Goal: Task Accomplishment & Management: Manage account settings

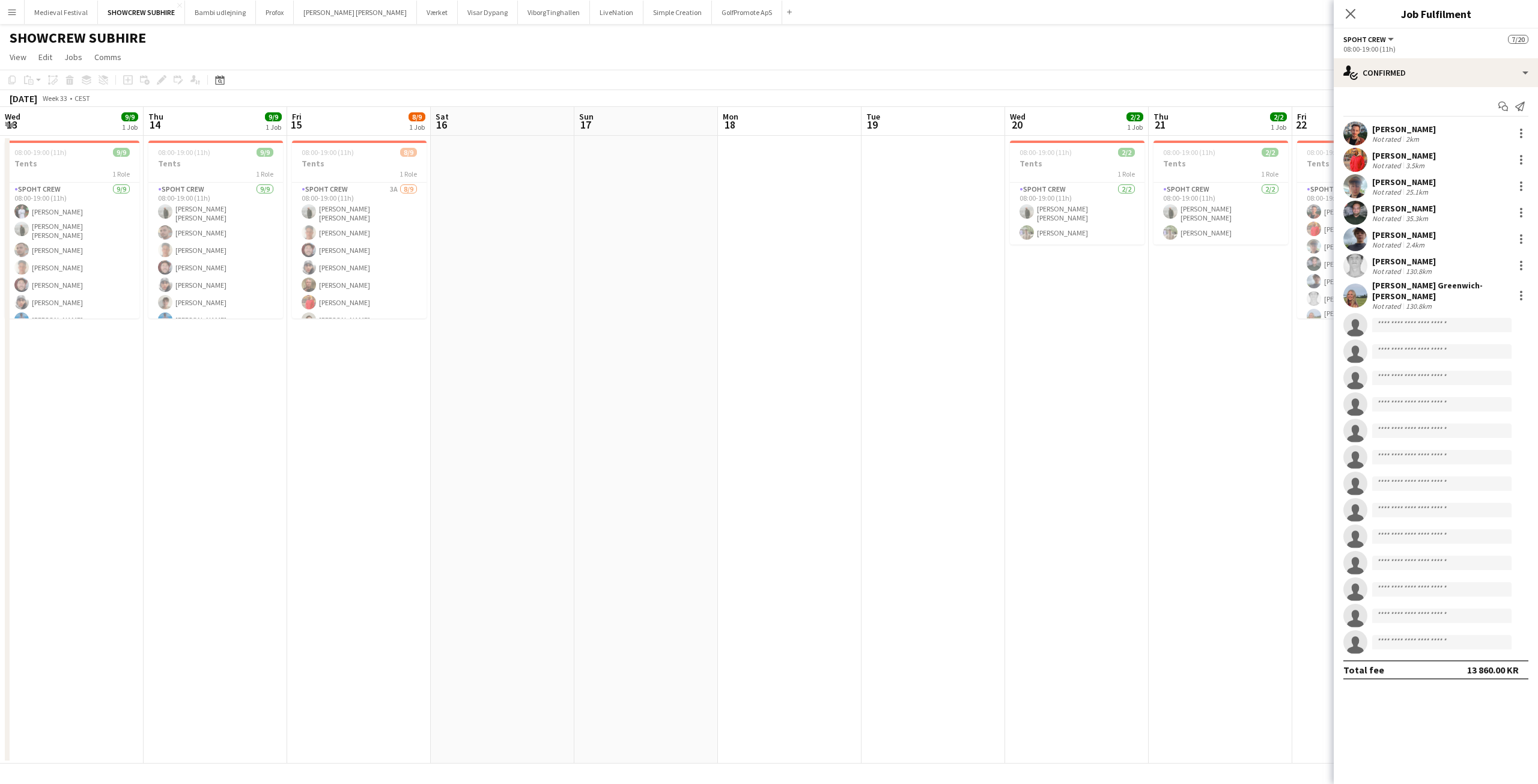
scroll to position [0, 465]
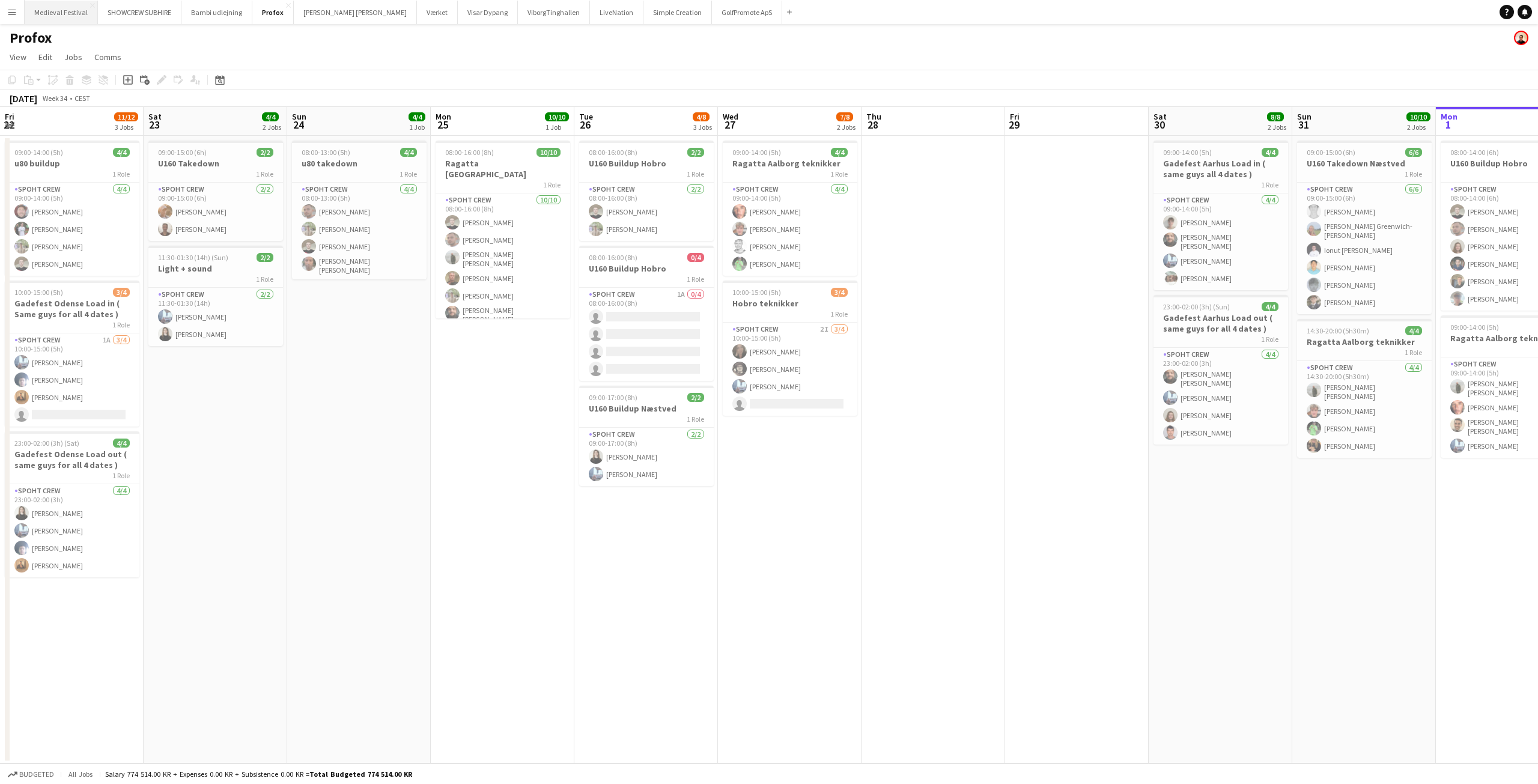
scroll to position [0, 334]
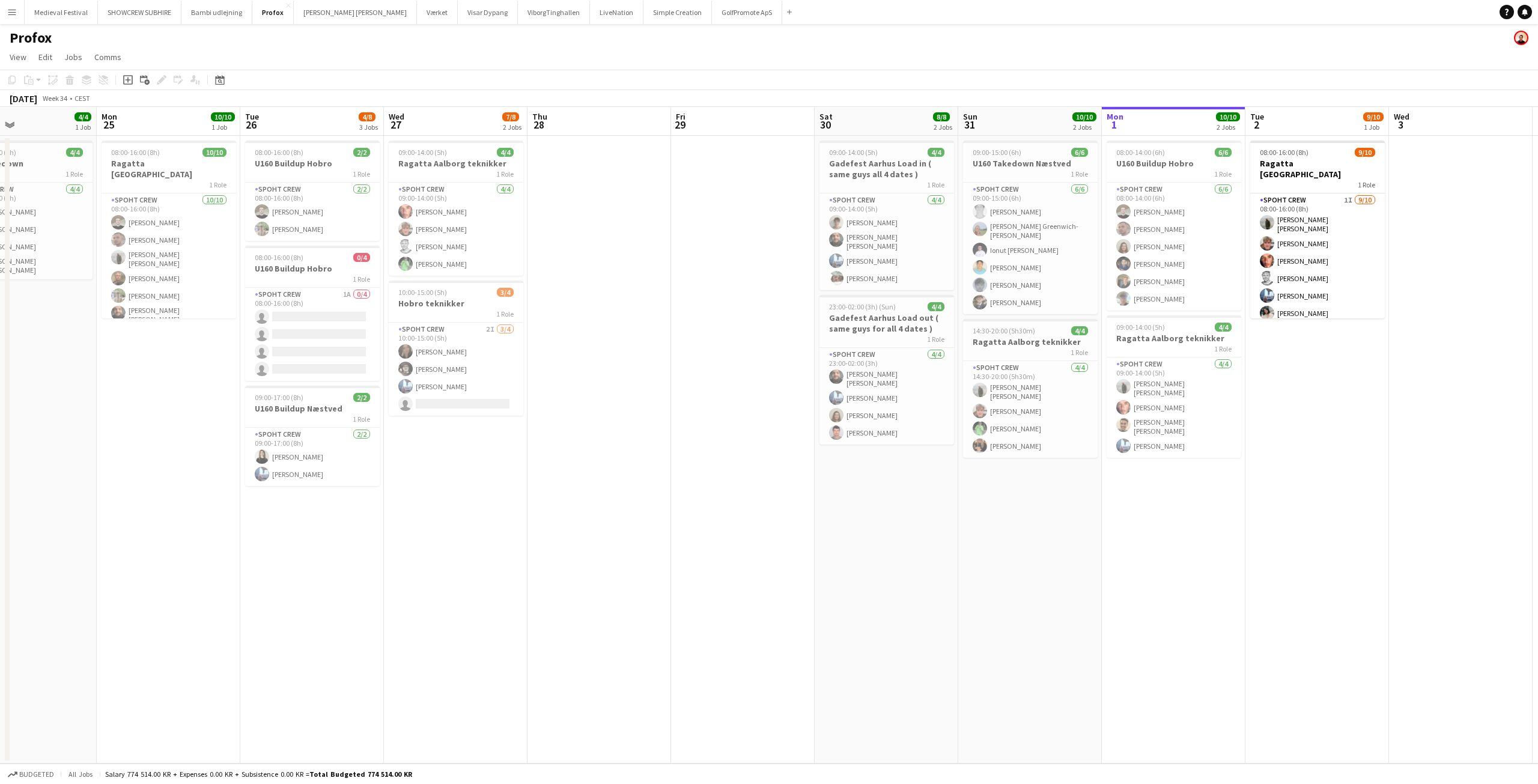
drag, startPoint x: 13, startPoint y: 14, endPoint x: 24, endPoint y: 27, distance: 17.0
click at [14, 14] on app-icon "Menu" at bounding box center [12, 12] width 10 height 10
click at [162, 64] on link "My Workforce" at bounding box center [181, 66] width 120 height 24
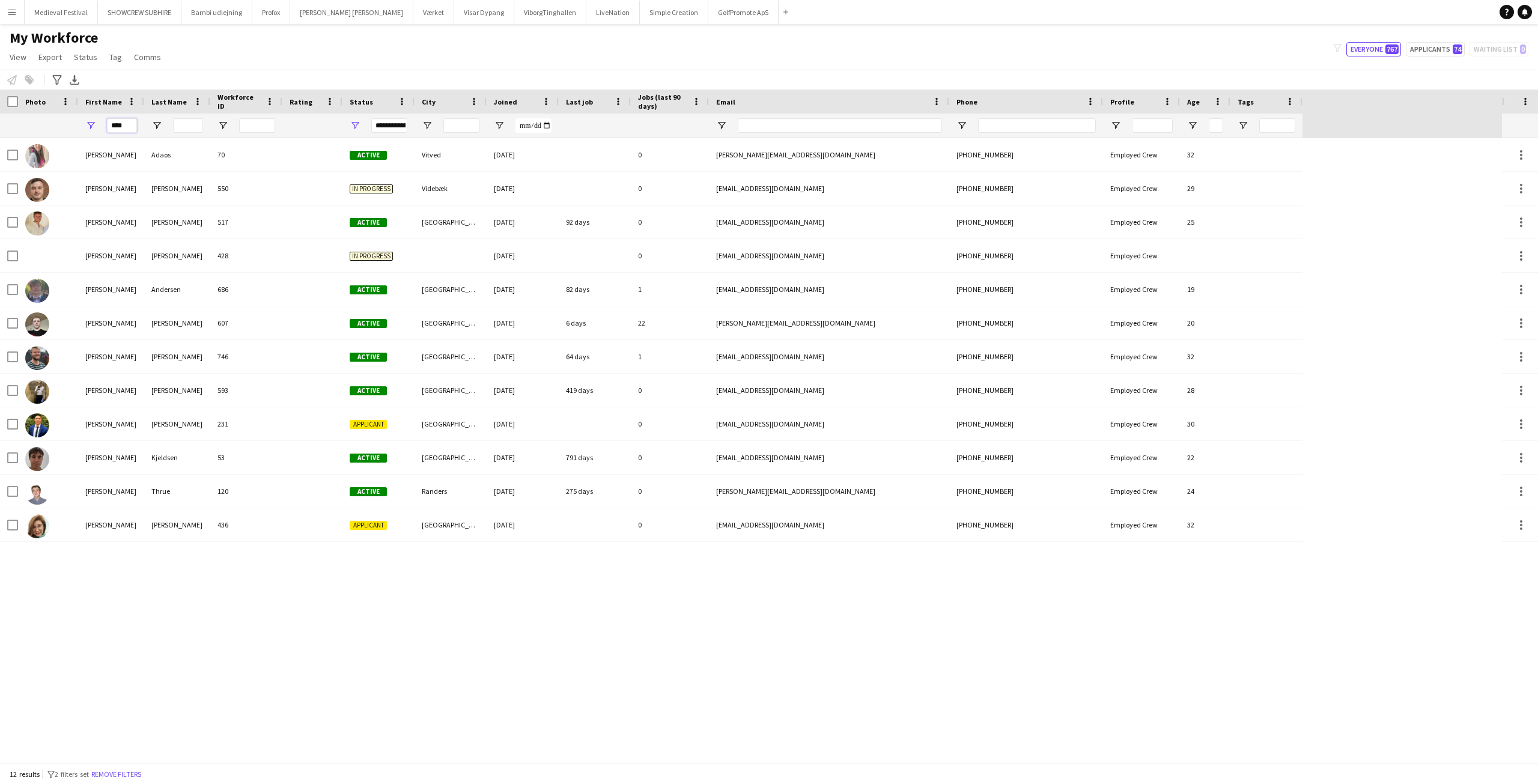
click at [126, 121] on input "****" at bounding box center [122, 126] width 30 height 14
drag, startPoint x: 126, startPoint y: 121, endPoint x: 75, endPoint y: 126, distance: 51.2
click at [78, 127] on div "****" at bounding box center [110, 126] width 66 height 24
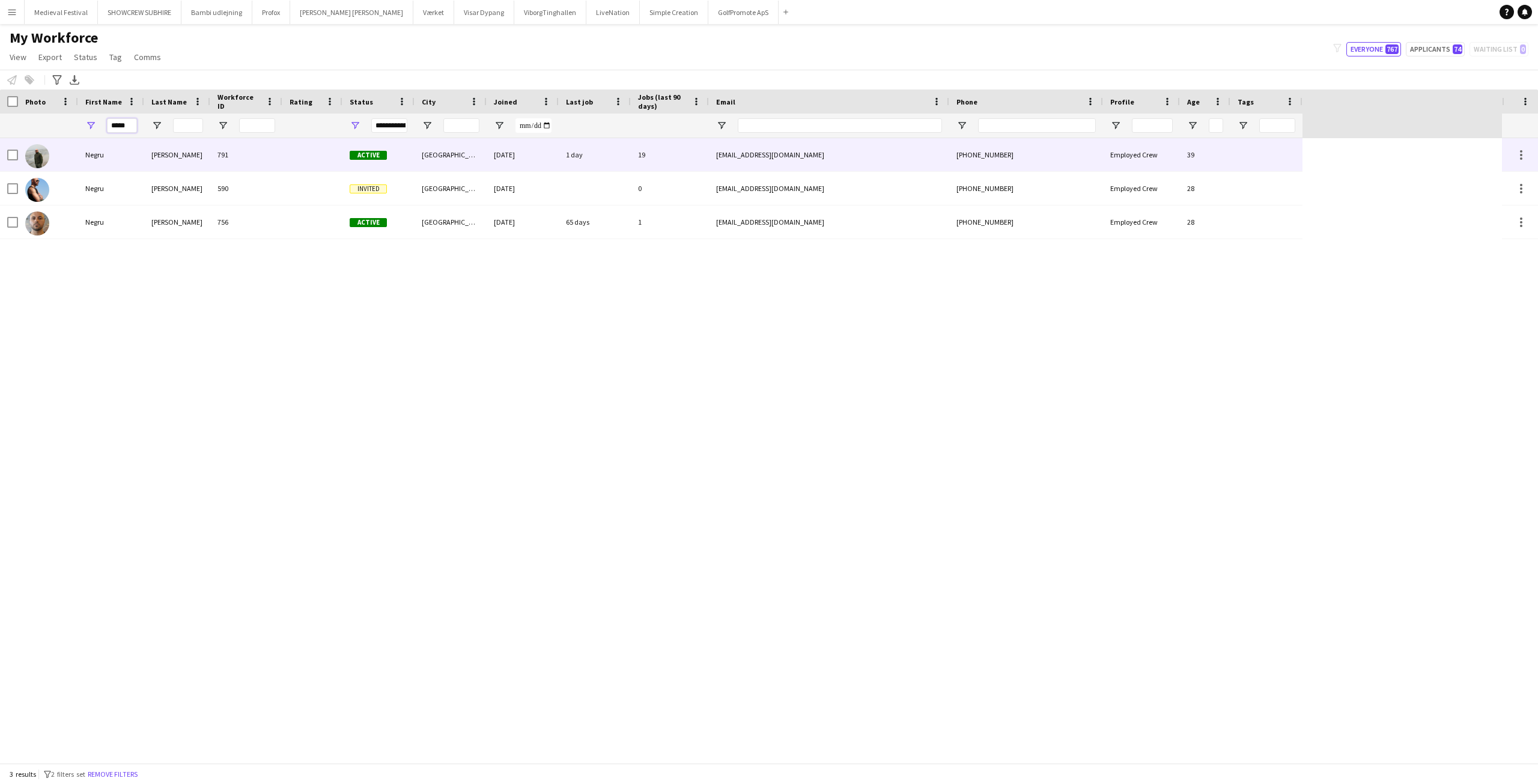
type input "*****"
click at [136, 158] on div "Negru" at bounding box center [110, 155] width 66 height 33
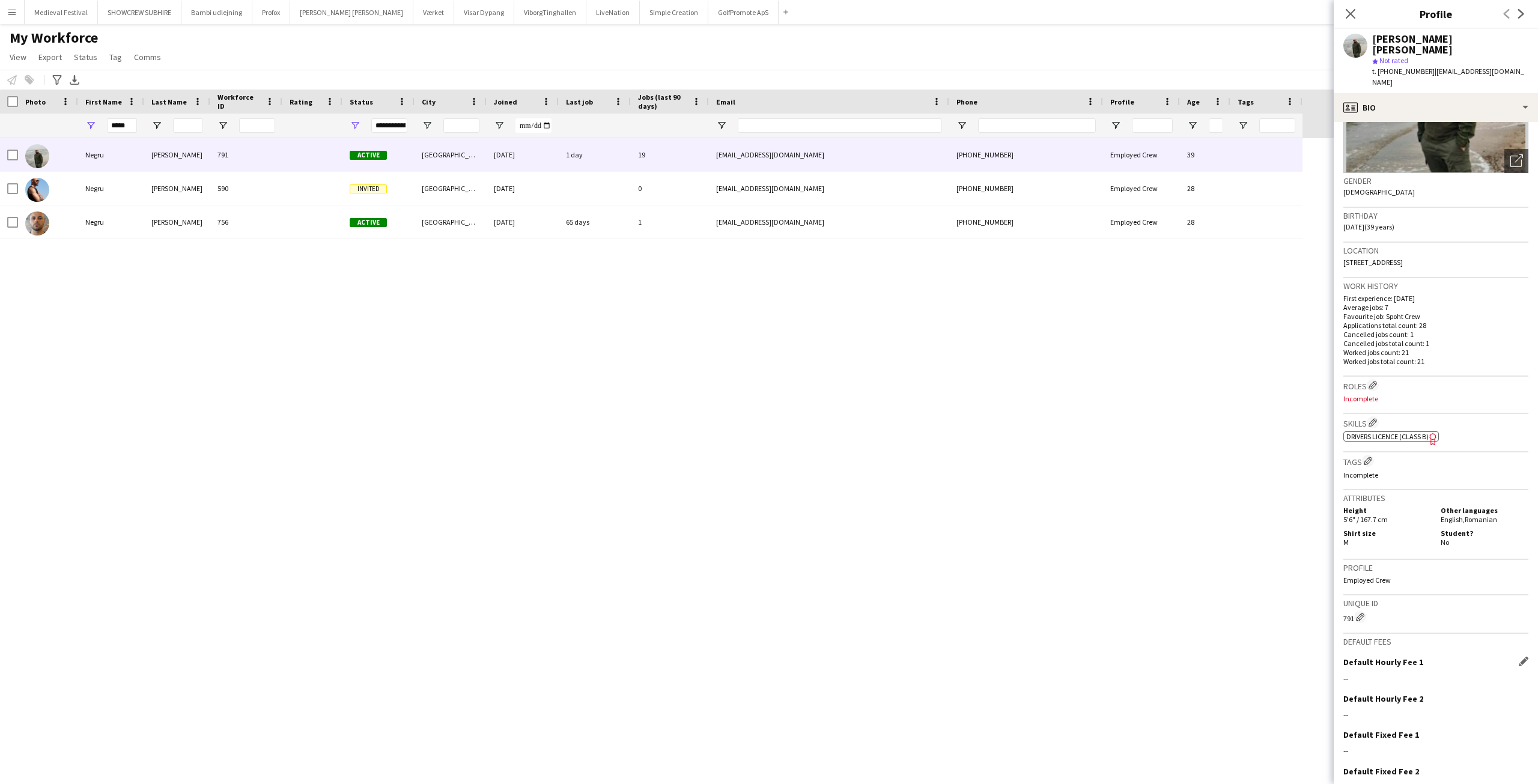
scroll to position [179, 0]
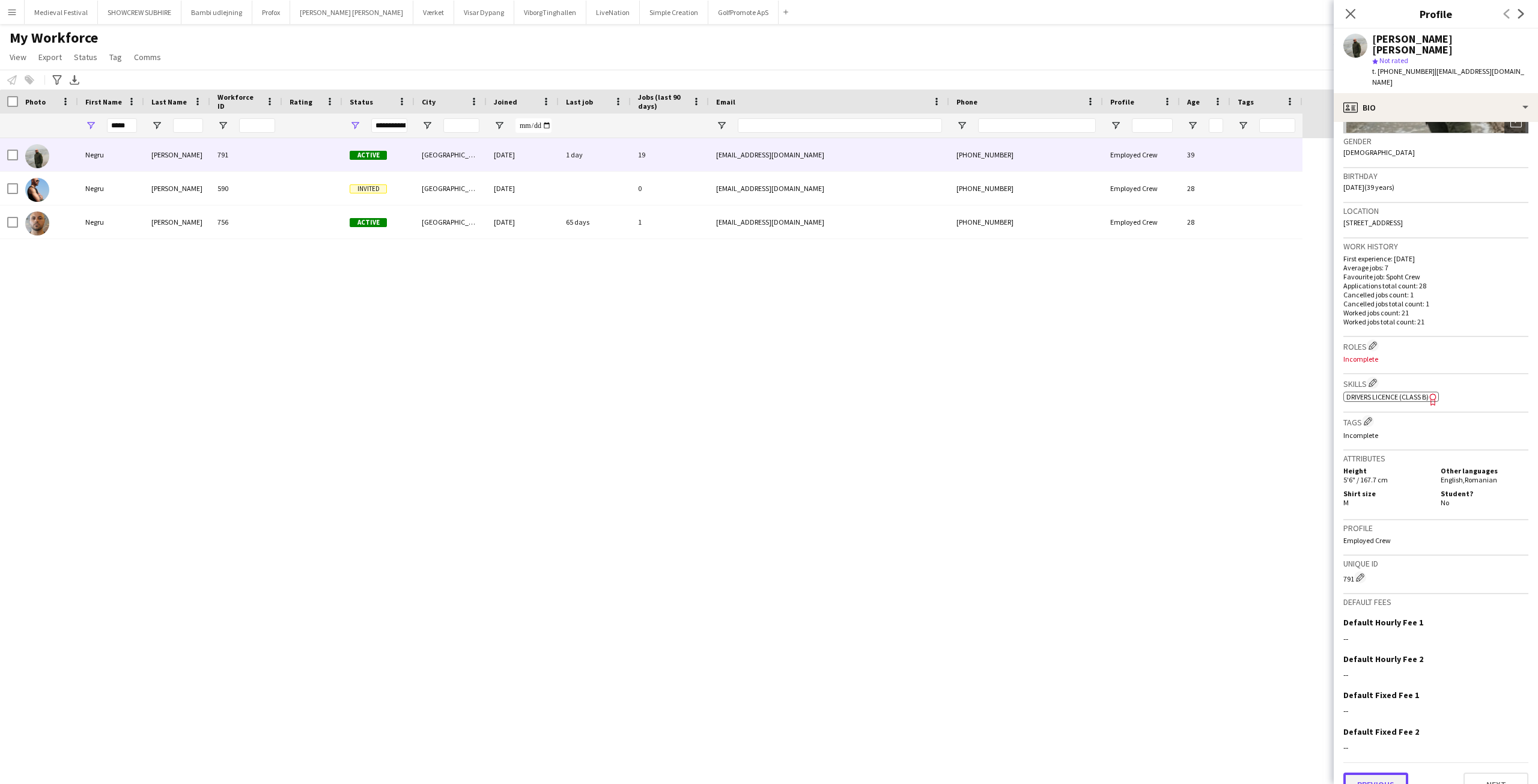
click at [1374, 773] on button "Previous" at bounding box center [1376, 785] width 65 height 24
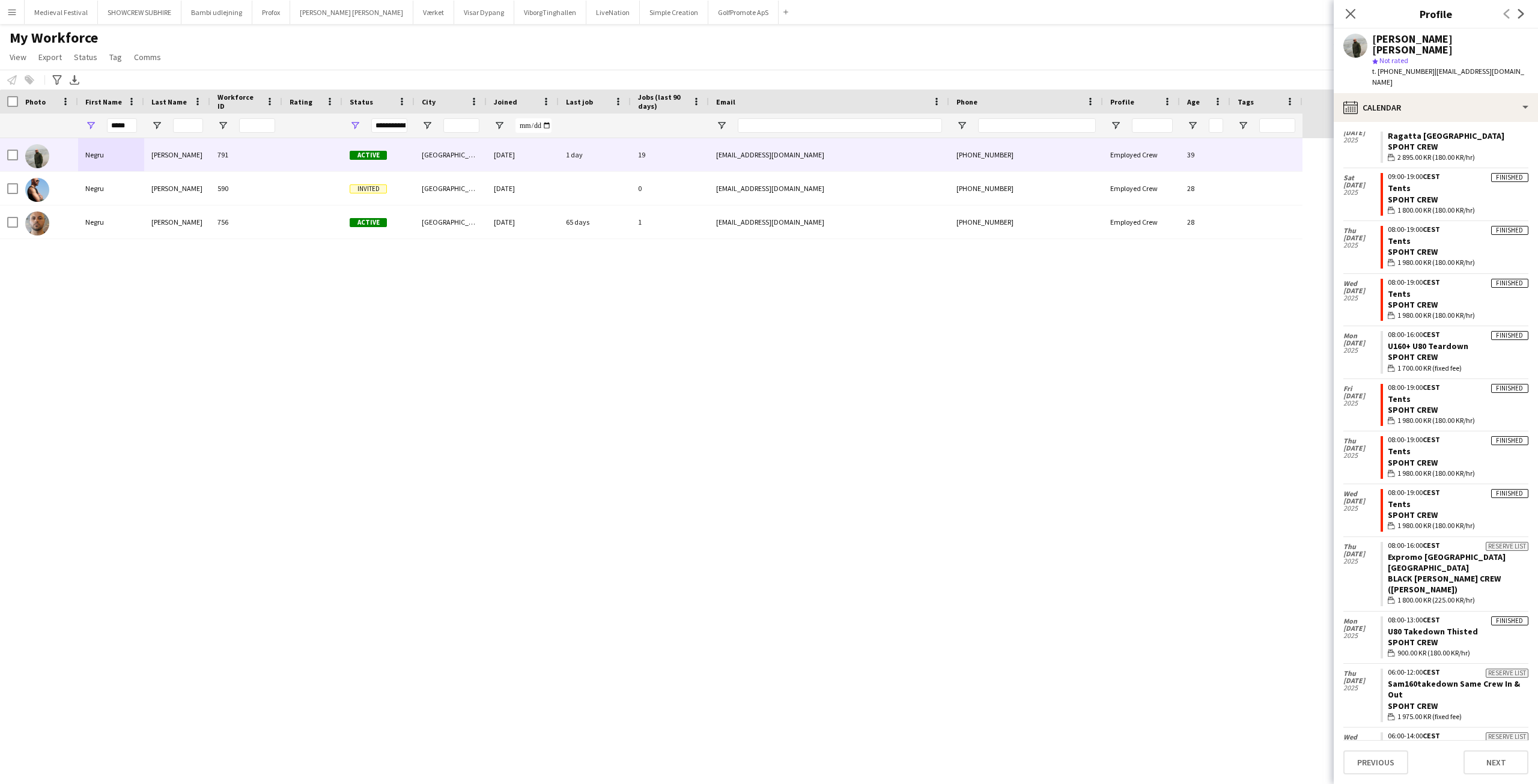
scroll to position [464, 0]
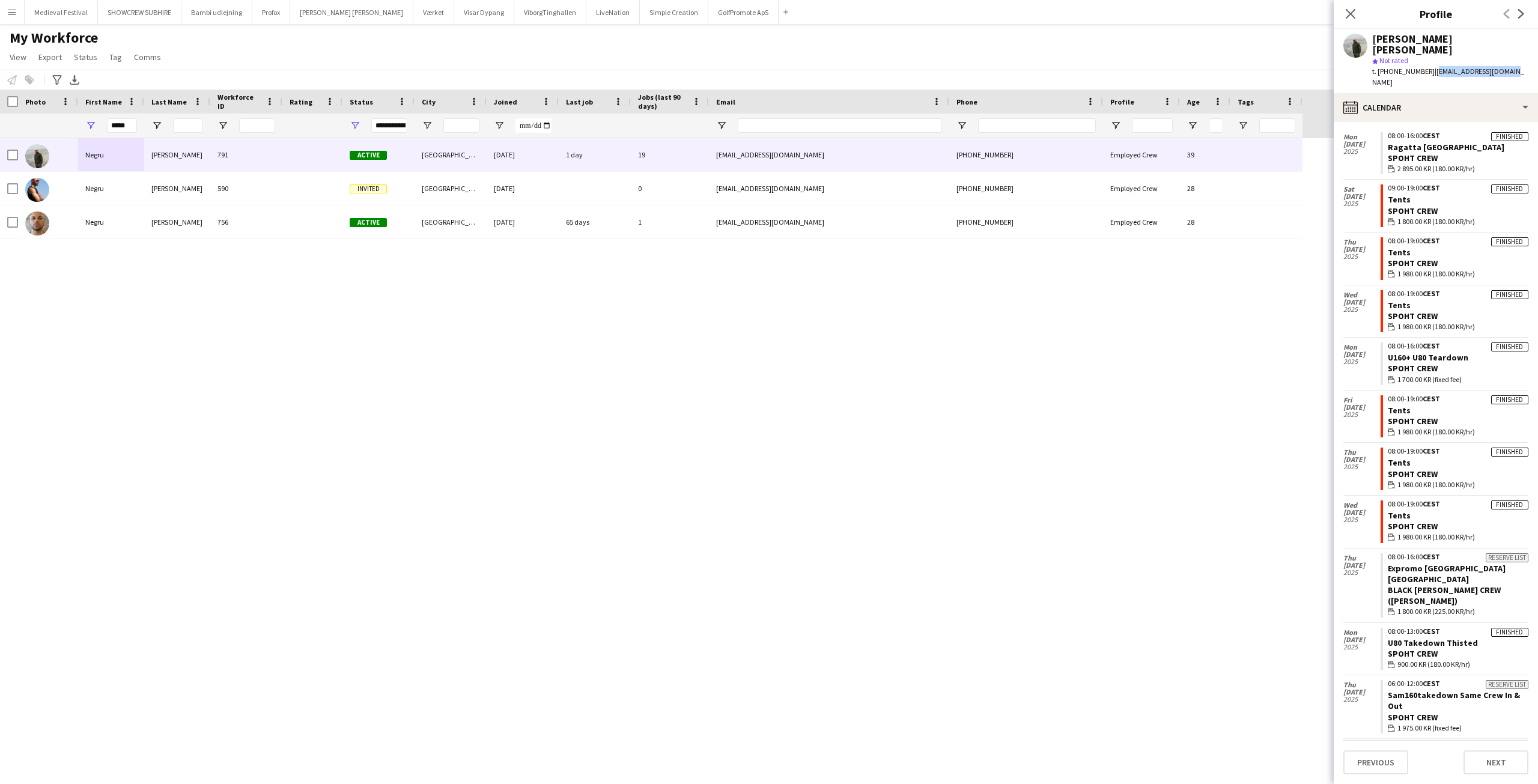
drag, startPoint x: 1502, startPoint y: 56, endPoint x: 1422, endPoint y: 56, distance: 80.0
click at [1422, 56] on div "Negru Liviu Mihai star Not rated t. +4550181146 | mihai080906@gmail.com" at bounding box center [1436, 61] width 204 height 65
copy span "mihai080906@gmail.com"
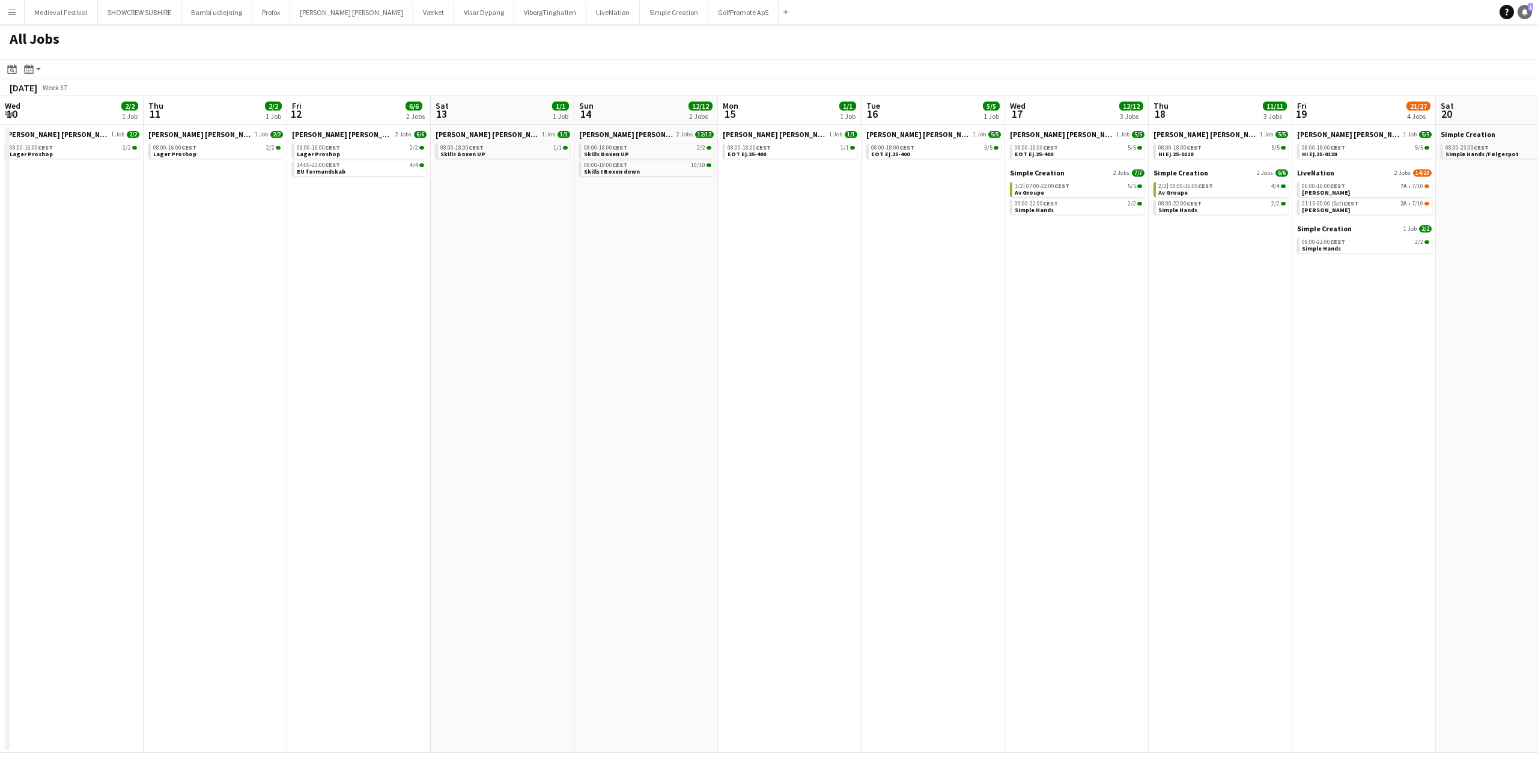
click at [1533, 6] on span "1" at bounding box center [1530, 7] width 5 height 8
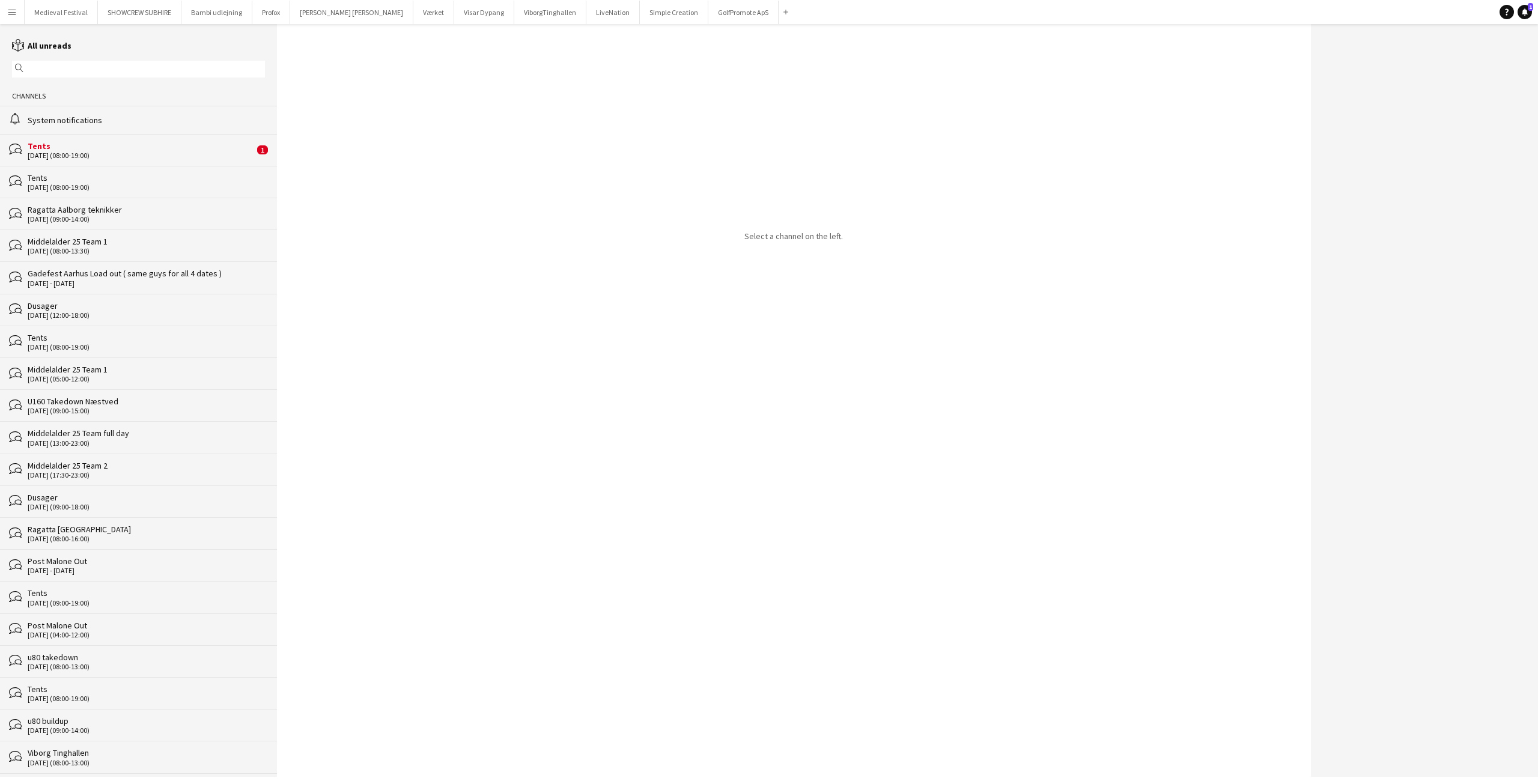
click at [111, 164] on div "bubbles Tents 02-09-2025 (08:00-19:00) 1" at bounding box center [138, 150] width 277 height 32
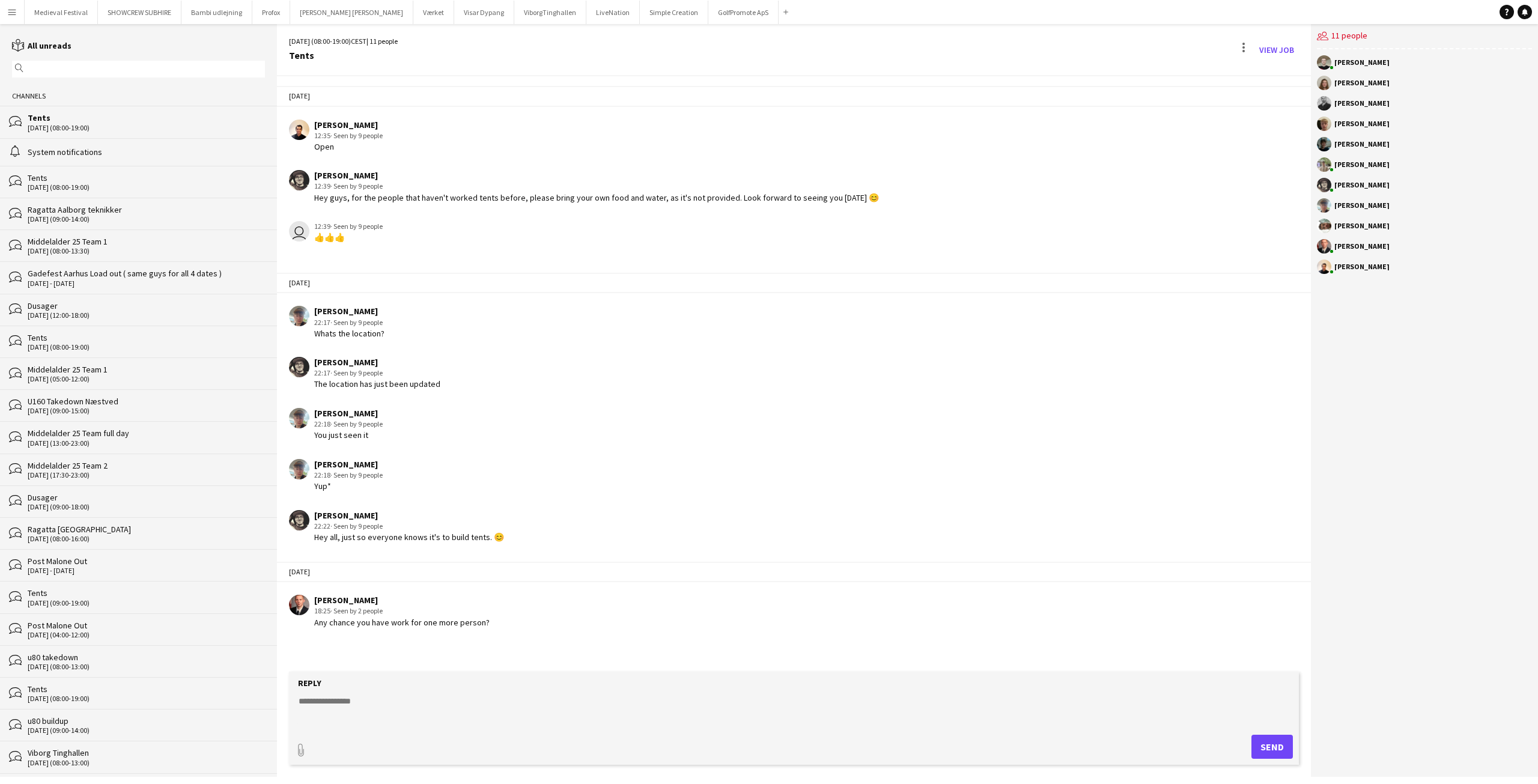
click at [338, 710] on textarea at bounding box center [796, 711] width 998 height 31
type textarea "**********"
click at [1281, 745] on button "Send" at bounding box center [1272, 747] width 42 height 24
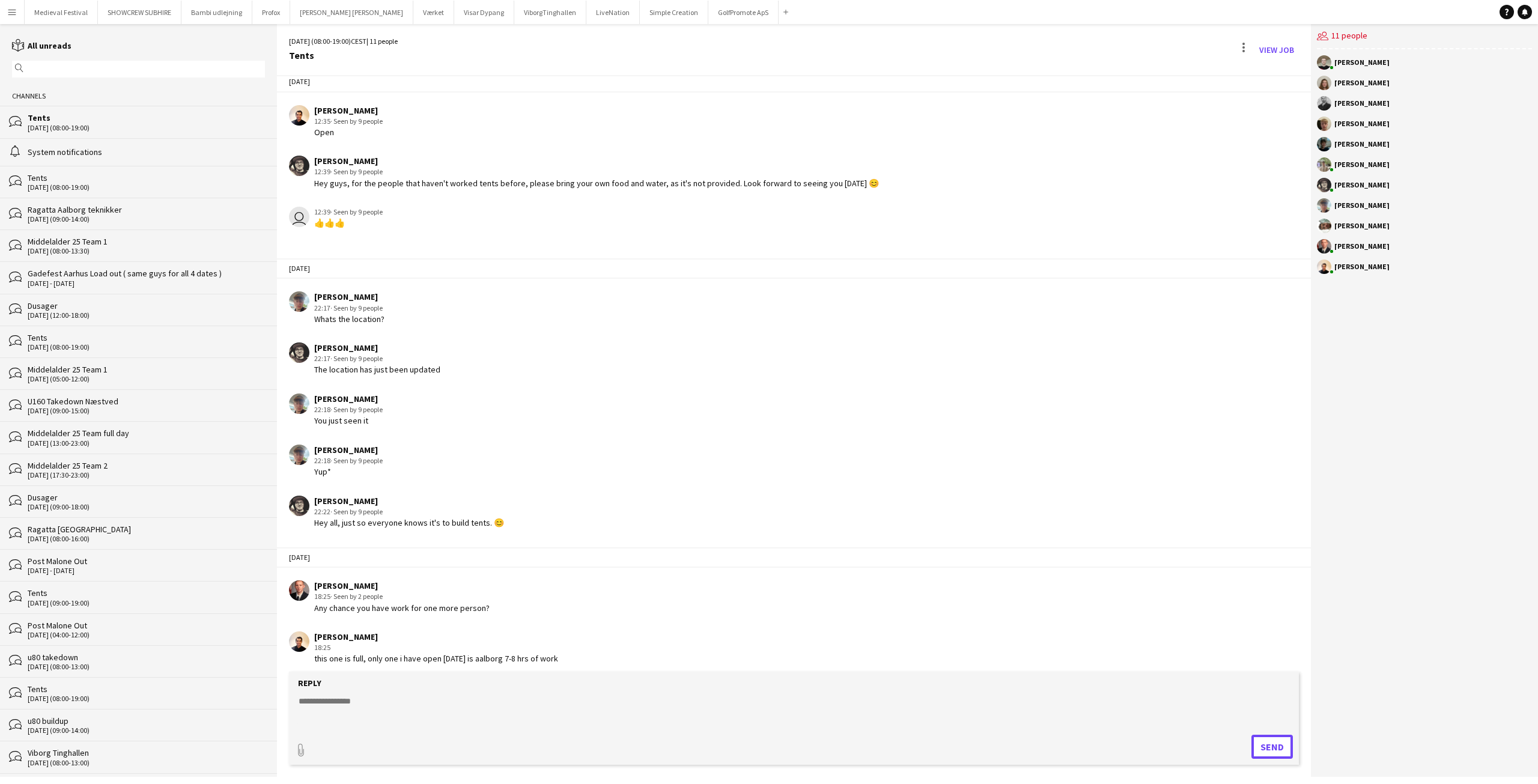
scroll to position [22, 0]
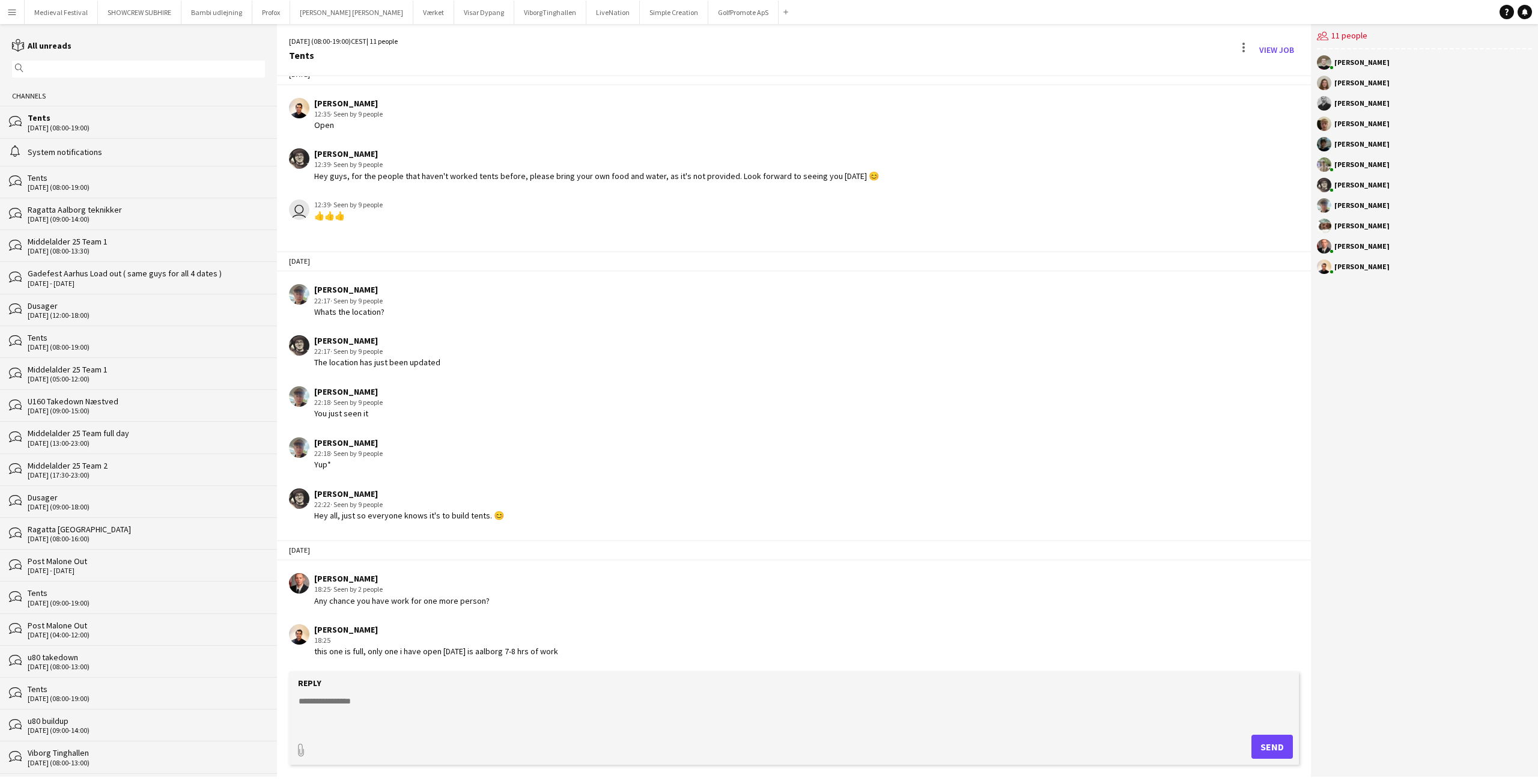
click at [13, 7] on app-icon "Menu" at bounding box center [12, 12] width 10 height 10
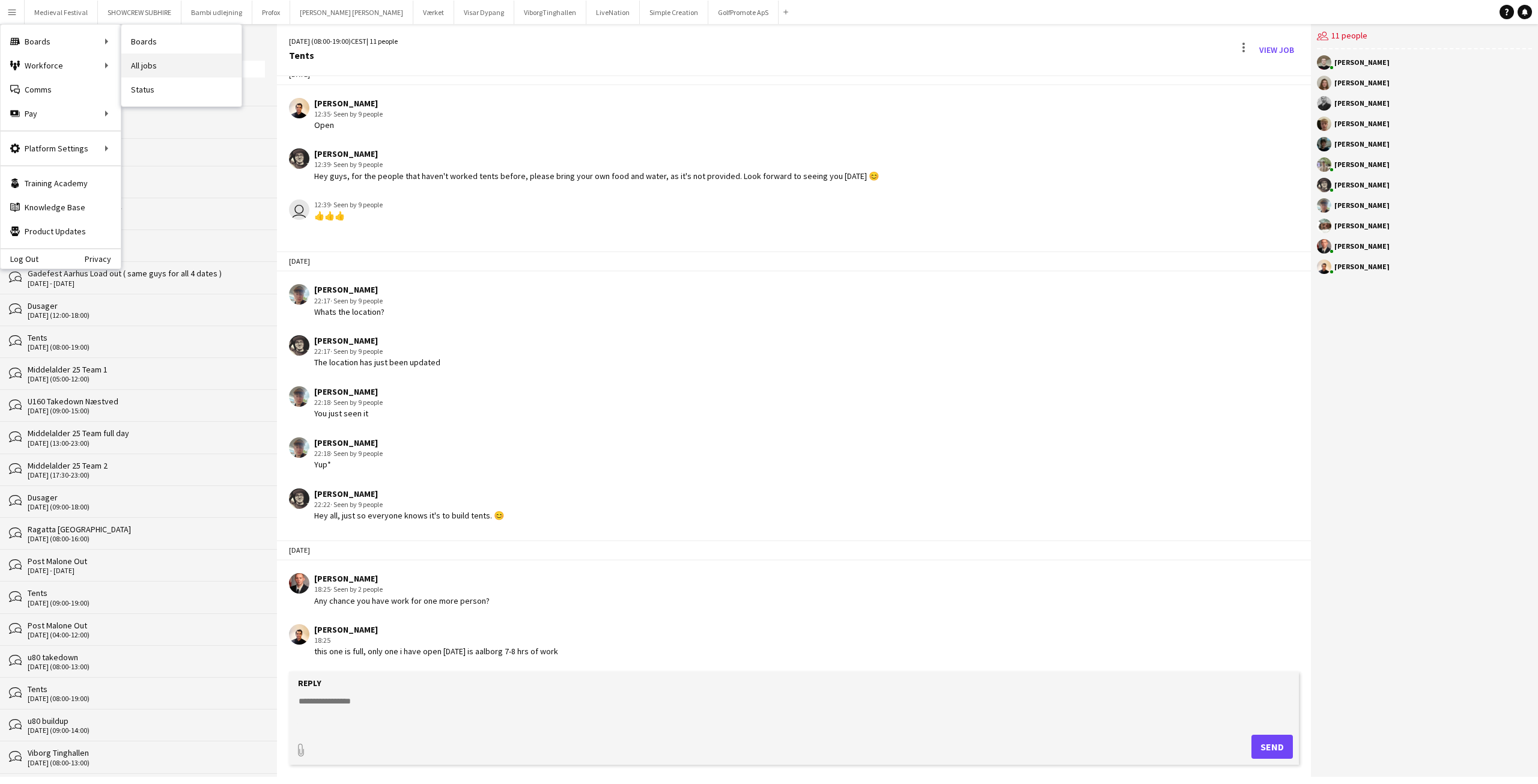
click at [180, 68] on link "All jobs" at bounding box center [181, 66] width 120 height 24
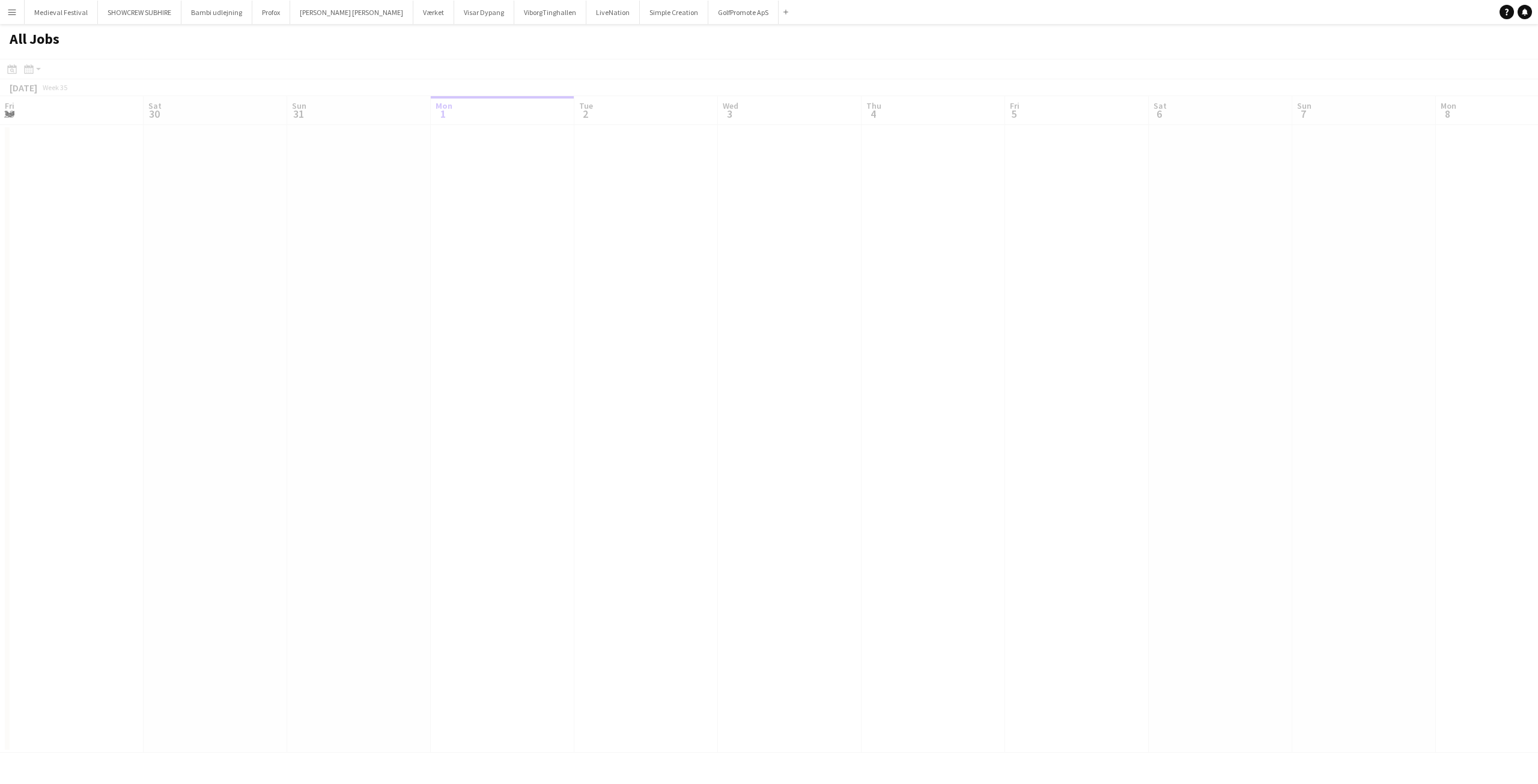
scroll to position [0, 287]
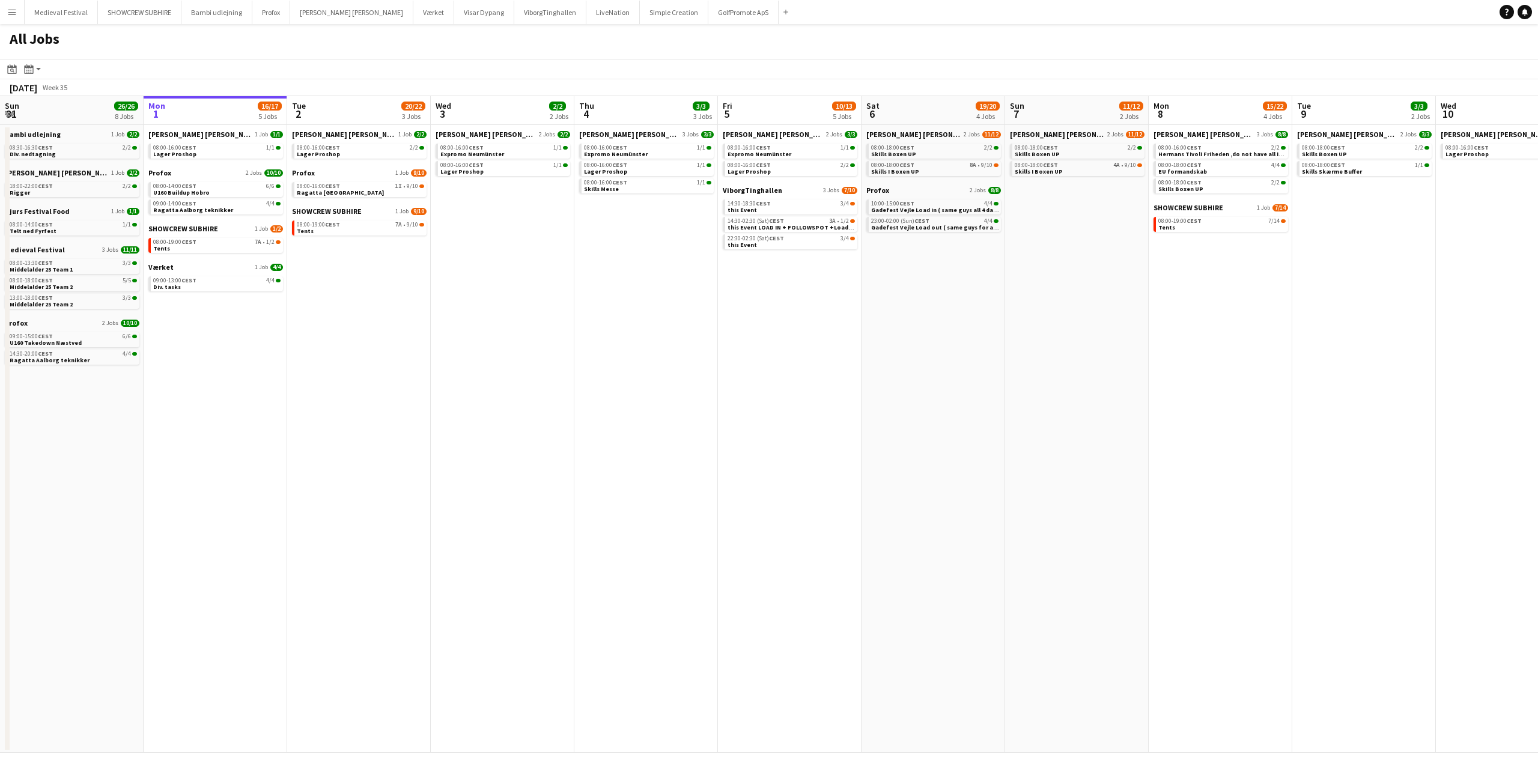
click at [779, 259] on app-date-cell "Danny Black Luna 2 Jobs 3/3 08:00-16:00 CEST 1/1 Expromo Neumünster 08:00-16:00…" at bounding box center [790, 439] width 144 height 628
click at [836, 208] on link "14:30-18:30 CEST 3/4 this Event" at bounding box center [791, 206] width 127 height 14
click at [809, 168] on div "08:00-16:00 CEST 2/2" at bounding box center [791, 165] width 127 height 6
click at [800, 205] on div "14:30-18:30 CEST 3/4" at bounding box center [791, 203] width 127 height 6
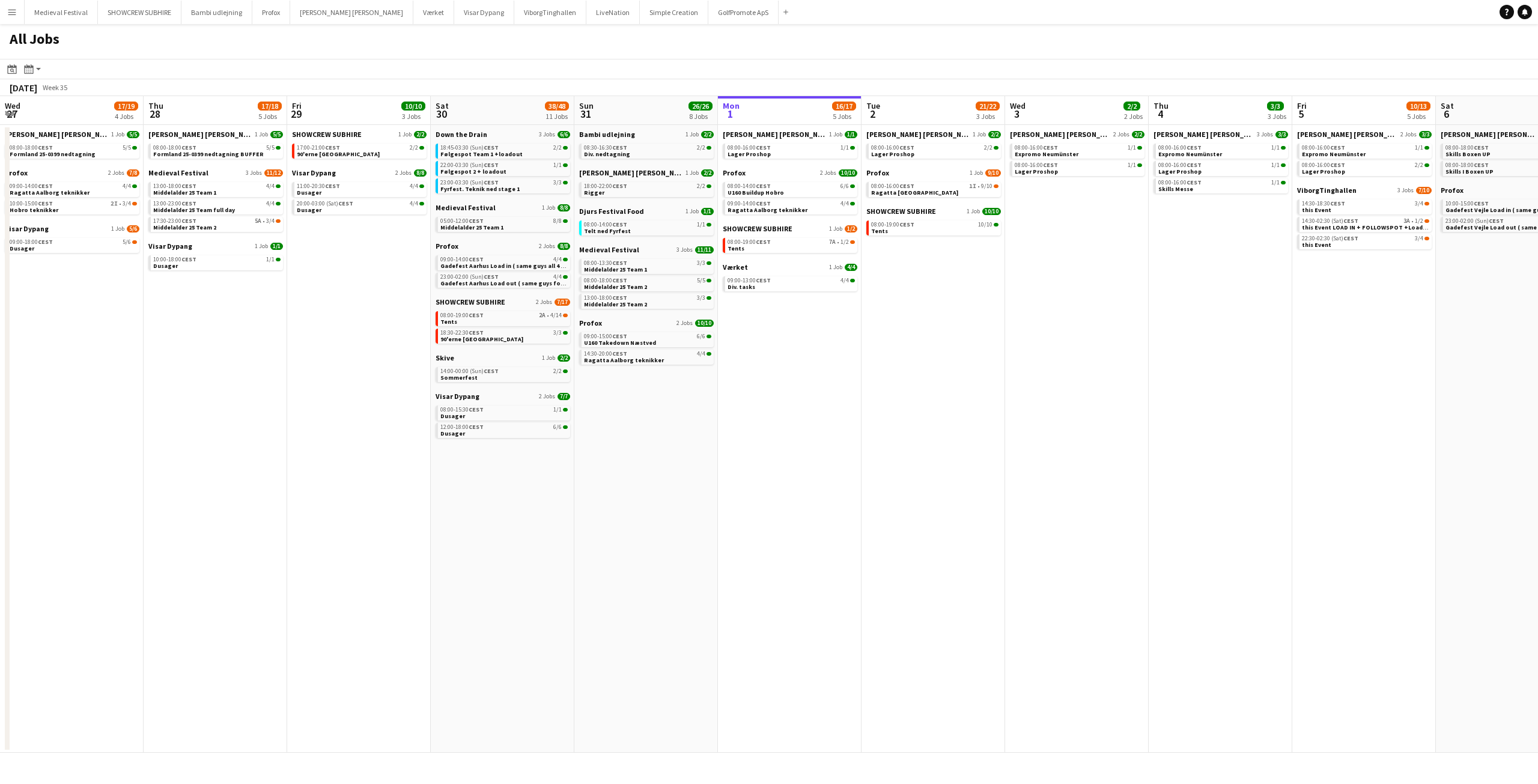
scroll to position [0, 261]
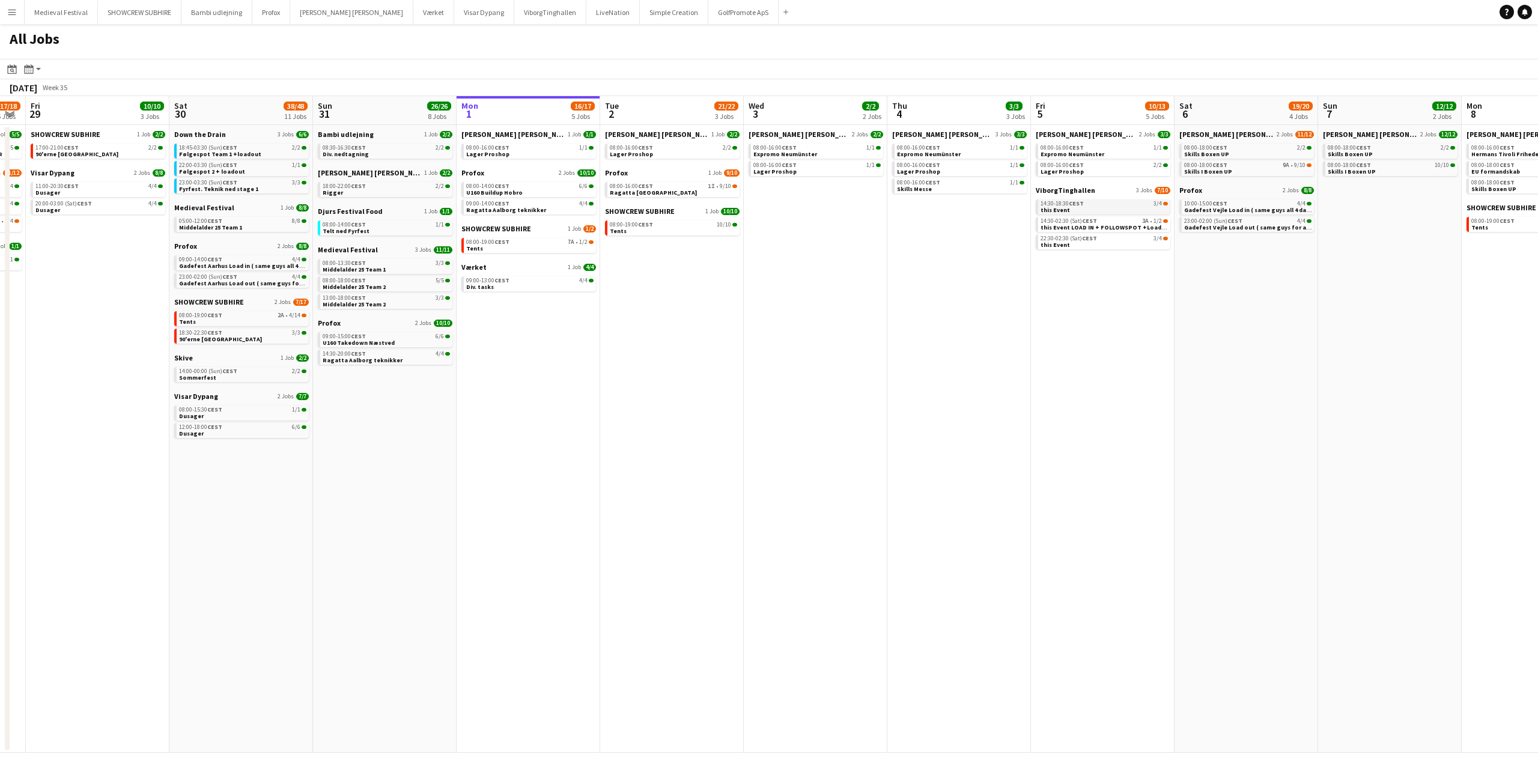
click at [1093, 208] on link "14:30-18:30 CEST 3/4 this Event" at bounding box center [1104, 206] width 127 height 14
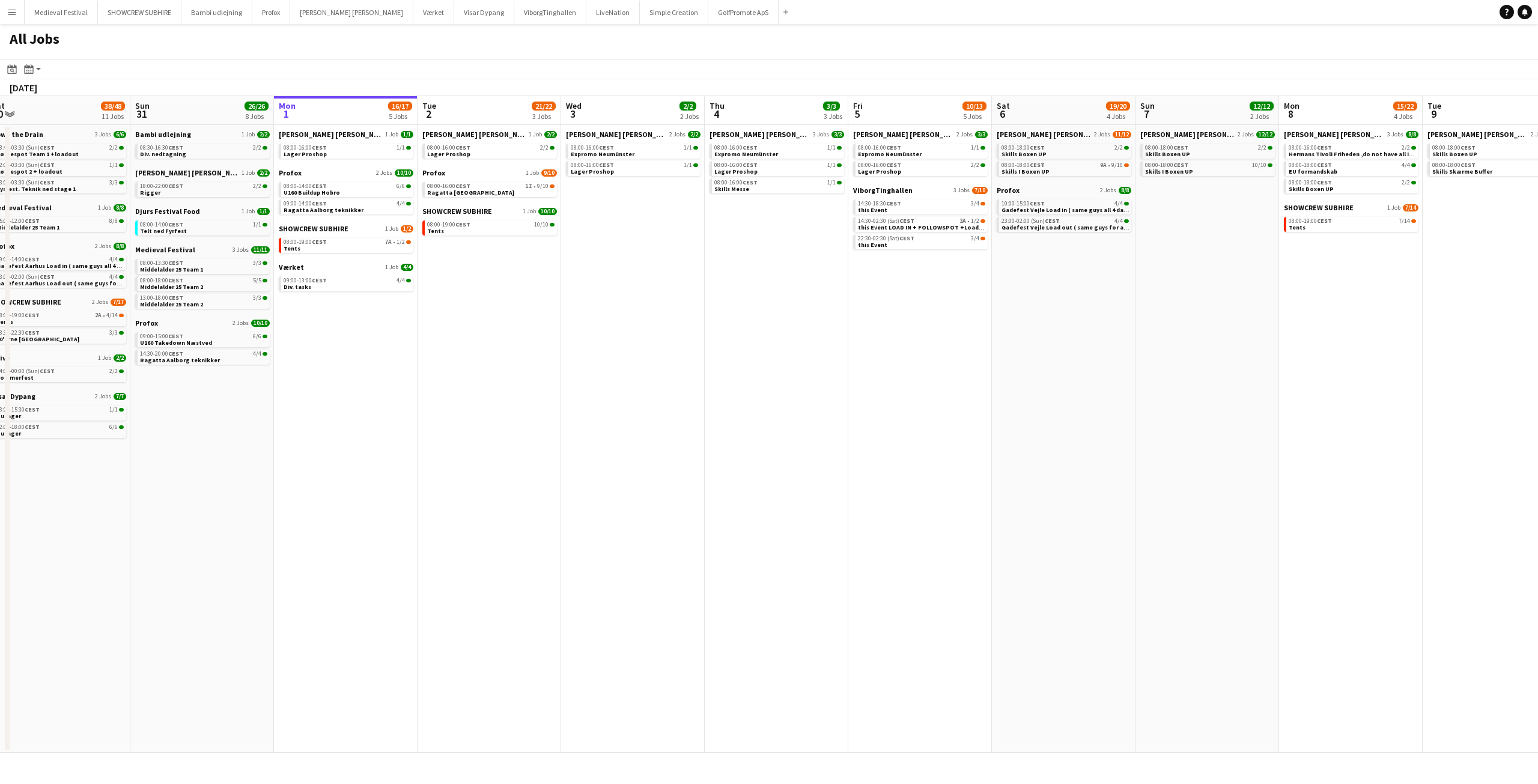
drag, startPoint x: 860, startPoint y: 390, endPoint x: 756, endPoint y: 381, distance: 104.4
click at [768, 387] on app-calendar-viewport "Wed 27 17/19 4 Jobs Thu 28 17/18 5 Jobs Fri 29 10/10 3 Jobs Sat 30 38/48 11 Job…" at bounding box center [769, 424] width 1538 height 657
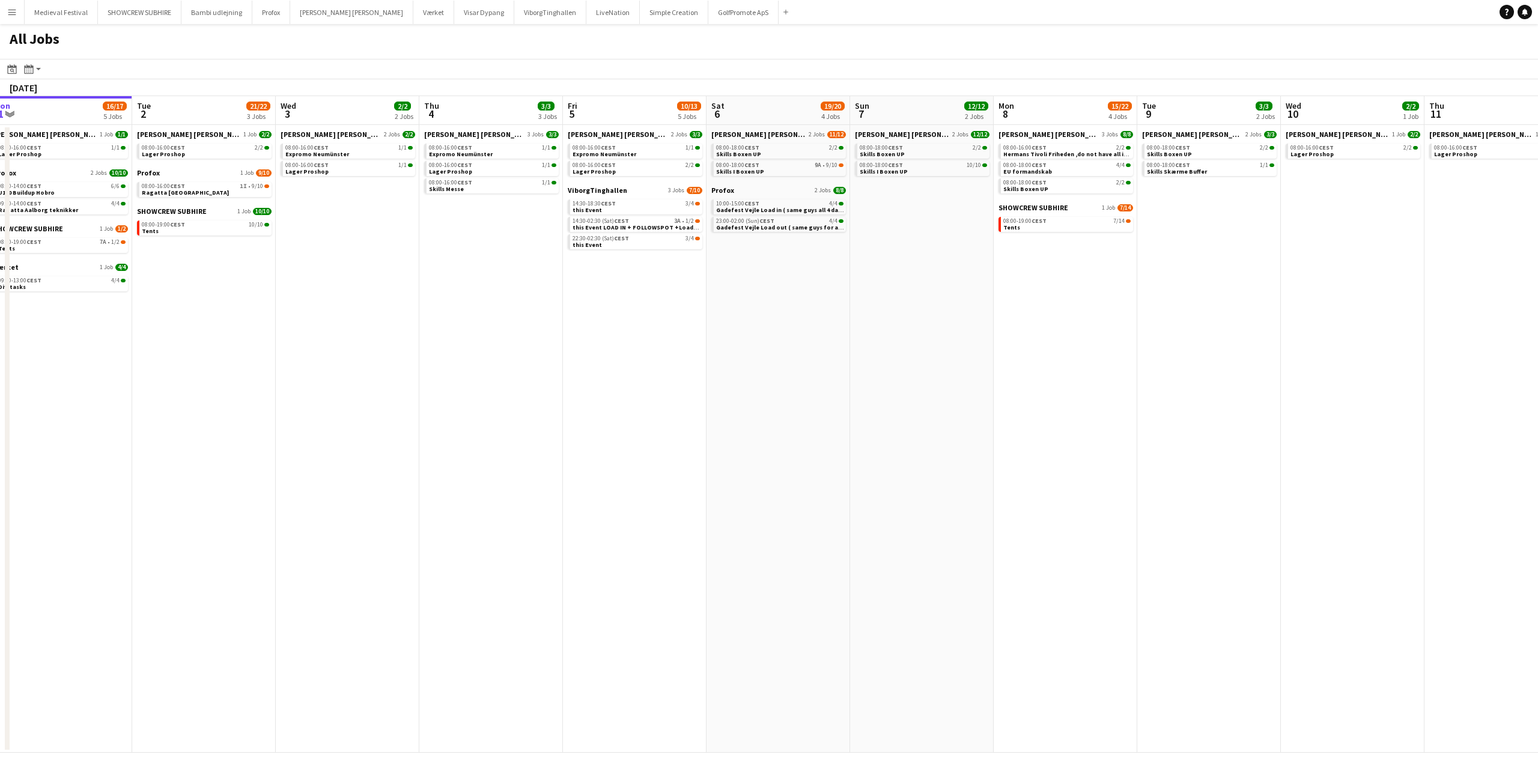
drag, startPoint x: 631, startPoint y: 548, endPoint x: 1129, endPoint y: 574, distance: 498.7
click at [1143, 619] on app-calendar-viewport "Sat 30 38/48 11 Jobs Sun 31 26/26 8 Jobs Mon 1 16/17 5 Jobs Tue 2 21/22 3 Jobs …" at bounding box center [769, 424] width 1538 height 657
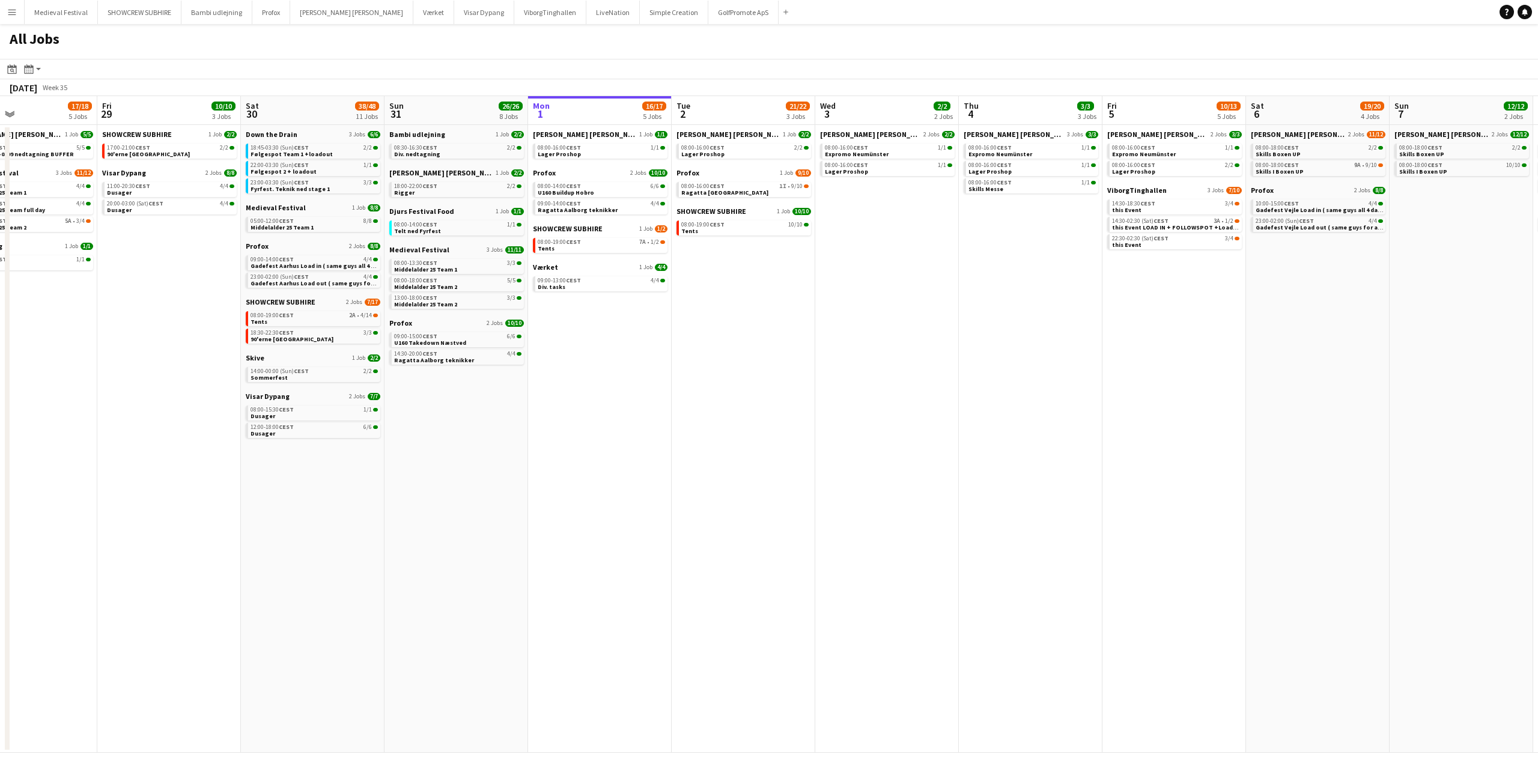
drag, startPoint x: 652, startPoint y: 459, endPoint x: 718, endPoint y: 417, distance: 78.2
click at [710, 422] on app-calendar-viewport "Tue 26 10/14 5 Jobs Wed 27 17/19 4 Jobs Thu 28 17/18 5 Jobs Fri 29 10/10 3 Jobs…" at bounding box center [769, 424] width 1538 height 657
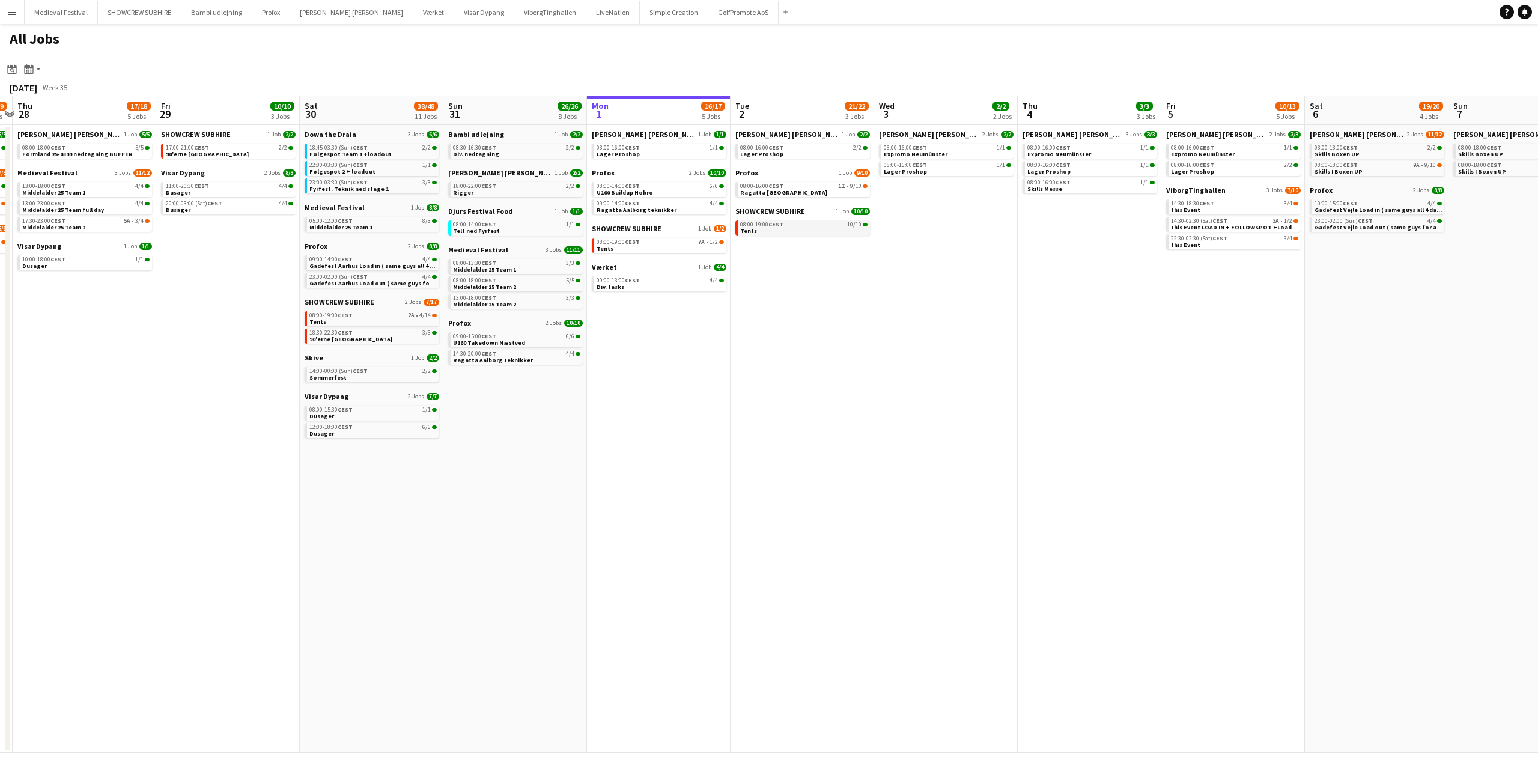
click at [832, 229] on link "08:00-19:00 CEST 10/10 Tents" at bounding box center [803, 227] width 127 height 14
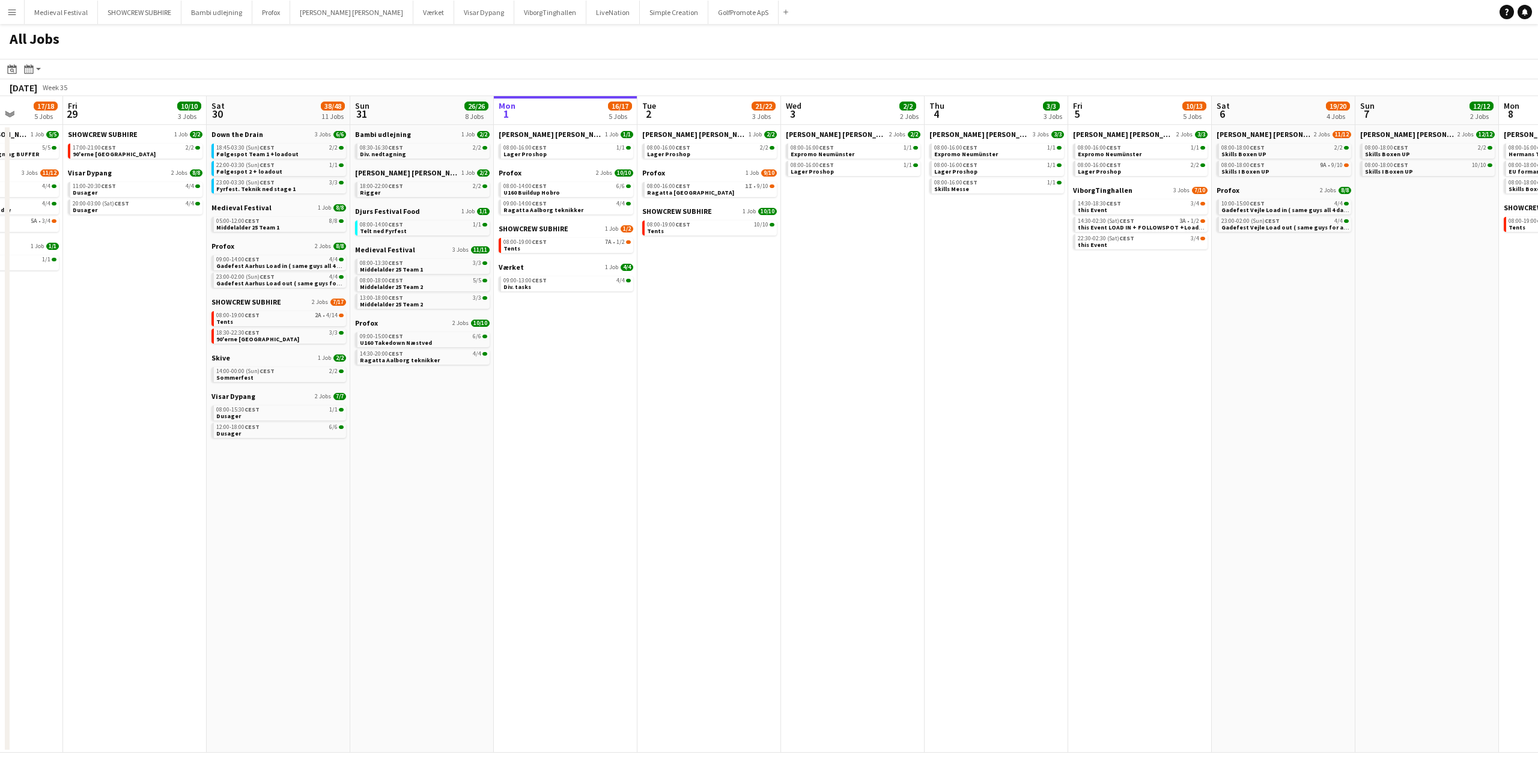
click at [598, 355] on app-all-jobs "All Jobs Date picker SEP 2025 SEP 2025 Monday M Tuesday T Wednesday W Thursday …" at bounding box center [769, 388] width 1538 height 728
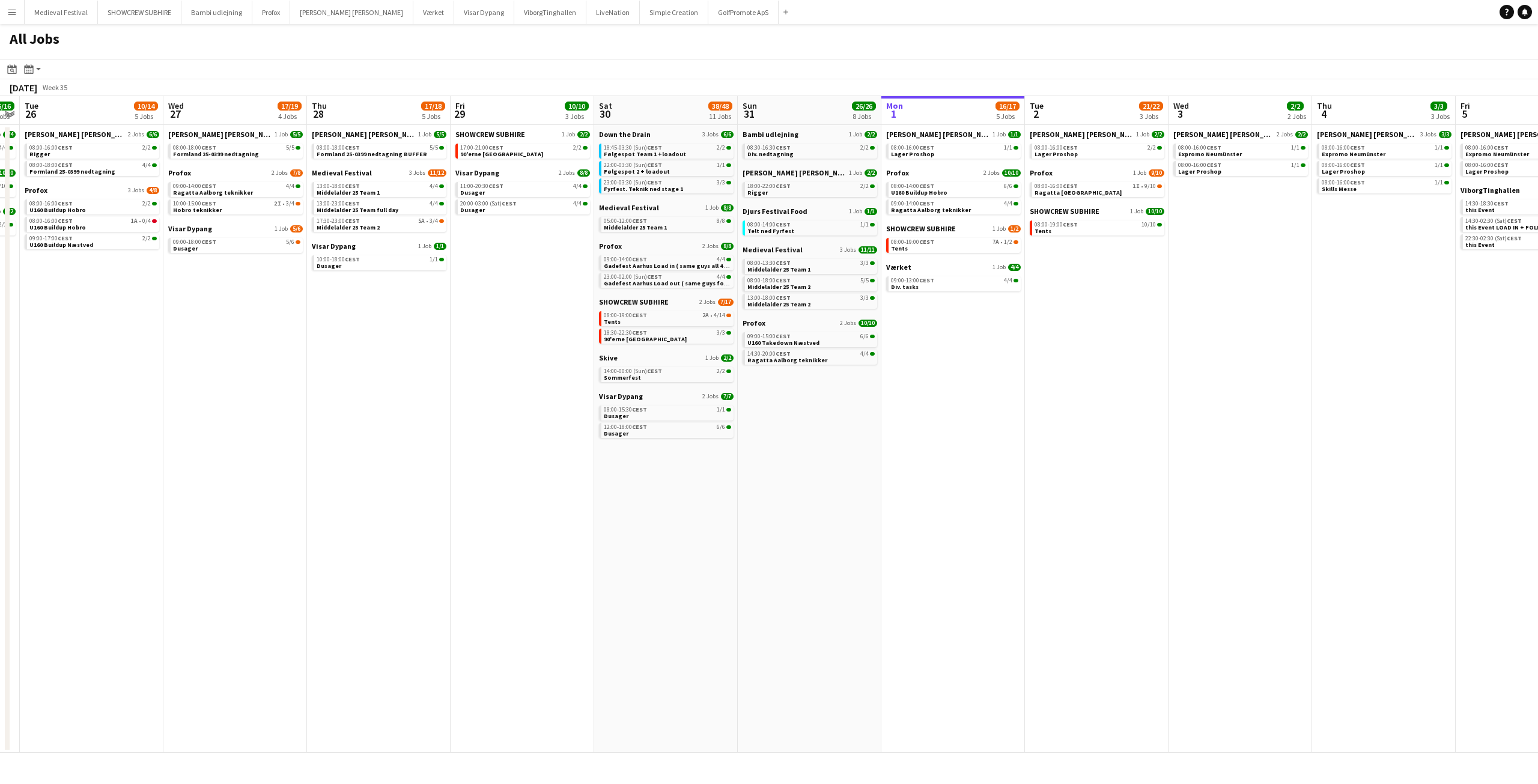
drag, startPoint x: 517, startPoint y: 379, endPoint x: 680, endPoint y: 386, distance: 163.2
click at [844, 383] on app-calendar-viewport "Sun 24 7/7 3 Jobs Mon 25 16/16 3 Jobs Tue 26 10/14 5 Jobs Wed 27 17/19 4 Jobs T…" at bounding box center [769, 424] width 1538 height 657
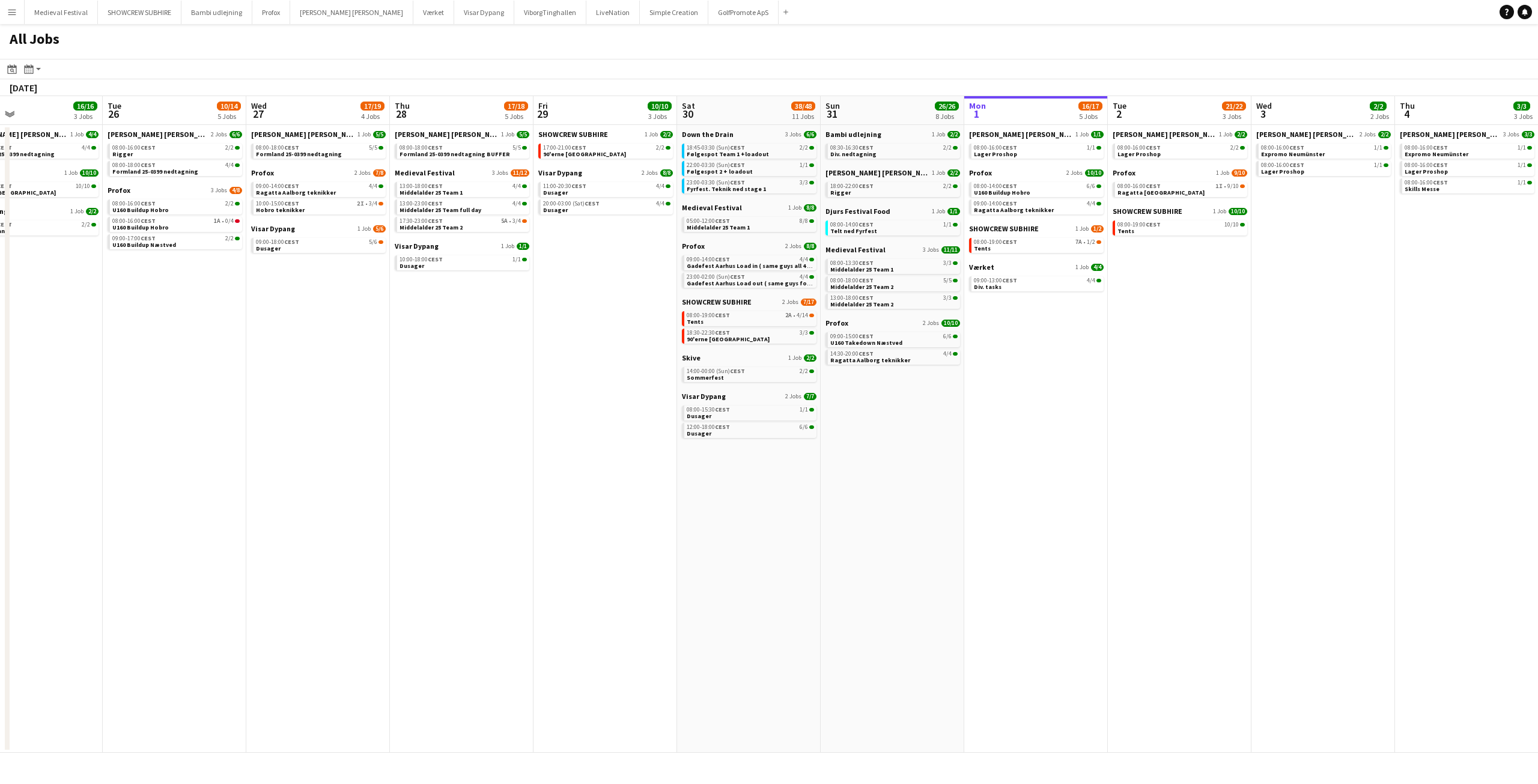
click at [703, 351] on app-calendar-viewport "Sat 23 62/76 10 Jobs Sun 24 7/7 3 Jobs Mon 25 16/16 3 Jobs Tue 26 10/14 5 Jobs …" at bounding box center [769, 424] width 1538 height 657
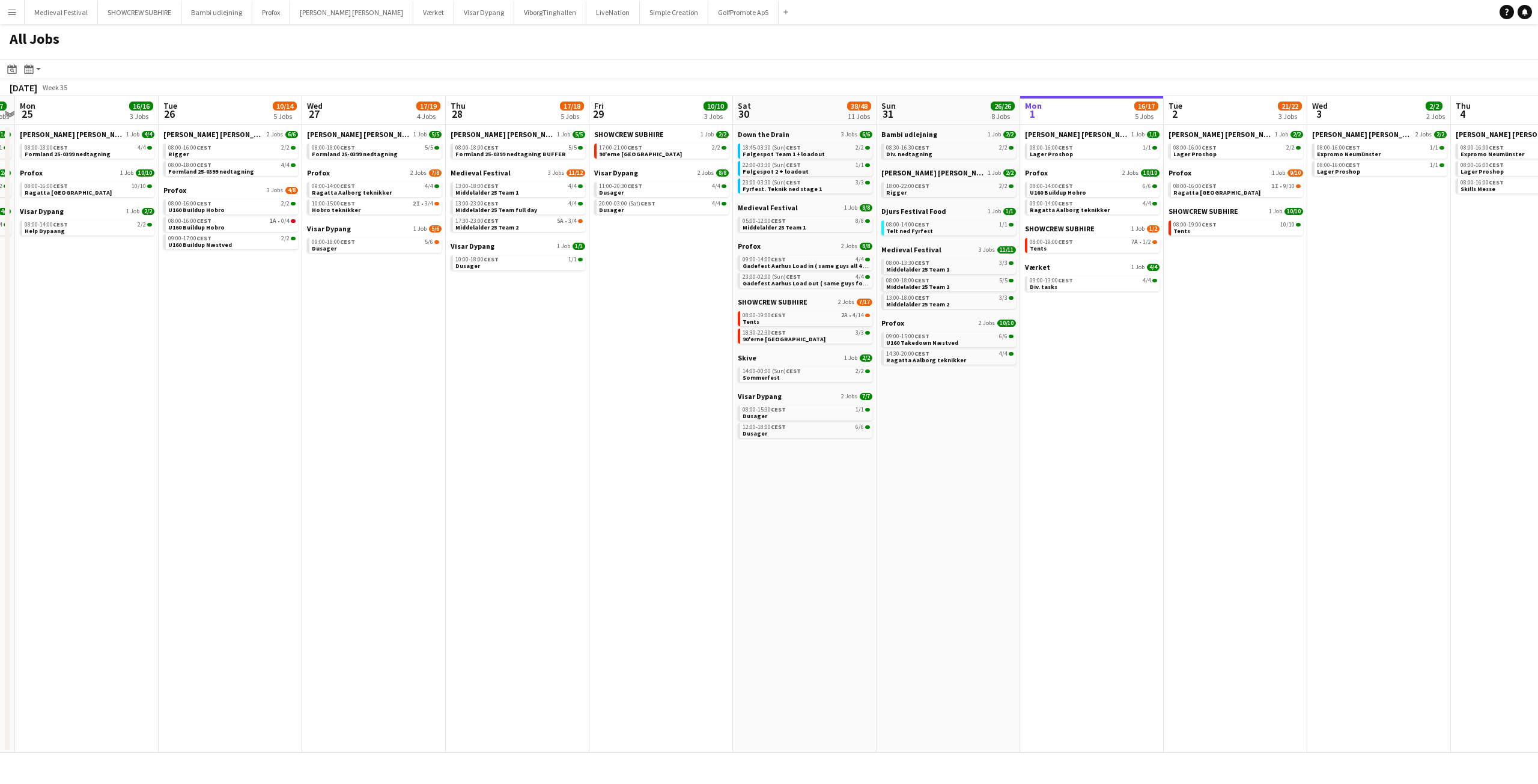
scroll to position [0, 336]
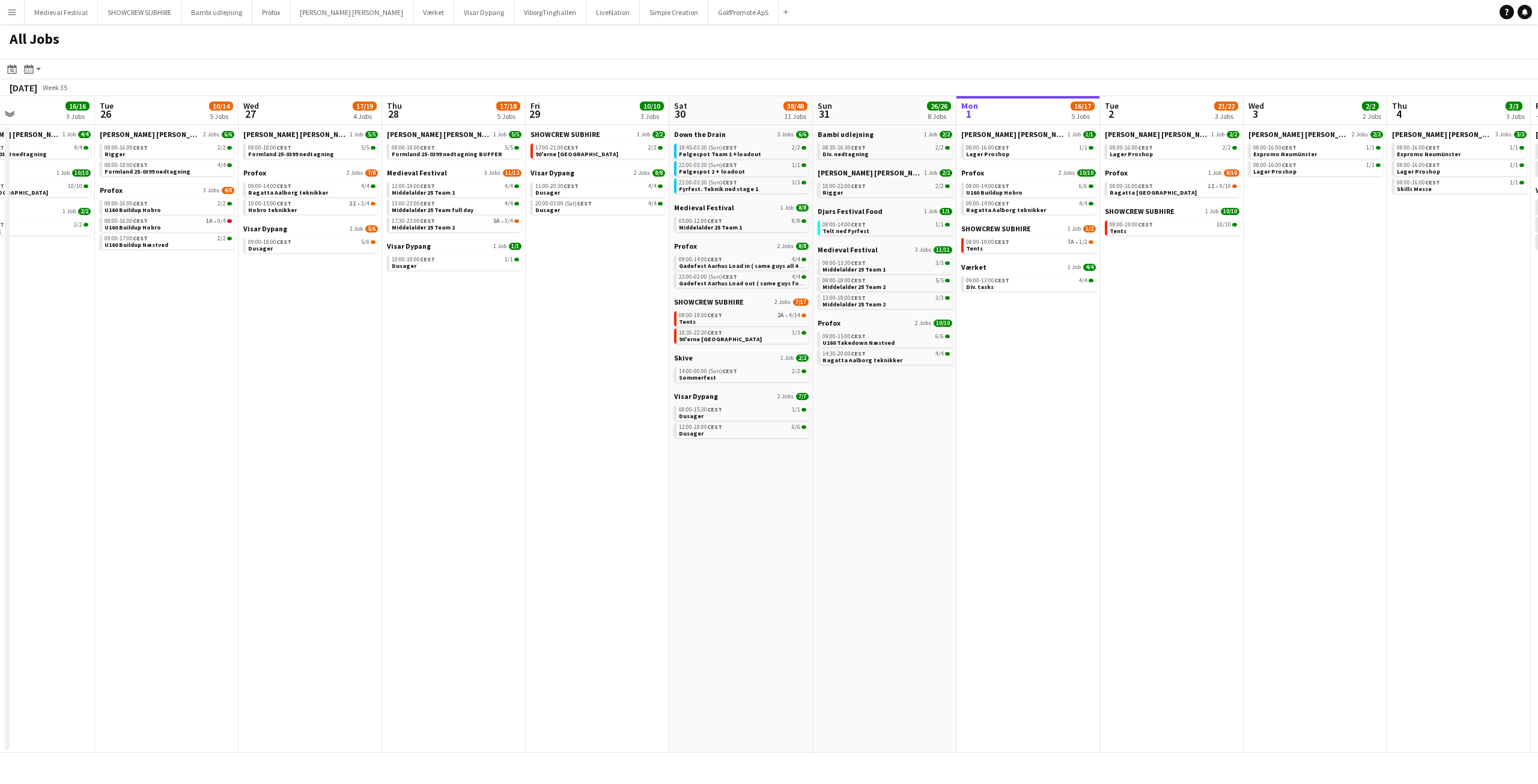
click at [861, 374] on app-all-jobs "All Jobs Date picker SEP 2025 SEP 2025 Monday M Tuesday T Wednesday W Thursday …" at bounding box center [769, 388] width 1538 height 728
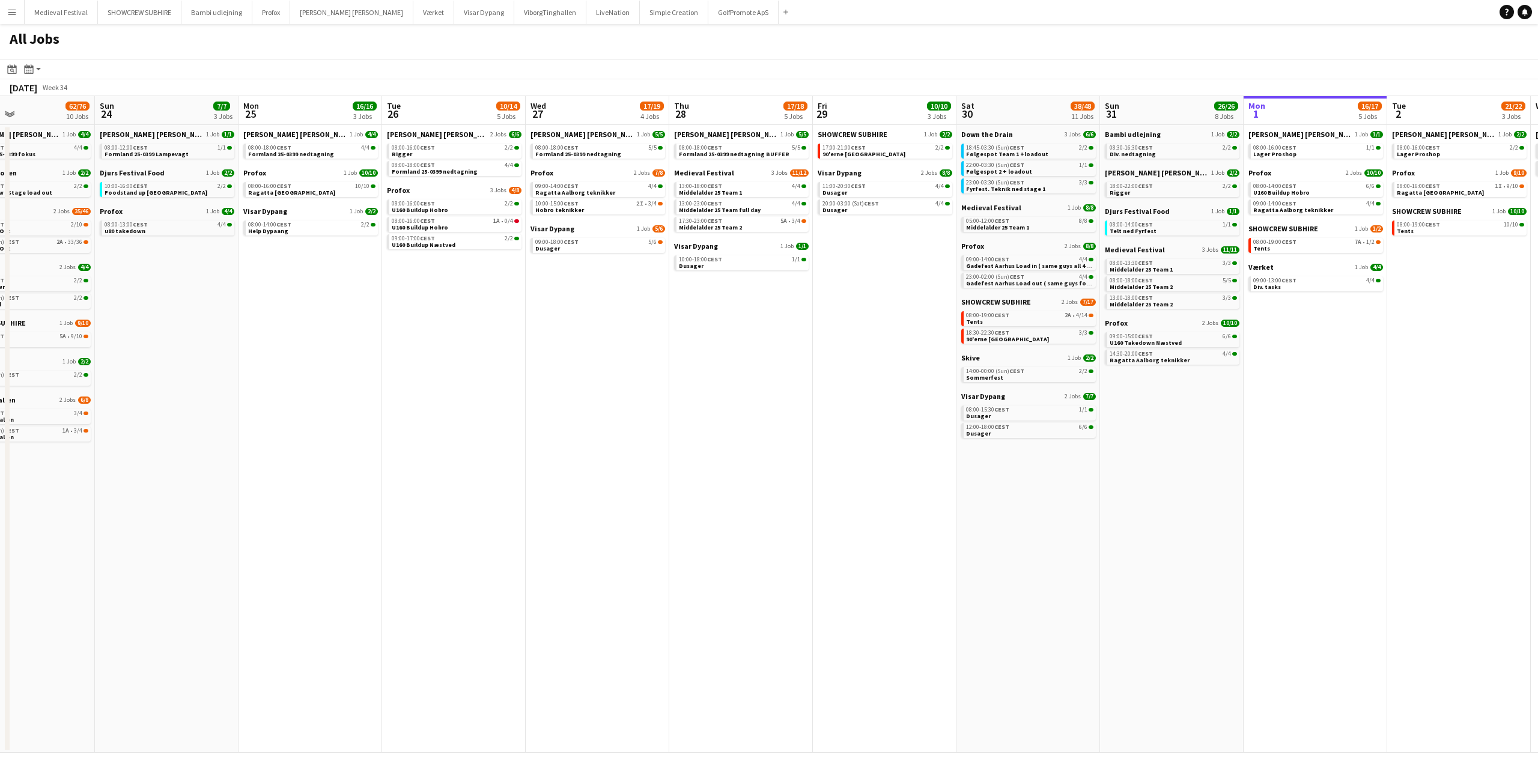
click at [9, 8] on app-icon "Menu" at bounding box center [12, 12] width 10 height 10
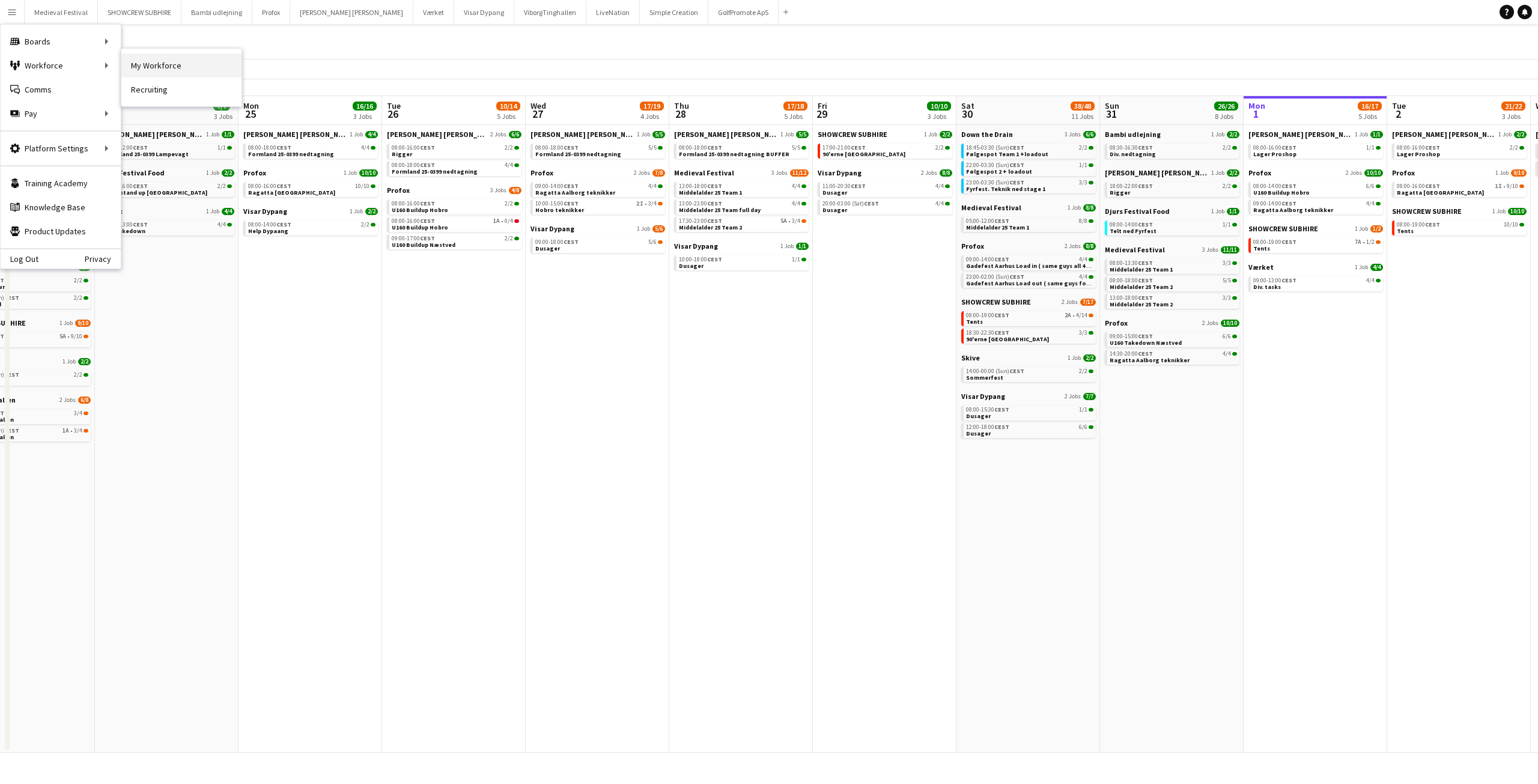
click at [134, 67] on link "My Workforce" at bounding box center [181, 66] width 120 height 24
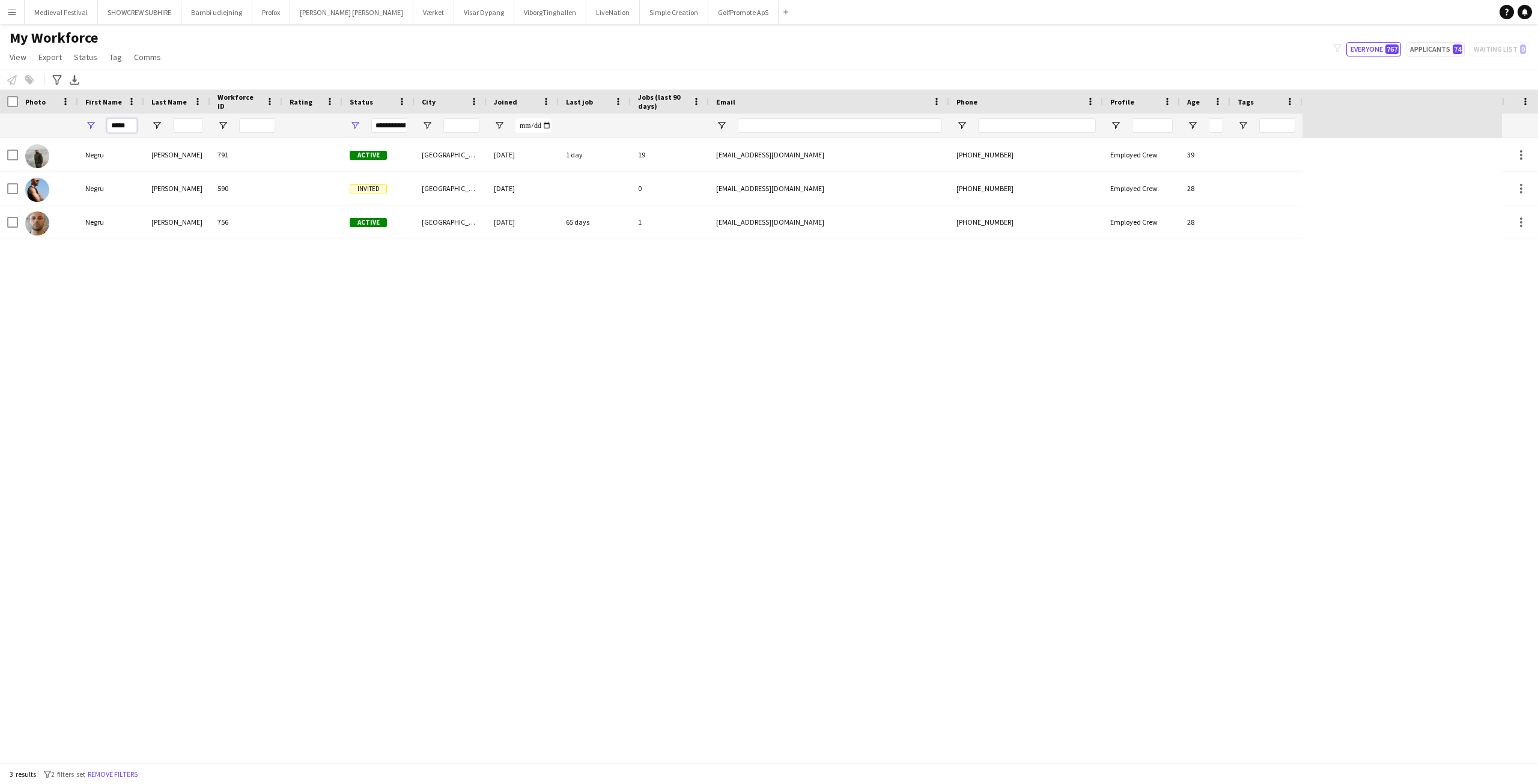
drag, startPoint x: 133, startPoint y: 126, endPoint x: 53, endPoint y: 133, distance: 80.3
click at [53, 135] on div "*****" at bounding box center [651, 126] width 1303 height 24
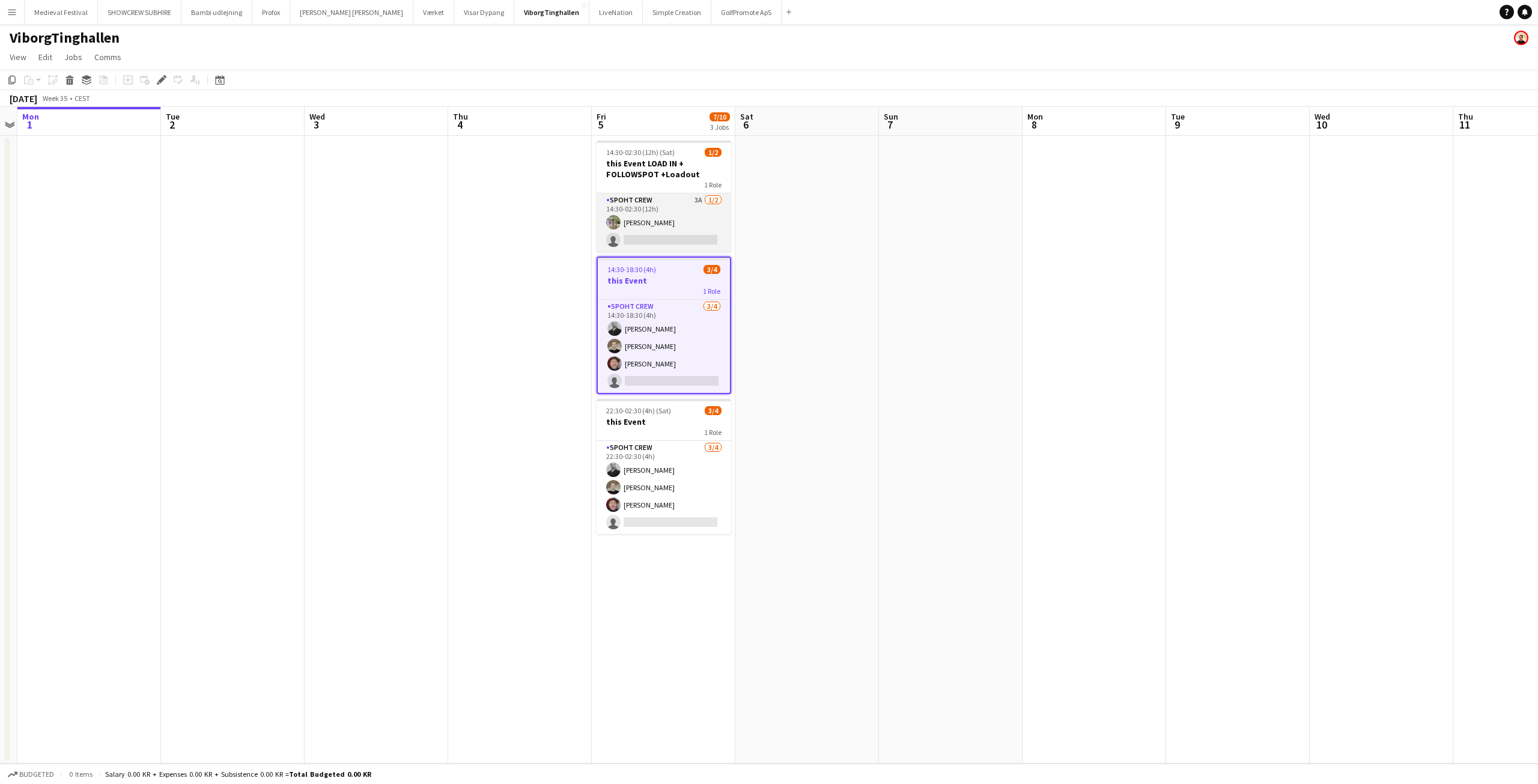
click at [673, 226] on app-card-role "Spoht Crew 3A [DATE] 14:30-02:30 (12h) [PERSON_NAME] single-neutral-actions" at bounding box center [663, 222] width 135 height 59
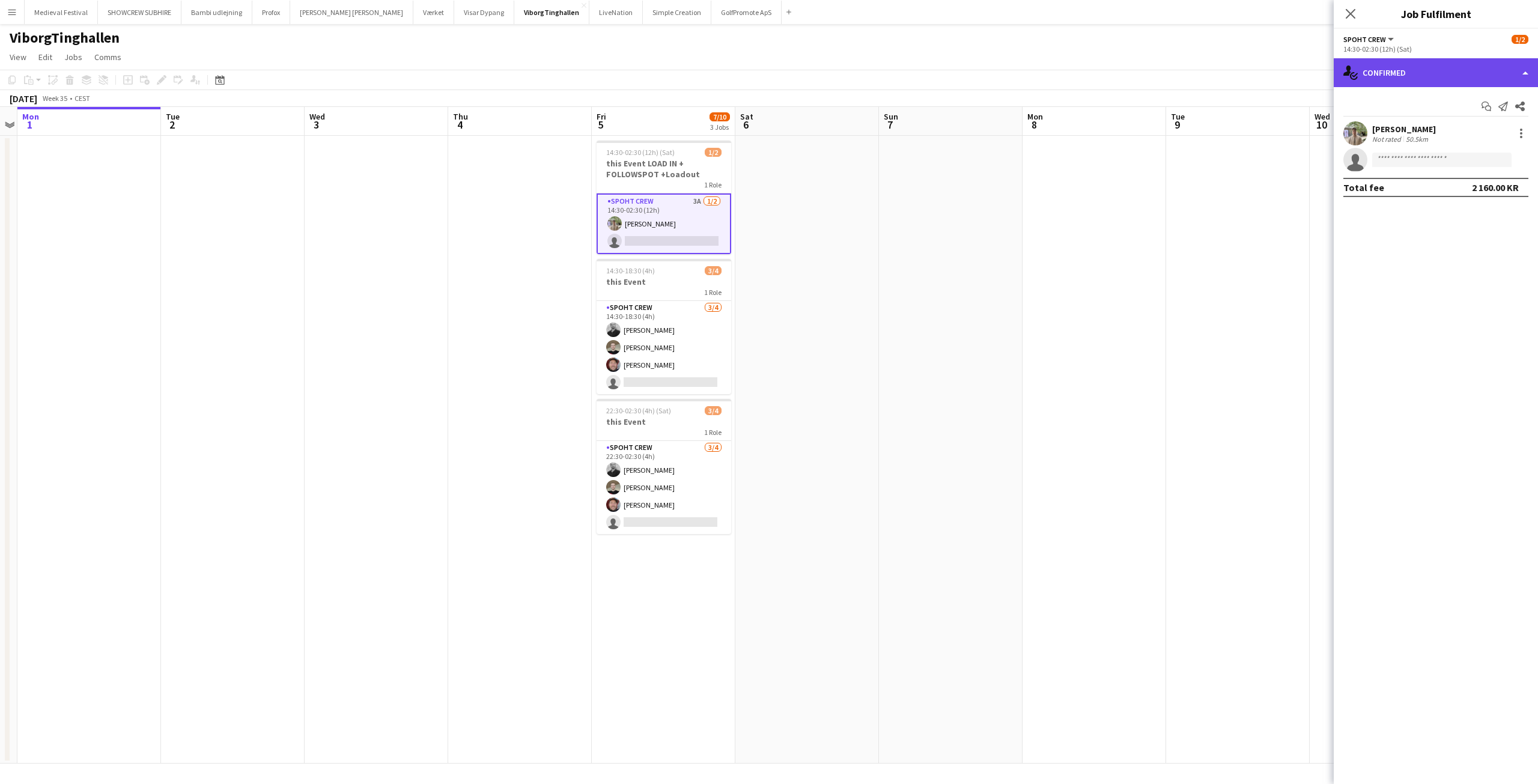
click at [1387, 75] on div "single-neutral-actions-check-2 Confirmed" at bounding box center [1436, 73] width 204 height 29
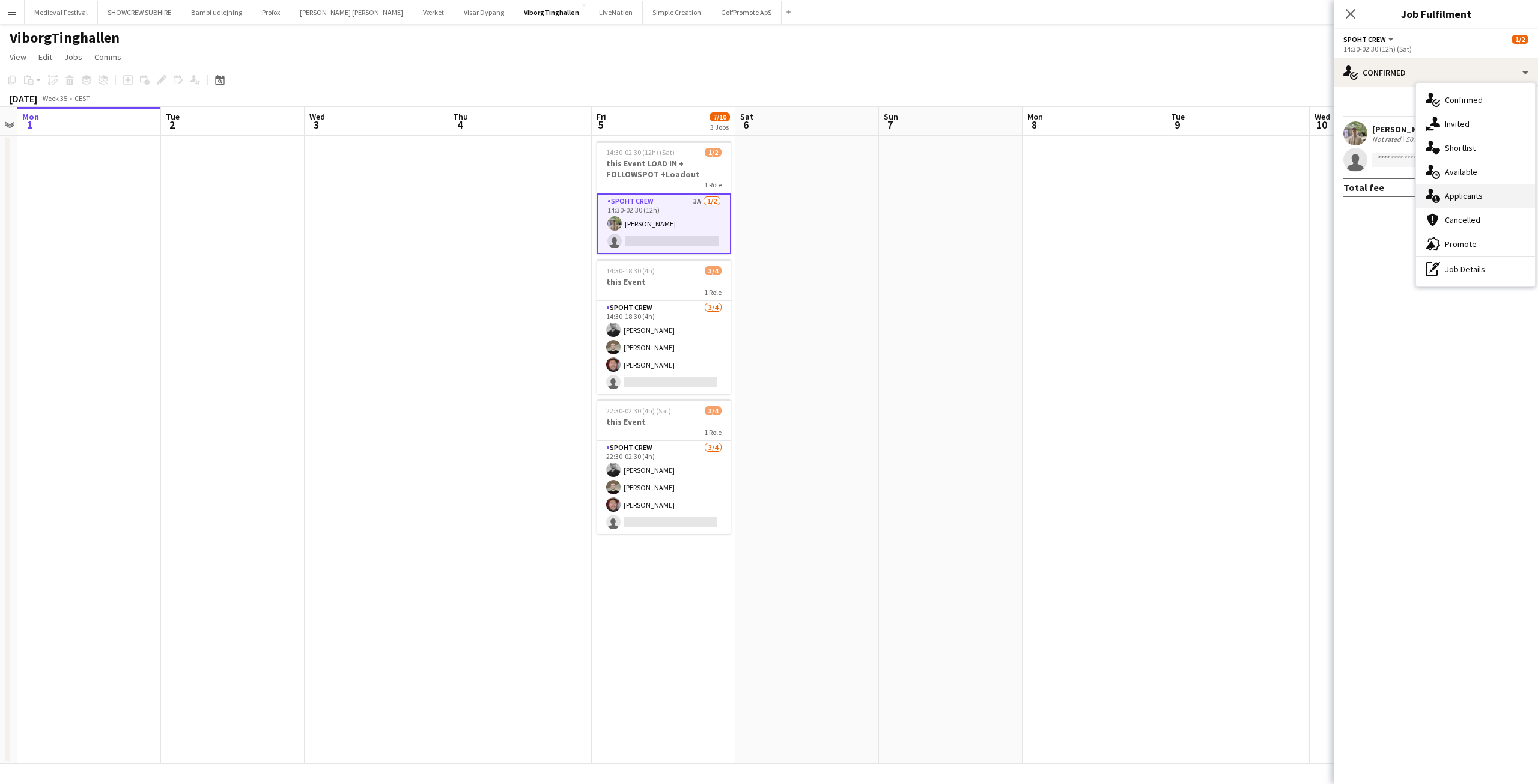
click at [1469, 193] on div "single-neutral-actions-information Applicants" at bounding box center [1475, 196] width 119 height 24
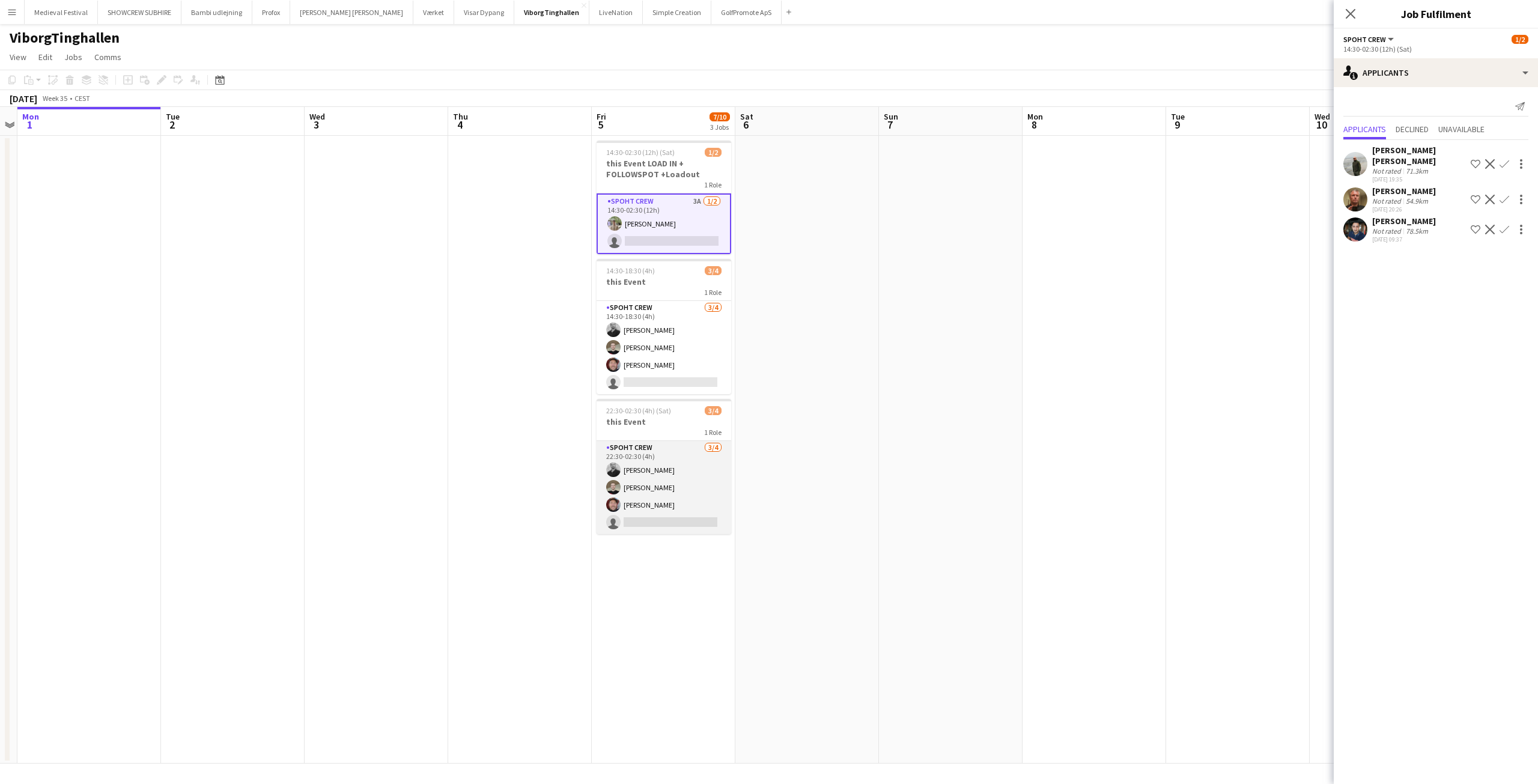
click at [671, 479] on app-card-role "Spoht Crew [DATE] 22:30-02:30 (4h) [PERSON_NAME] [PERSON_NAME] [PERSON_NAME] si…" at bounding box center [663, 488] width 135 height 93
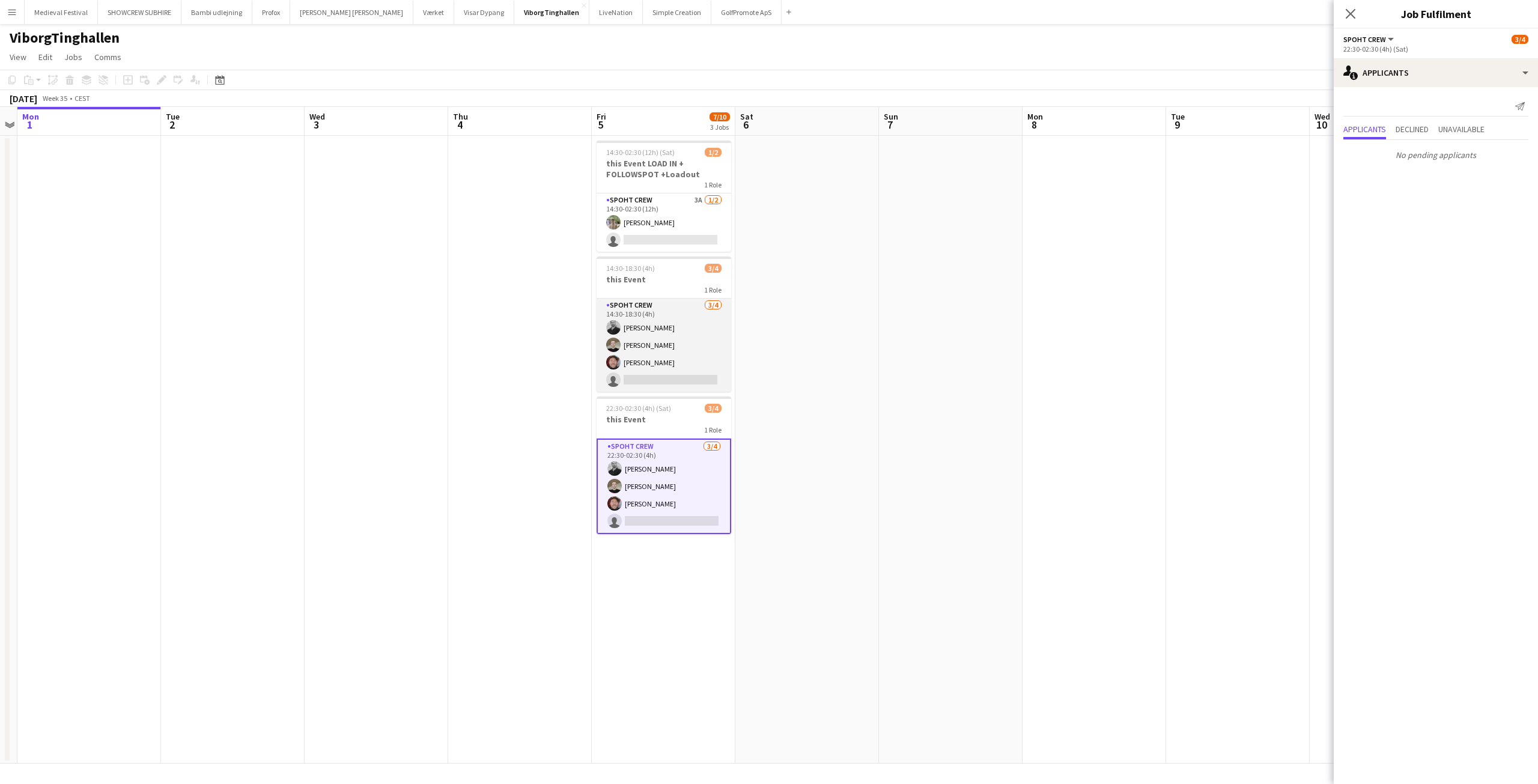
click at [675, 357] on app-card-role "Spoht Crew [DATE] 14:30-18:30 (4h) [PERSON_NAME] [PERSON_NAME] [PERSON_NAME] si…" at bounding box center [663, 345] width 135 height 93
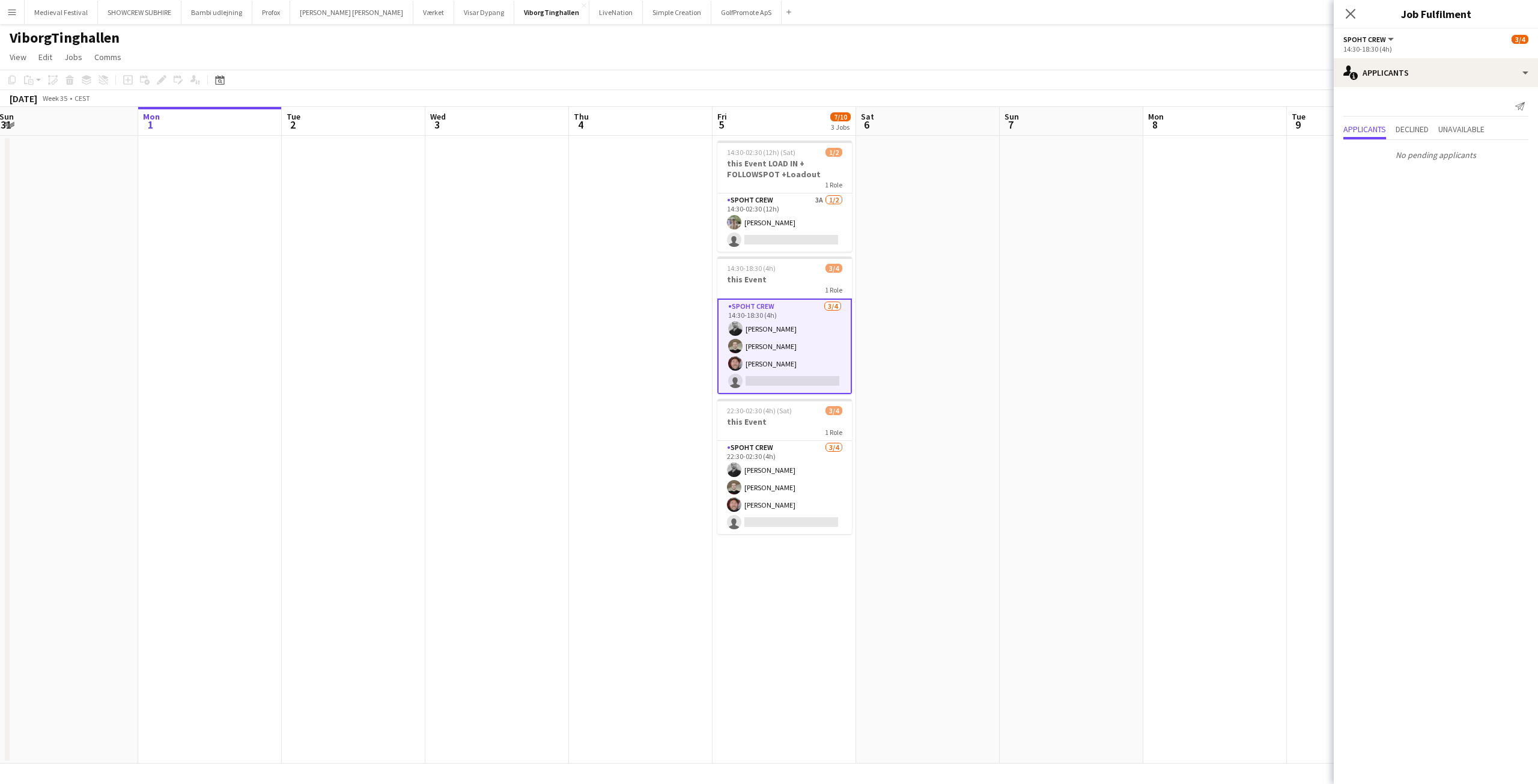
drag, startPoint x: 326, startPoint y: 274, endPoint x: 706, endPoint y: 374, distance: 392.9
click at [817, 372] on app-calendar-viewport "Fri 29 Sat 30 Sun 31 Mon 1 Tue 2 Wed 3 Thu 4 Fri 5 7/10 3 Jobs Sat 6 Sun 7 Mon …" at bounding box center [769, 435] width 1538 height 657
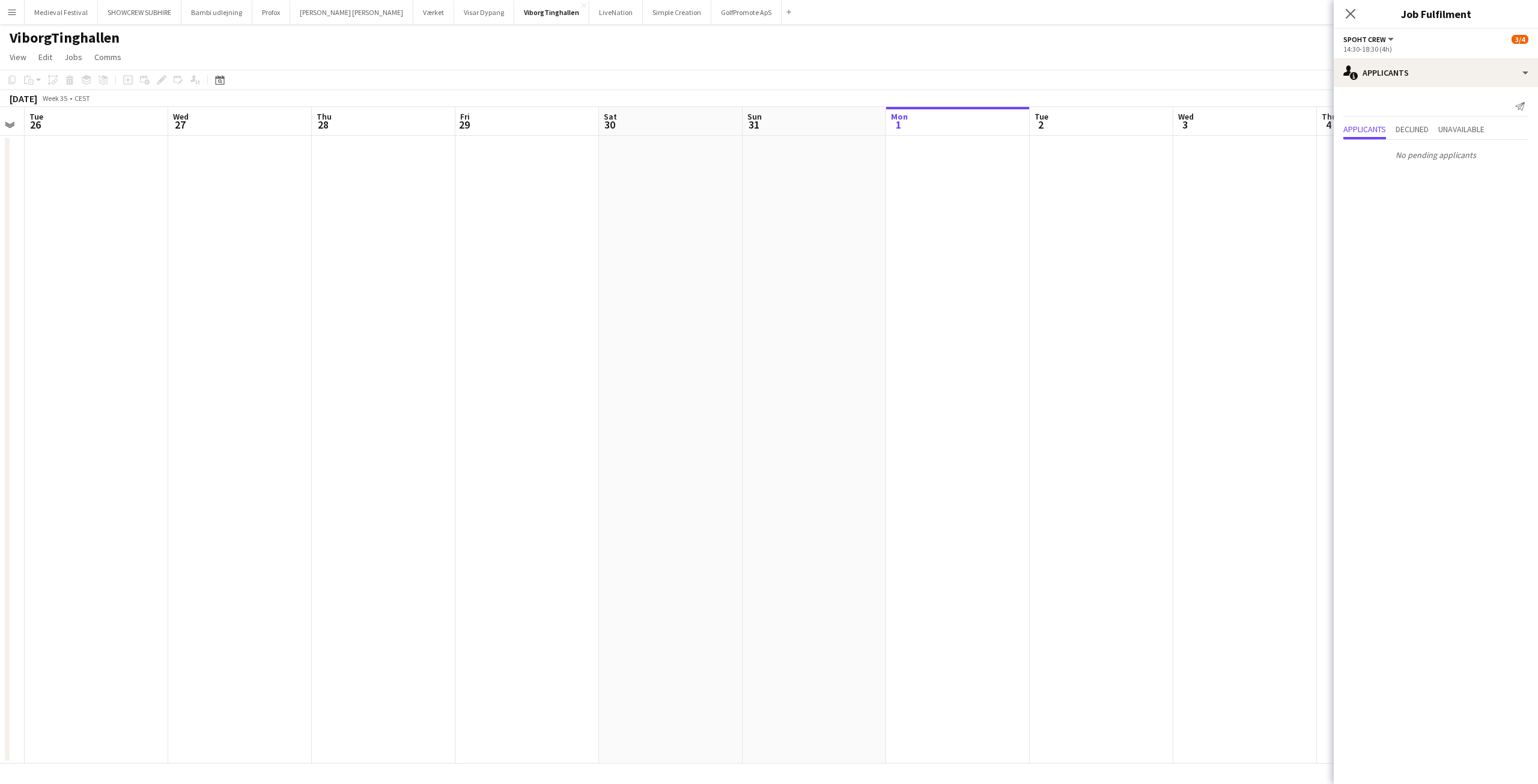
drag, startPoint x: 466, startPoint y: 391, endPoint x: 665, endPoint y: 345, distance: 204.2
click at [751, 404] on app-calendar-viewport "Sun 24 Mon 25 Tue 26 Wed 27 Thu 28 Fri 29 Sat 30 Sun 31 Mon 1 Tue 2 Wed 3 Thu 4…" at bounding box center [769, 435] width 1538 height 657
drag, startPoint x: 474, startPoint y: 328, endPoint x: 690, endPoint y: 258, distance: 227.1
click at [757, 335] on app-calendar-viewport "Sat 23 6/8 2 Jobs Sun 24 Mon 25 Tue 26 Wed 27 Thu 28 Fri 29 Sat 30 Sun 31 Mon 1…" at bounding box center [769, 435] width 1538 height 657
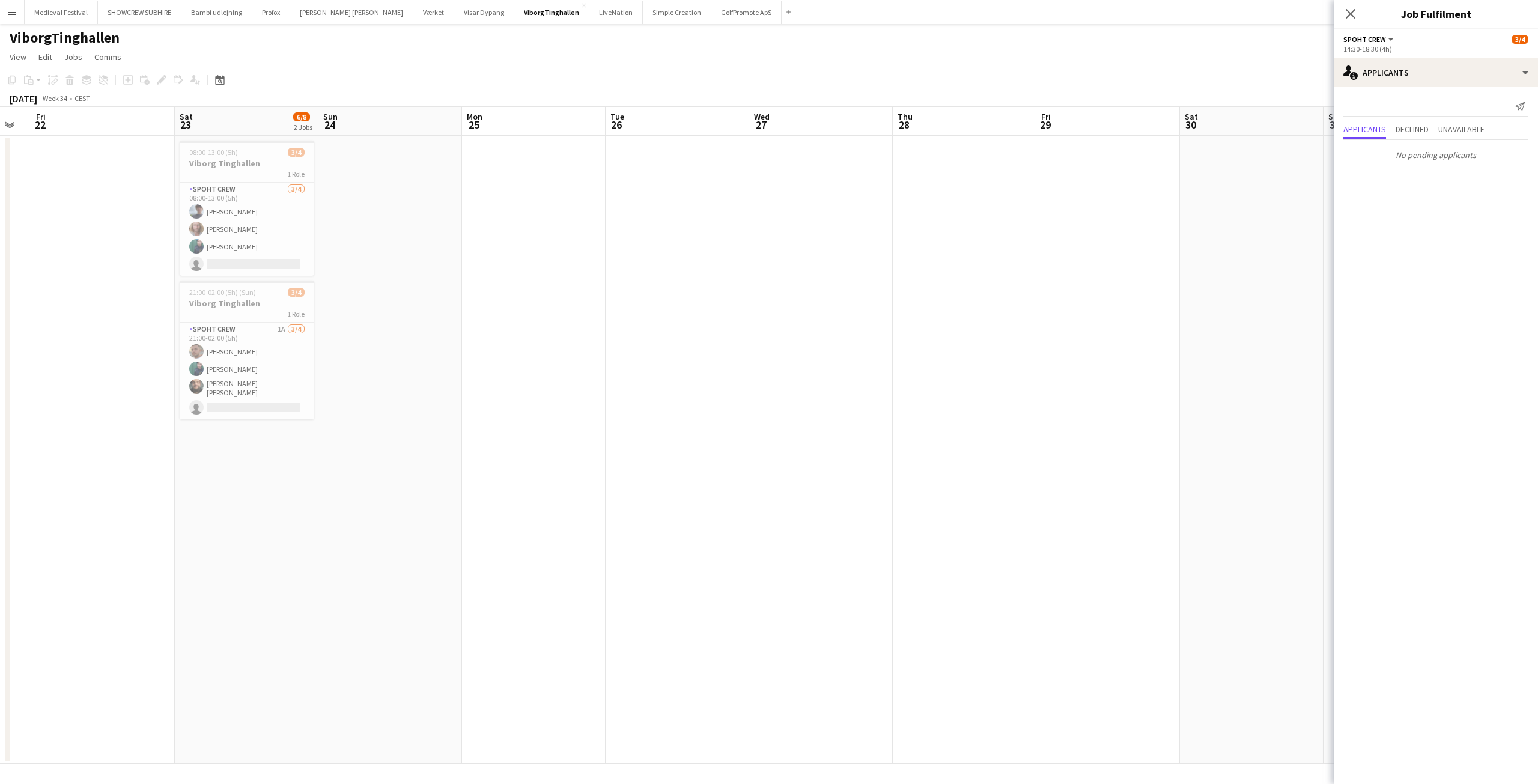
drag, startPoint x: 517, startPoint y: 273, endPoint x: 770, endPoint y: 268, distance: 253.0
click at [756, 282] on app-calendar-viewport "Tue 19 Wed 20 Thu 21 Fri 22 Sat 23 6/8 2 Jobs Sun 24 Mon 25 Tue 26 Wed 27 Thu 2…" at bounding box center [769, 435] width 1538 height 657
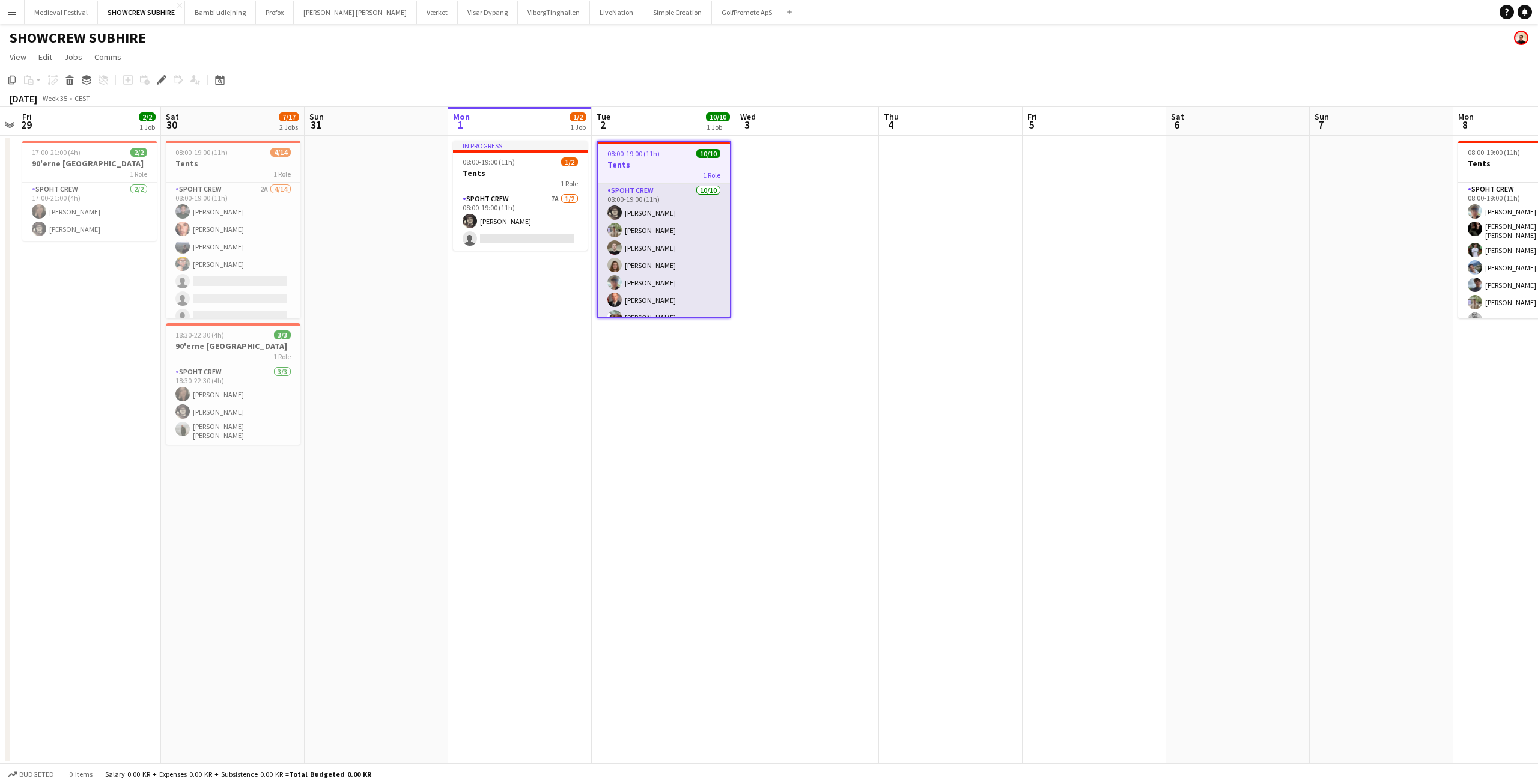
click at [669, 289] on app-card-role "Spoht Crew [DATE] 08:00-19:00 (11h) [PERSON_NAME] [PERSON_NAME] [PERSON_NAME] […" at bounding box center [663, 282] width 132 height 197
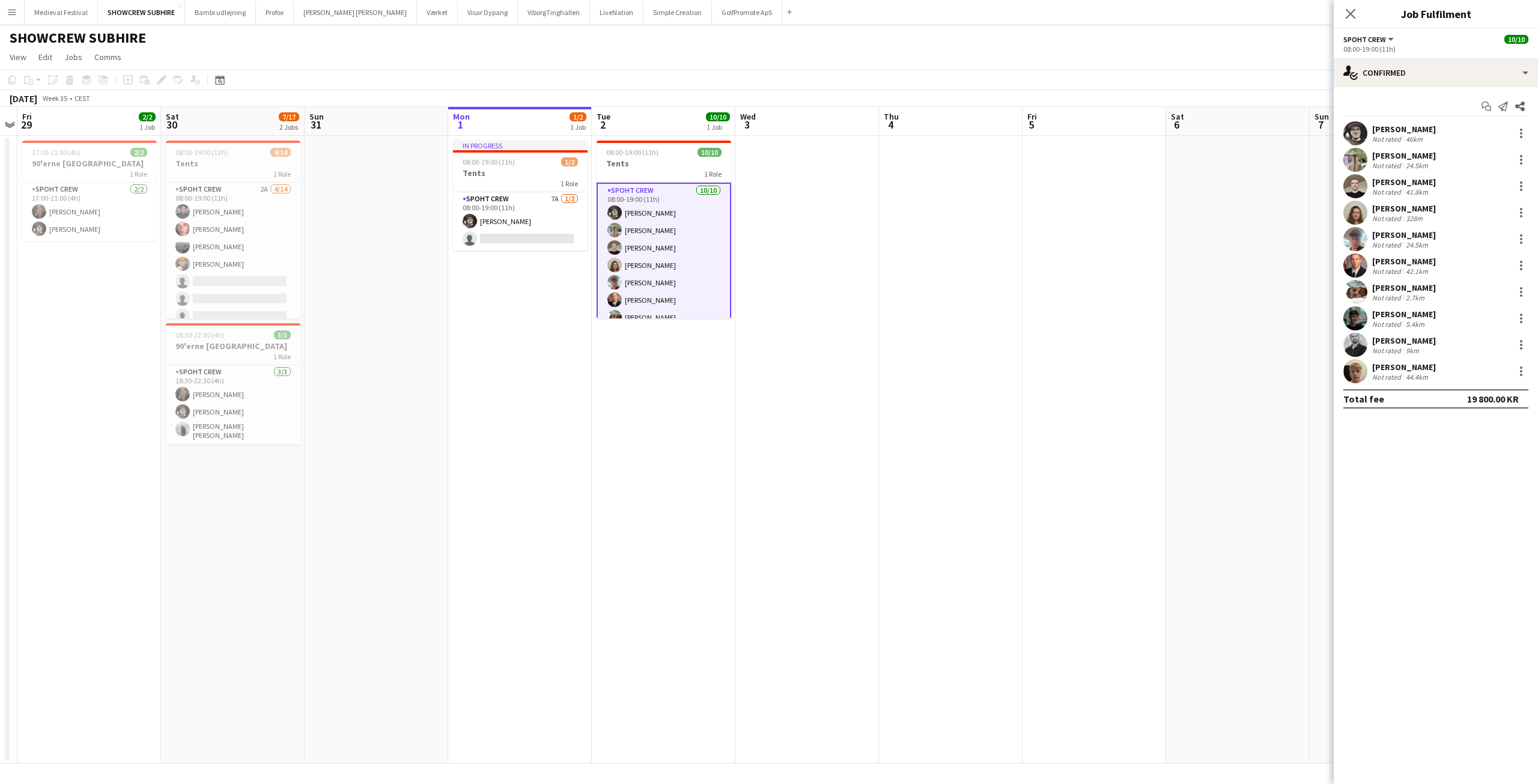
click at [1390, 262] on div "[PERSON_NAME]" at bounding box center [1404, 261] width 64 height 11
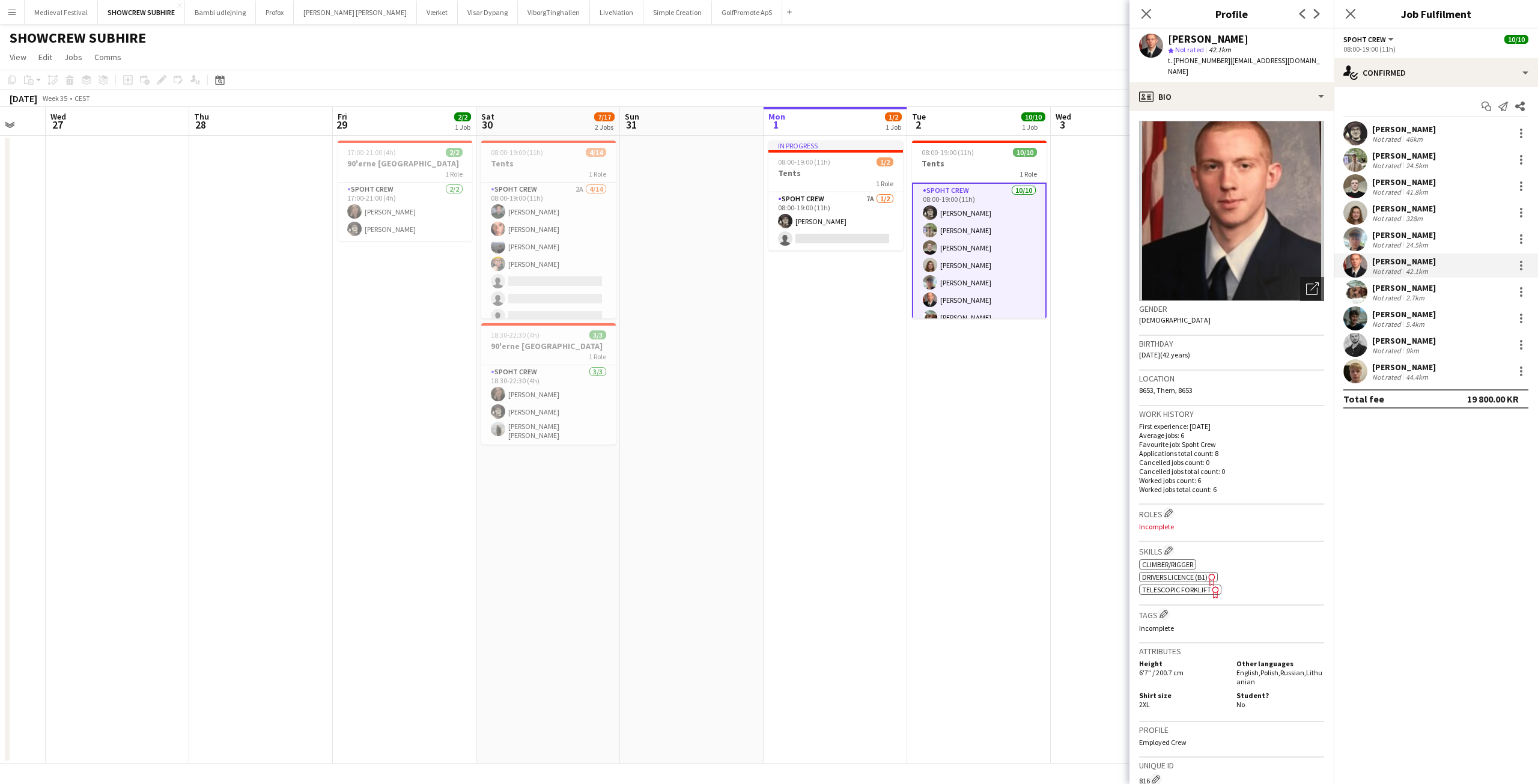
drag, startPoint x: 383, startPoint y: 379, endPoint x: 735, endPoint y: 424, distance: 354.9
click at [713, 425] on app-calendar-viewport "Mon 25 Tue 26 Wed 27 Thu 28 Fri 29 2/2 1 Job Sat 30 7/17 2 Jobs Sun 31 Mon 1 1/…" at bounding box center [769, 435] width 1538 height 657
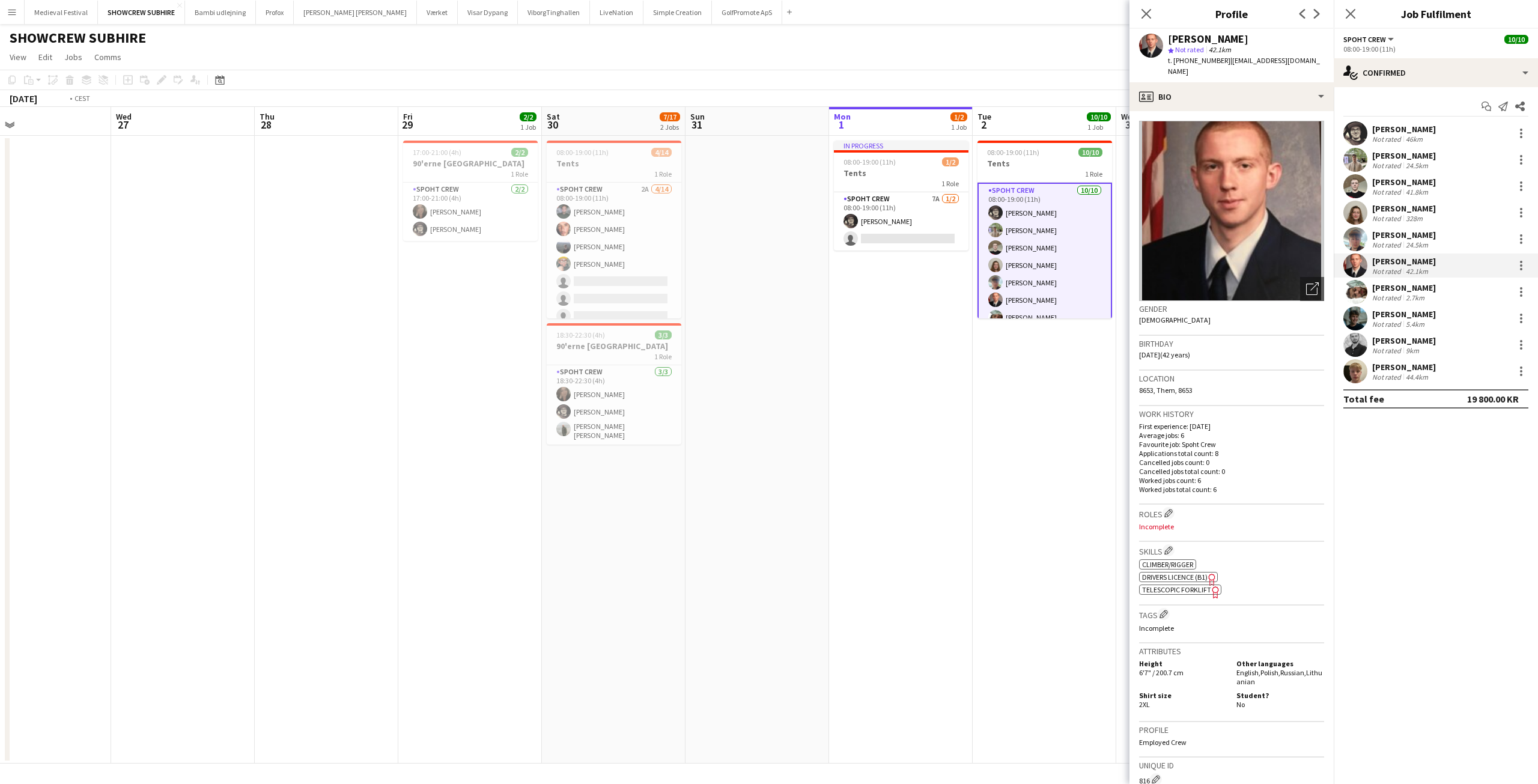
drag, startPoint x: 333, startPoint y: 410, endPoint x: 688, endPoint y: 427, distance: 355.4
click at [684, 427] on app-calendar-viewport "Sun 24 Mon 25 Tue 26 Wed 27 Thu 28 Fri 29 2/2 1 Job Sat 30 7/17 2 Jobs Sun 31 M…" at bounding box center [769, 435] width 1538 height 657
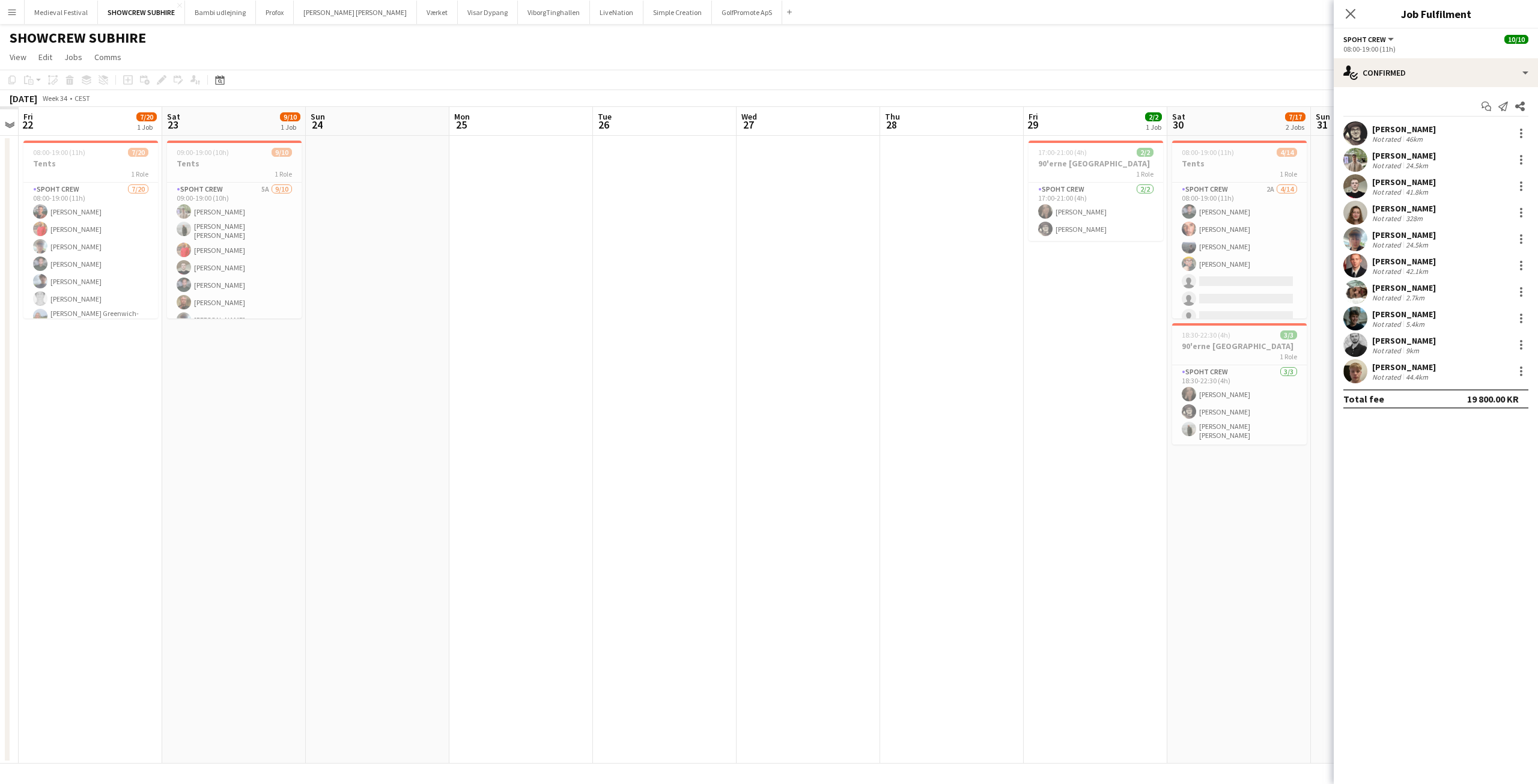
drag, startPoint x: 580, startPoint y: 384, endPoint x: 663, endPoint y: 375, distance: 83.5
click at [722, 384] on app-calendar-viewport "Wed 20 Thu 21 Fri 22 7/20 1 Job Sat 23 9/10 1 Job Sun 24 Mon 25 Tue 26 Wed 27 T…" at bounding box center [769, 435] width 1538 height 657
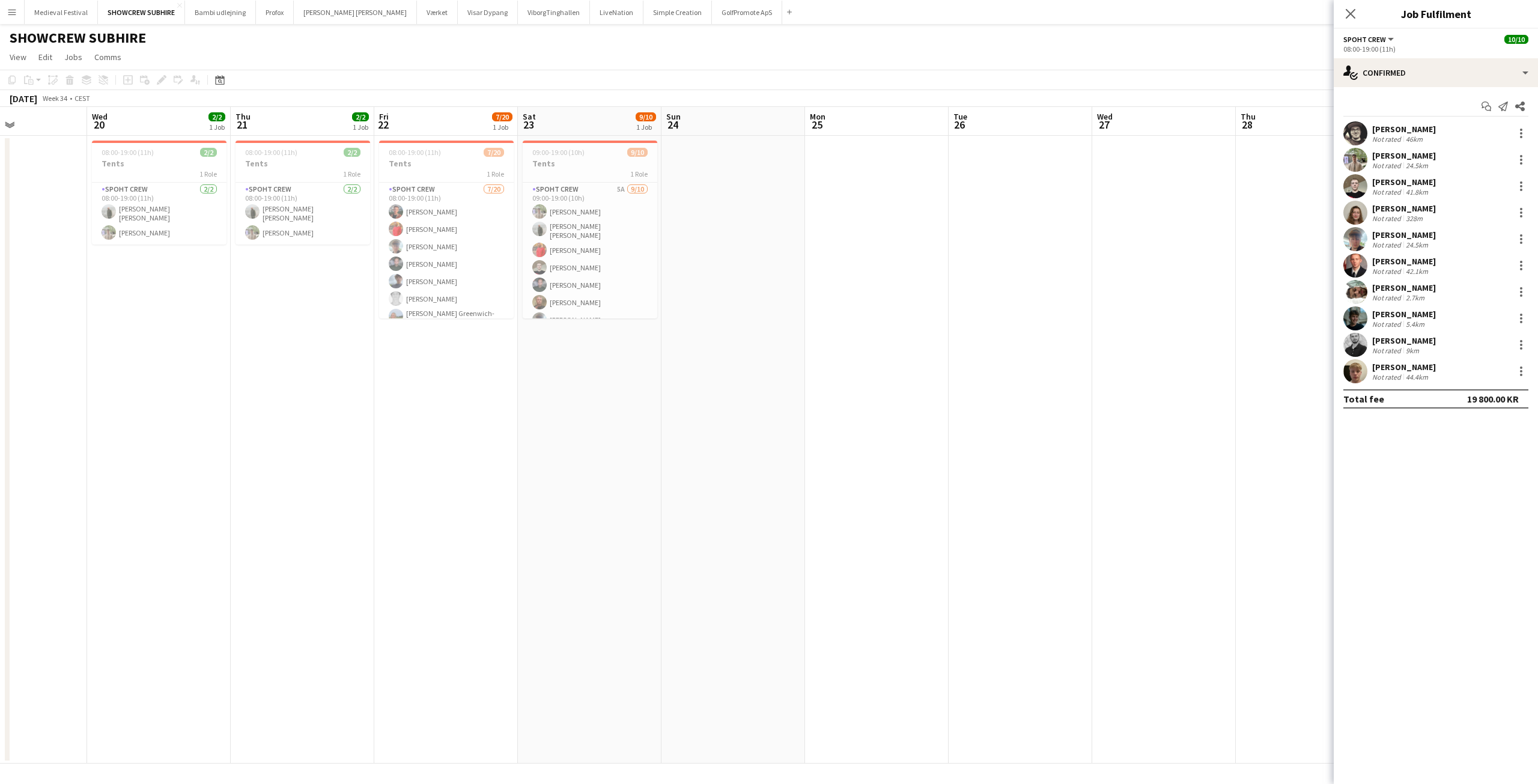
drag, startPoint x: 615, startPoint y: 371, endPoint x: 663, endPoint y: 369, distance: 48.0
click at [663, 369] on app-calendar-viewport "Sun 17 Mon 18 Tue 19 Wed 20 2/2 1 Job Thu 21 2/2 1 Job Fri 22 7/20 1 Job Sat 23…" at bounding box center [769, 435] width 1538 height 657
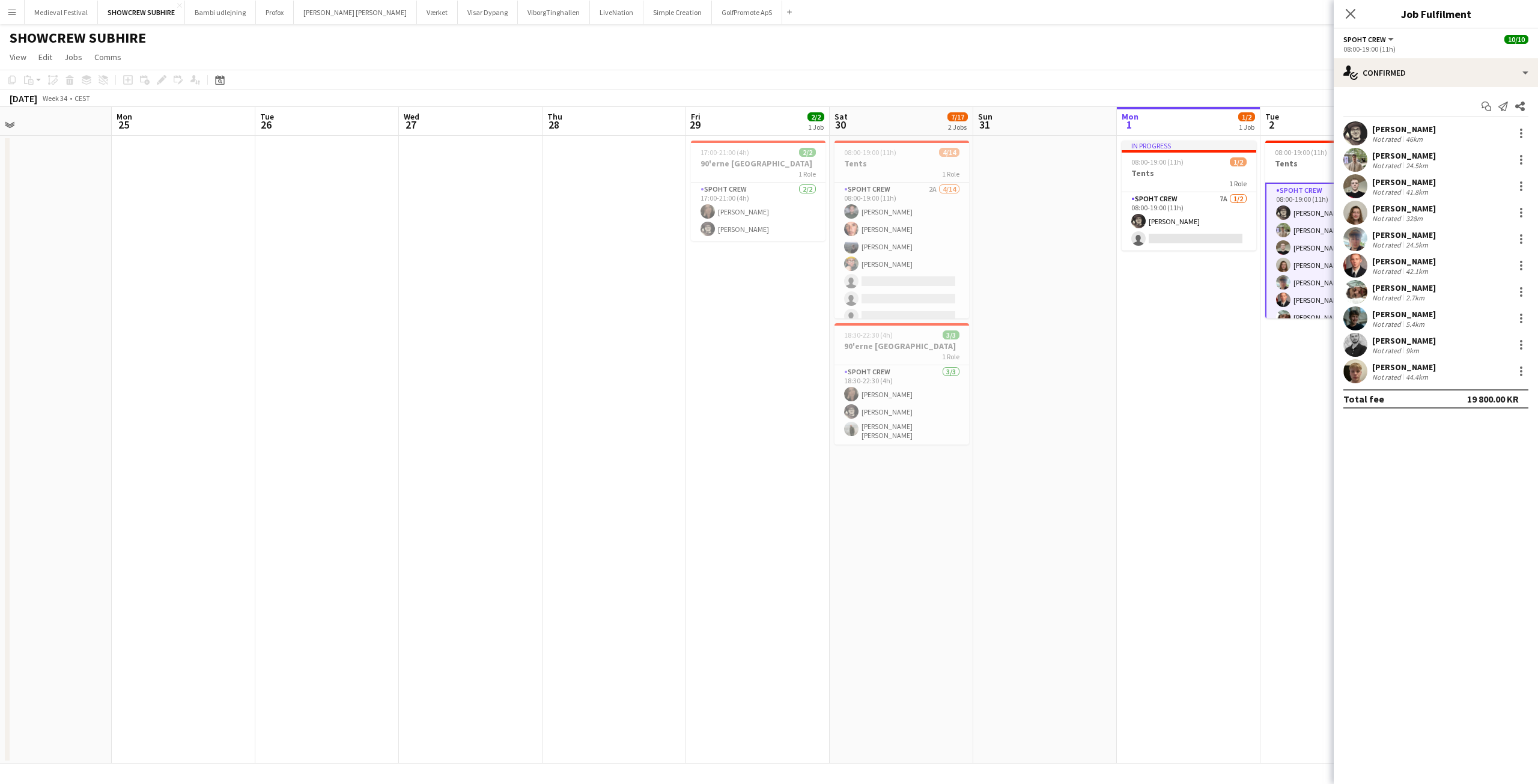
drag, startPoint x: 982, startPoint y: 387, endPoint x: 231, endPoint y: 372, distance: 751.1
click at [238, 372] on app-calendar-viewport "Fri 22 7/20 1 Job Sat 23 9/10 1 Job Sun 24 Mon 25 Tue 26 Wed 27 Thu 28 Fri 29 2…" at bounding box center [769, 435] width 1538 height 657
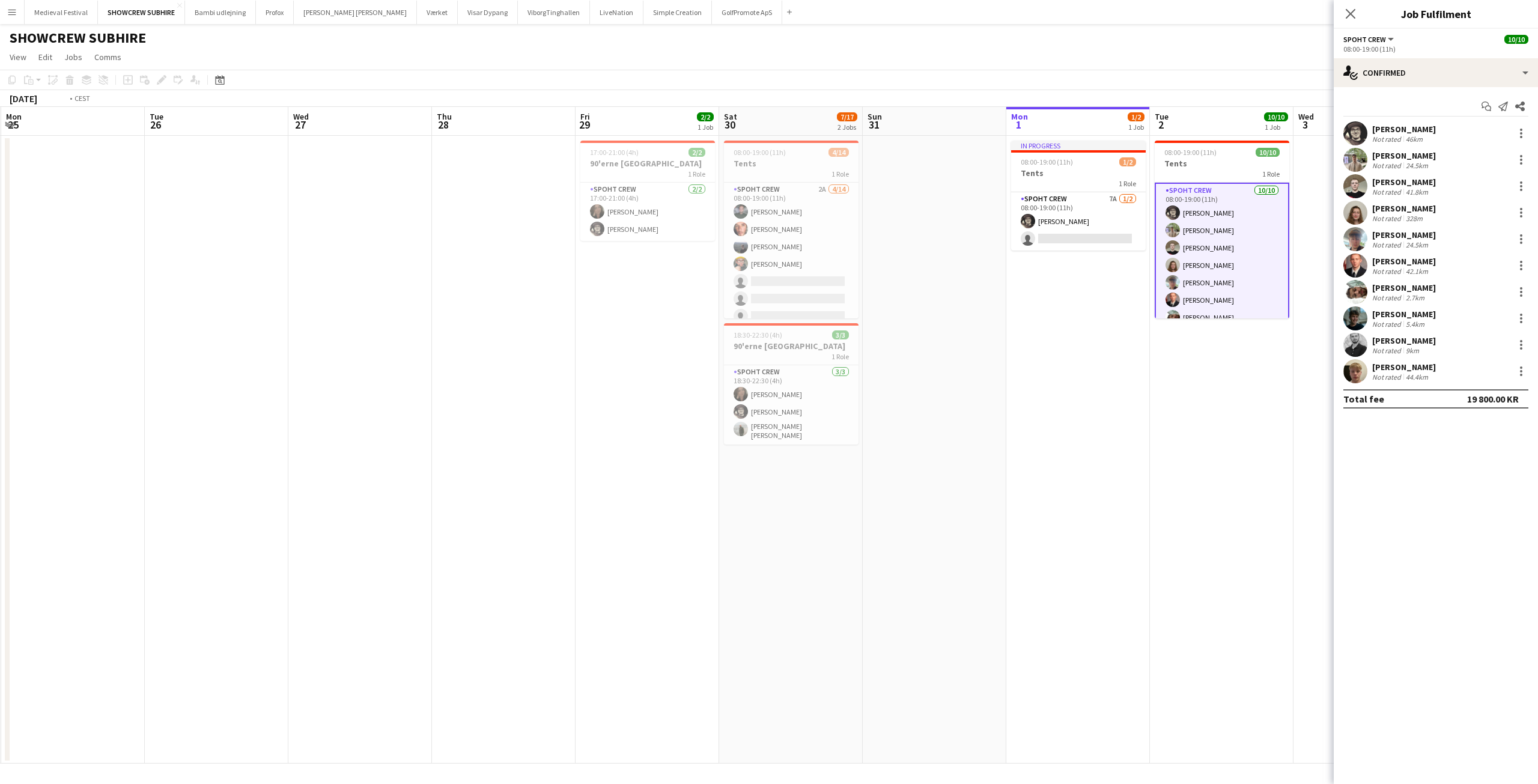
drag, startPoint x: 815, startPoint y: 386, endPoint x: 466, endPoint y: 381, distance: 349.0
click at [466, 381] on app-calendar-viewport "Fri 22 7/20 1 Job Sat 23 9/10 1 Job Sun 24 Mon 25 Tue 26 Wed 27 Thu 28 Fri 29 2…" at bounding box center [769, 435] width 1538 height 657
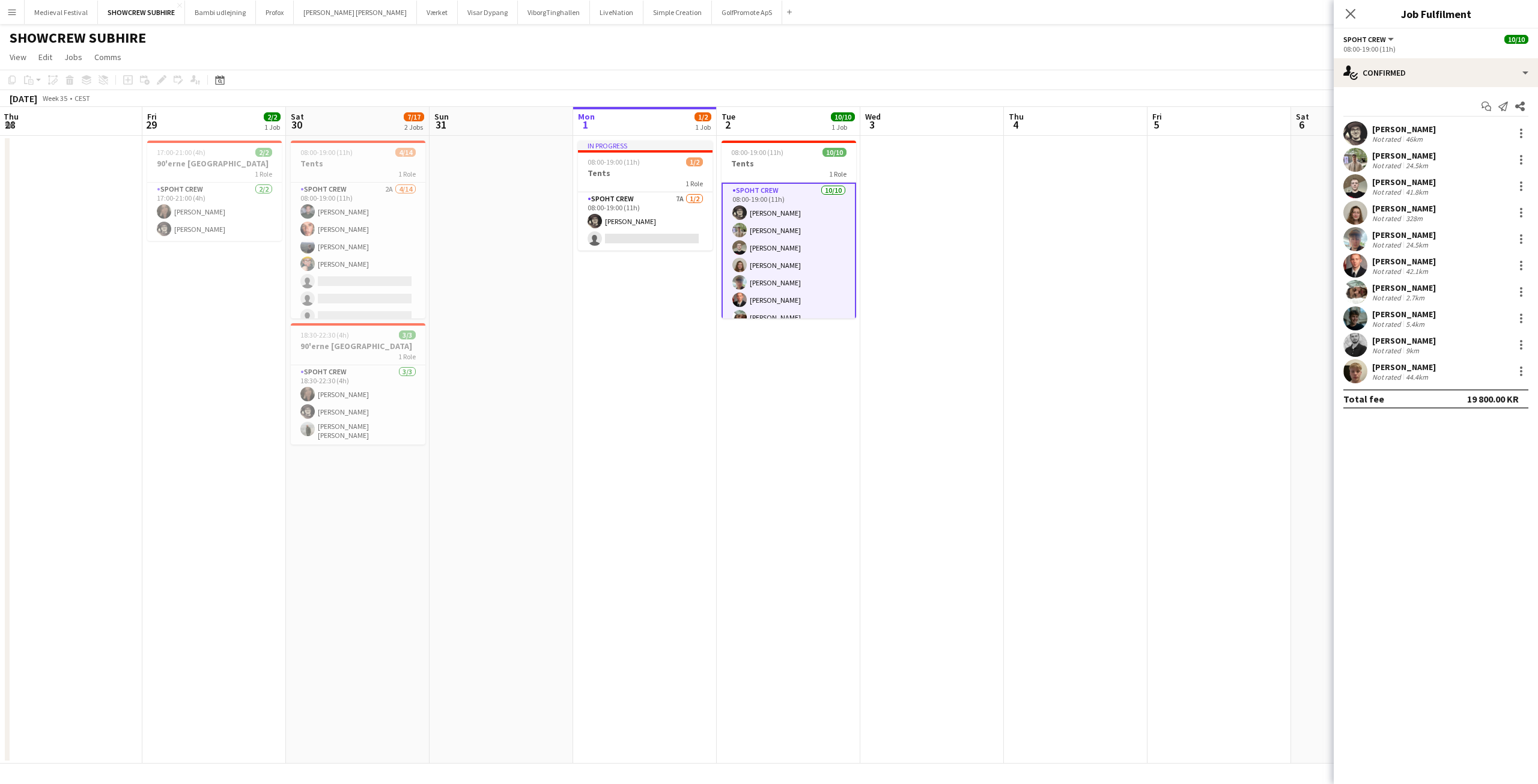
scroll to position [0, 407]
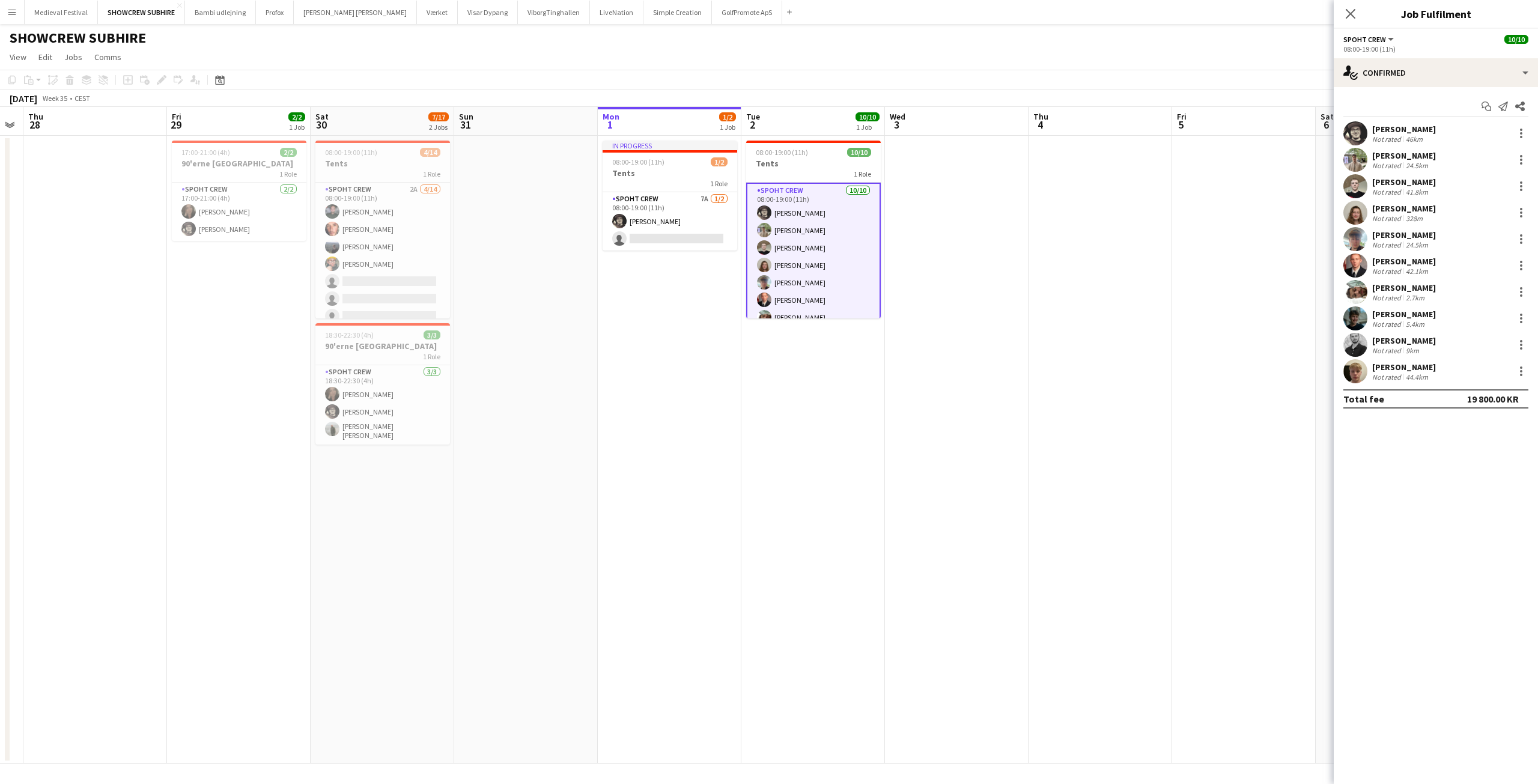
drag, startPoint x: 1047, startPoint y: 343, endPoint x: 928, endPoint y: 337, distance: 119.2
click at [928, 337] on app-calendar-viewport "Mon 25 Tue 26 Wed 27 Thu 28 Fri 29 2/2 1 Job Sat 30 7/17 2 Jobs Sun 31 Mon 1 1/…" at bounding box center [769, 435] width 1538 height 657
click at [1353, 259] on app-user-avatar at bounding box center [1356, 266] width 24 height 24
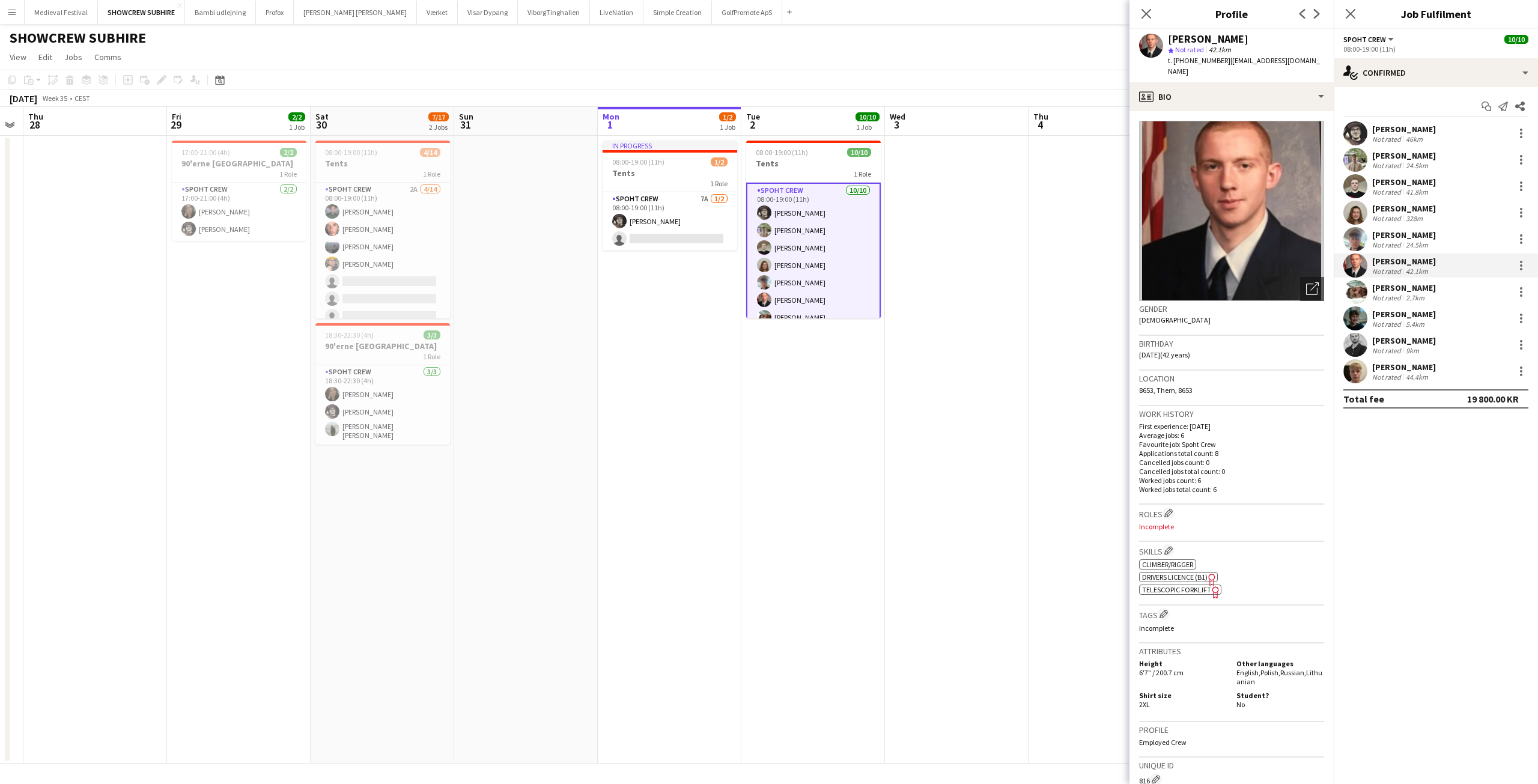
click at [1414, 320] on div "5.4km" at bounding box center [1415, 324] width 24 height 9
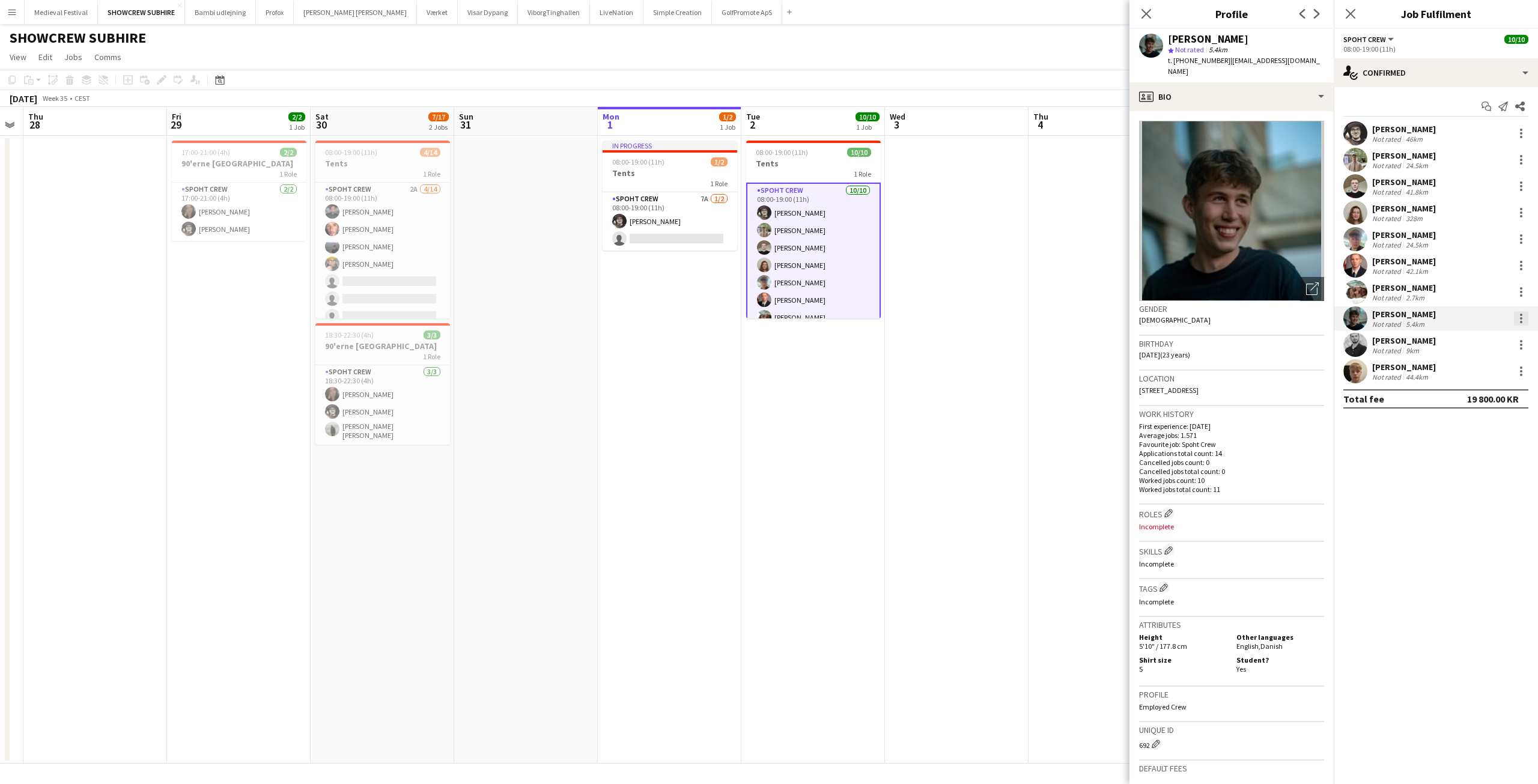
click at [1519, 316] on div at bounding box center [1521, 319] width 14 height 14
click at [1417, 272] on div at bounding box center [769, 392] width 1538 height 784
click at [1399, 337] on div "mihai obreja" at bounding box center [1404, 340] width 64 height 11
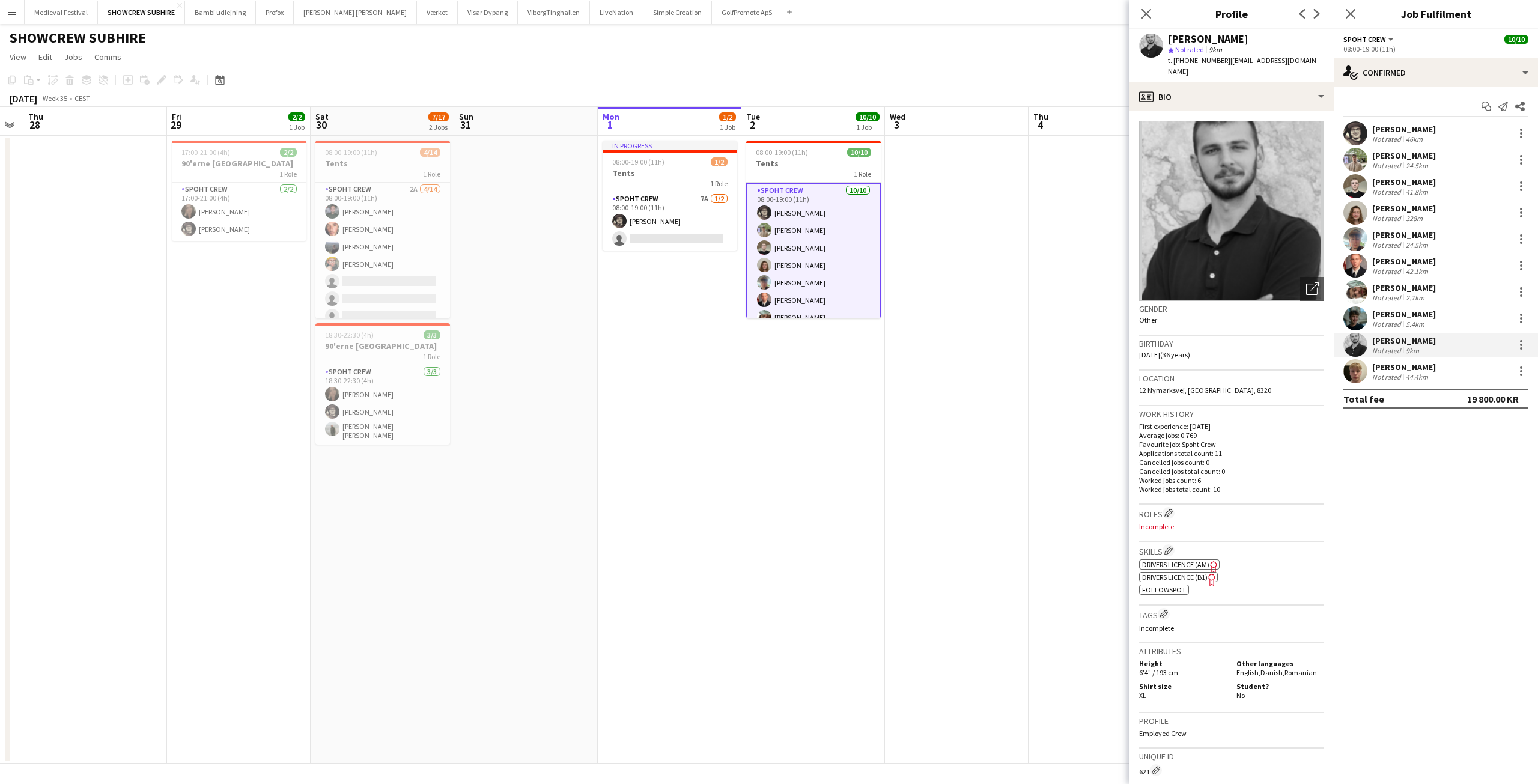
click at [1428, 314] on div "Alexander Christensen" at bounding box center [1404, 314] width 64 height 11
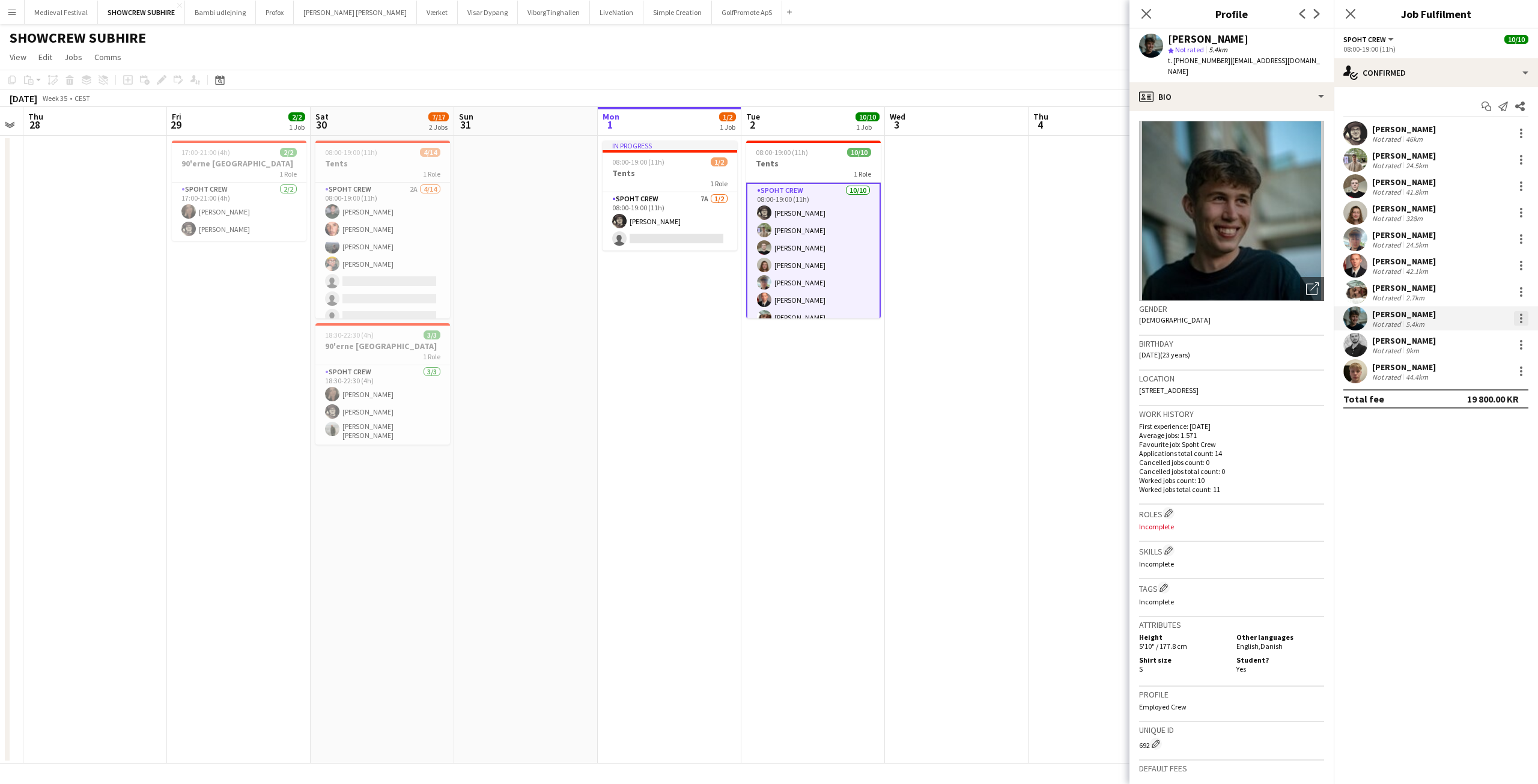
click at [1523, 314] on div at bounding box center [1521, 319] width 14 height 14
click at [1476, 456] on span "Remove" at bounding box center [1463, 456] width 36 height 10
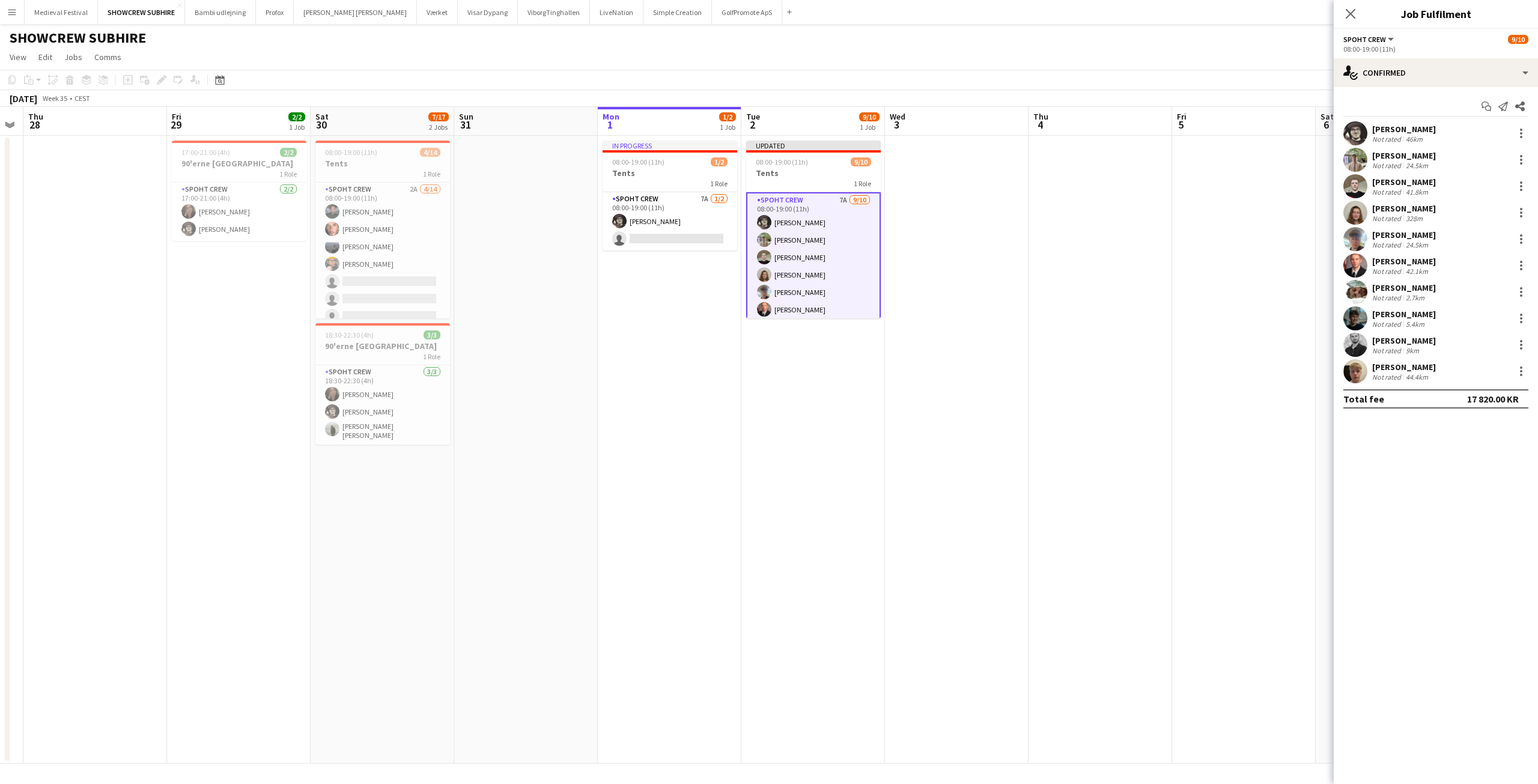
scroll to position [74, 0]
click at [1230, 258] on app-date-cell at bounding box center [1244, 450] width 144 height 628
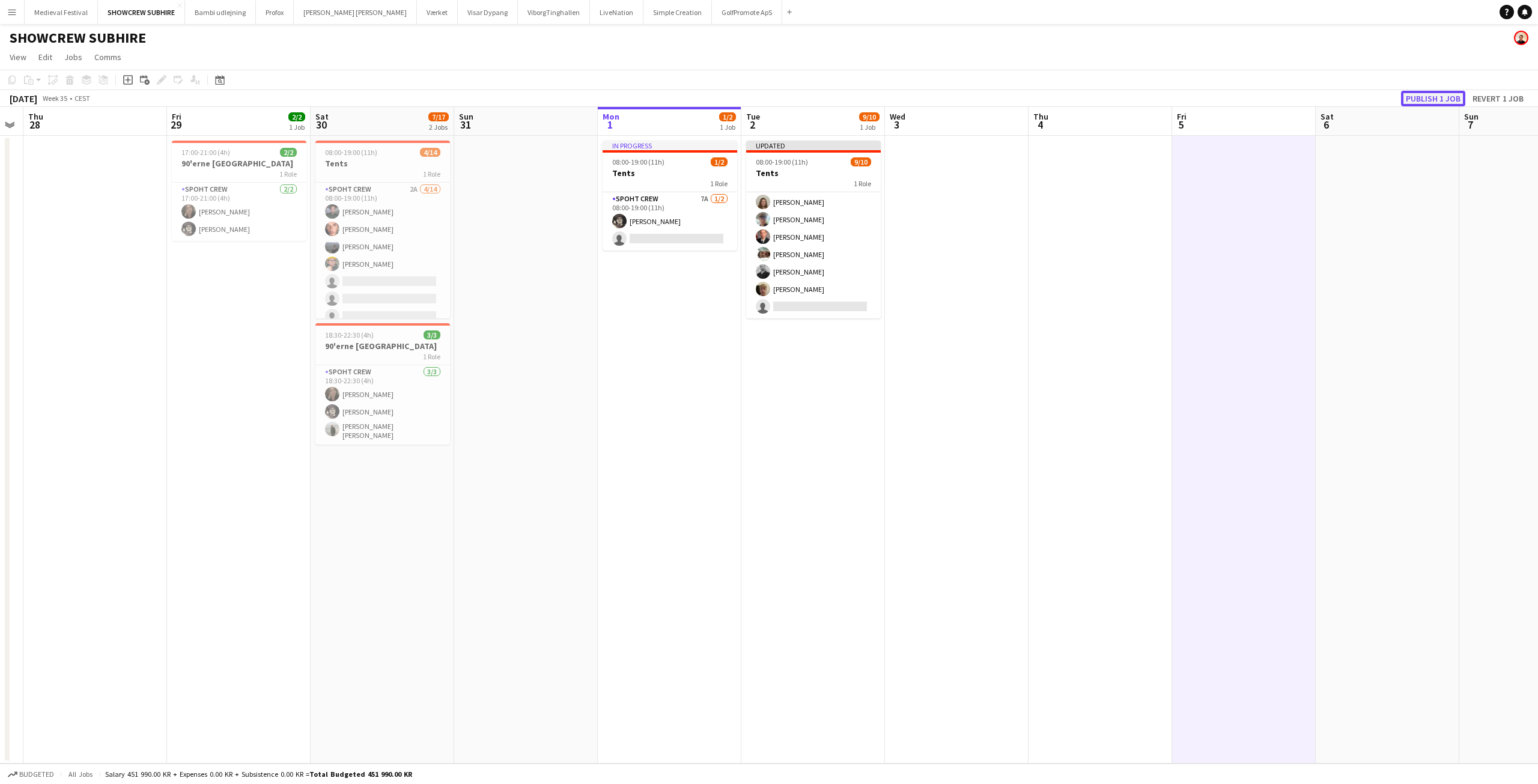
click at [1429, 98] on button "Publish 1 job" at bounding box center [1433, 98] width 65 height 16
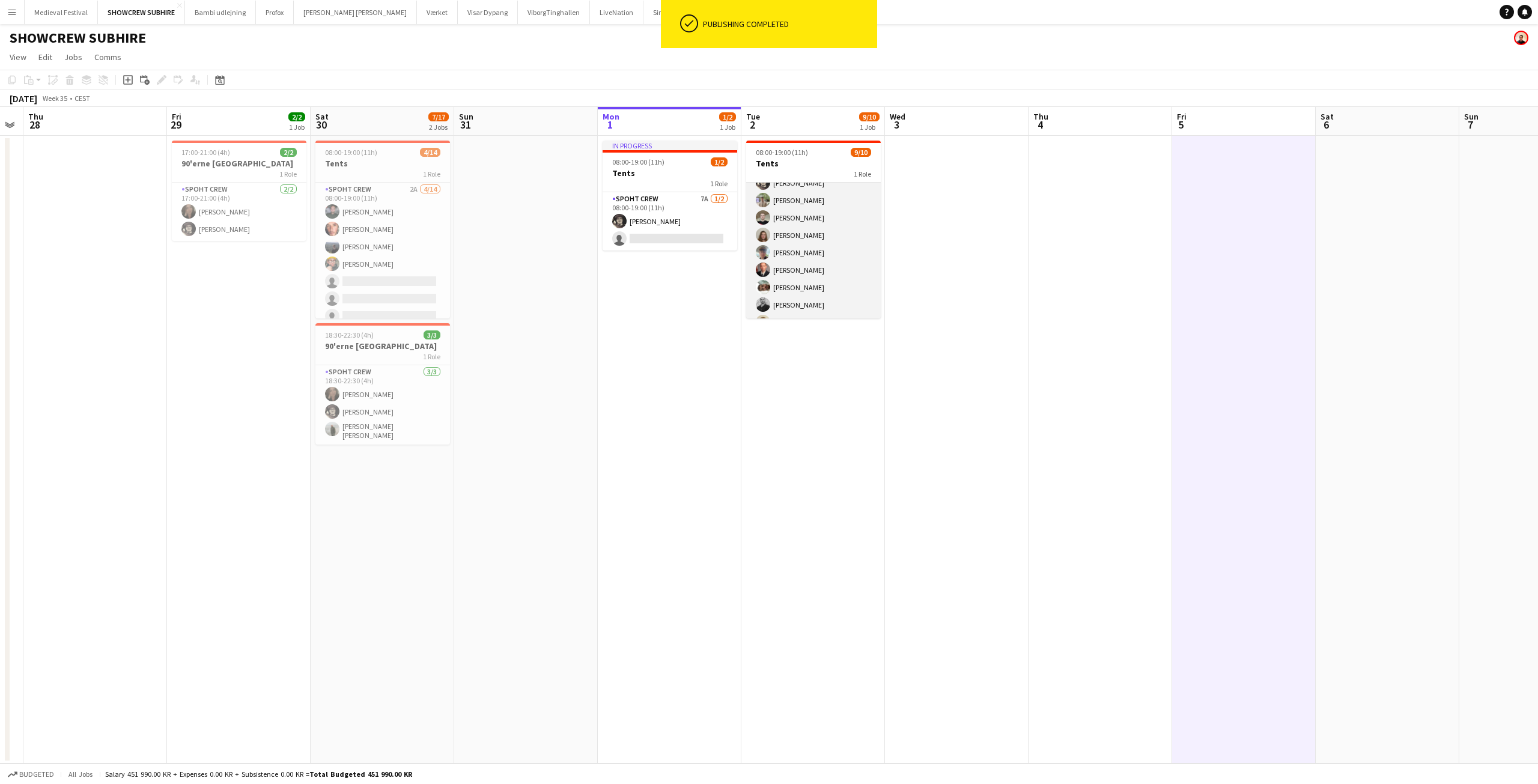
scroll to position [0, 0]
click at [838, 250] on app-card-role "Spoht Crew 7A 9/10 08:00-19:00 (11h) Mike Kasper Williamson Arthur Daval-Markus…" at bounding box center [813, 281] width 135 height 197
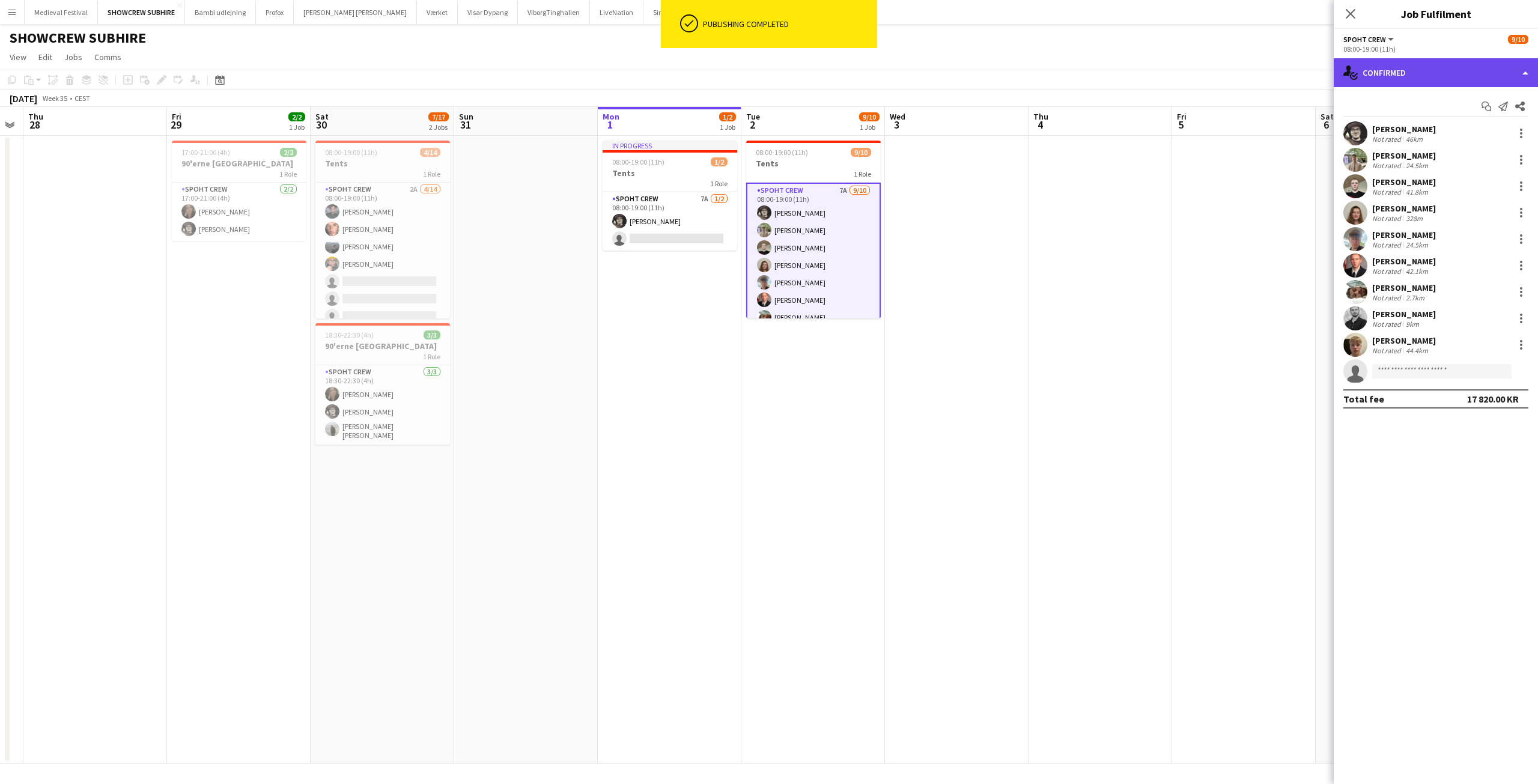
click at [1440, 69] on div "single-neutral-actions-check-2 Confirmed" at bounding box center [1436, 73] width 204 height 29
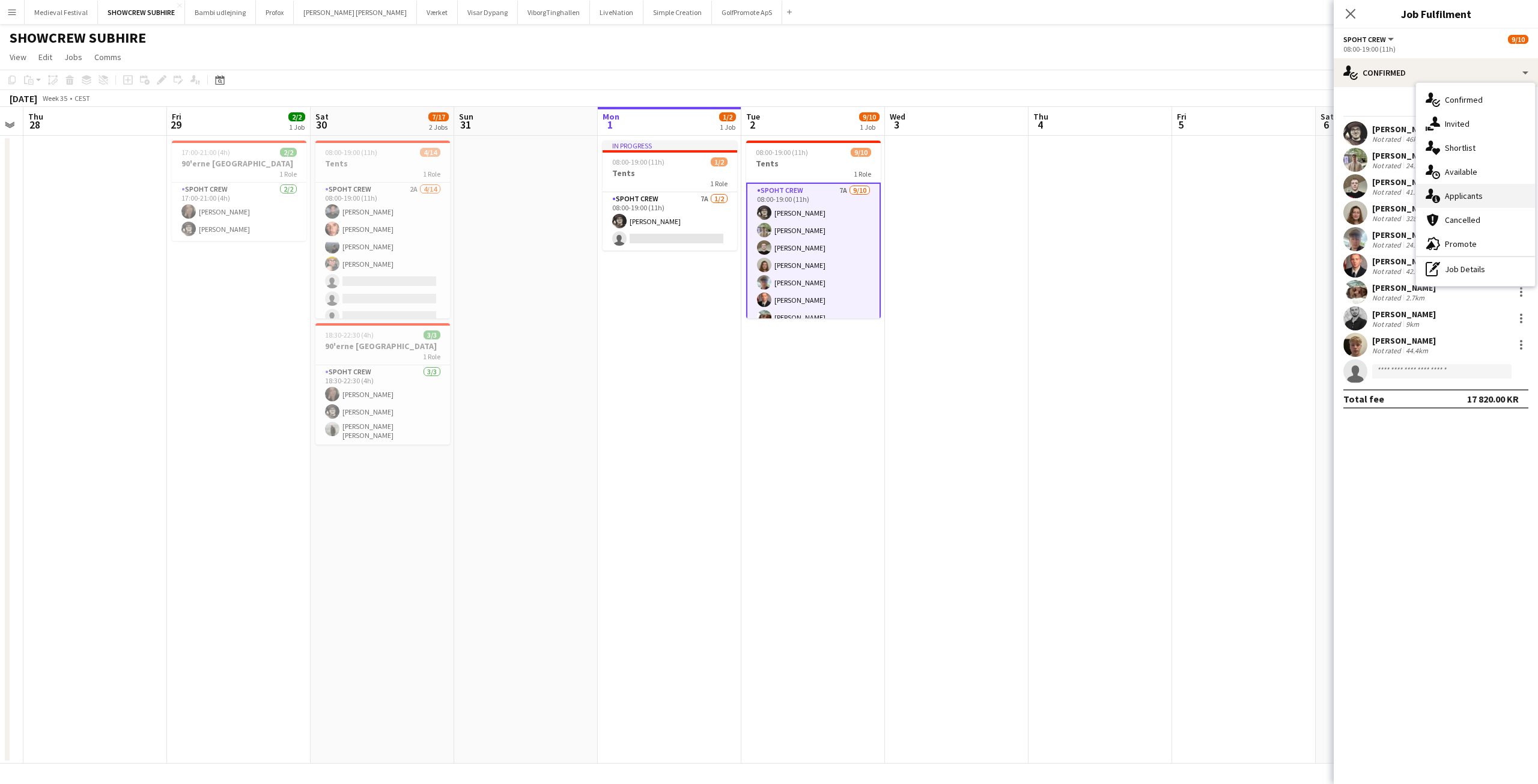
click at [1473, 200] on div "single-neutral-actions-information Applicants" at bounding box center [1475, 196] width 119 height 24
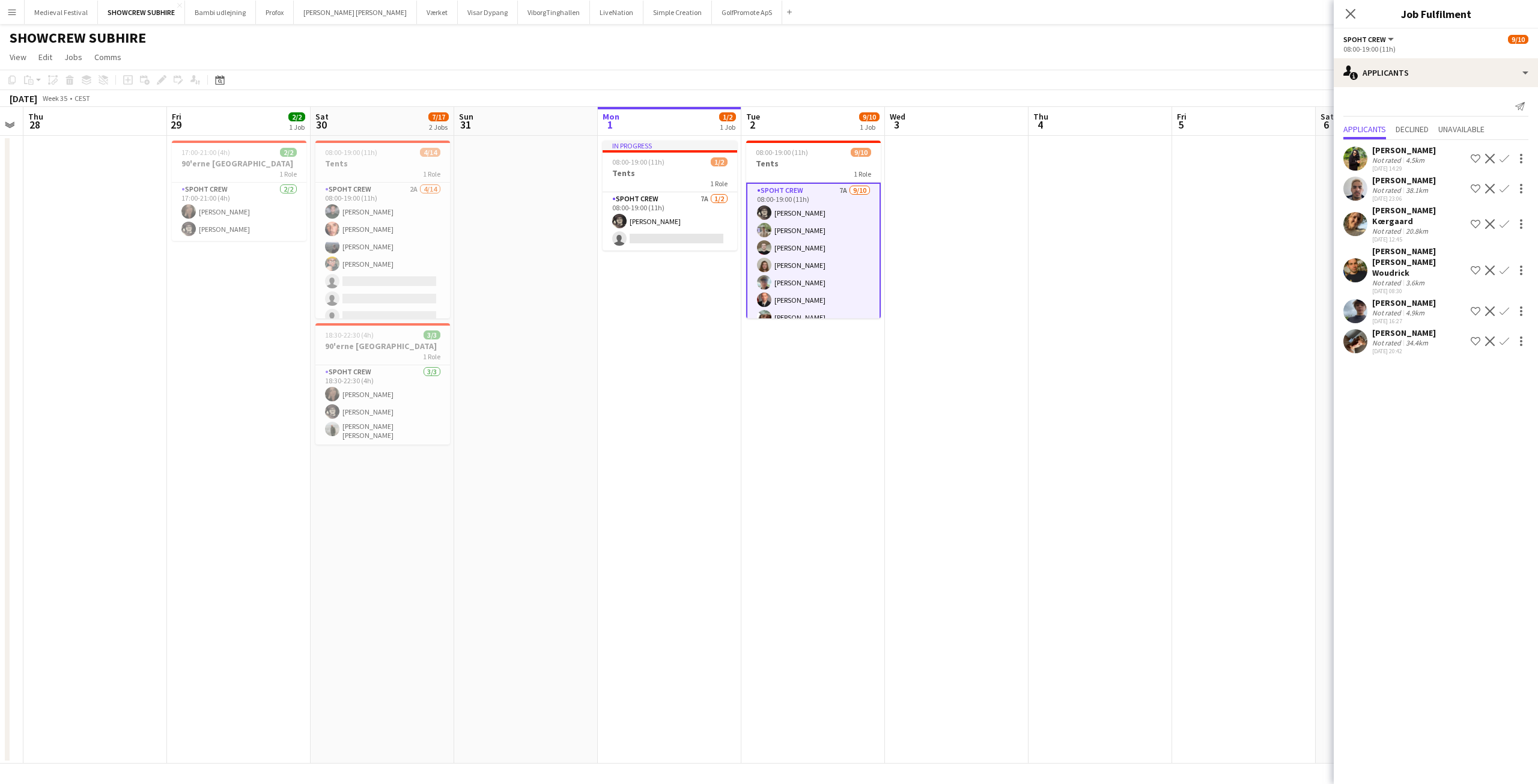
click at [1055, 295] on app-date-cell at bounding box center [1100, 450] width 144 height 628
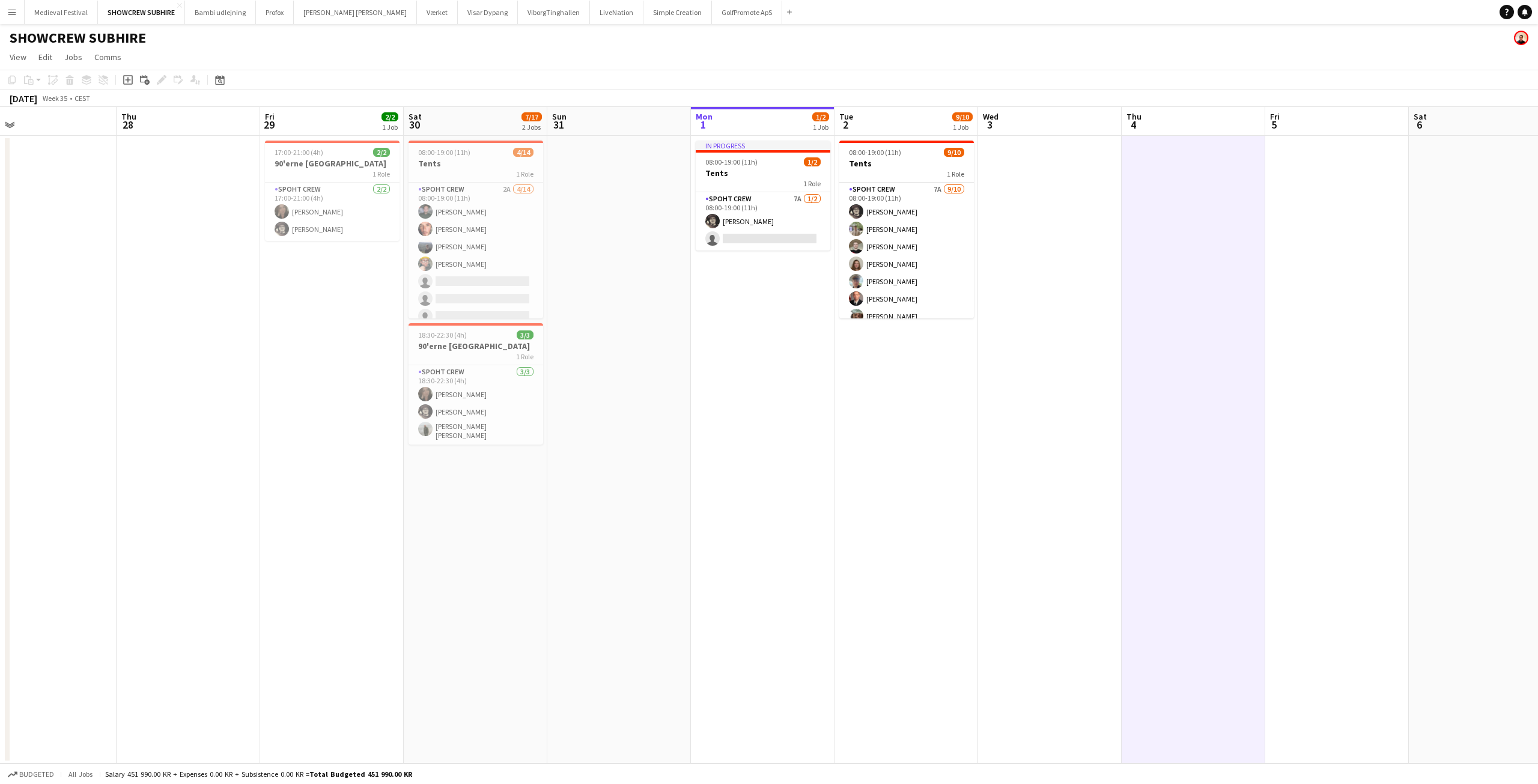
drag, startPoint x: 1373, startPoint y: 257, endPoint x: 998, endPoint y: 265, distance: 375.1
click at [1007, 265] on app-calendar-viewport "Mon 25 Tue 26 Wed 27 Thu 28 Fri 29 2/2 1 Job Sat 30 7/17 2 Jobs Sun 31 Mon 1 1/…" at bounding box center [769, 435] width 1538 height 657
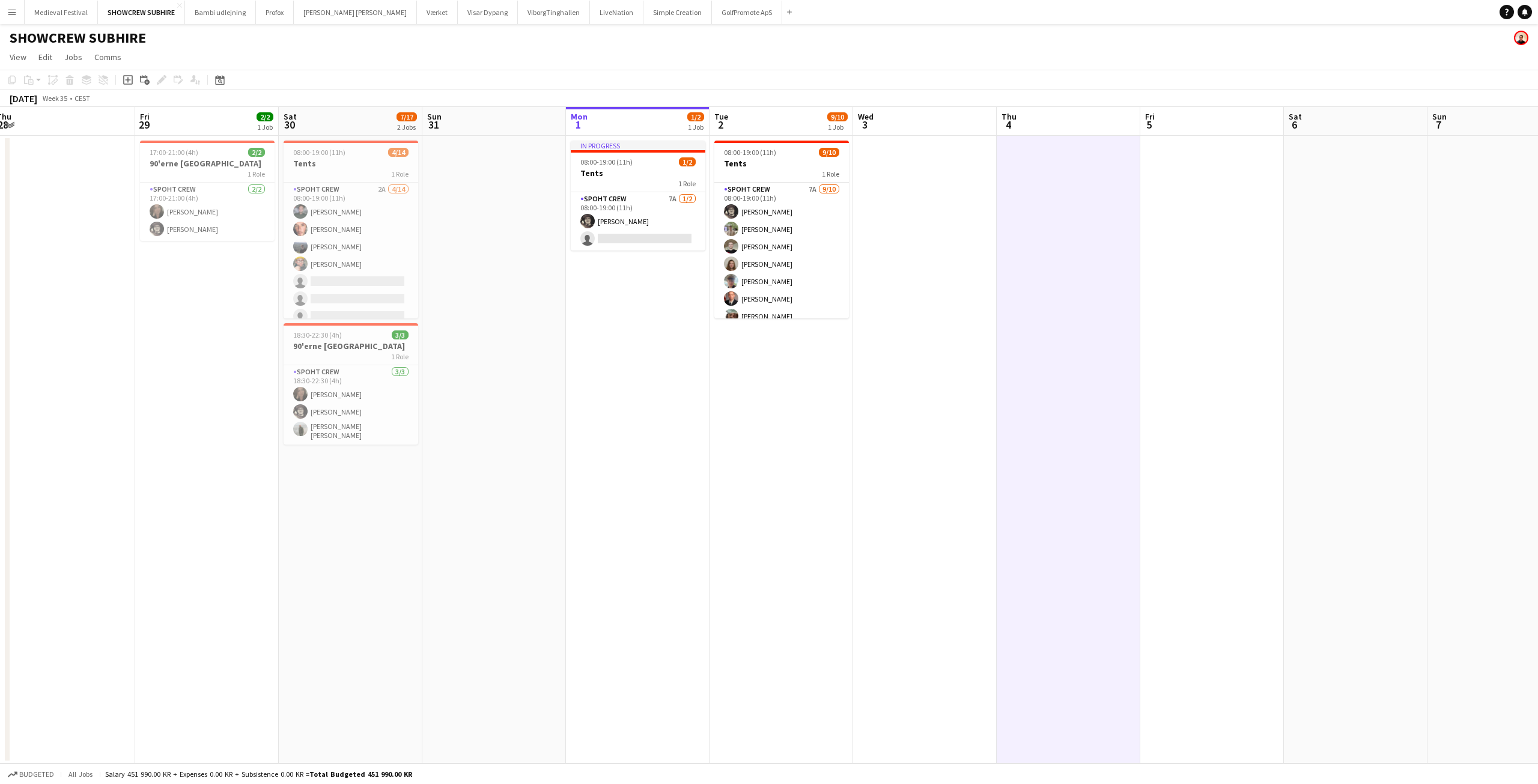
drag, startPoint x: 907, startPoint y: 258, endPoint x: 1235, endPoint y: 258, distance: 328.0
click at [1233, 258] on app-calendar-viewport "Tue 26 Wed 27 Thu 28 Fri 29 2/2 1 Job Sat 30 7/17 2 Jobs Sun 31 Mon 1 1/2 1 Job…" at bounding box center [769, 435] width 1538 height 657
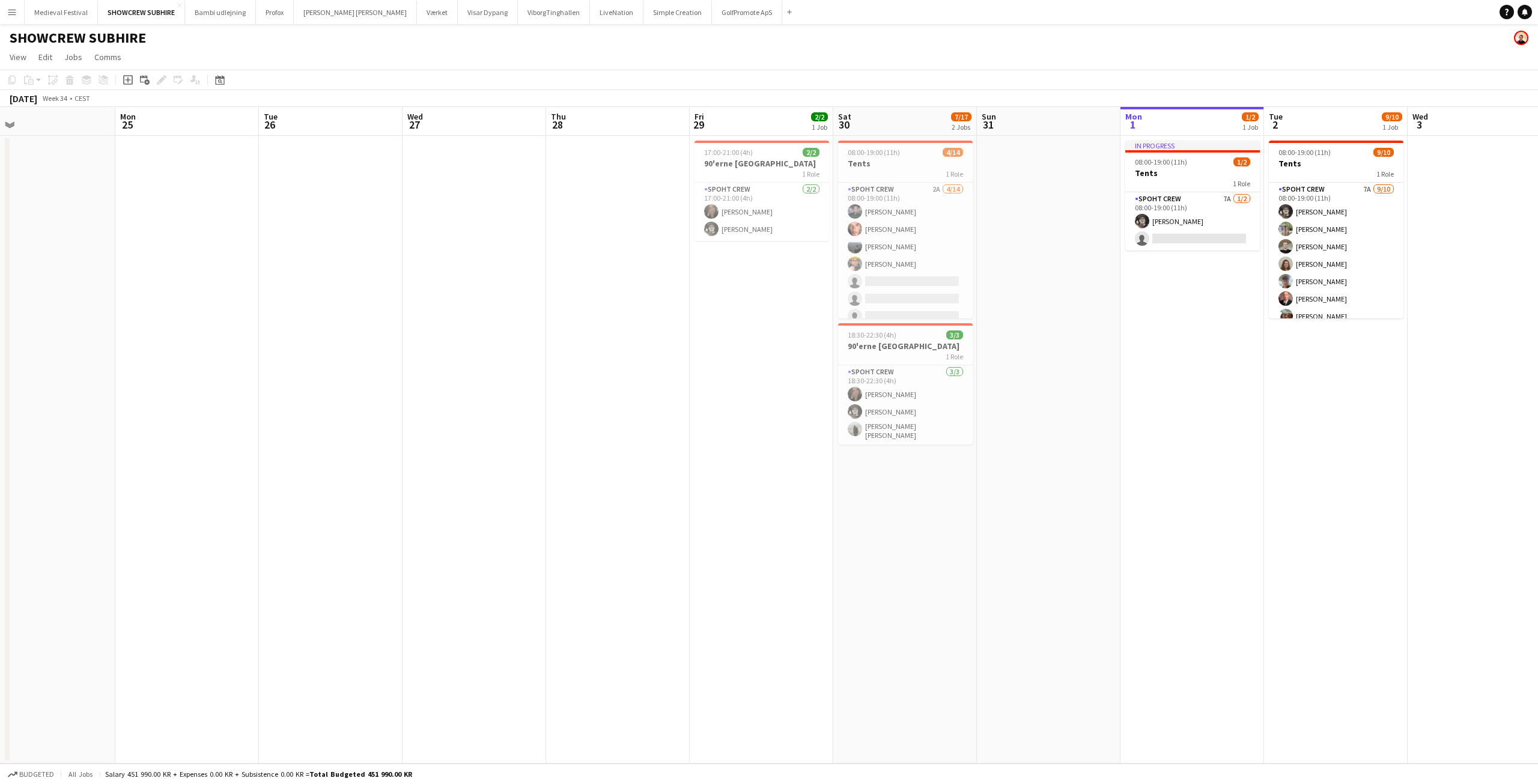
scroll to position [0, 309]
drag, startPoint x: 362, startPoint y: 406, endPoint x: 845, endPoint y: 454, distance: 485.4
click at [845, 454] on app-calendar-viewport "Fri 22 7/20 1 Job Sat 23 9/10 1 Job Sun 24 Mon 25 Tue 26 Wed 27 Thu 28 Fri 29 2…" at bounding box center [769, 435] width 1538 height 657
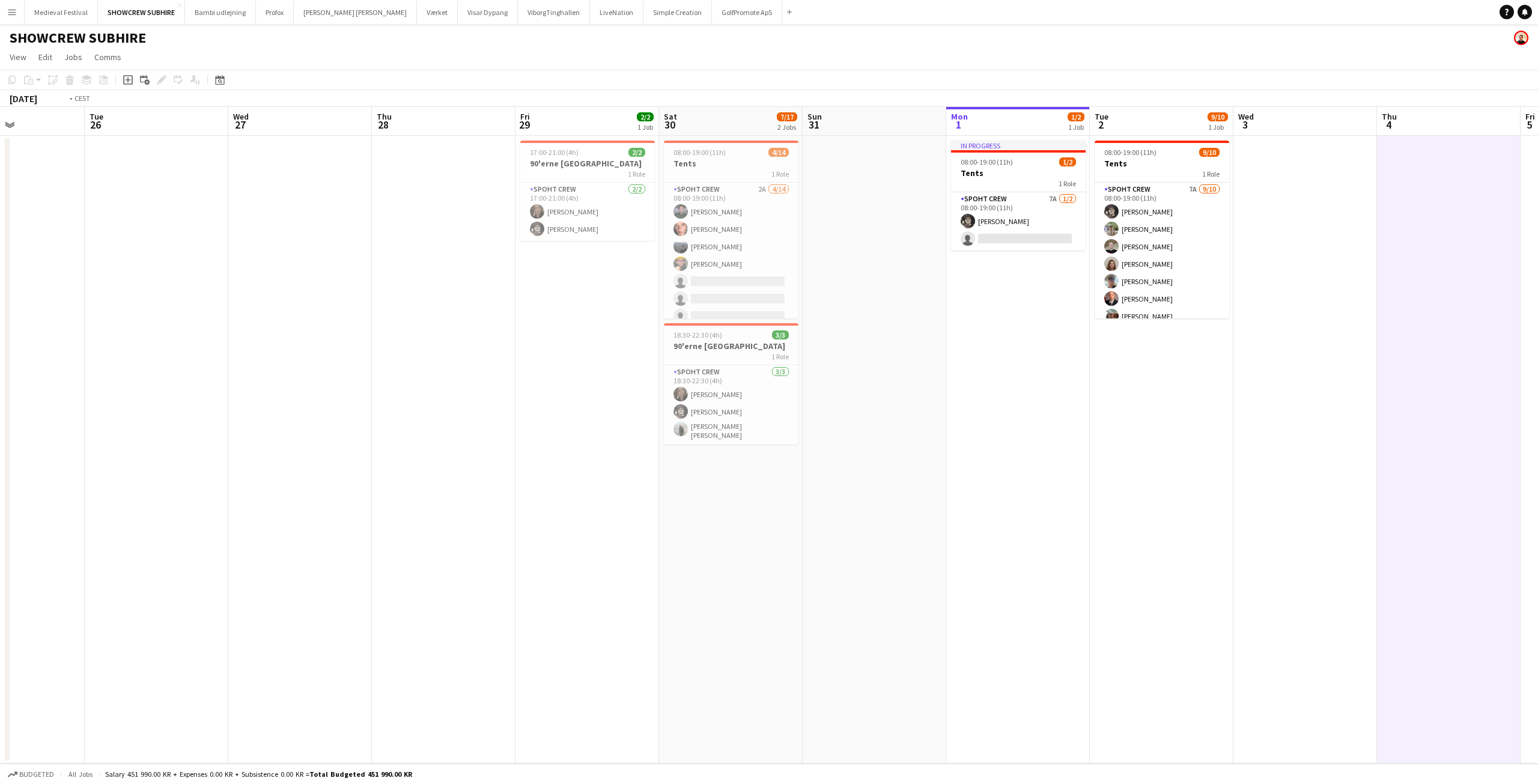
drag, startPoint x: 1228, startPoint y: 394, endPoint x: 624, endPoint y: 386, distance: 604.1
click at [643, 386] on app-calendar-viewport "Fri 22 7/20 1 Job Sat 23 9/10 1 Job Sun 24 Mon 25 Tue 26 Wed 27 Thu 28 Fri 29 2…" at bounding box center [769, 435] width 1538 height 657
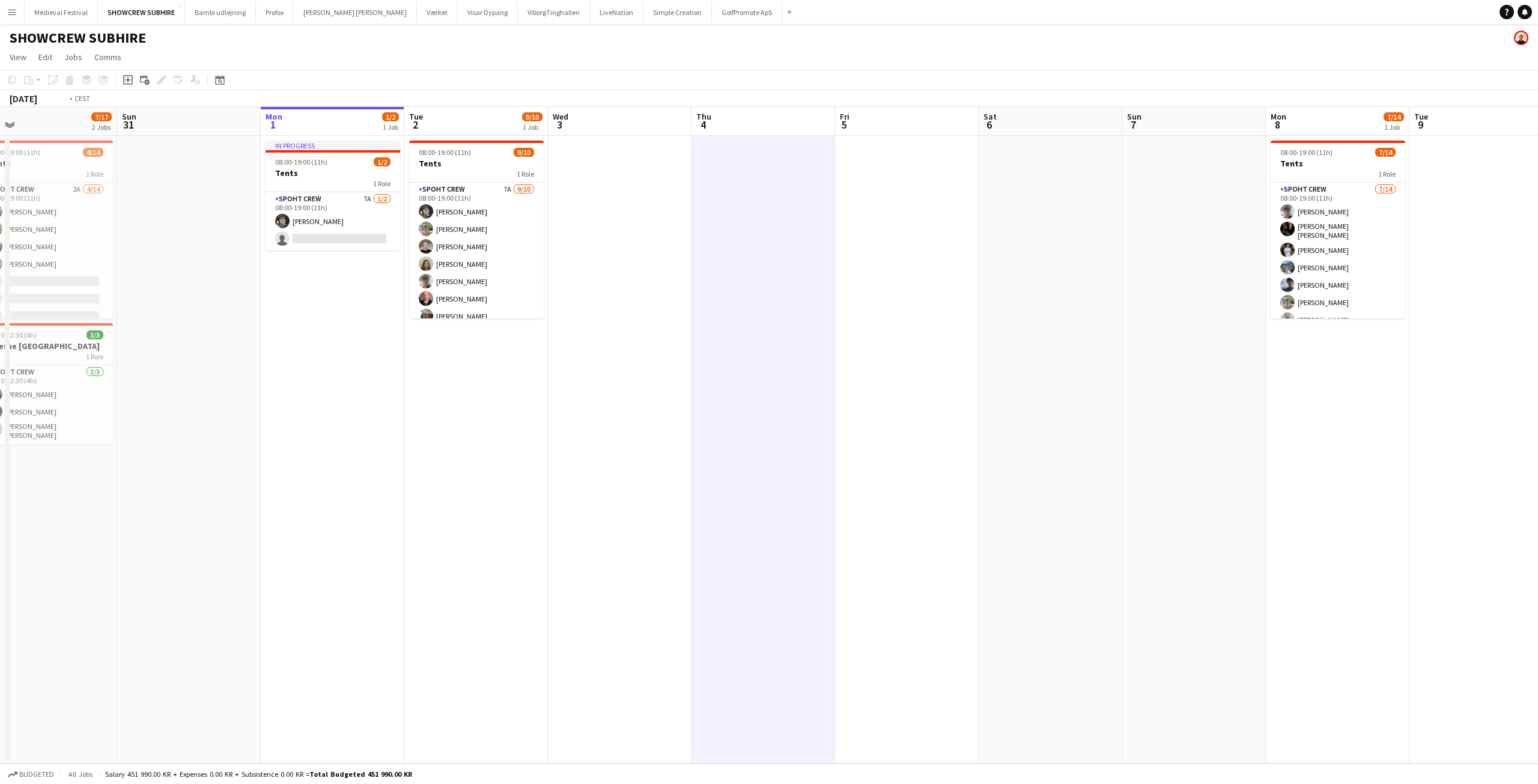
drag, startPoint x: 1233, startPoint y: 371, endPoint x: 767, endPoint y: 369, distance: 466.0
click at [670, 377] on app-calendar-viewport "Wed 27 Thu 28 Fri 29 2/2 1 Job Sat 30 7/17 2 Jobs Sun 31 Mon 1 1/2 1 Job Tue 2 …" at bounding box center [769, 435] width 1538 height 657
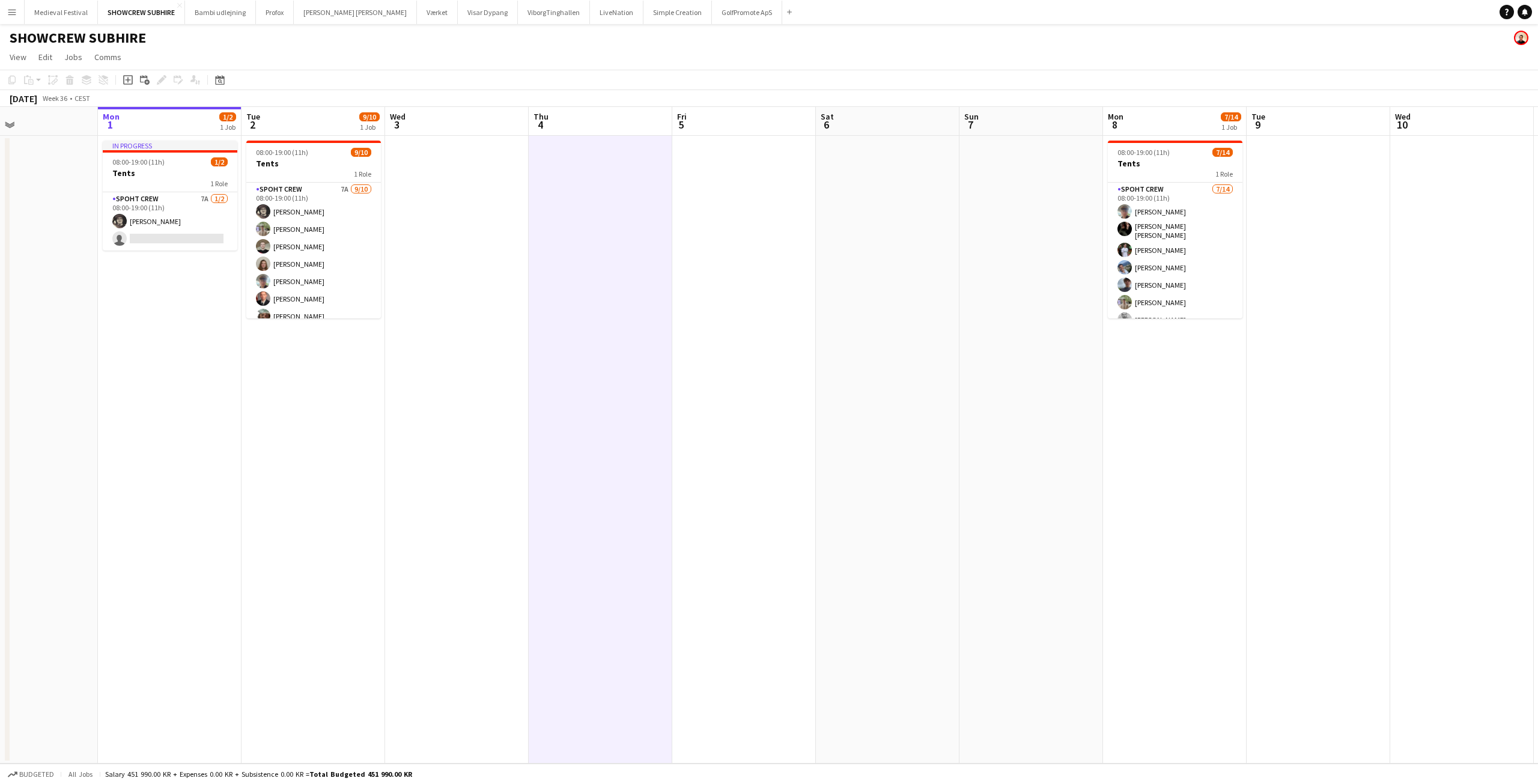
drag, startPoint x: 1010, startPoint y: 355, endPoint x: 641, endPoint y: 385, distance: 370.2
click at [650, 386] on app-calendar-viewport "Fri 29 2/2 1 Job Sat 30 7/17 2 Jobs Sun 31 Mon 1 1/2 1 Job Tue 2 9/10 1 Job Wed…" at bounding box center [769, 435] width 1538 height 657
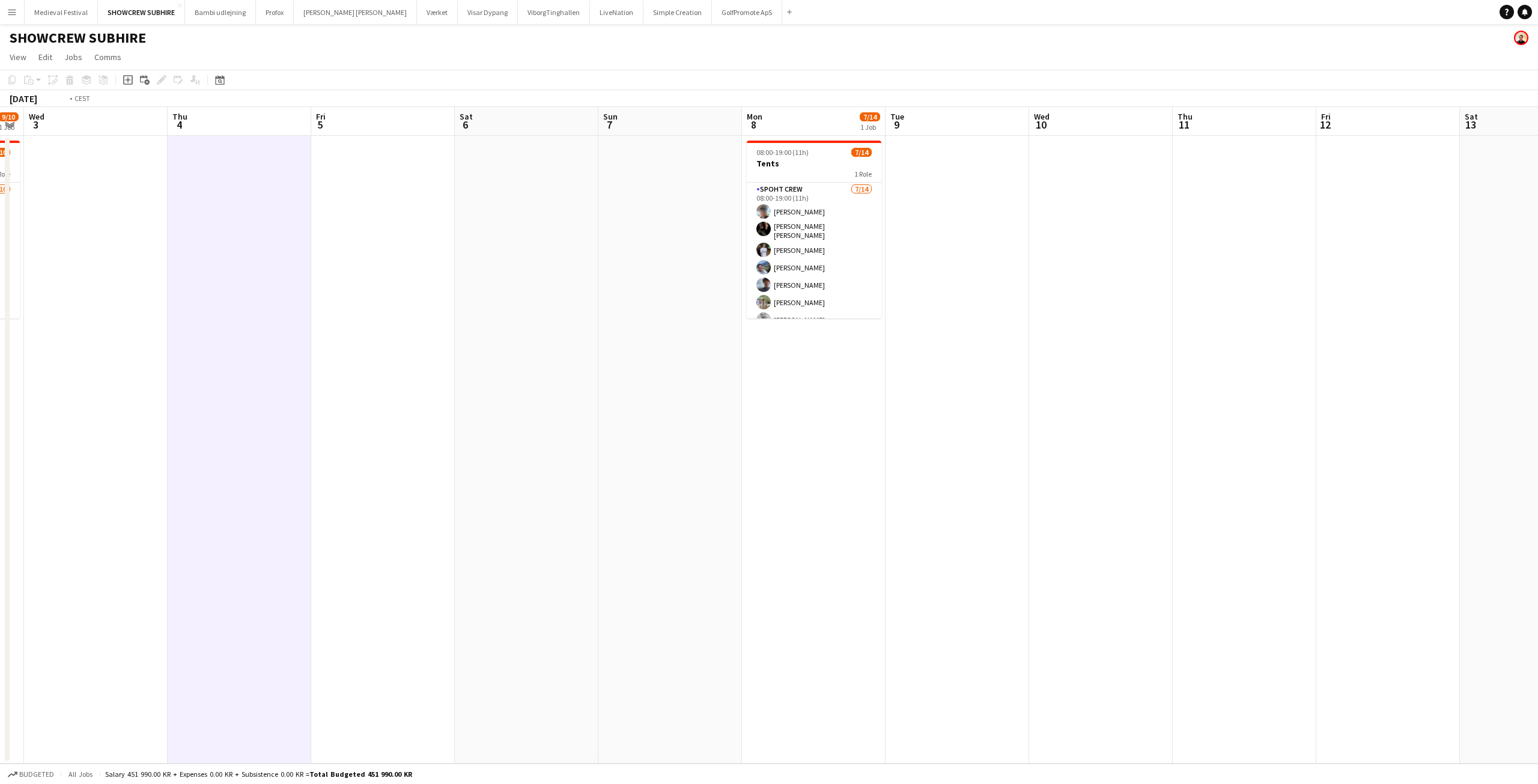
drag, startPoint x: 404, startPoint y: 348, endPoint x: 942, endPoint y: 403, distance: 540.8
click at [947, 405] on app-calendar-viewport "Mon 1 1/2 1 Job Tue 2 9/10 1 Job Wed 3 Thu 4 Fri 5 Sat 6 Sun 7 Mon 8 7/14 1 Job…" at bounding box center [769, 435] width 1538 height 657
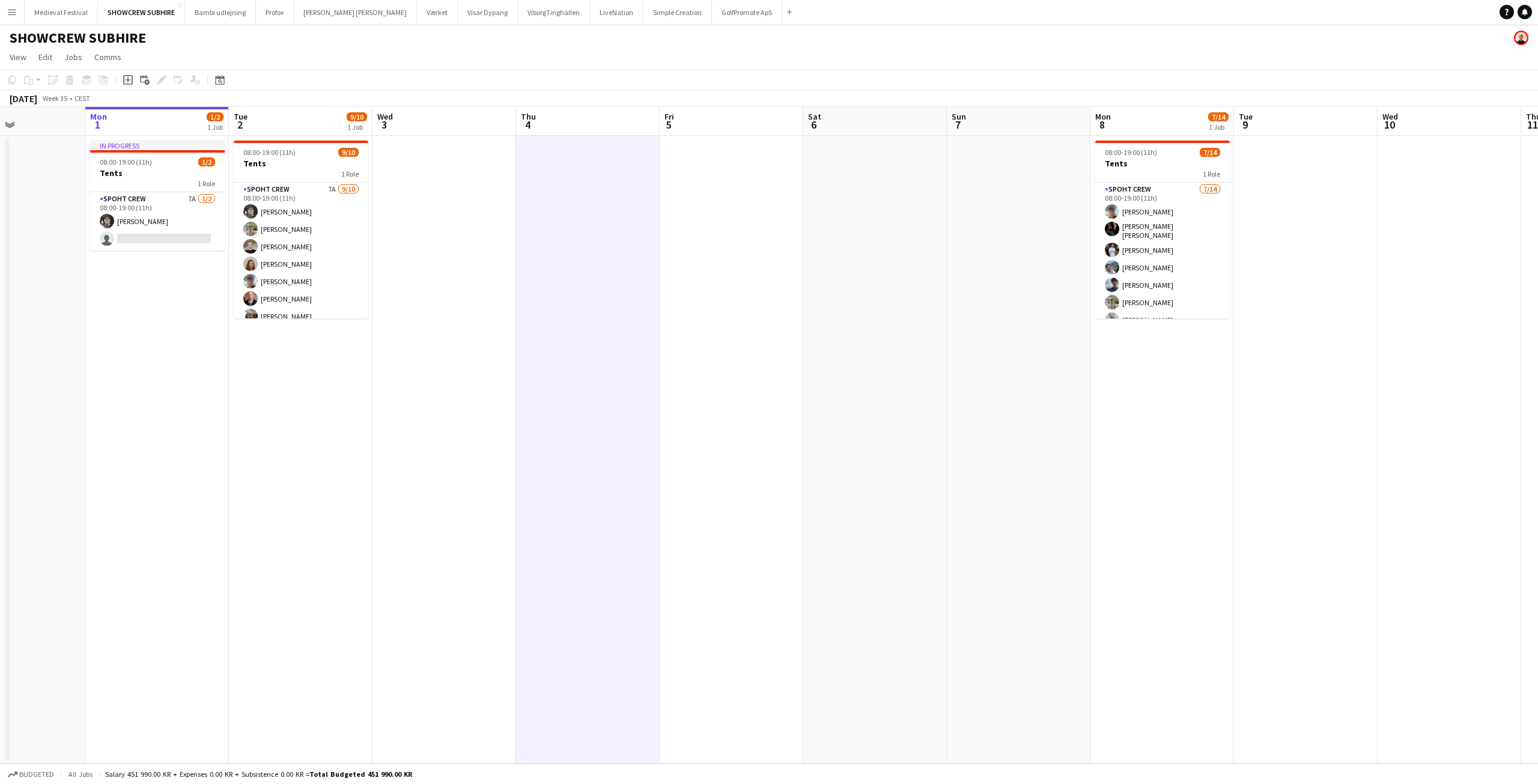
drag, startPoint x: 608, startPoint y: 472, endPoint x: 807, endPoint y: 470, distance: 199.0
click at [807, 470] on app-calendar-viewport "Fri 29 2/2 1 Job Sat 30 7/17 2 Jobs Sun 31 Mon 1 1/2 1 Job Tue 2 9/10 1 Job Wed…" at bounding box center [769, 435] width 1538 height 657
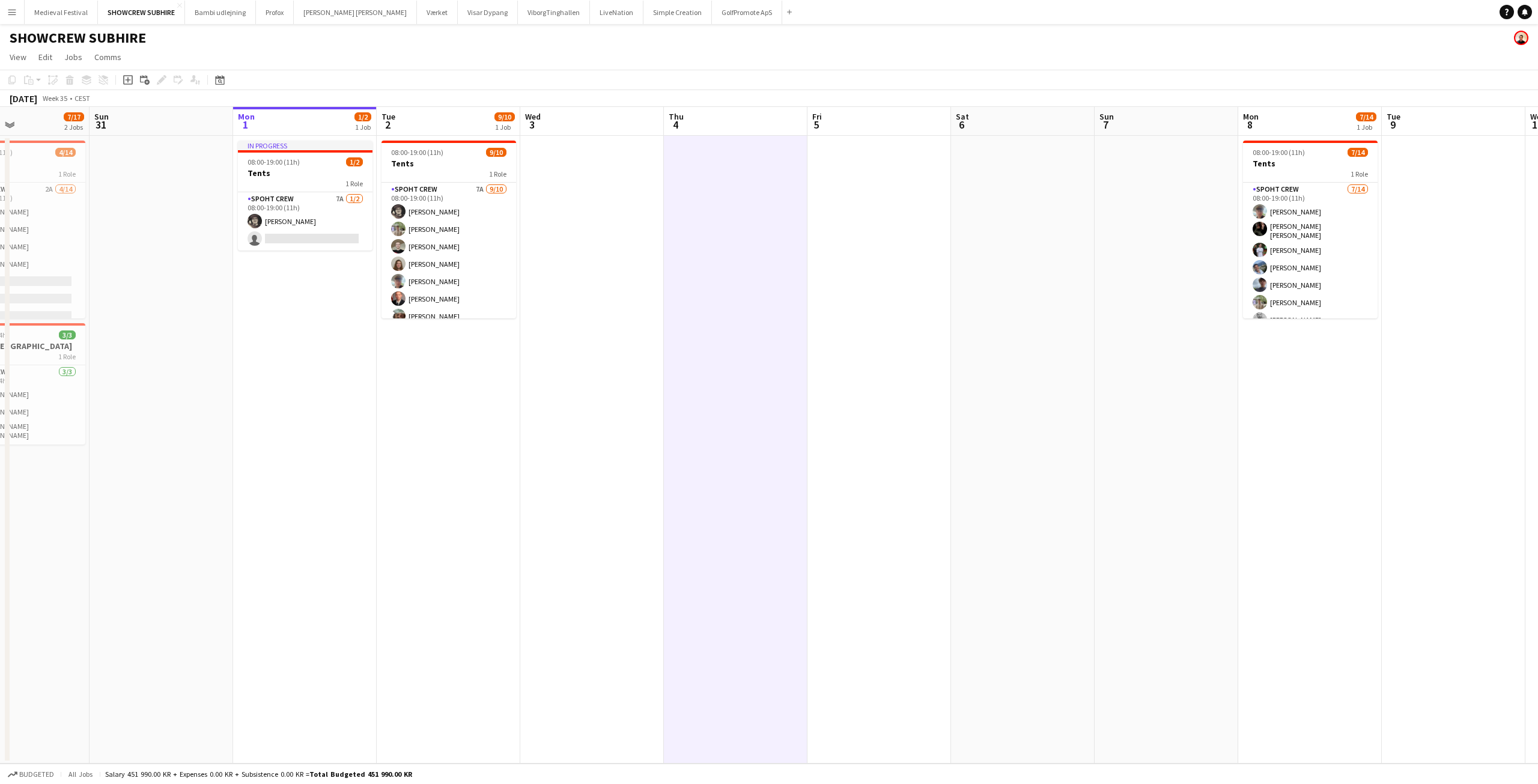
click at [579, 441] on app-calendar-viewport "Wed 27 Thu 28 Fri 29 2/2 1 Job Sat 30 7/17 2 Jobs Sun 31 Mon 1 1/2 1 Job Tue 2 …" at bounding box center [769, 435] width 1538 height 657
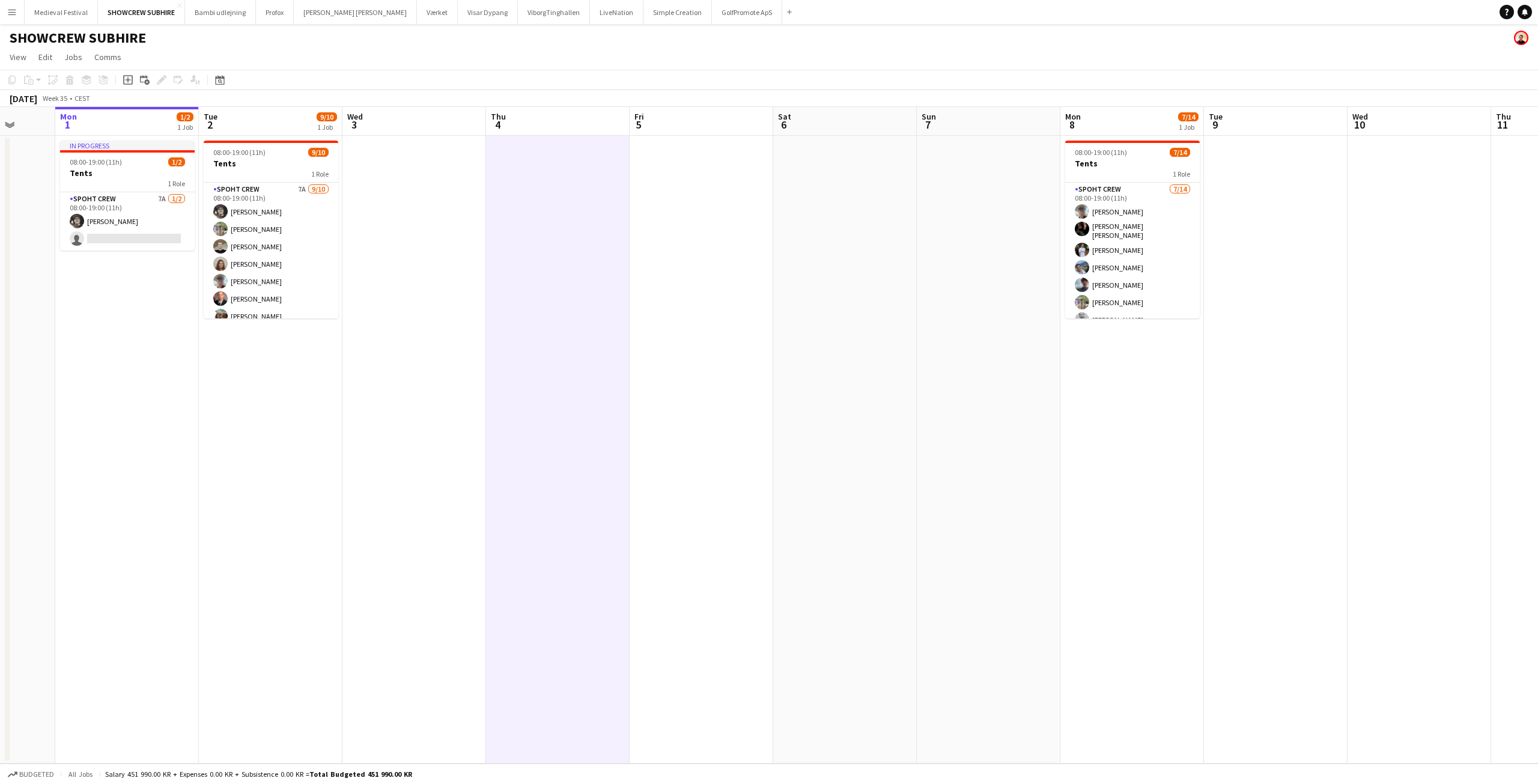
scroll to position [0, 264]
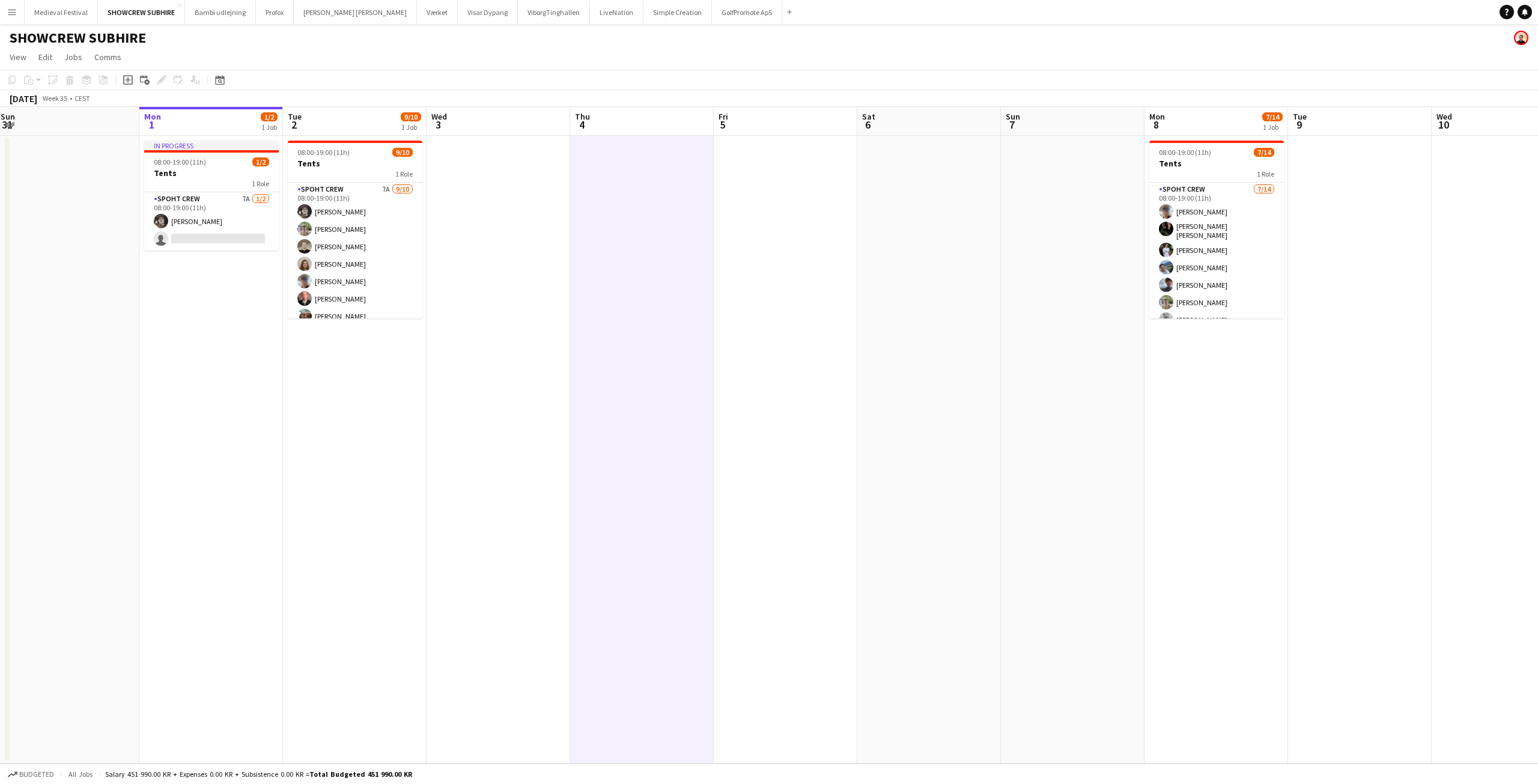
drag, startPoint x: 770, startPoint y: 444, endPoint x: 878, endPoint y: 448, distance: 108.1
click at [878, 447] on app-calendar-viewport "Fri 29 2/2 1 Job Sat 30 7/17 2 Jobs Sun 31 Mon 1 1/2 1 Job Tue 2 9/10 1 Job Wed…" at bounding box center [769, 435] width 1538 height 657
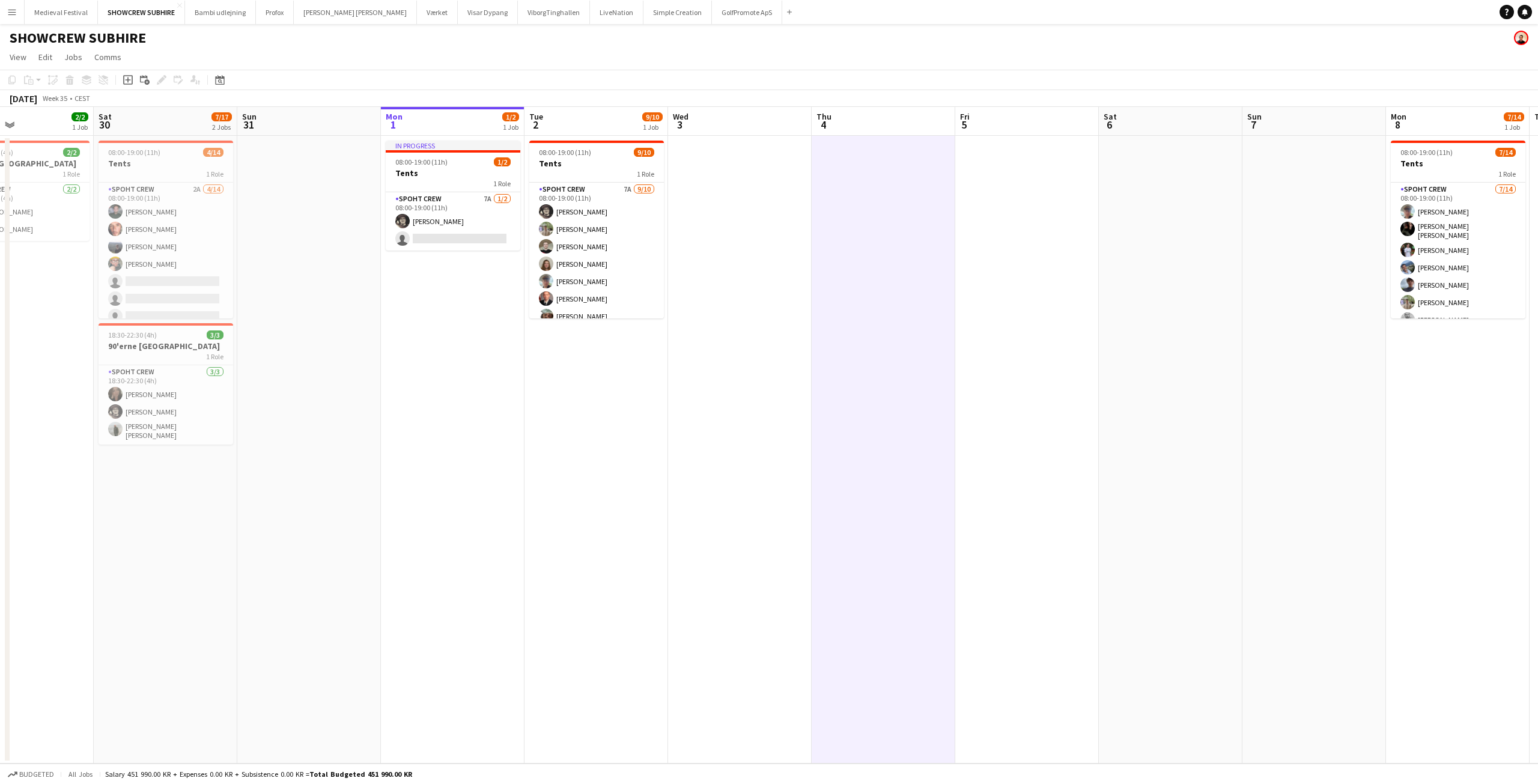
drag, startPoint x: 275, startPoint y: 325, endPoint x: 799, endPoint y: 341, distance: 524.2
click at [799, 341] on app-calendar-viewport "Wed 27 Thu 28 Fri 29 2/2 1 Job Sat 30 7/17 2 Jobs Sun 31 Mon 1 1/2 1 Job Tue 2 …" at bounding box center [769, 435] width 1538 height 657
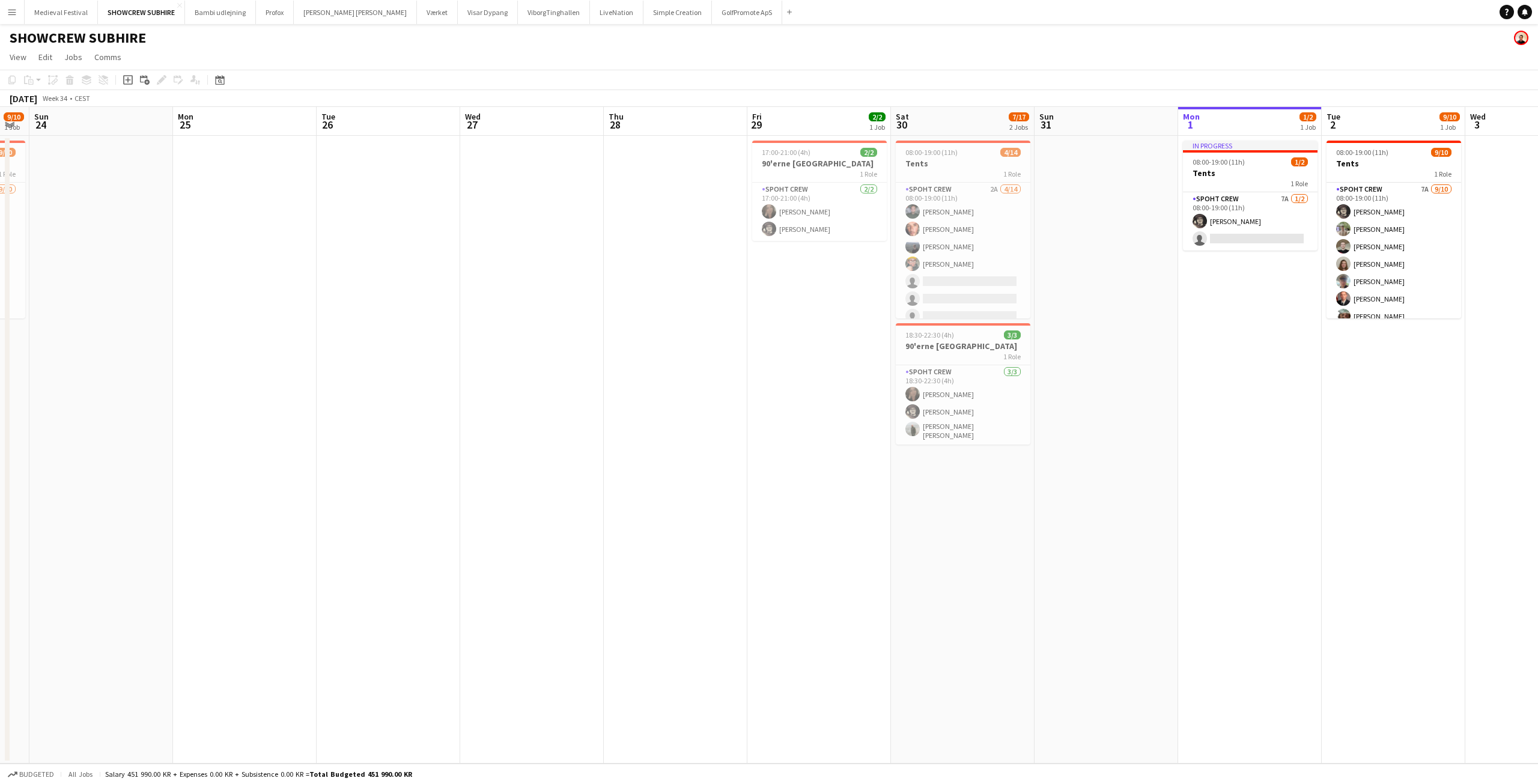
drag, startPoint x: 678, startPoint y: 343, endPoint x: 896, endPoint y: 339, distance: 218.0
click at [935, 345] on app-calendar-viewport "Fri 22 7/20 1 Job Sat 23 9/10 1 Job Sun 24 Mon 25 Tue 26 Wed 27 Thu 28 Fri 29 2…" at bounding box center [769, 435] width 1538 height 657
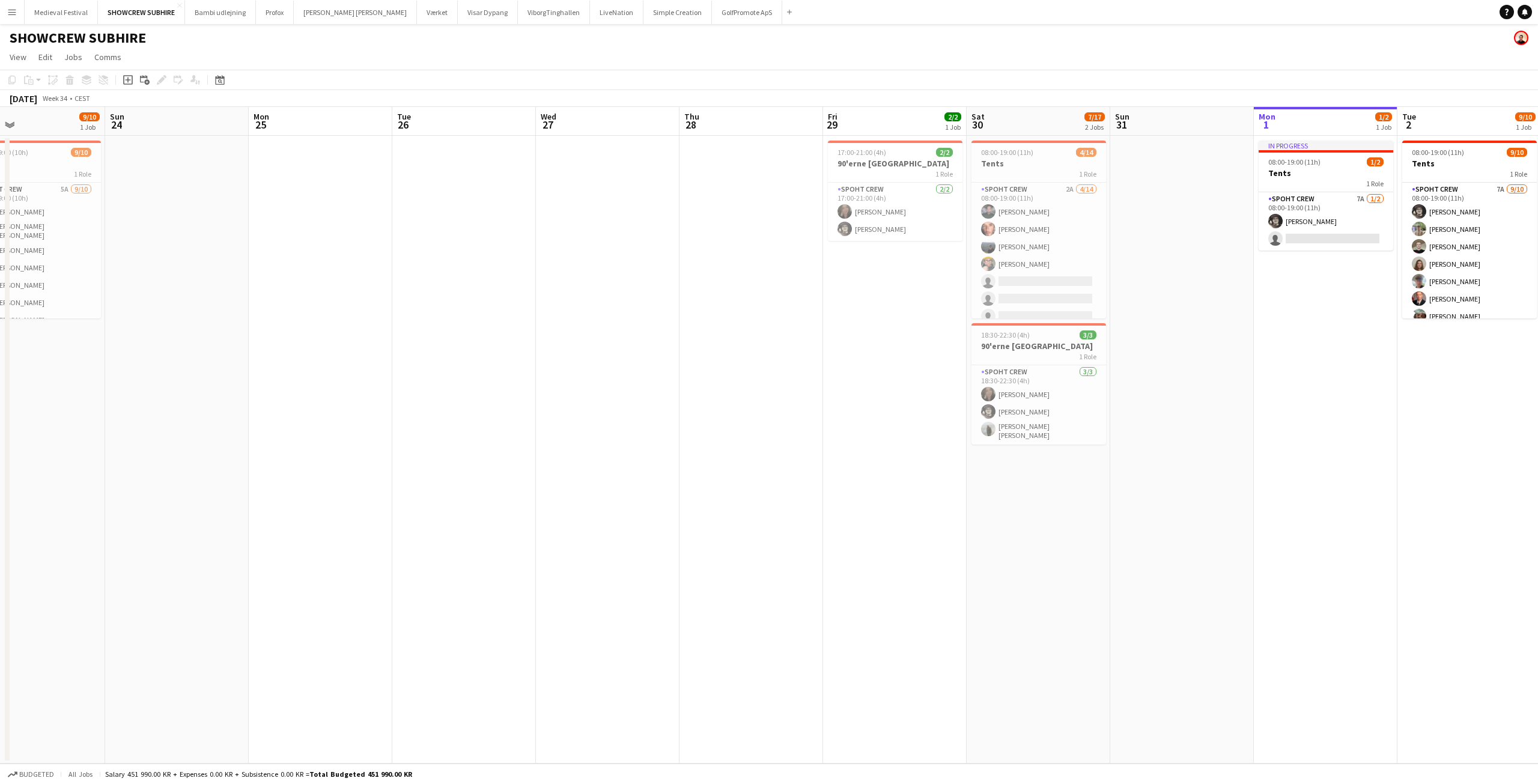
drag, startPoint x: 634, startPoint y: 361, endPoint x: 730, endPoint y: 360, distance: 96.0
click at [730, 360] on app-calendar-viewport "Thu 21 2/2 1 Job Fri 22 7/20 1 Job Sat 23 9/10 1 Job Sun 24 Mon 25 Tue 26 Wed 2…" at bounding box center [769, 435] width 1538 height 657
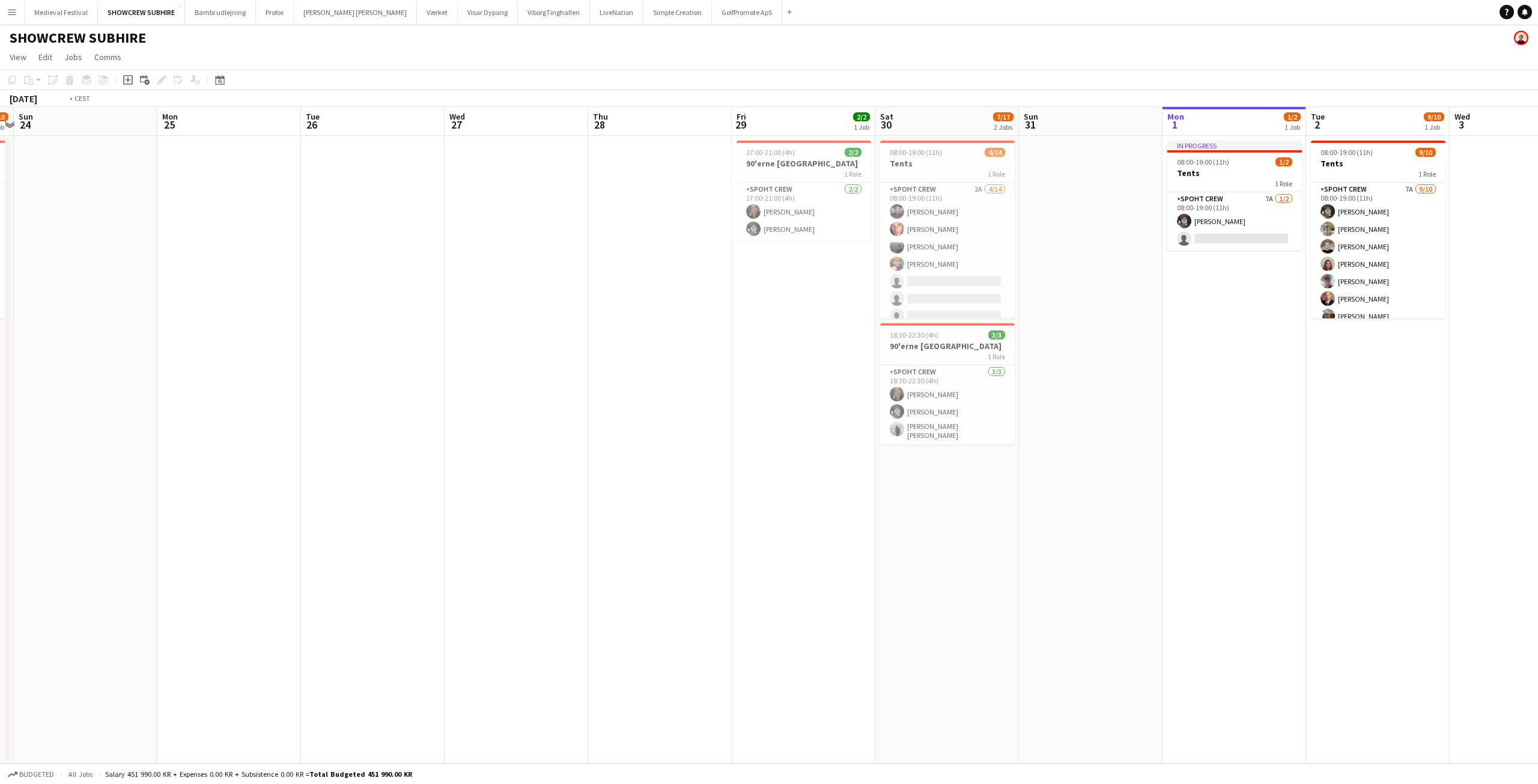
drag, startPoint x: 1448, startPoint y: 439, endPoint x: 1061, endPoint y: 433, distance: 387.0
click at [1061, 433] on app-calendar-viewport "Thu 21 2/2 1 Job Fri 22 7/20 1 Job Sat 23 9/10 1 Job Sun 24 Mon 25 Tue 26 Wed 2…" at bounding box center [769, 435] width 1538 height 657
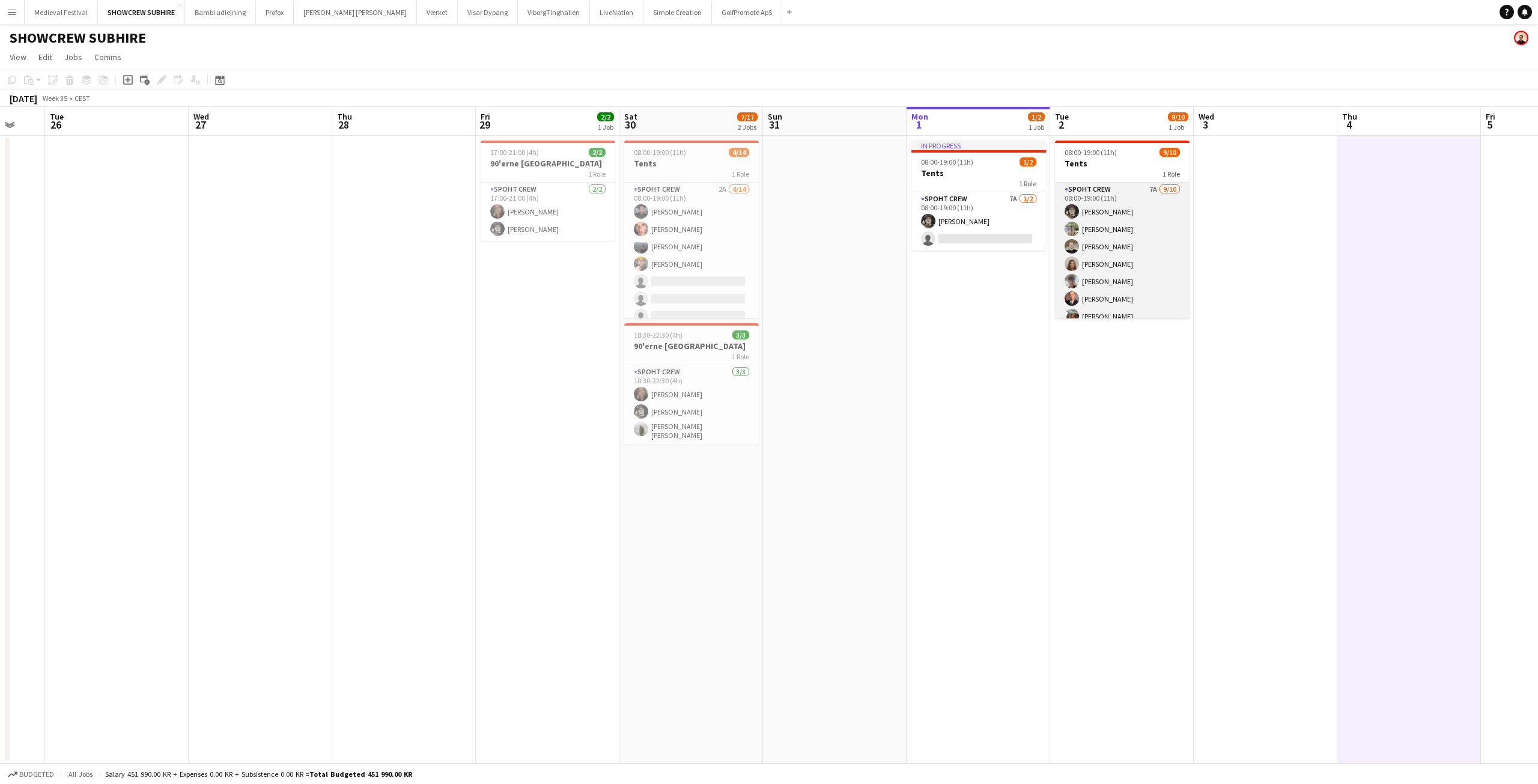
click at [1137, 262] on app-card-role "Spoht Crew 7A 9/10 08:00-19:00 (11h) Mike Kasper Williamson Arthur Daval-Markus…" at bounding box center [1122, 281] width 135 height 197
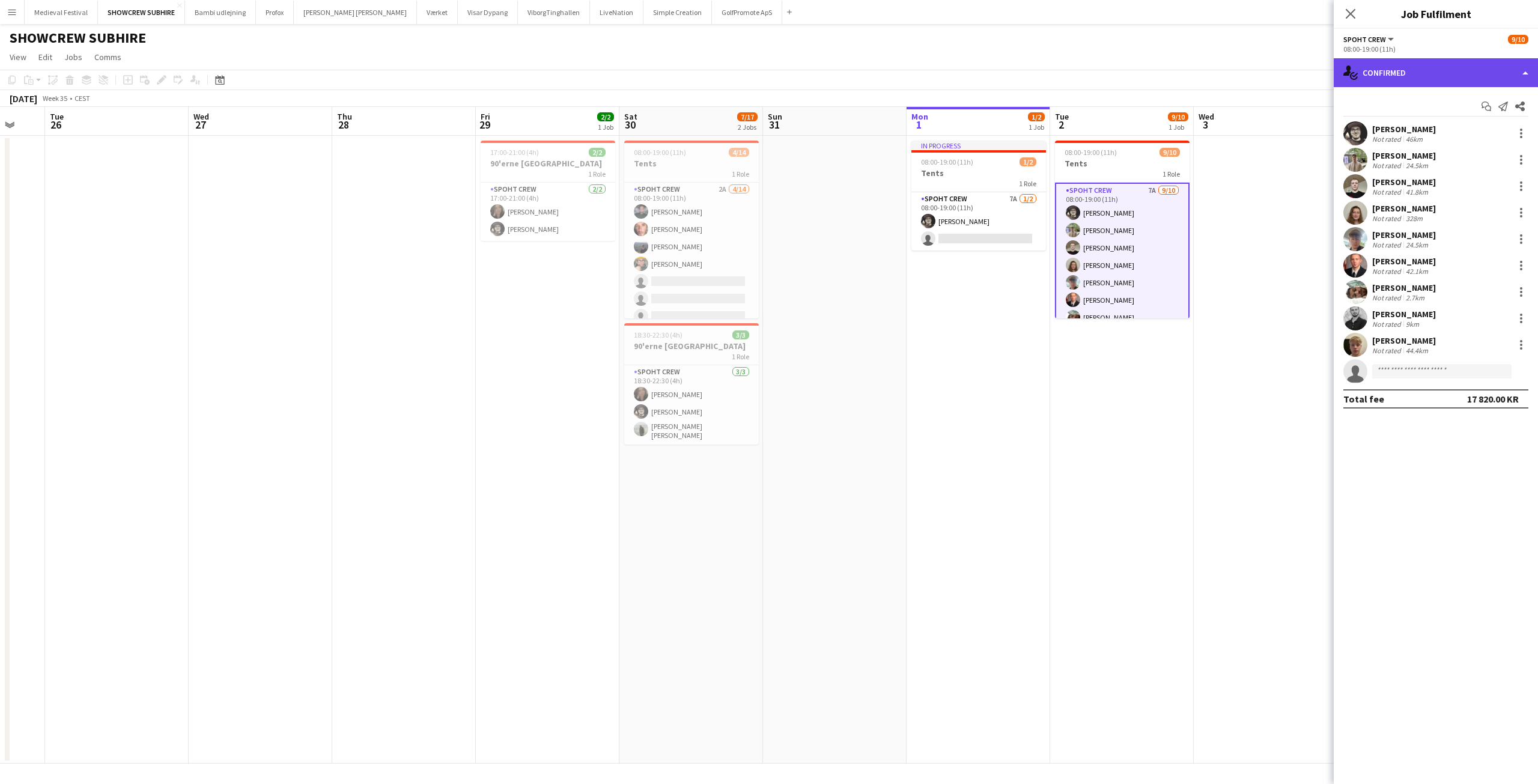
click at [1440, 75] on div "single-neutral-actions-check-2 Confirmed" at bounding box center [1436, 73] width 204 height 29
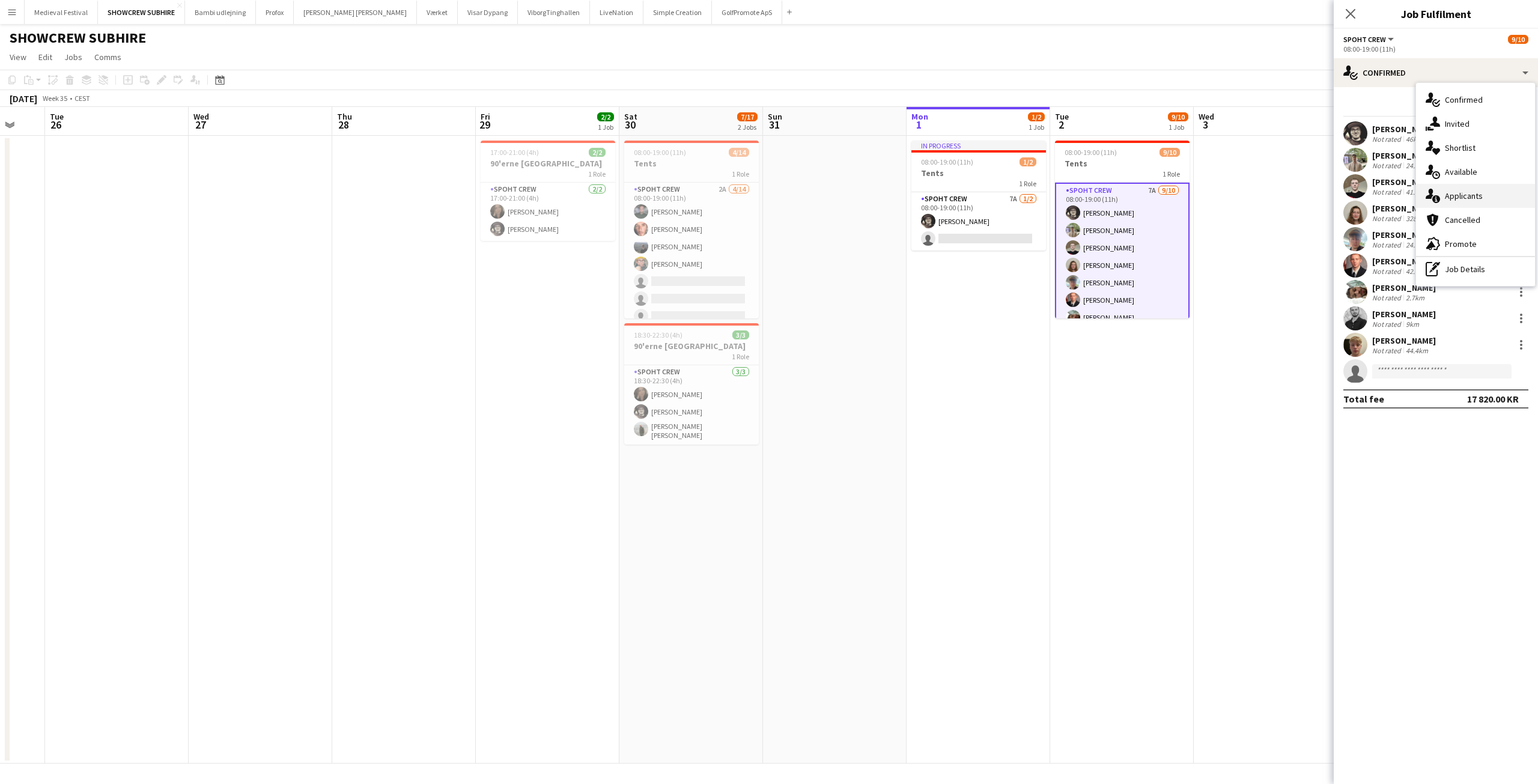
click at [1470, 195] on div "single-neutral-actions-information Applicants" at bounding box center [1475, 196] width 119 height 24
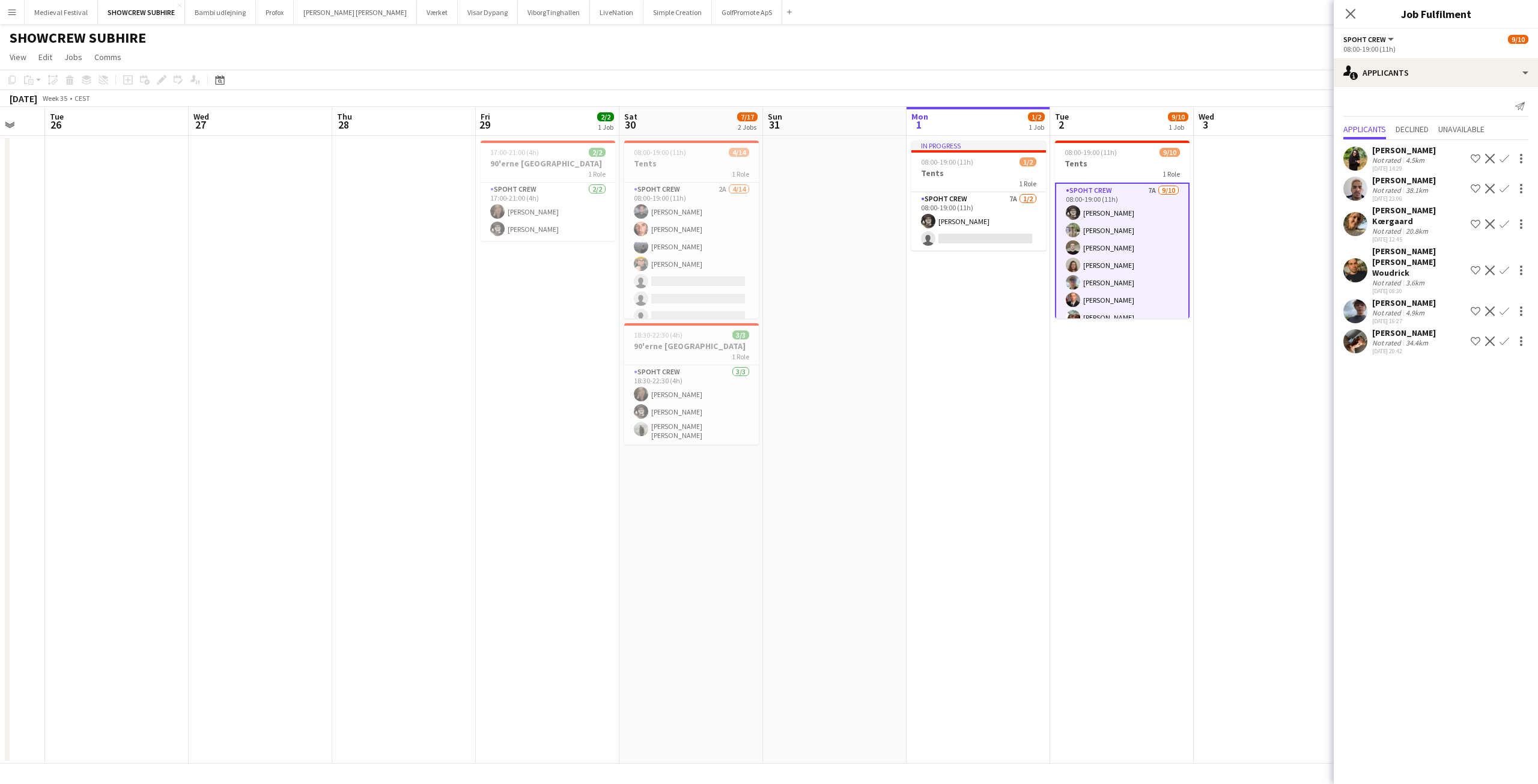
click at [1106, 193] on app-card-role "Spoht Crew 7A 9/10 08:00-19:00 (11h) Mike Kasper Williamson Arthur Daval-Markus…" at bounding box center [1122, 282] width 135 height 200
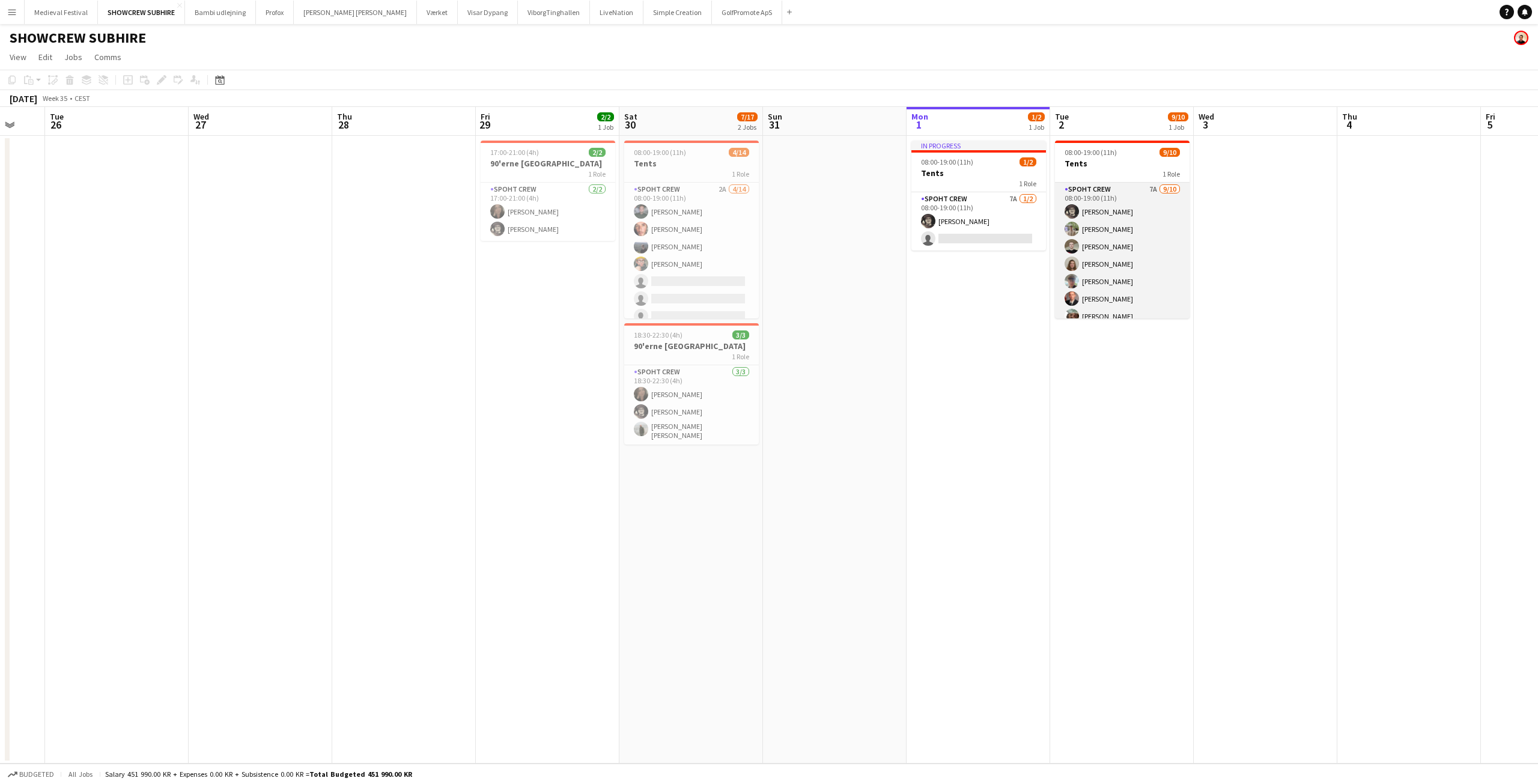
click at [1120, 279] on app-card-role "Spoht Crew 7A 9/10 08:00-19:00 (11h) Mike Kasper Williamson Arthur Daval-Markus…" at bounding box center [1122, 281] width 135 height 197
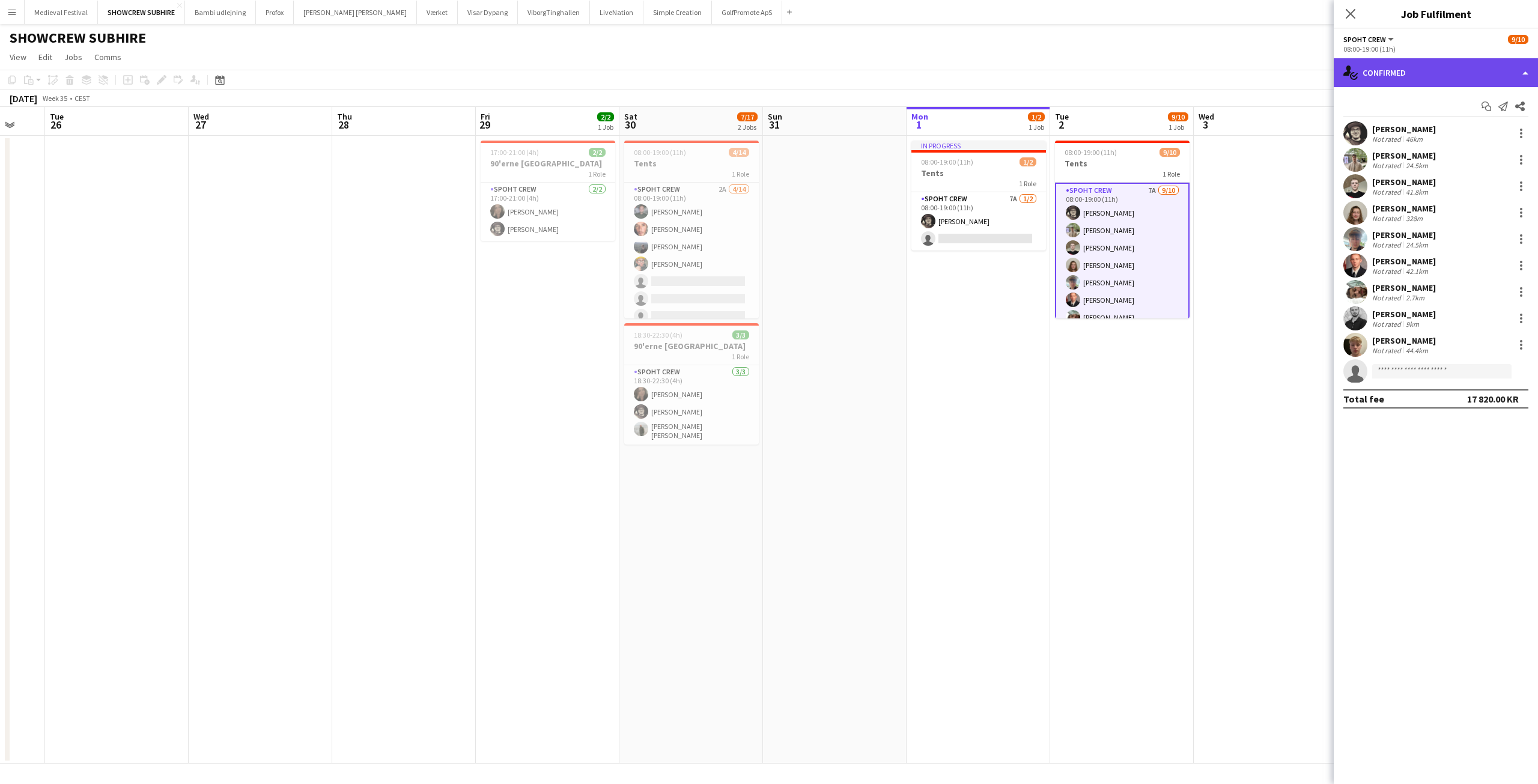
click at [1421, 86] on div "single-neutral-actions-check-2 Confirmed" at bounding box center [1436, 73] width 204 height 29
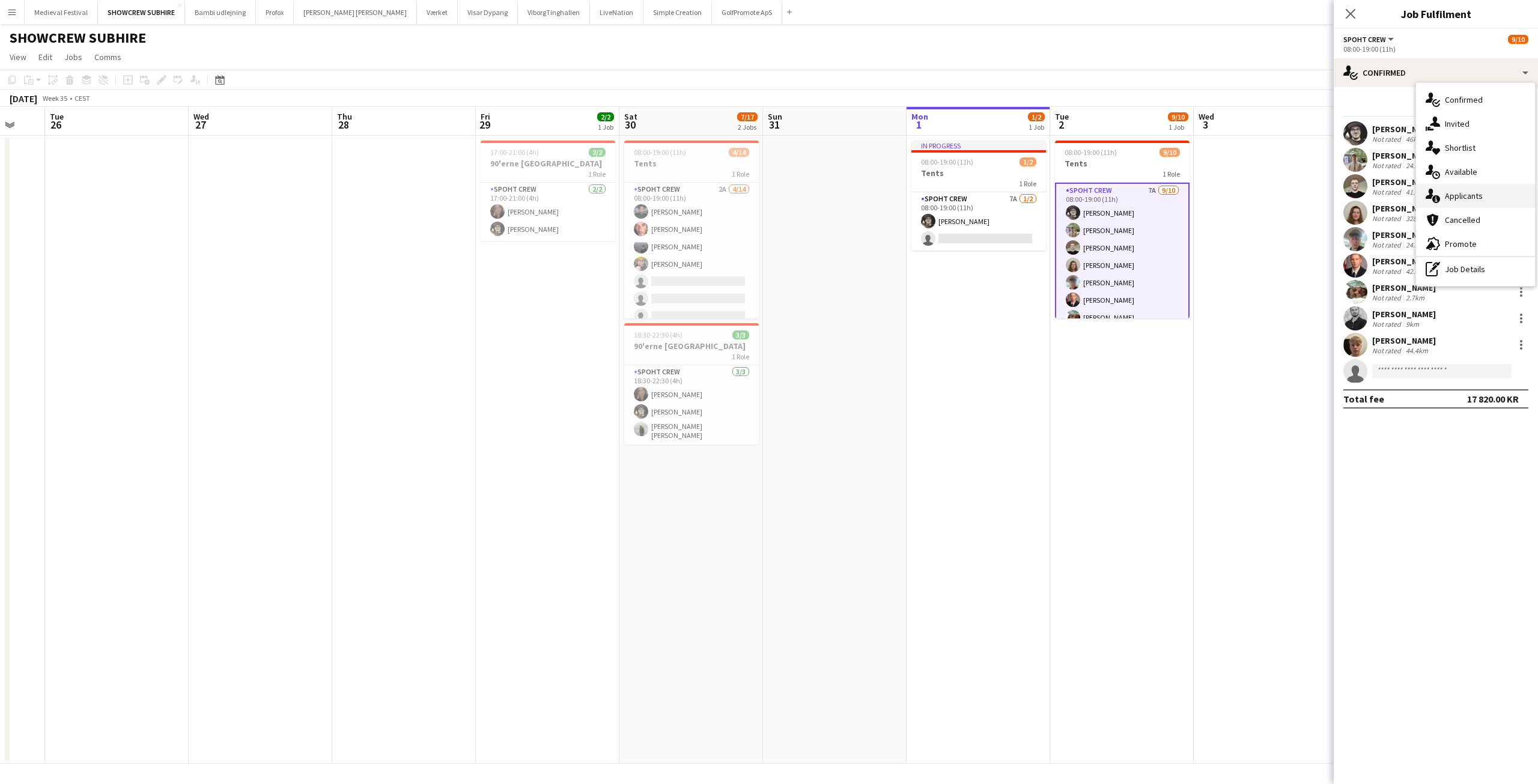
click at [1452, 194] on div "single-neutral-actions-information Applicants" at bounding box center [1475, 196] width 119 height 24
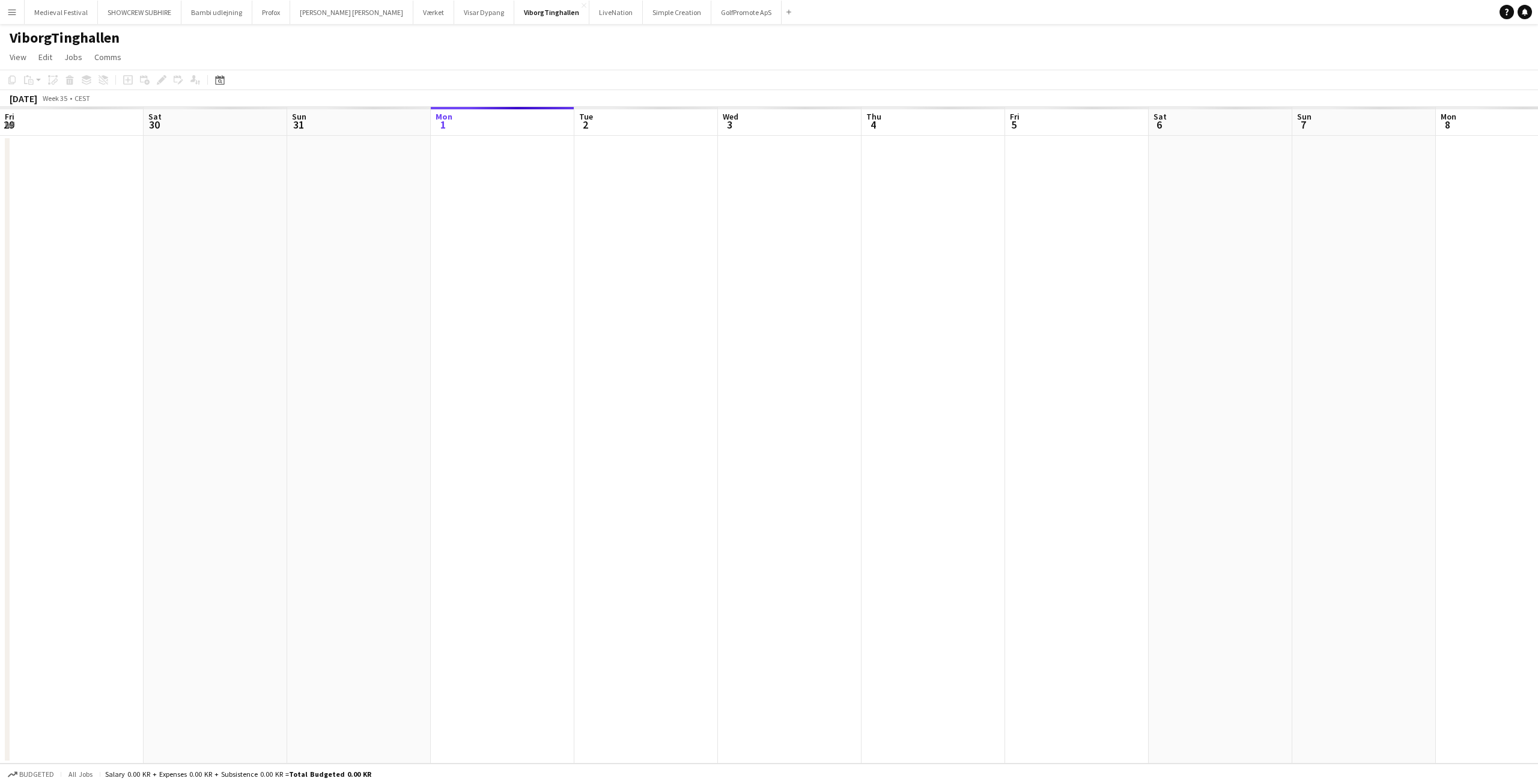
scroll to position [0, 413]
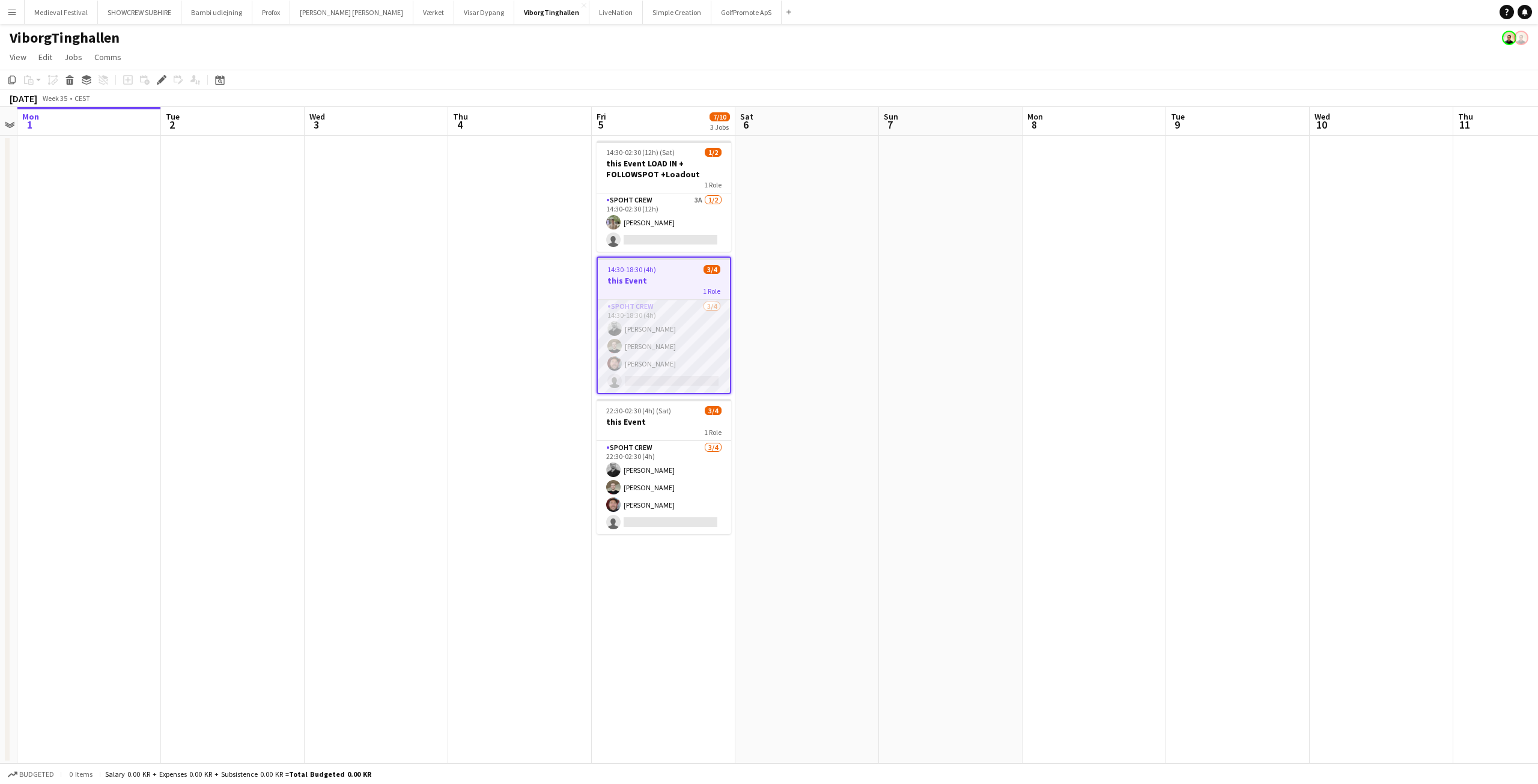
click at [686, 353] on app-card-role "Spoht Crew 3/4 14:30-18:30 (4h) mihai obreja Nicolai Schmidt Jesper Lau-Nielsen…" at bounding box center [663, 346] width 132 height 93
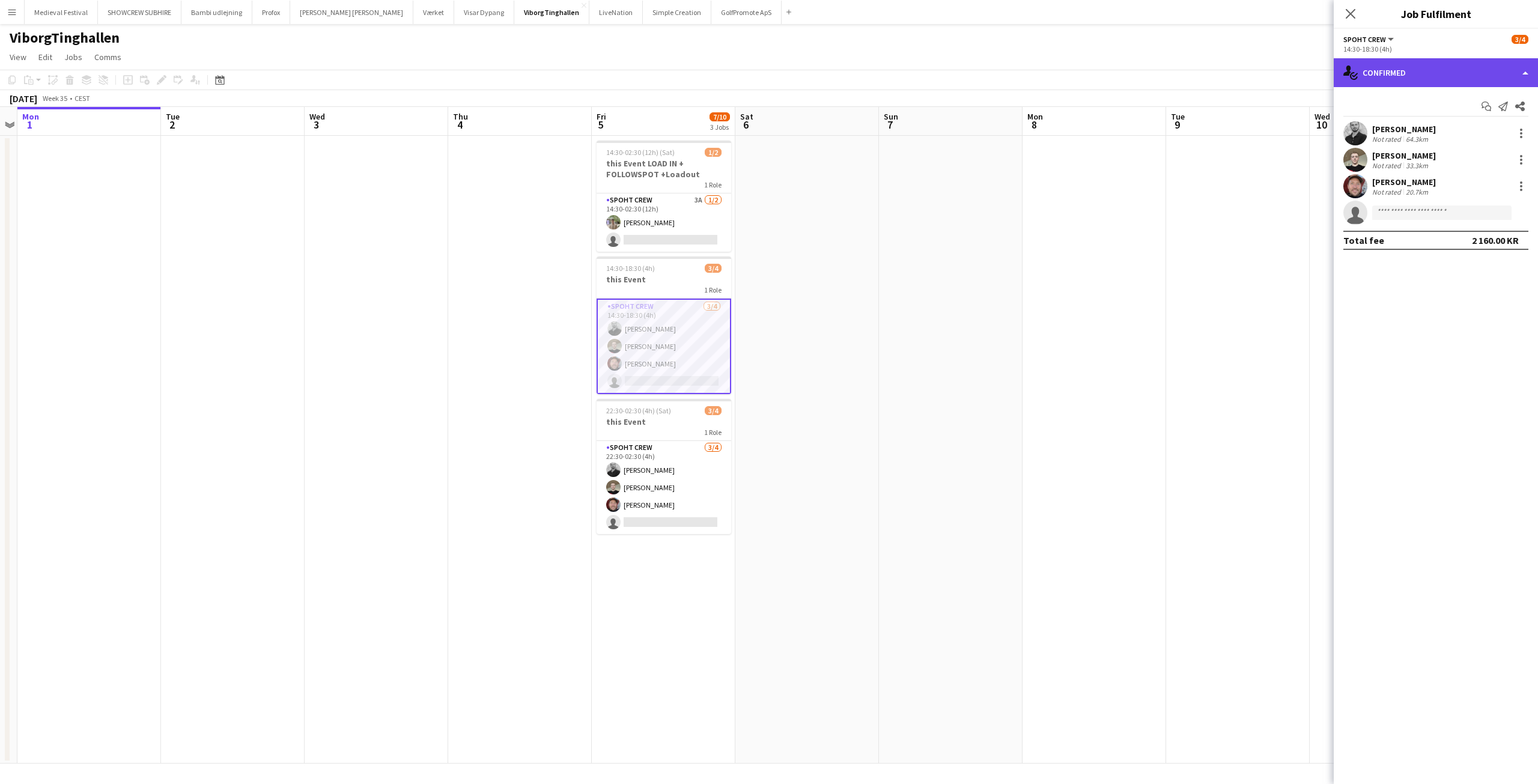
click at [1440, 73] on div "single-neutral-actions-check-2 Confirmed" at bounding box center [1436, 73] width 204 height 29
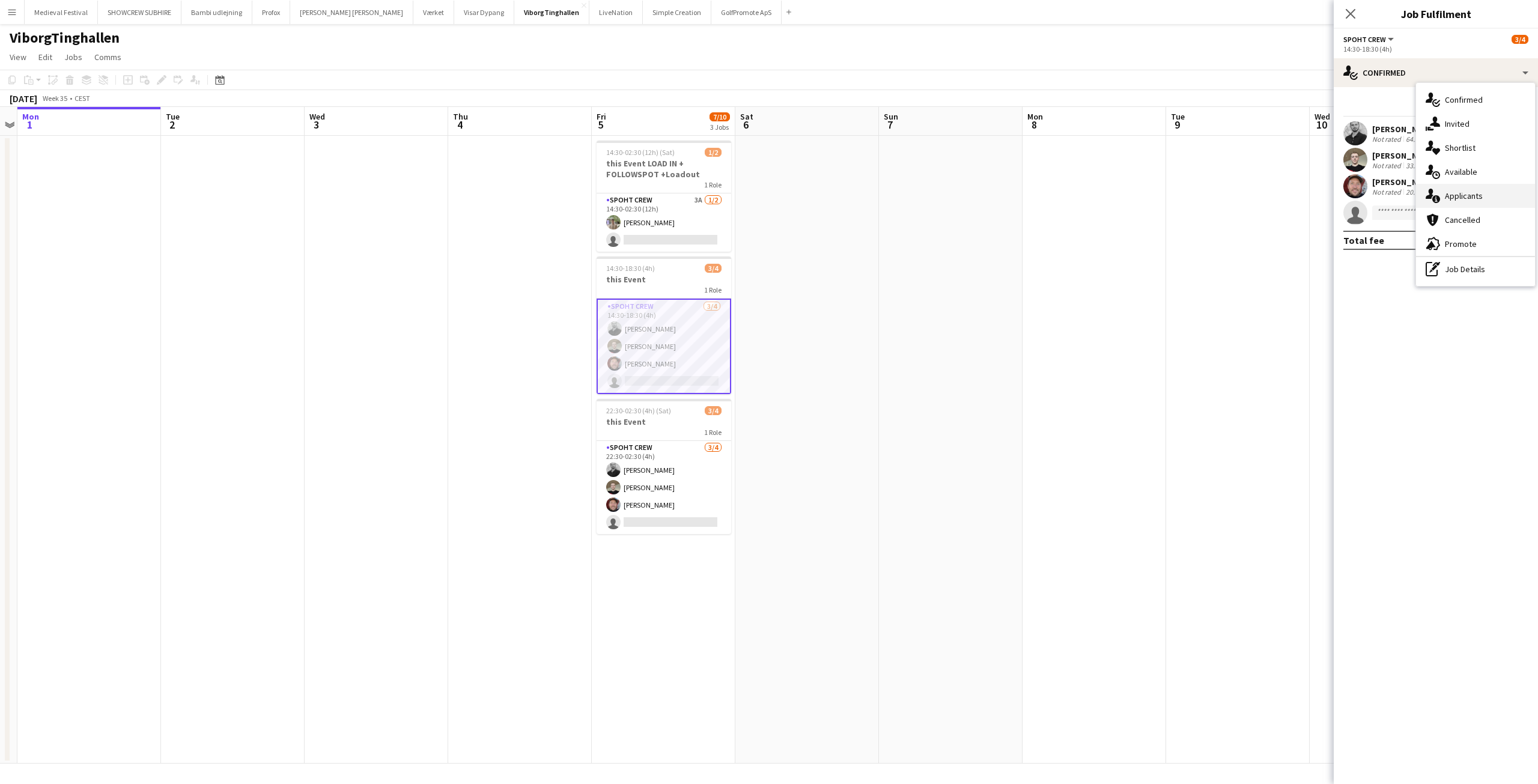
click at [1477, 193] on div "single-neutral-actions-information Applicants" at bounding box center [1475, 196] width 119 height 24
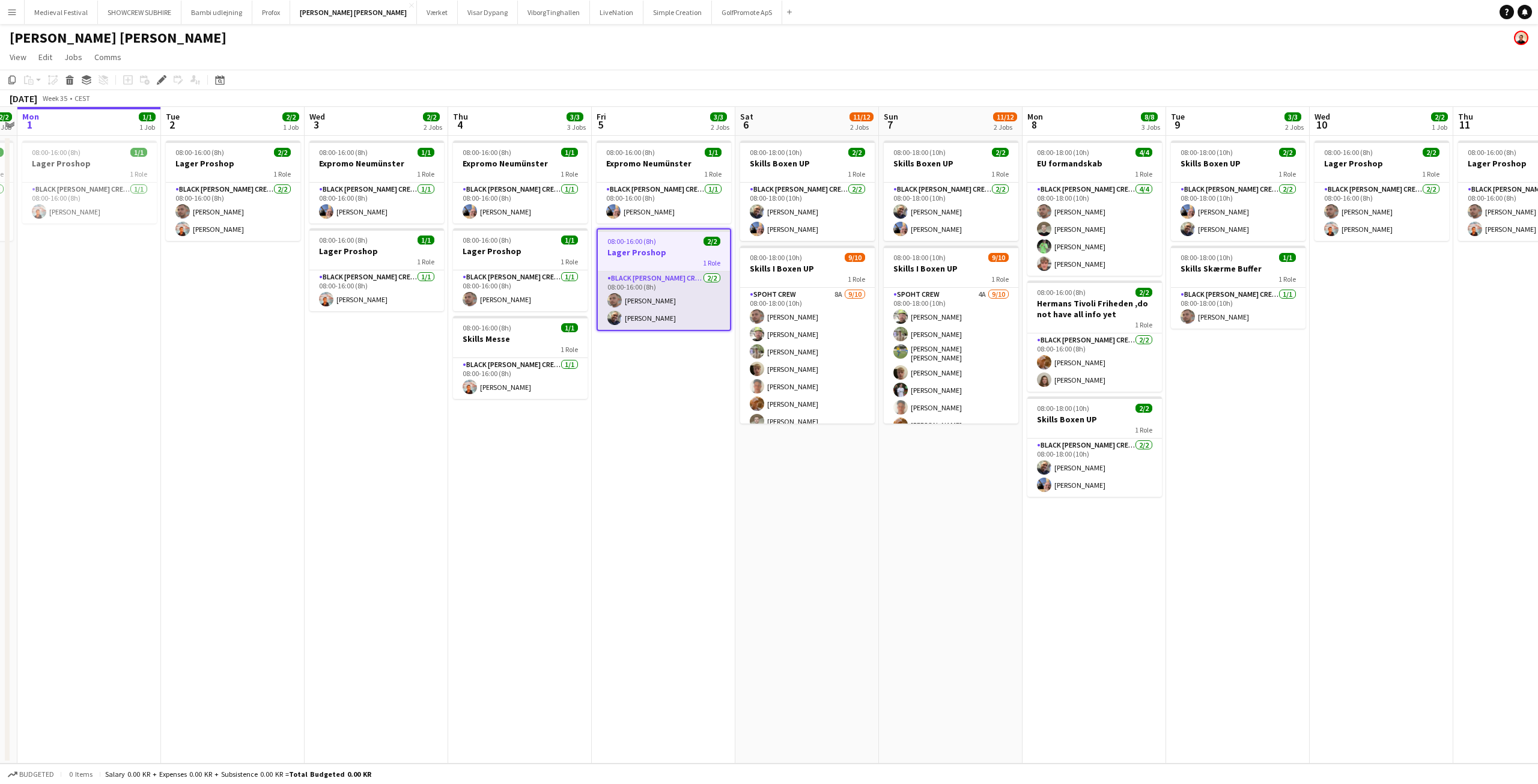
click at [649, 317] on app-card-role "Black Luna Crew (Danny) 2/2 08:00-16:00 (8h) Tomas Ambarcumianas Danny Tranekær" at bounding box center [663, 301] width 132 height 59
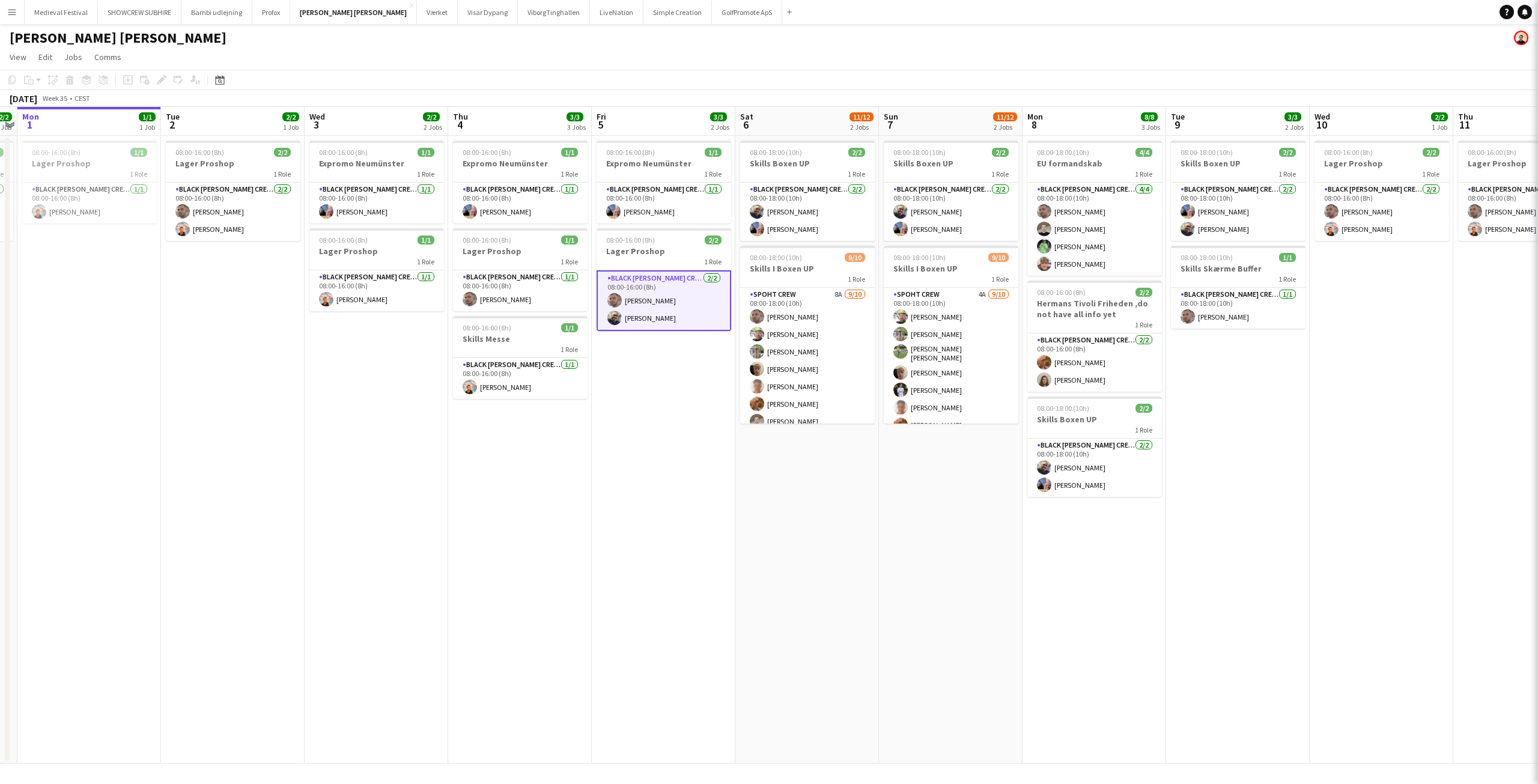
click at [649, 302] on app-card-role "Black Luna Crew (Danny) 2/2 08:00-16:00 (8h) Tomas Ambarcumianas Danny Tranekær" at bounding box center [663, 301] width 135 height 61
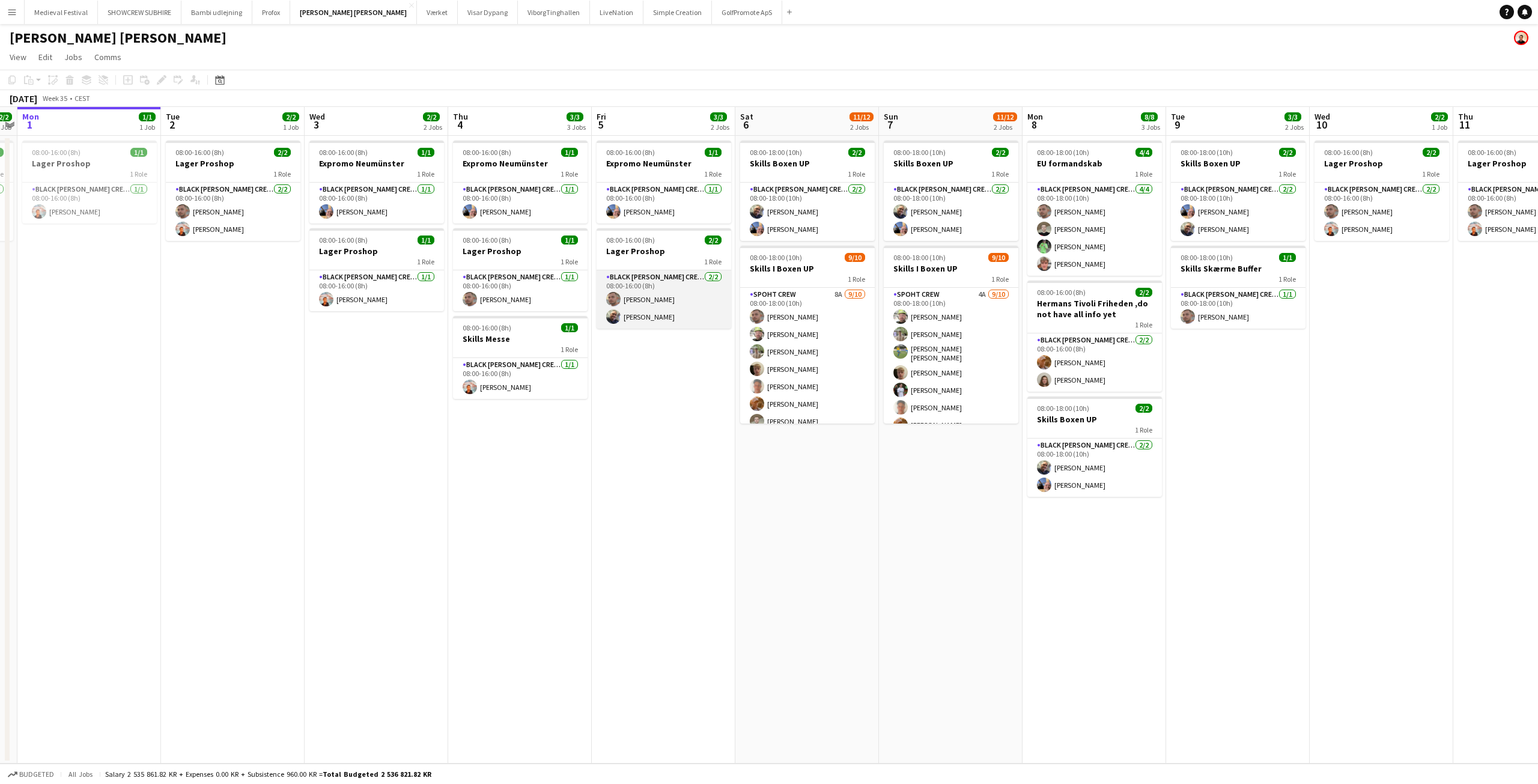
click at [695, 304] on app-card-role "Black Luna Crew (Danny) 2/2 08:00-16:00 (8h) Tomas Ambarcumianas Danny Tranekær" at bounding box center [663, 299] width 135 height 59
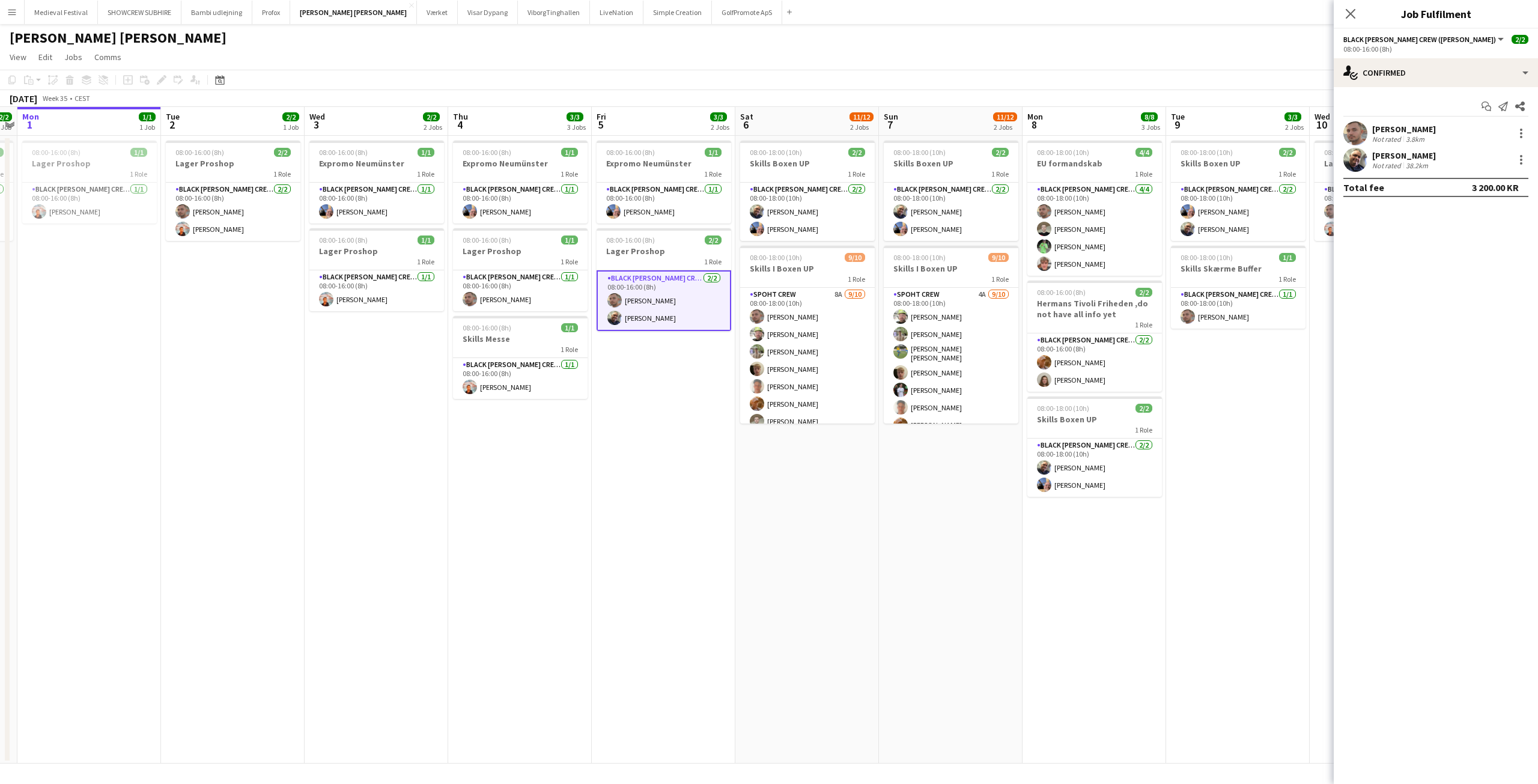
click at [1522, 126] on div "Tomas Ambarcumianas Not rated 3.8km" at bounding box center [1436, 133] width 204 height 24
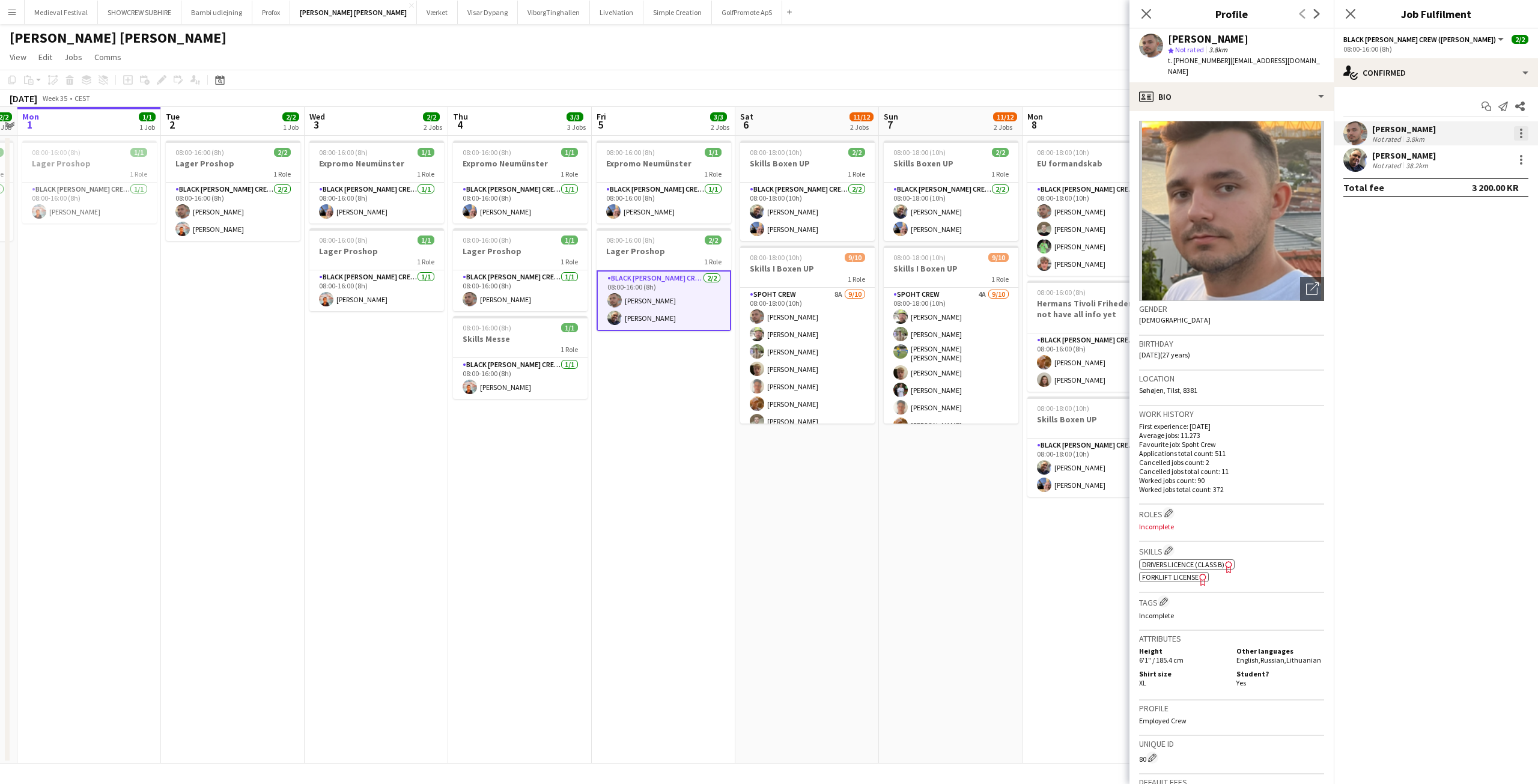
click at [1527, 133] on div at bounding box center [1521, 133] width 14 height 14
click at [1499, 151] on span "Edit fee" at bounding box center [1481, 156] width 74 height 11
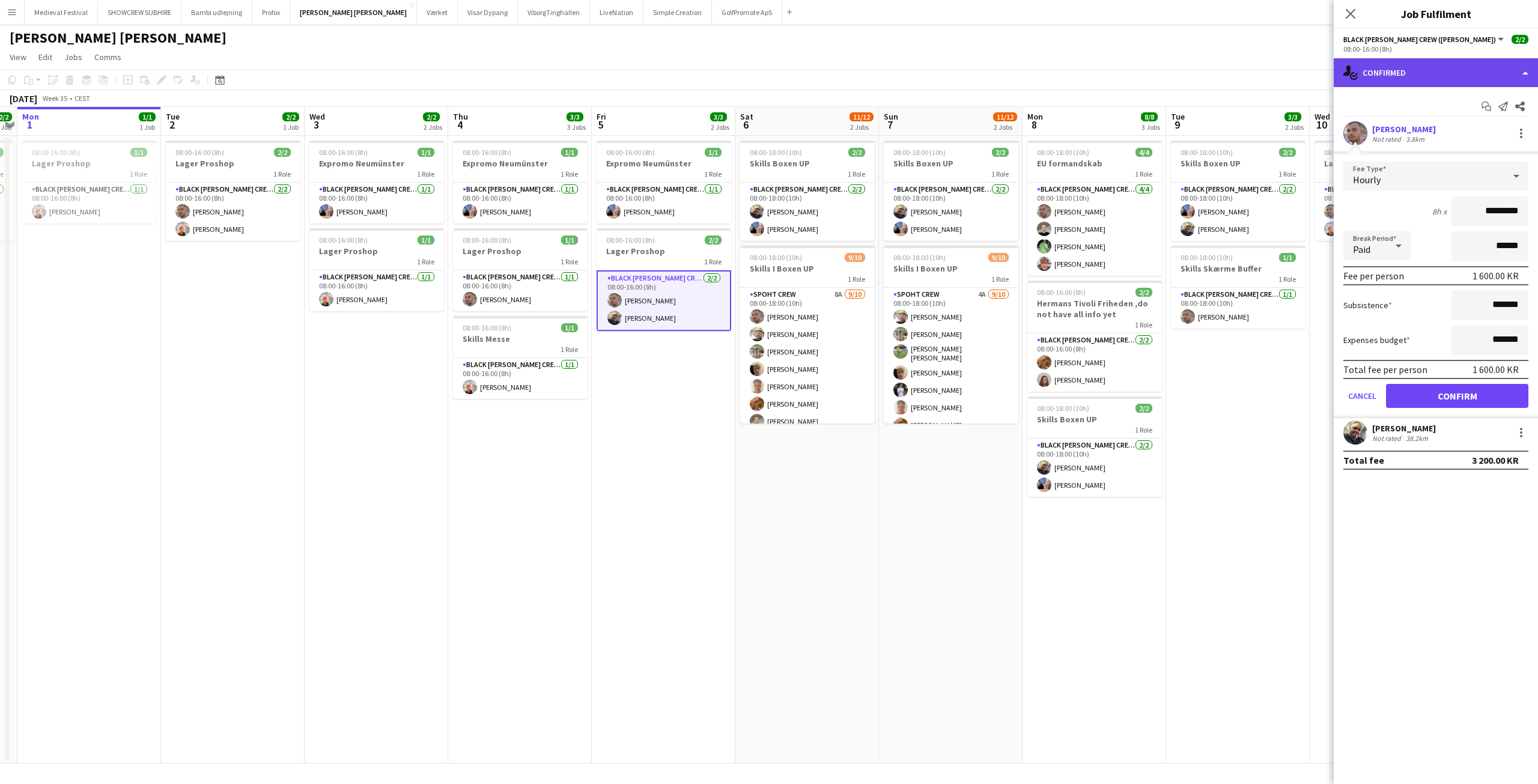
click at [1402, 72] on div "single-neutral-actions-check-2 Confirmed" at bounding box center [1436, 73] width 204 height 29
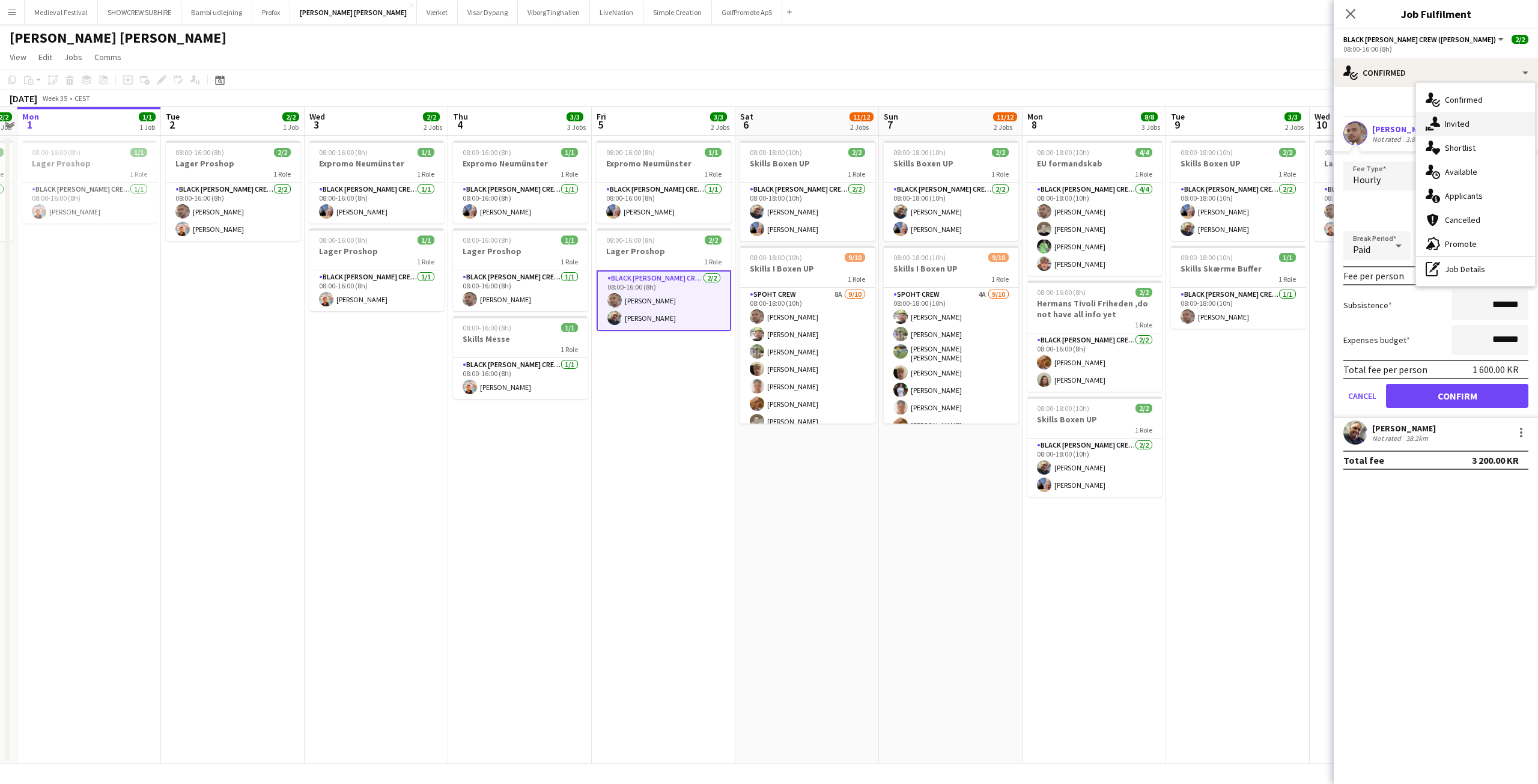
click at [1453, 118] on div "single-neutral-actions-share-1 Invited" at bounding box center [1475, 124] width 119 height 24
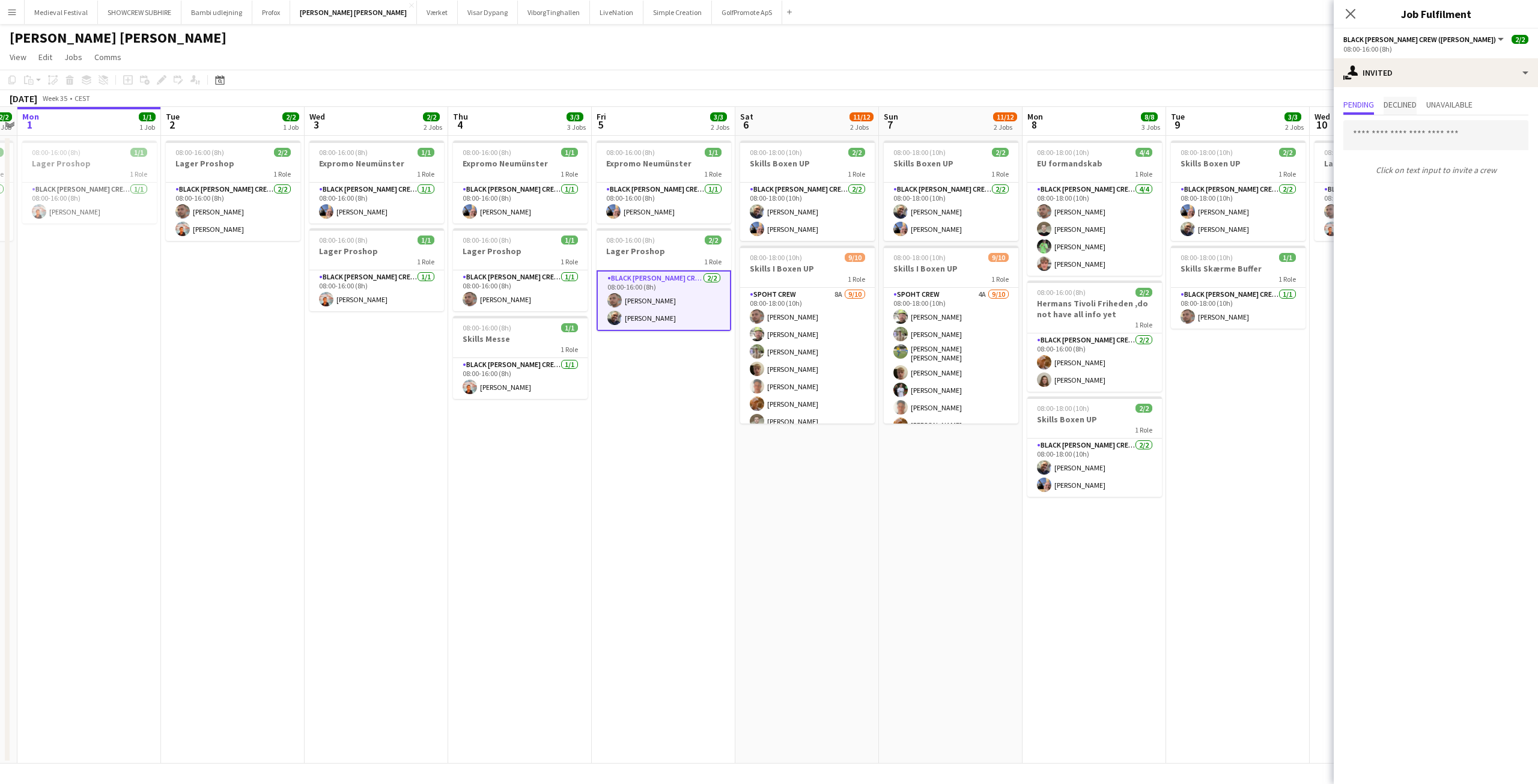
click at [1408, 106] on span "Declined" at bounding box center [1400, 104] width 33 height 8
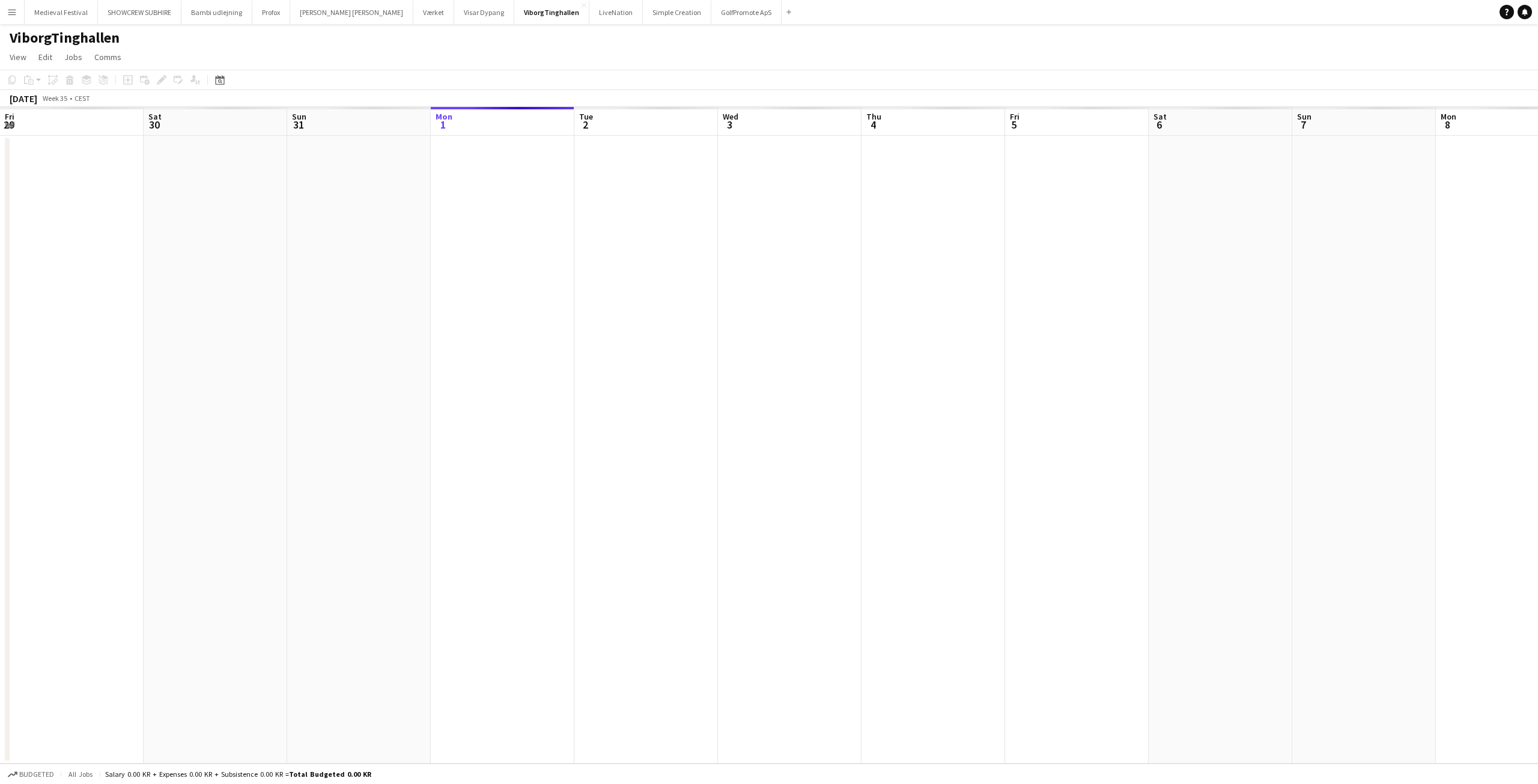
scroll to position [0, 413]
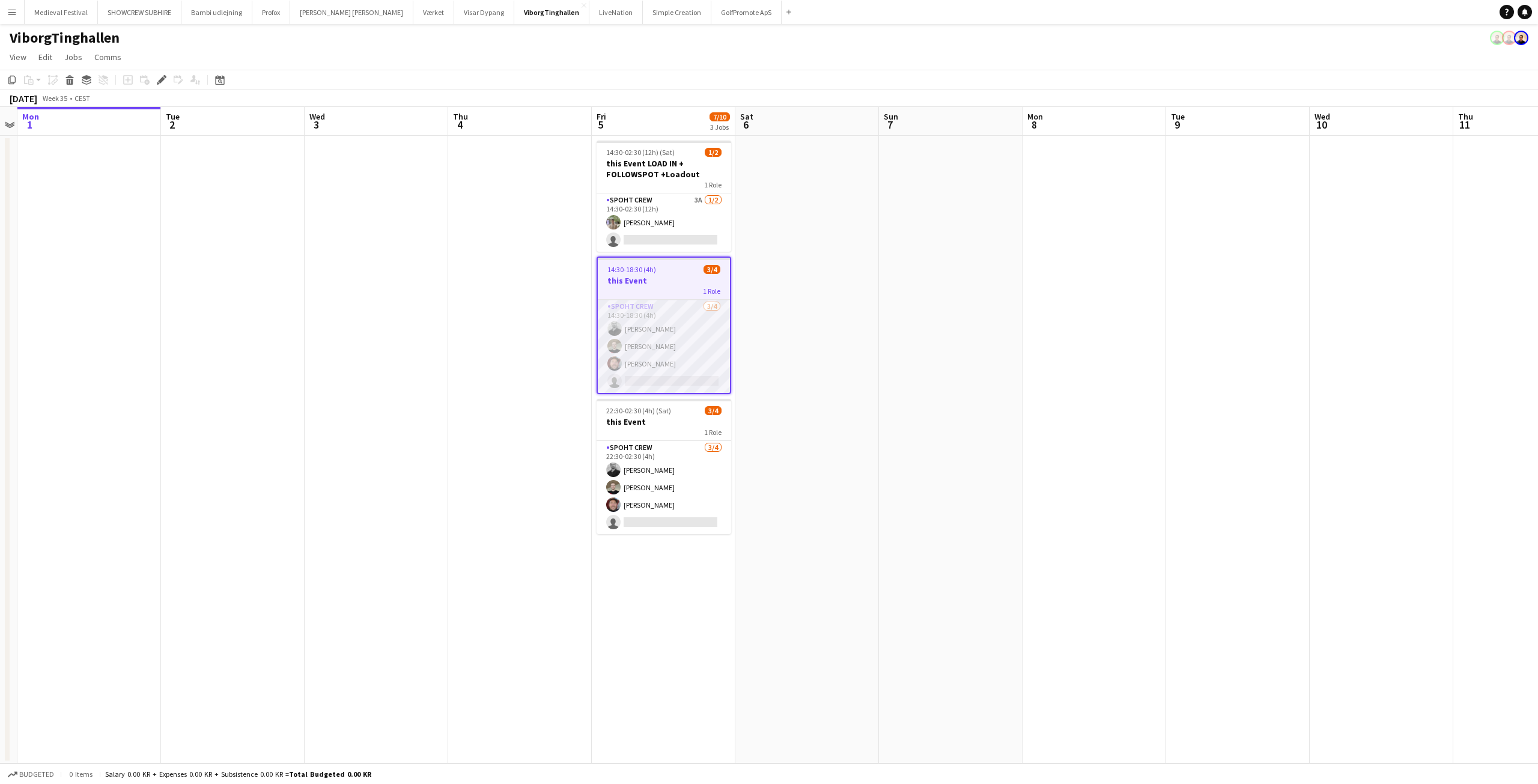
click at [661, 336] on app-card-role "Spoht Crew [DATE] 14:30-18:30 (4h) [PERSON_NAME] [PERSON_NAME] [PERSON_NAME] si…" at bounding box center [663, 346] width 132 height 93
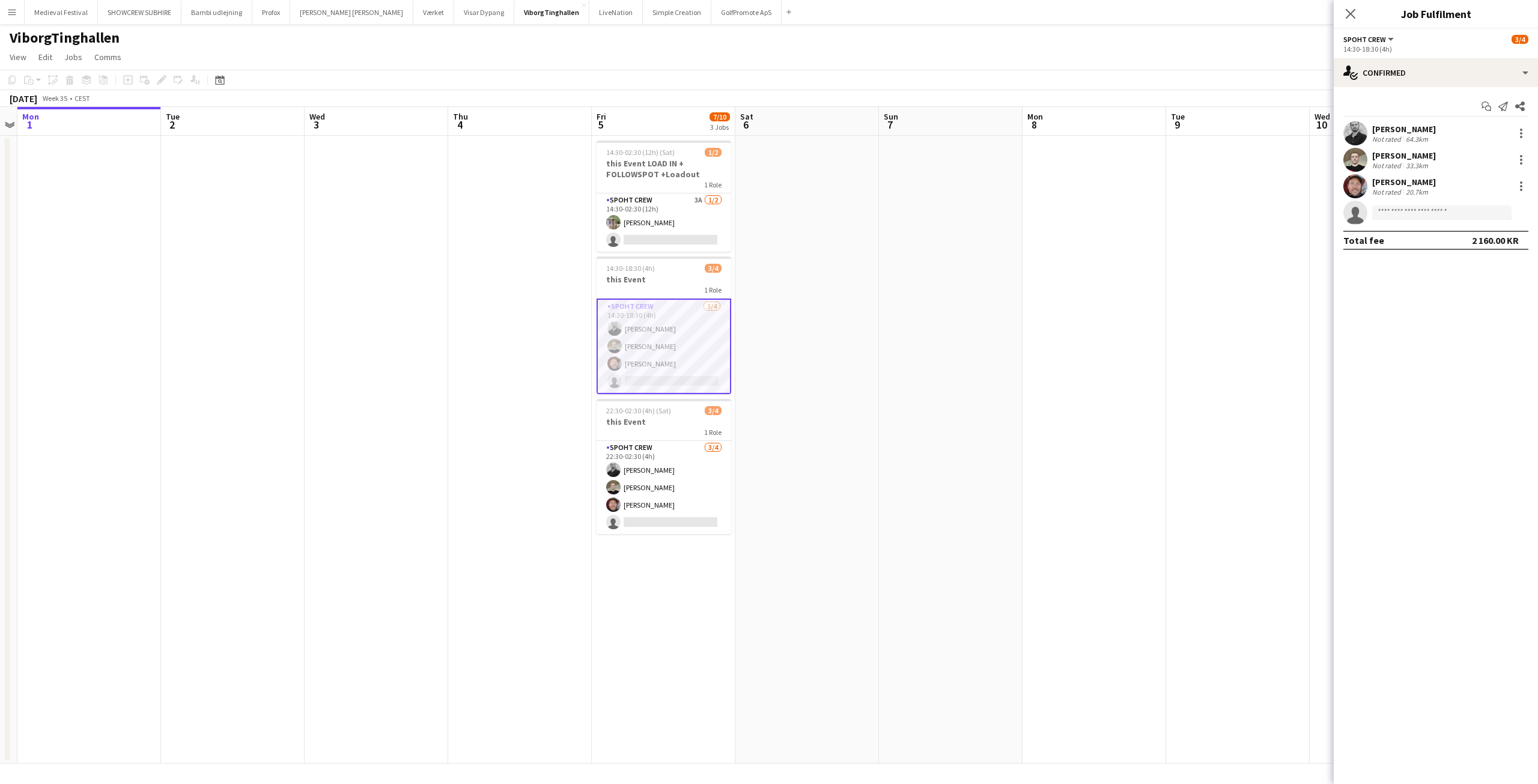
click at [1345, 132] on app-user-avatar at bounding box center [1356, 133] width 24 height 24
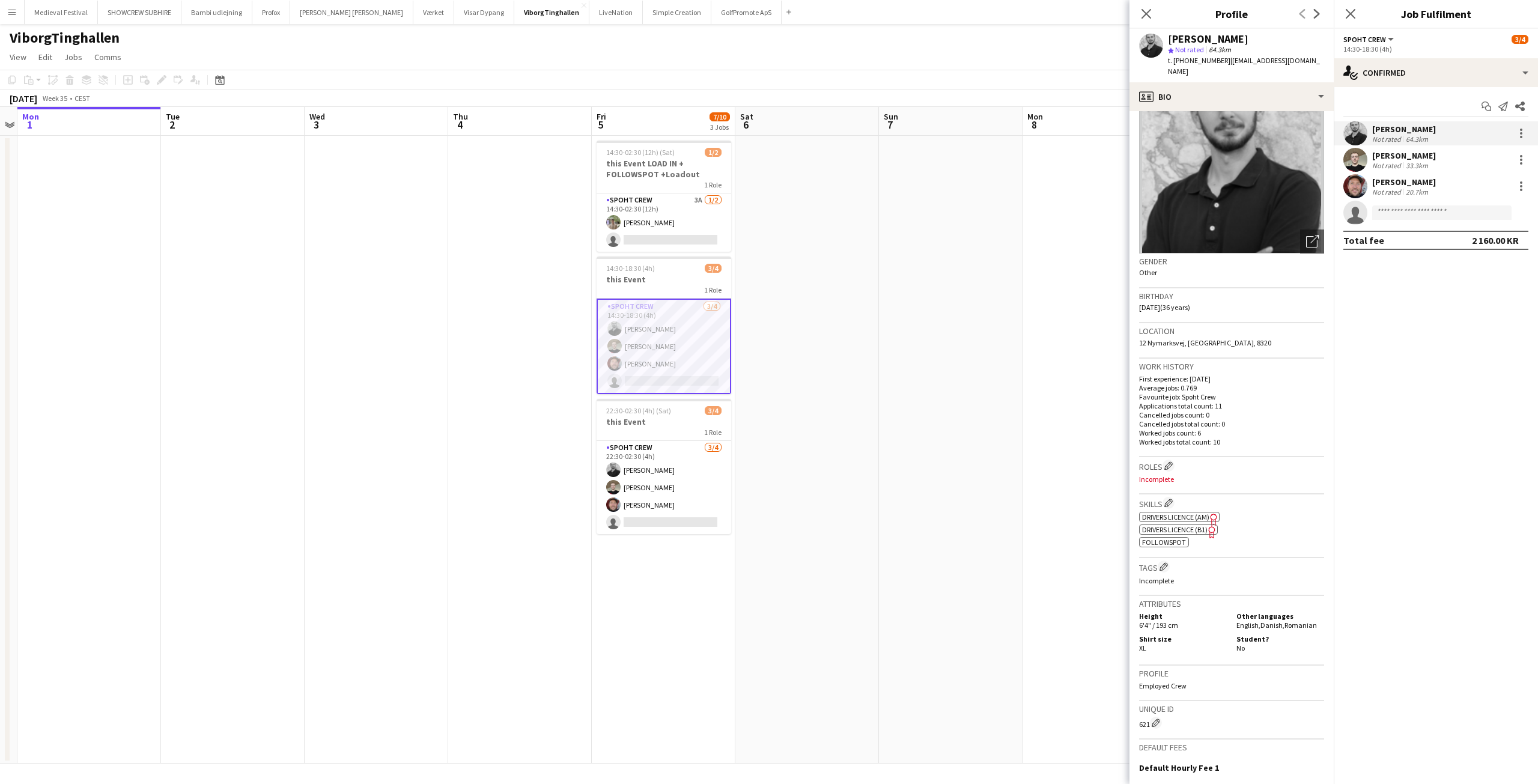
scroll to position [180, 0]
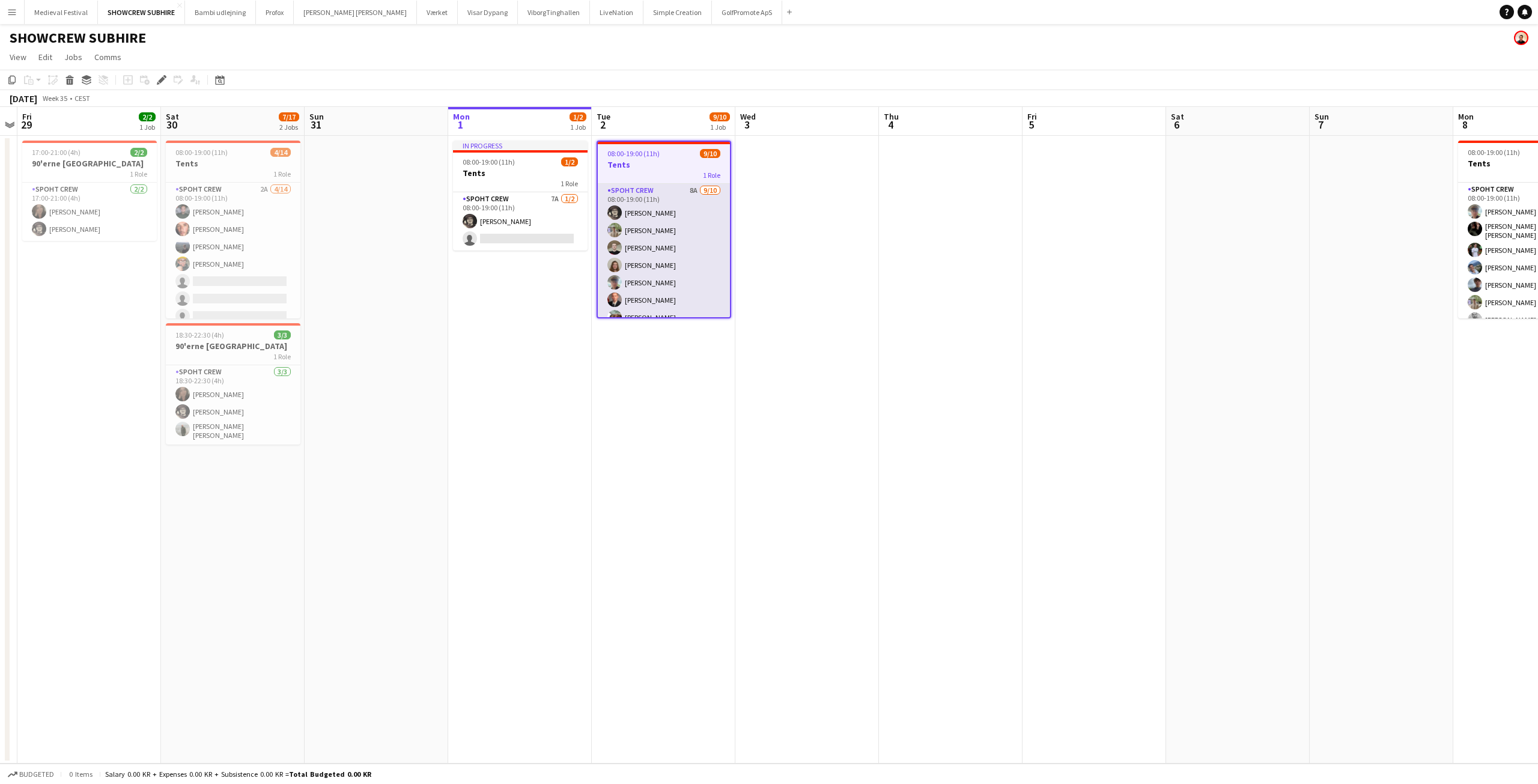
click at [683, 246] on app-card-role "Spoht Crew 8A 9/10 08:00-19:00 (11h) Mike Kasper Williamson Arthur Daval-Markus…" at bounding box center [663, 282] width 132 height 197
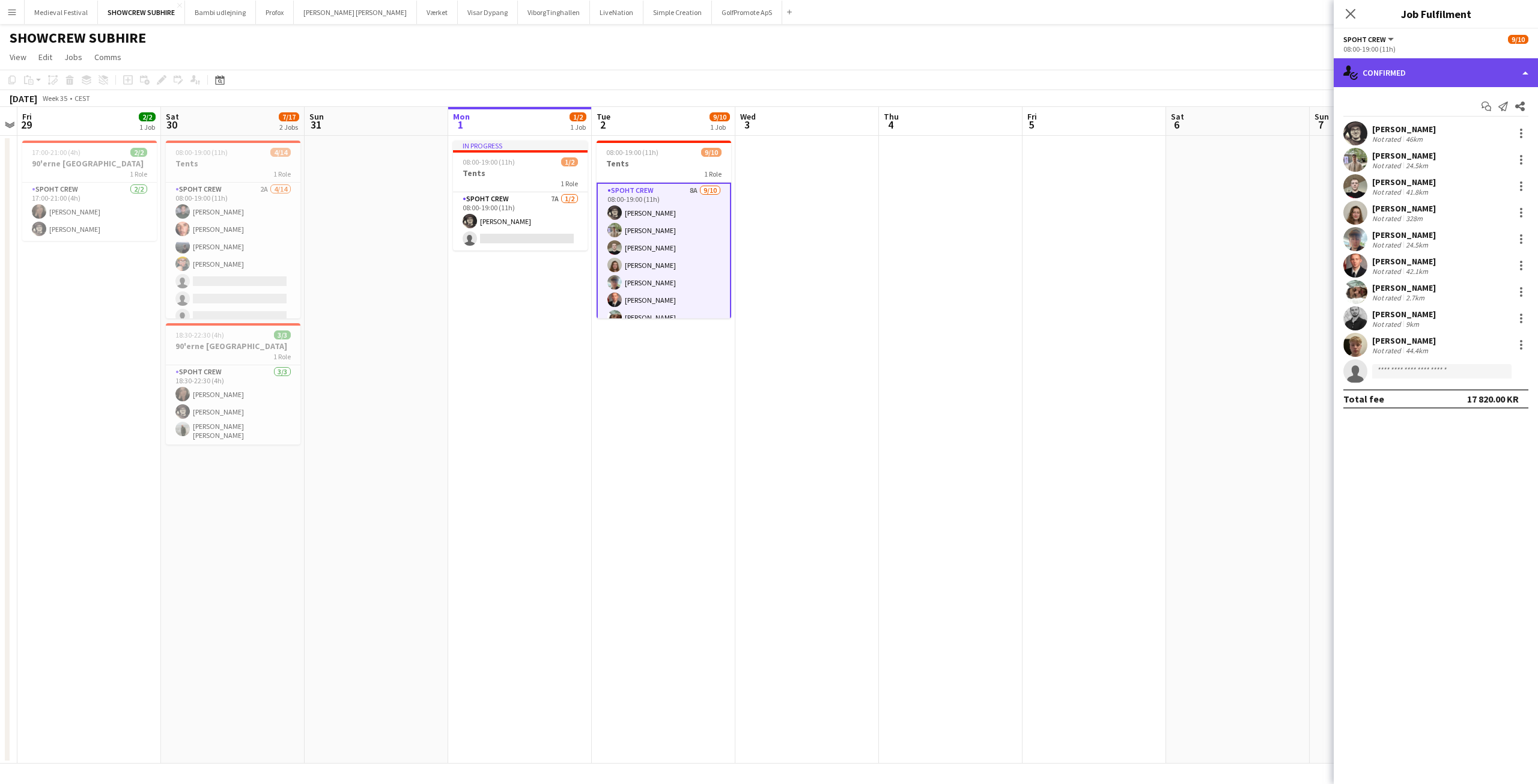
click at [1468, 75] on div "single-neutral-actions-check-2 Confirmed" at bounding box center [1436, 73] width 204 height 29
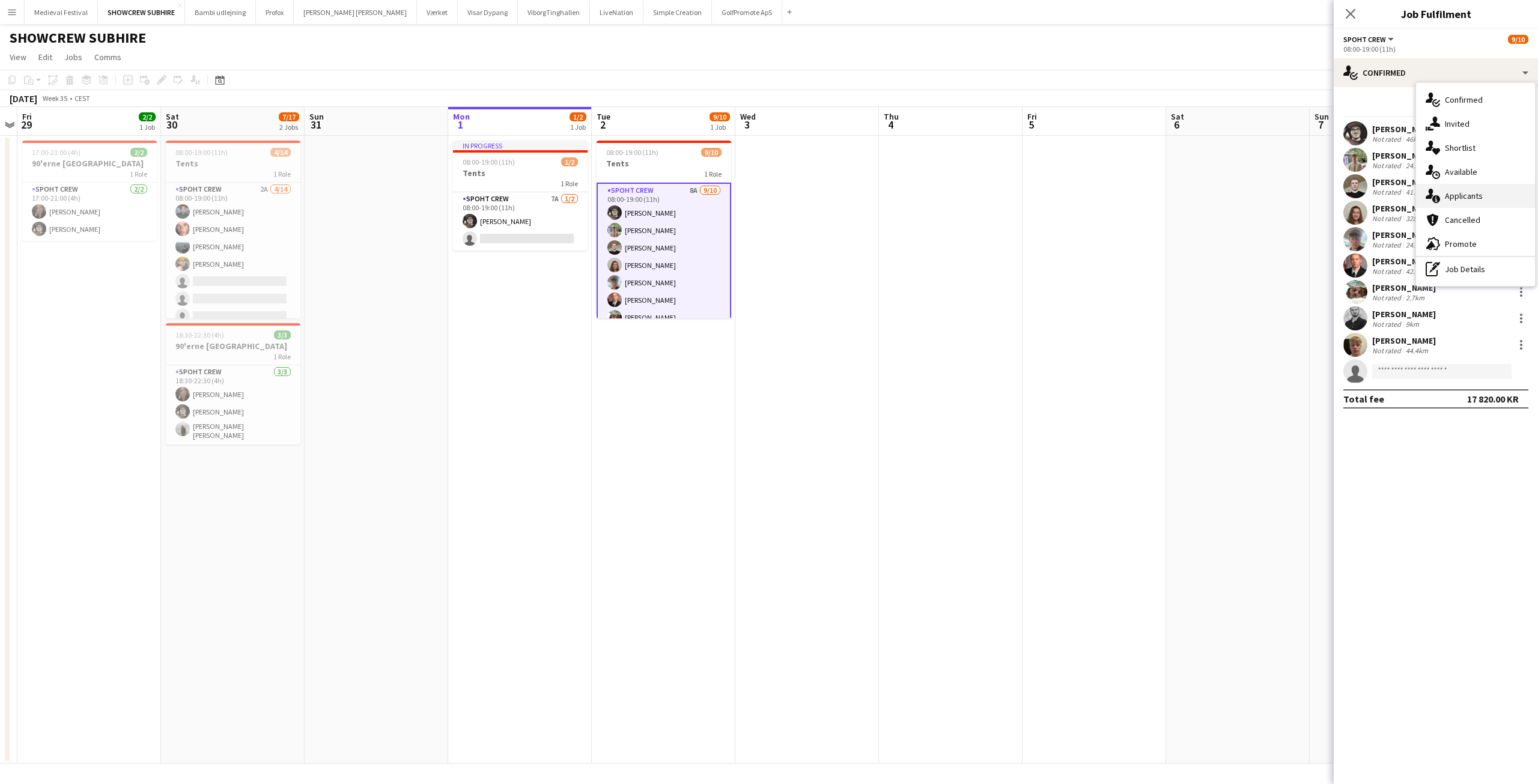
click at [1471, 193] on div "single-neutral-actions-information Applicants" at bounding box center [1475, 196] width 119 height 24
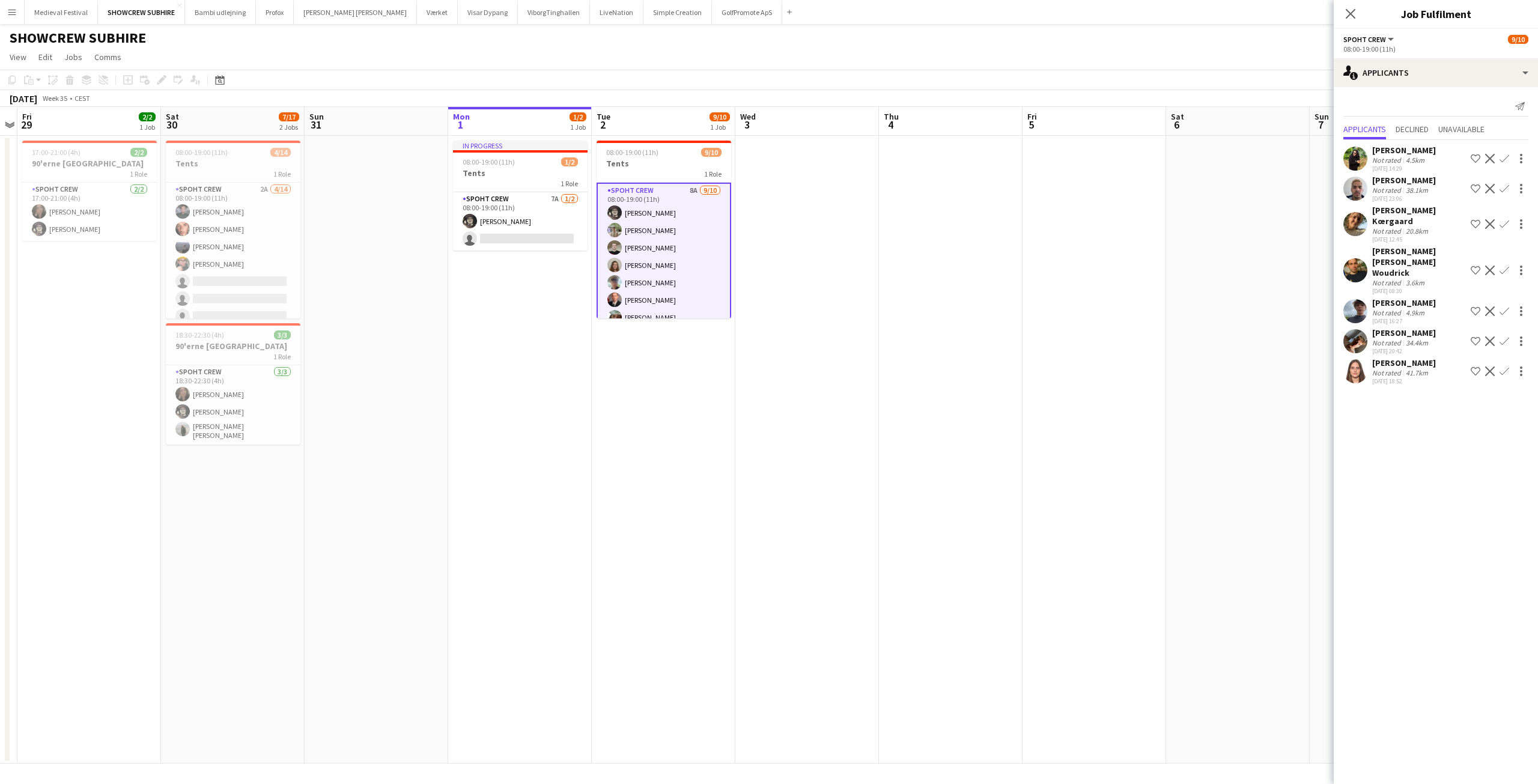
click at [1359, 359] on app-user-avatar at bounding box center [1356, 371] width 24 height 24
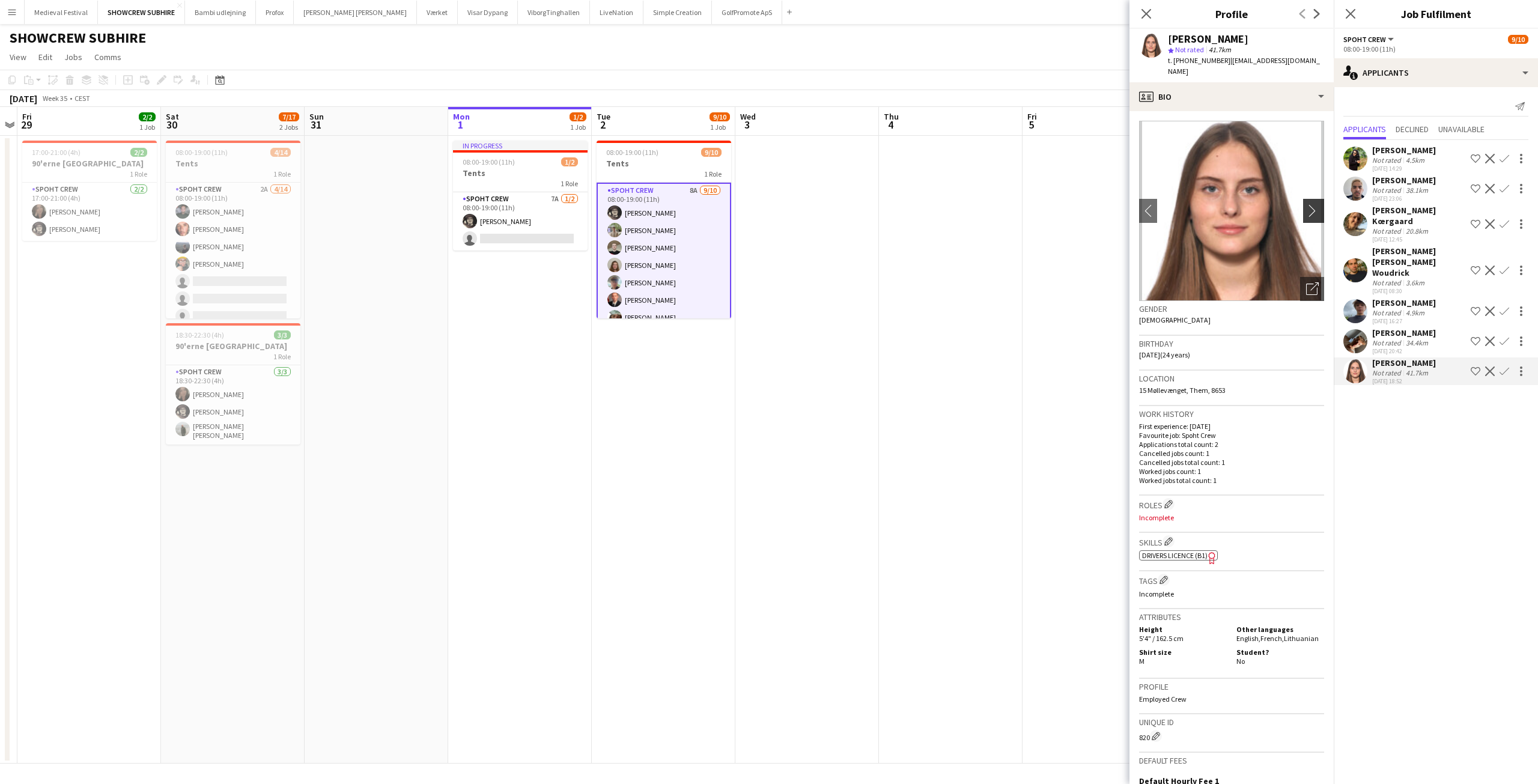
click at [1306, 204] on app-icon "chevron-right" at bounding box center [1315, 210] width 19 height 13
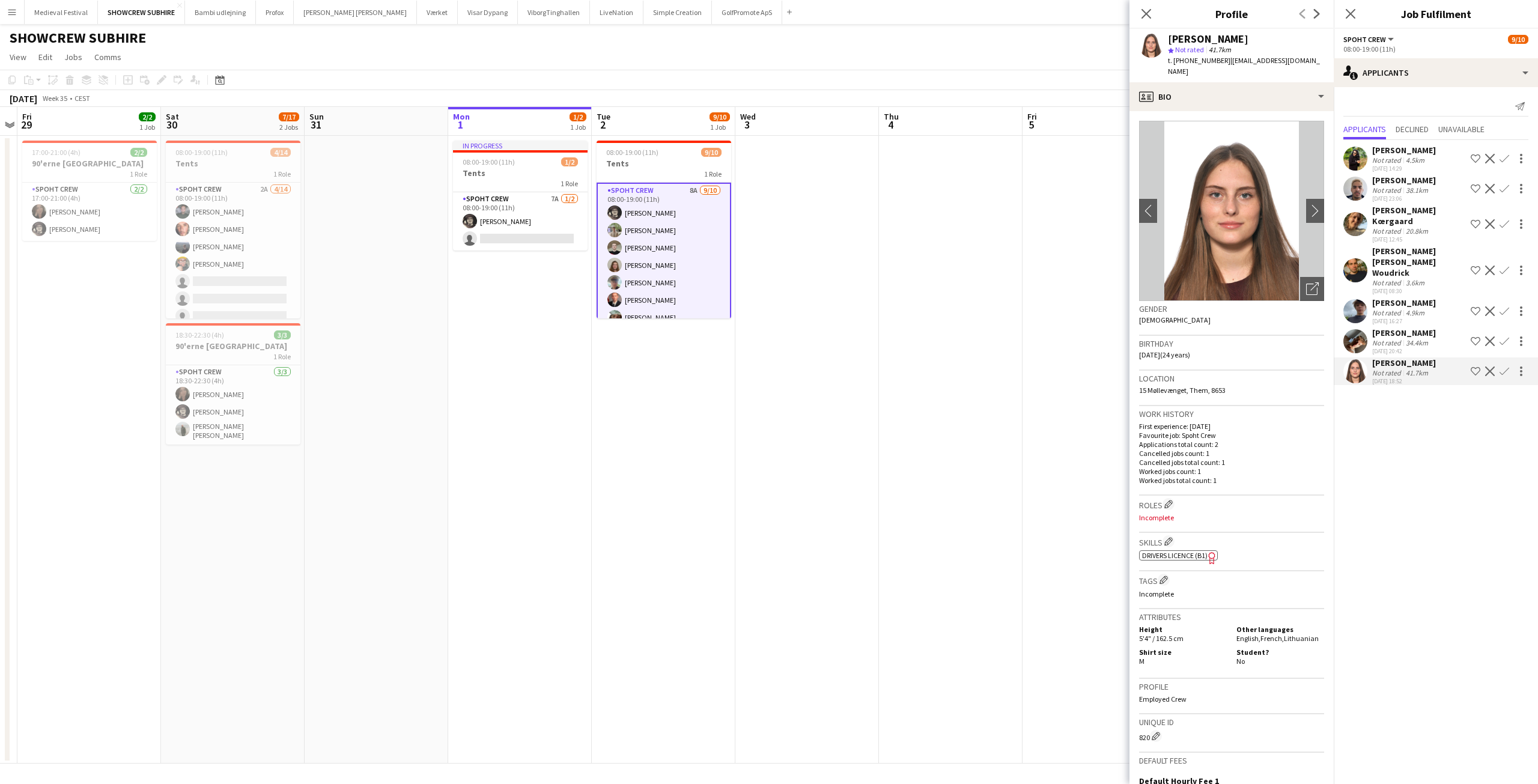
click at [654, 305] on app-card-role "Spoht Crew 8A 9/10 08:00-19:00 (11h) Mike Kasper Williamson Arthur Daval-Markus…" at bounding box center [663, 282] width 135 height 200
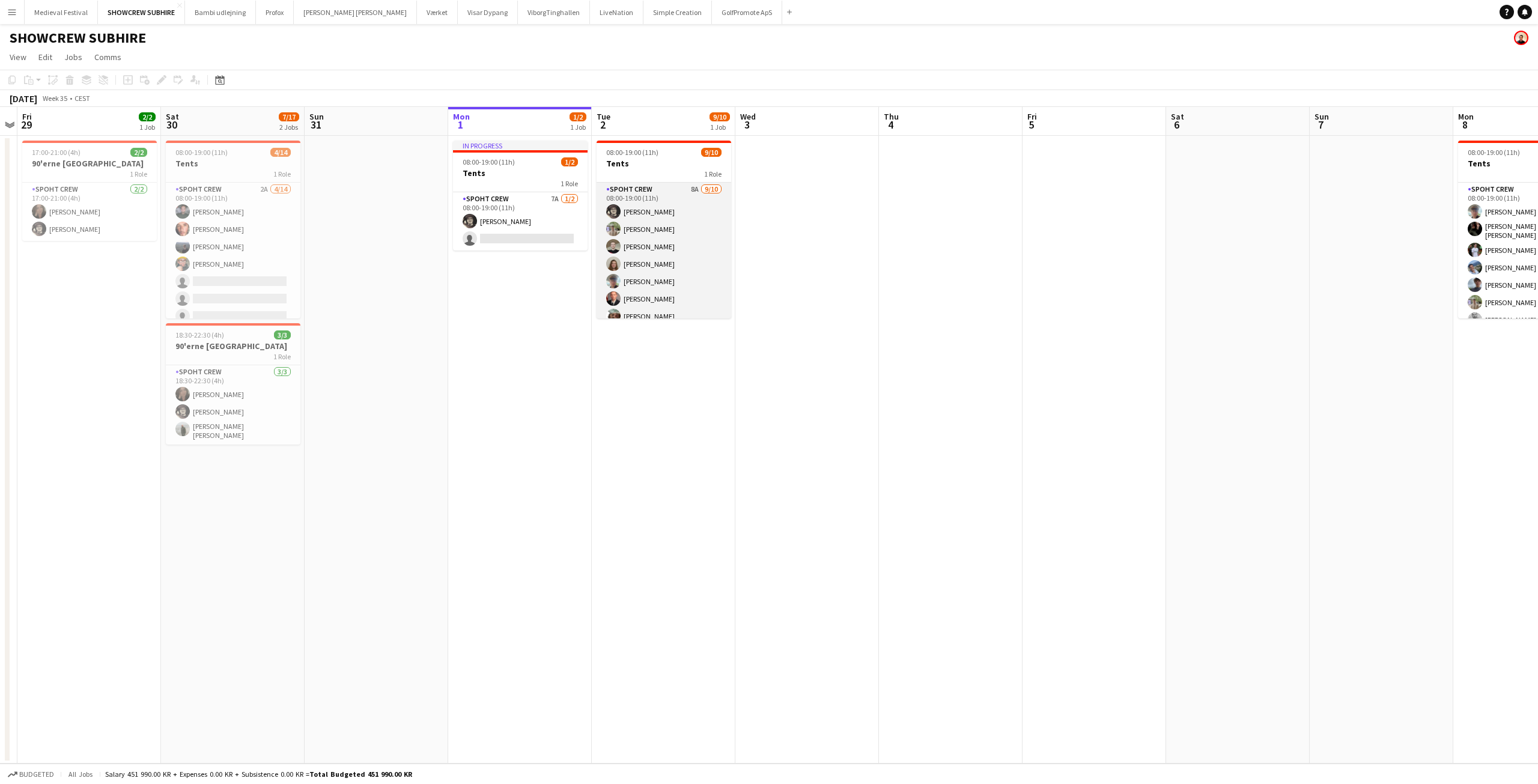
click at [648, 293] on app-card-role "Spoht Crew 8A 9/10 08:00-19:00 (11h) Mike Kasper Williamson Arthur Daval-Markus…" at bounding box center [663, 281] width 135 height 197
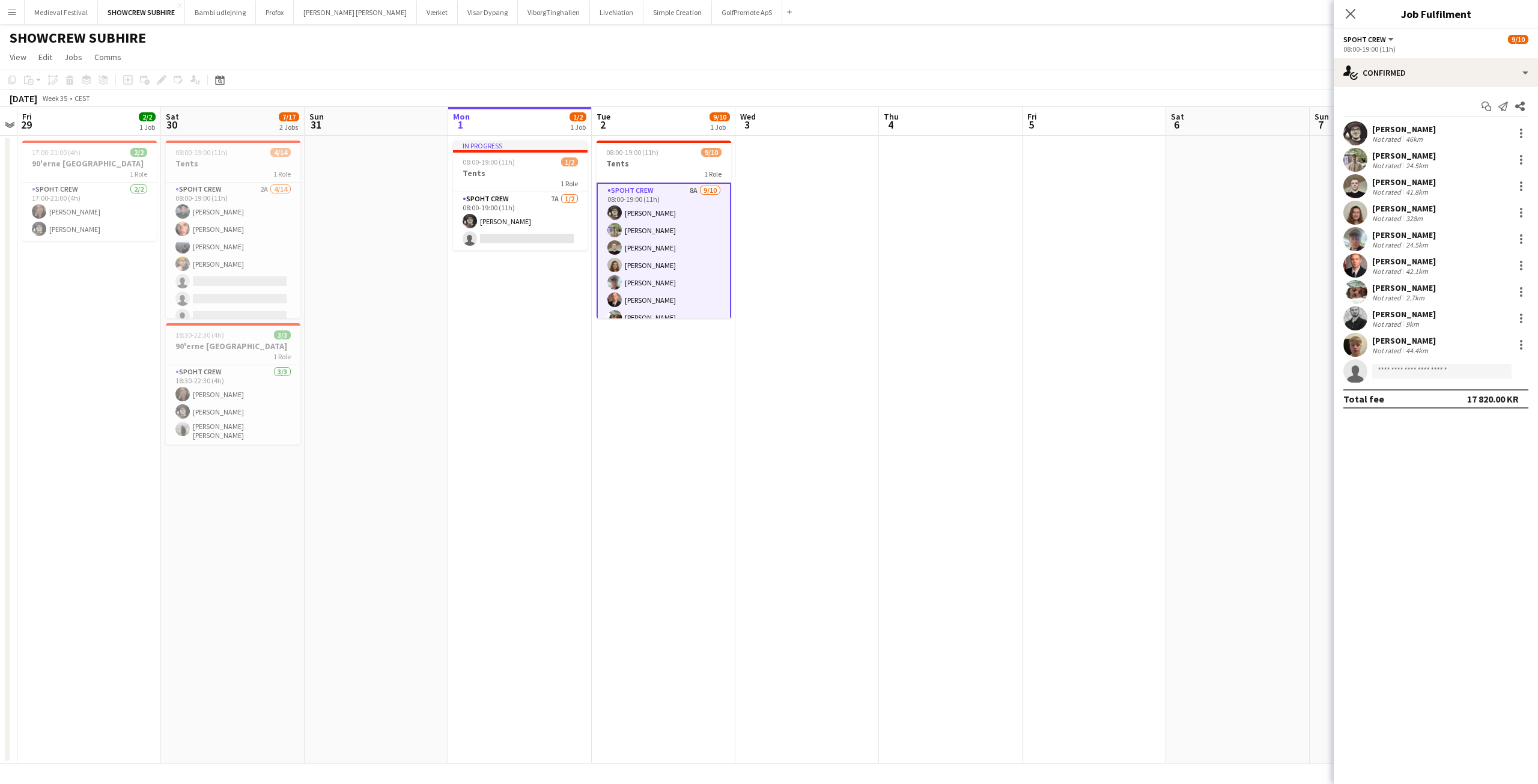
click at [1353, 264] on app-user-avatar at bounding box center [1356, 266] width 24 height 24
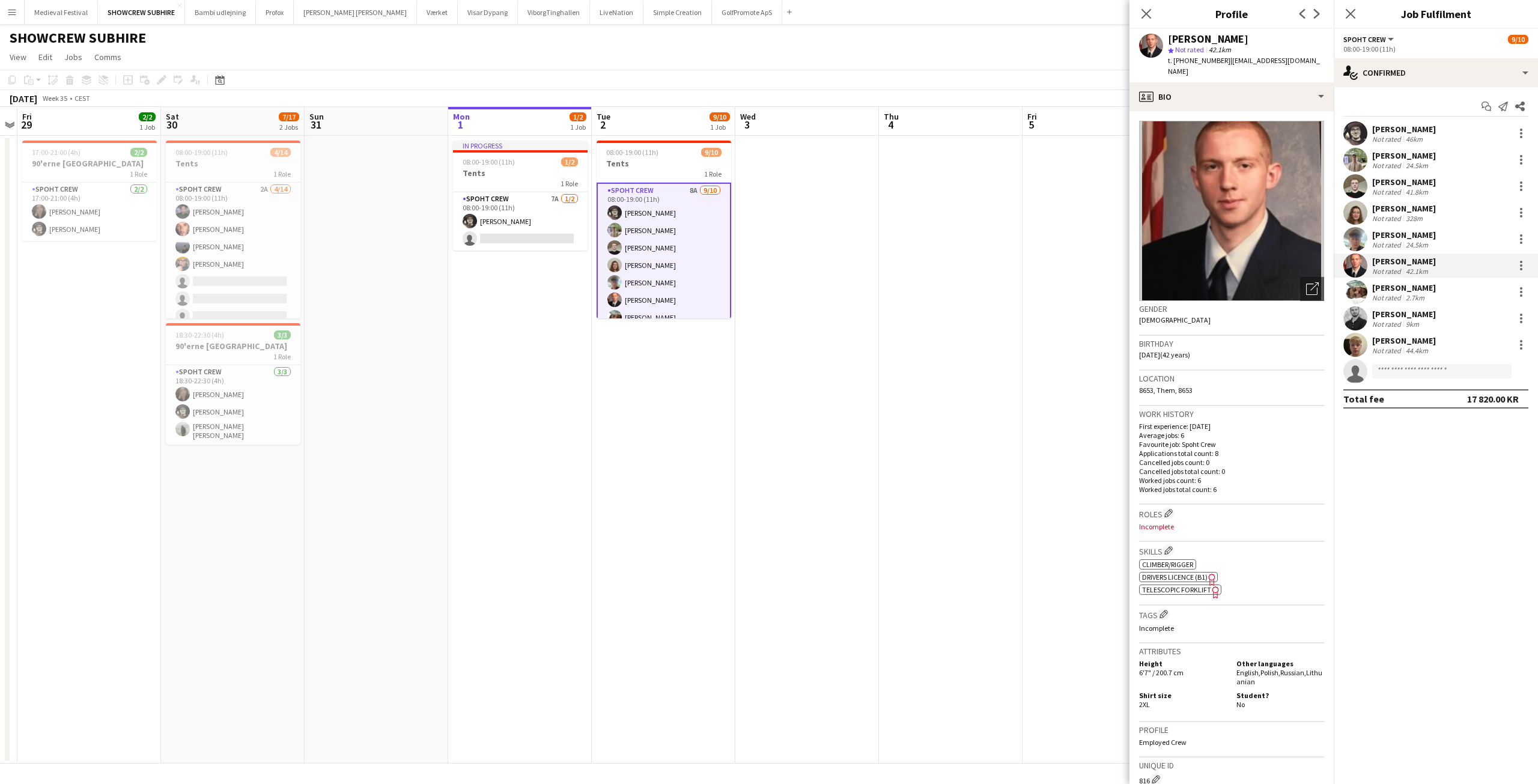
click at [916, 315] on app-date-cell at bounding box center [951, 450] width 144 height 628
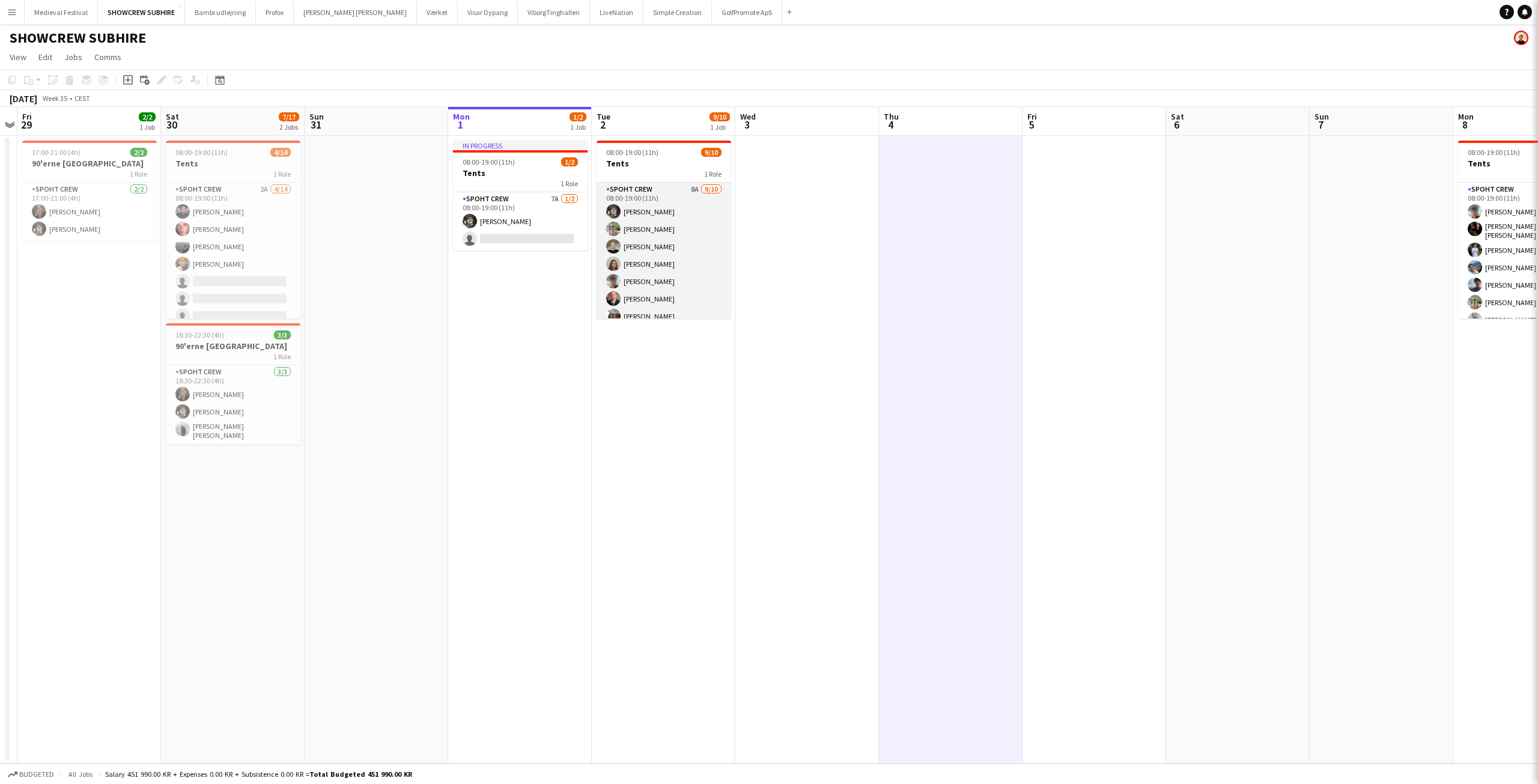
click at [643, 286] on app-card-role "Spoht Crew 8A 9/10 08:00-19:00 (11h) Mike Kasper Williamson Arthur Daval-Markus…" at bounding box center [663, 281] width 135 height 197
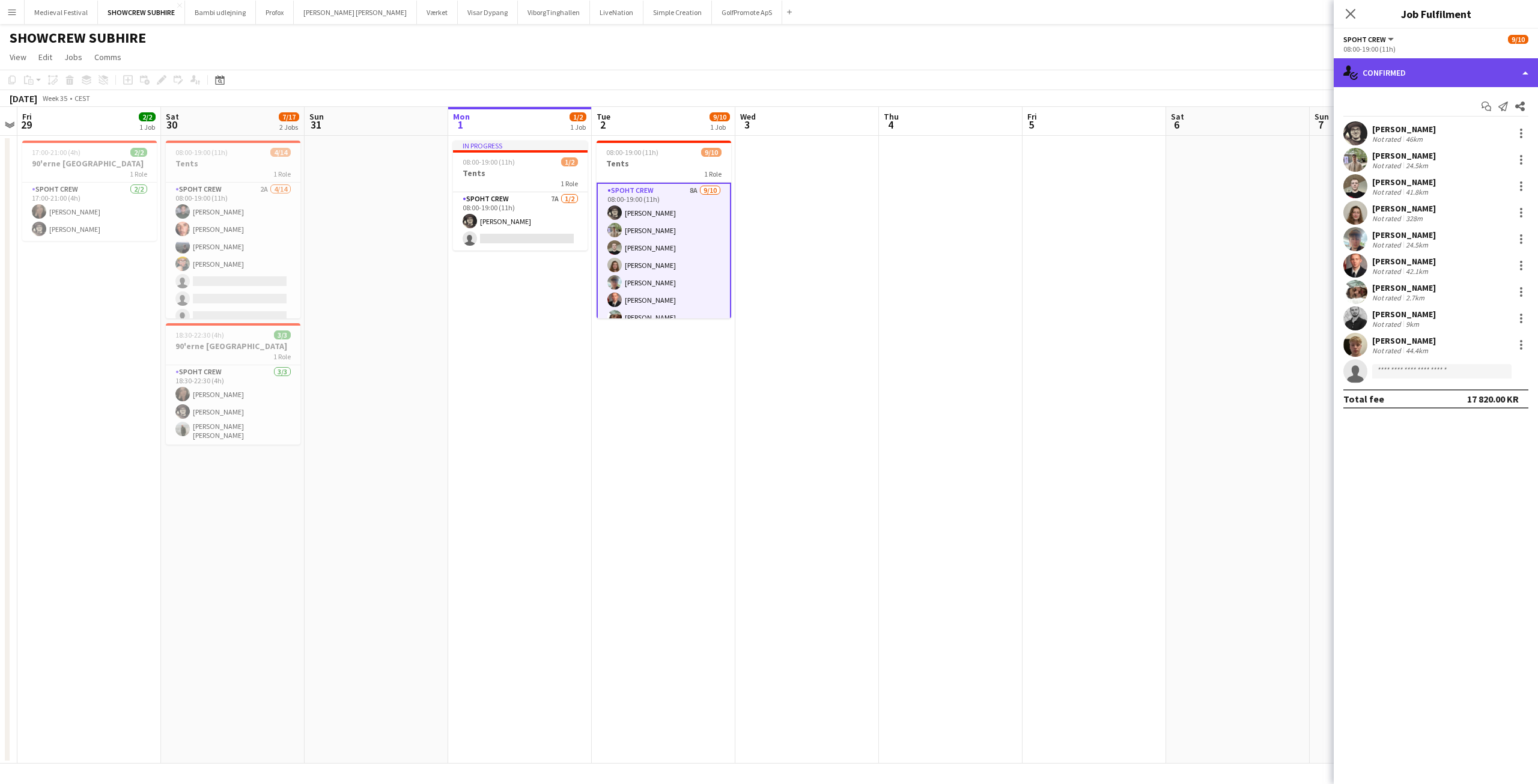
click at [1441, 73] on div "single-neutral-actions-check-2 Confirmed" at bounding box center [1436, 73] width 204 height 29
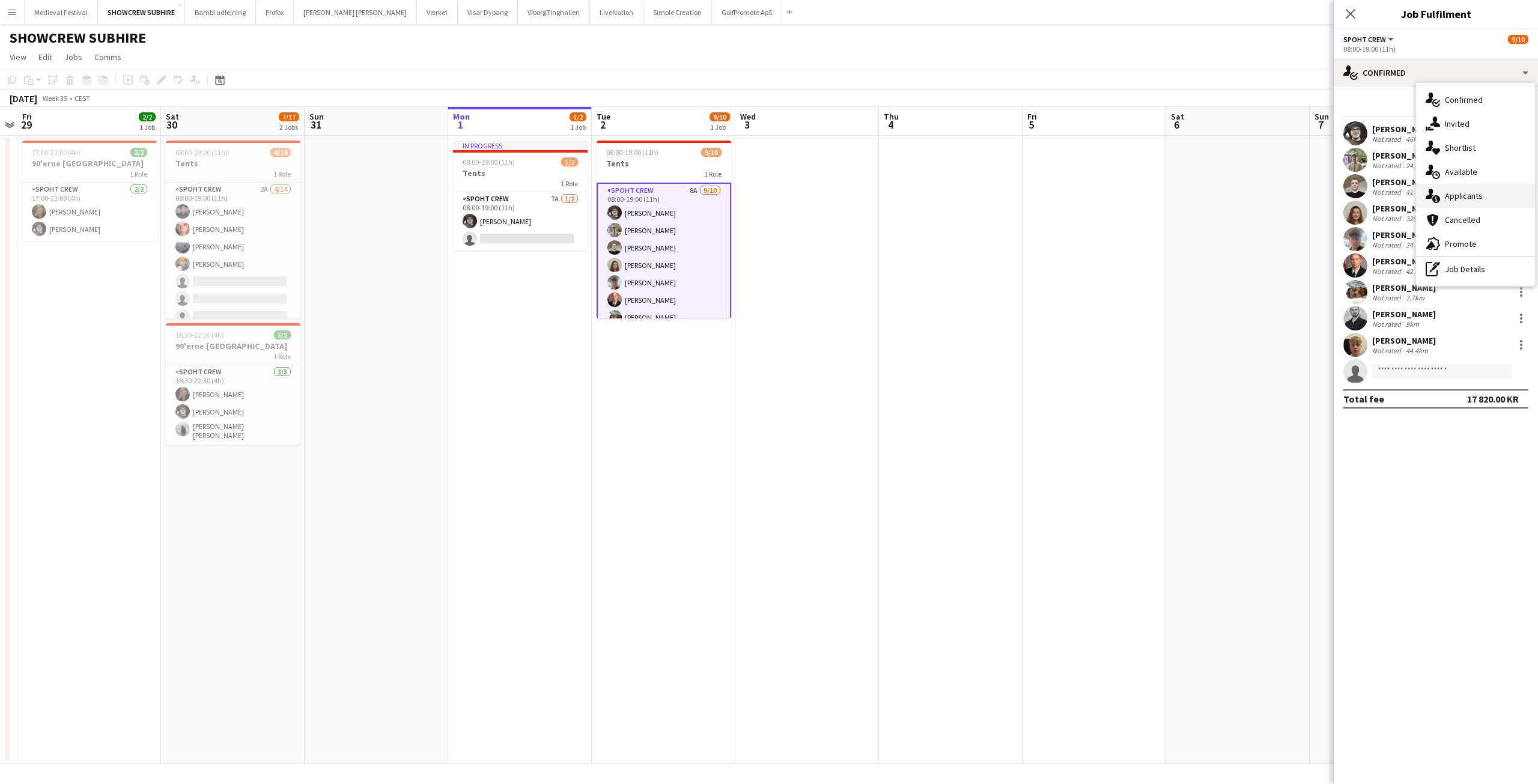
click at [1456, 190] on div "single-neutral-actions-information Applicants" at bounding box center [1475, 196] width 119 height 24
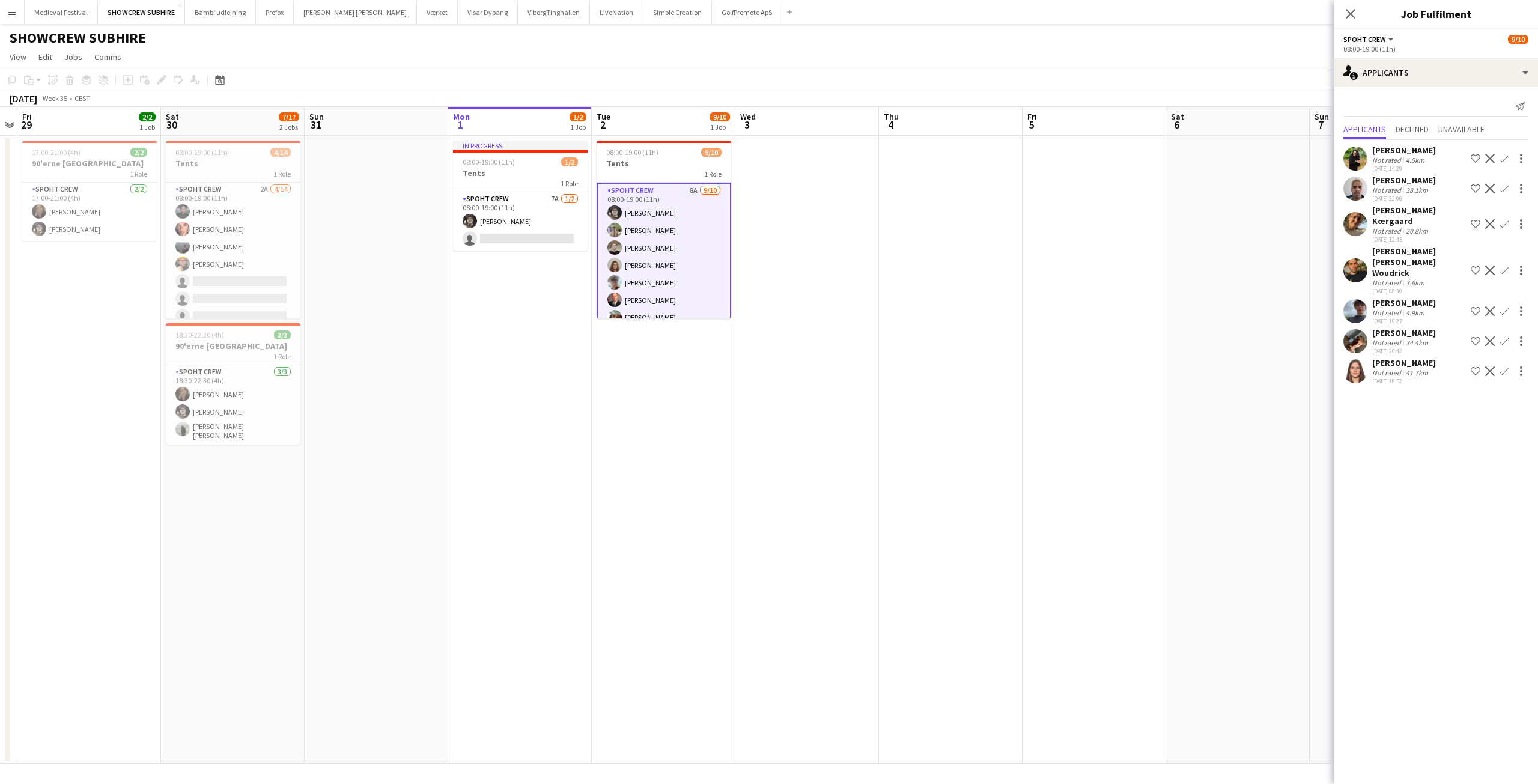
click at [1507, 366] on app-icon "Confirm" at bounding box center [1504, 371] width 10 height 10
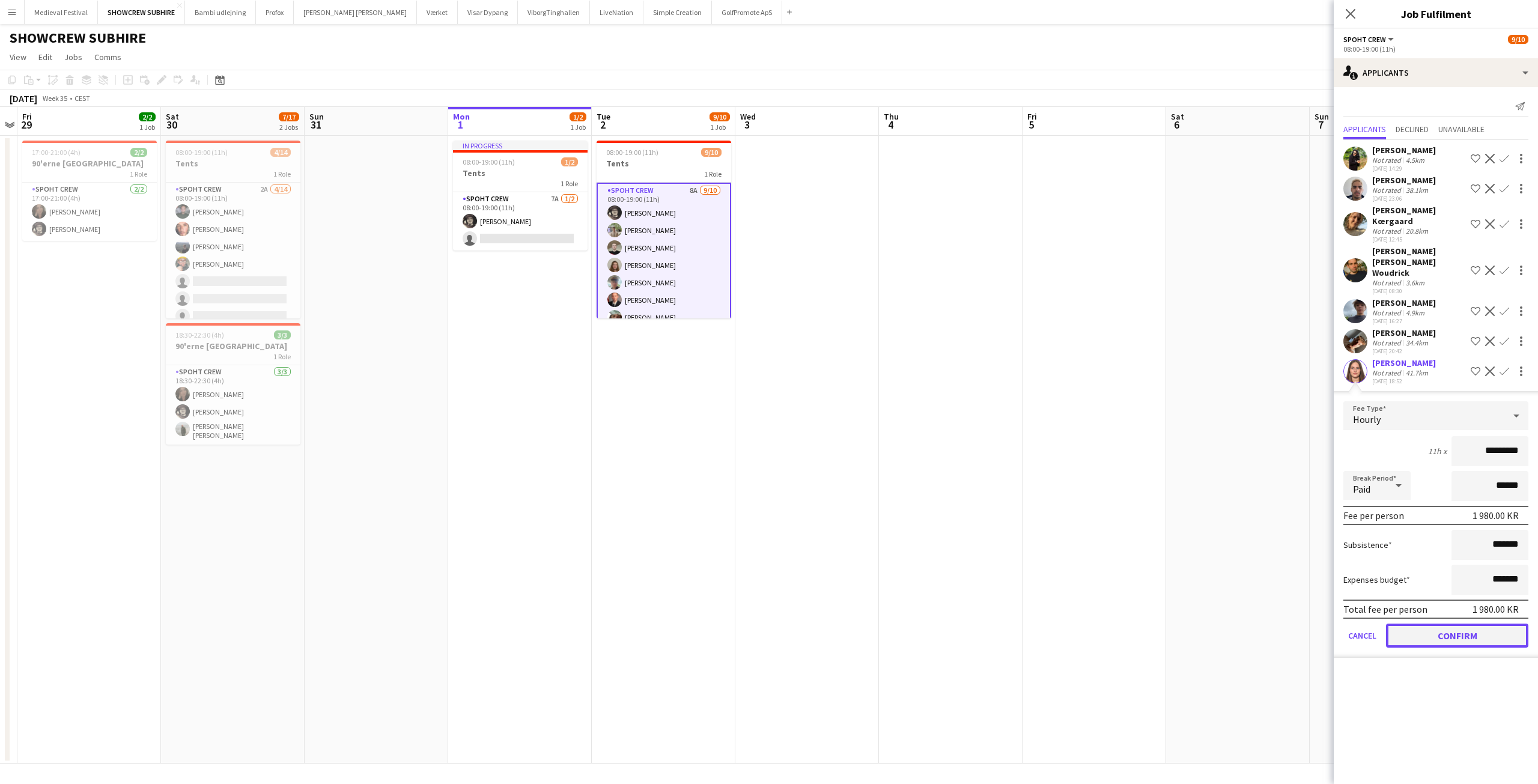
click at [1444, 623] on button "Confirm" at bounding box center [1457, 636] width 142 height 24
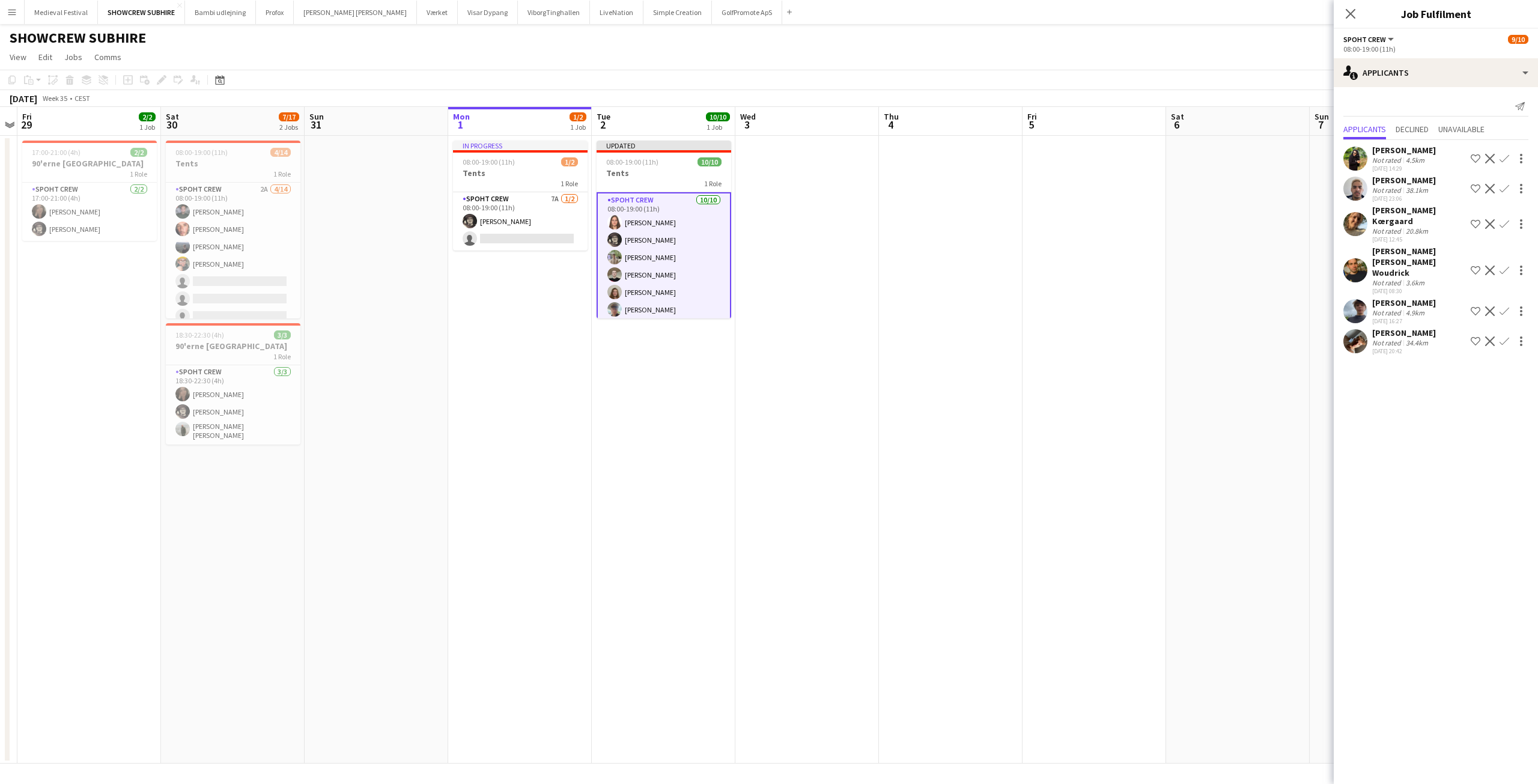
click at [1167, 348] on app-date-cell at bounding box center [1238, 450] width 144 height 628
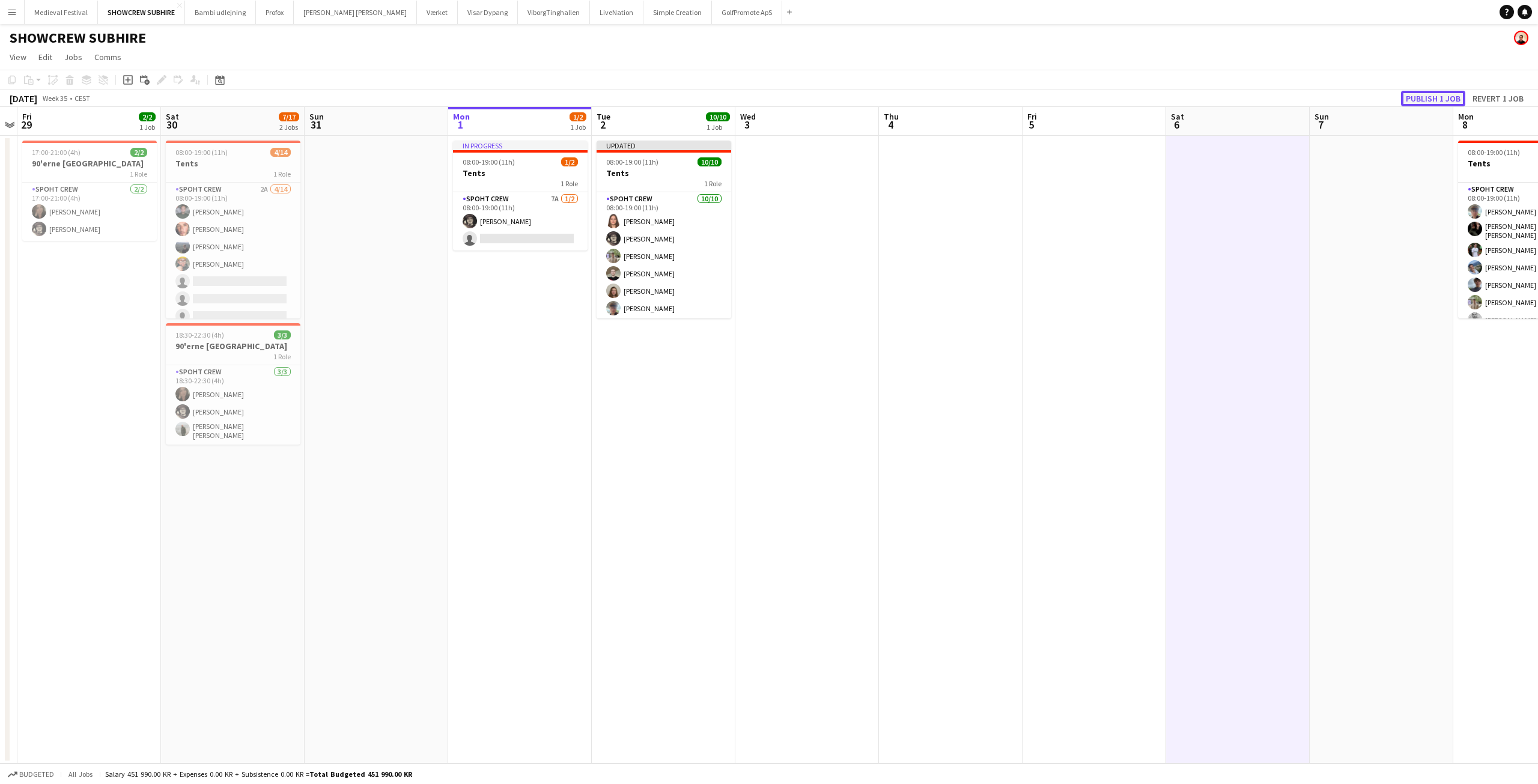
click at [1438, 97] on button "Publish 1 job" at bounding box center [1433, 98] width 65 height 16
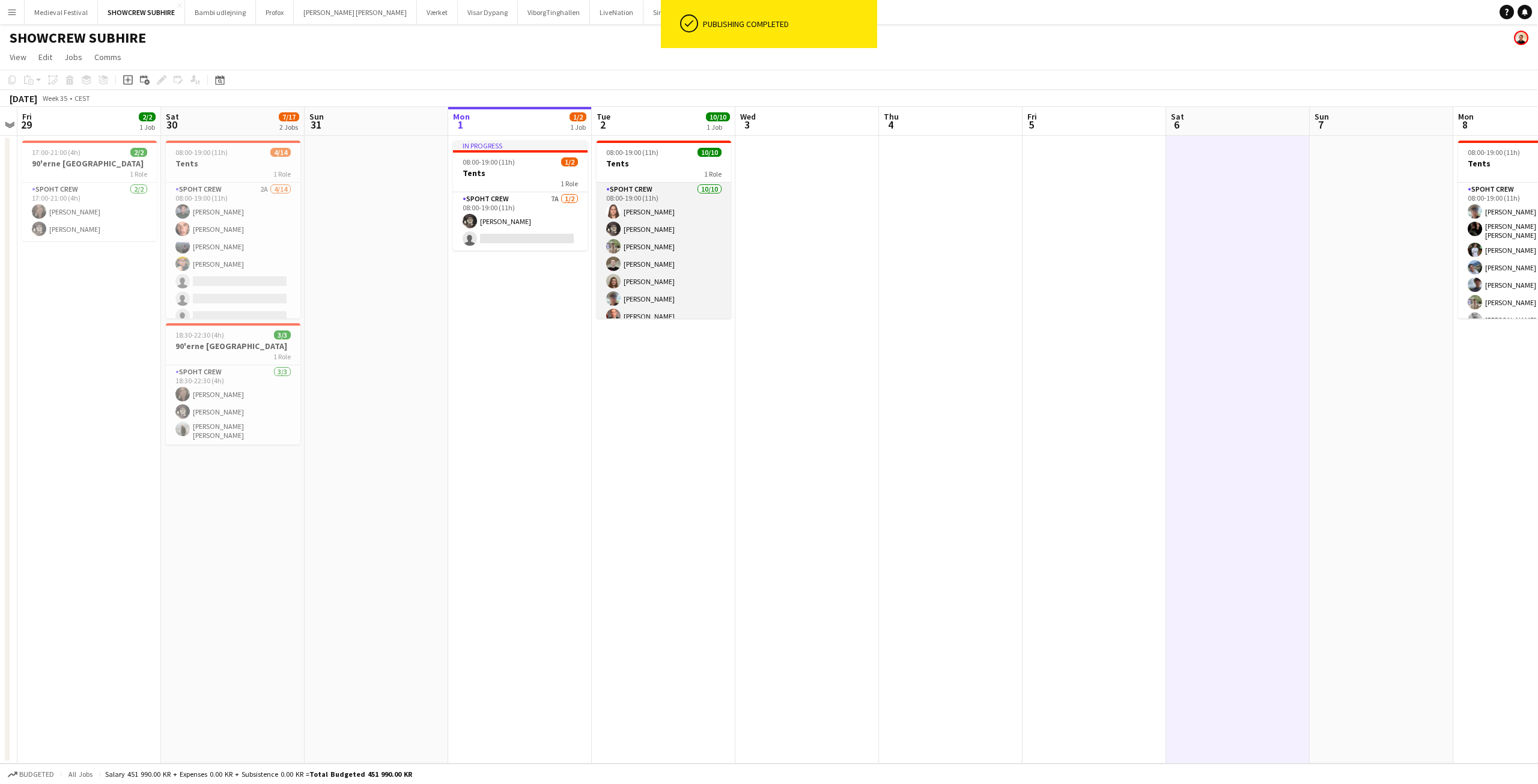
click at [673, 267] on app-card-role "Spoht Crew 10/10 08:00-19:00 (11h) Kristina Plochichyte Mike Kasper Williamson …" at bounding box center [663, 281] width 135 height 197
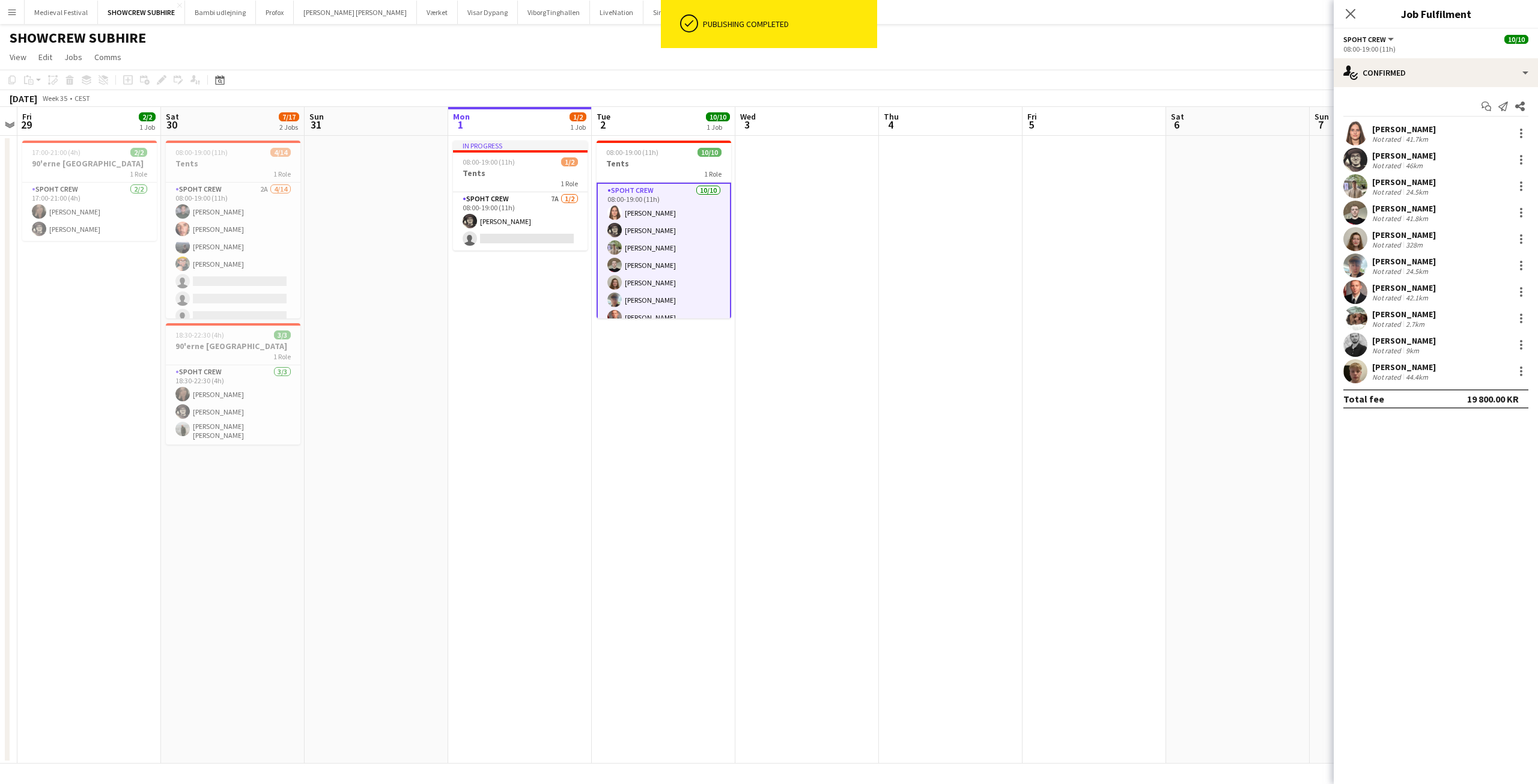
click at [1362, 133] on app-user-avatar at bounding box center [1356, 133] width 24 height 24
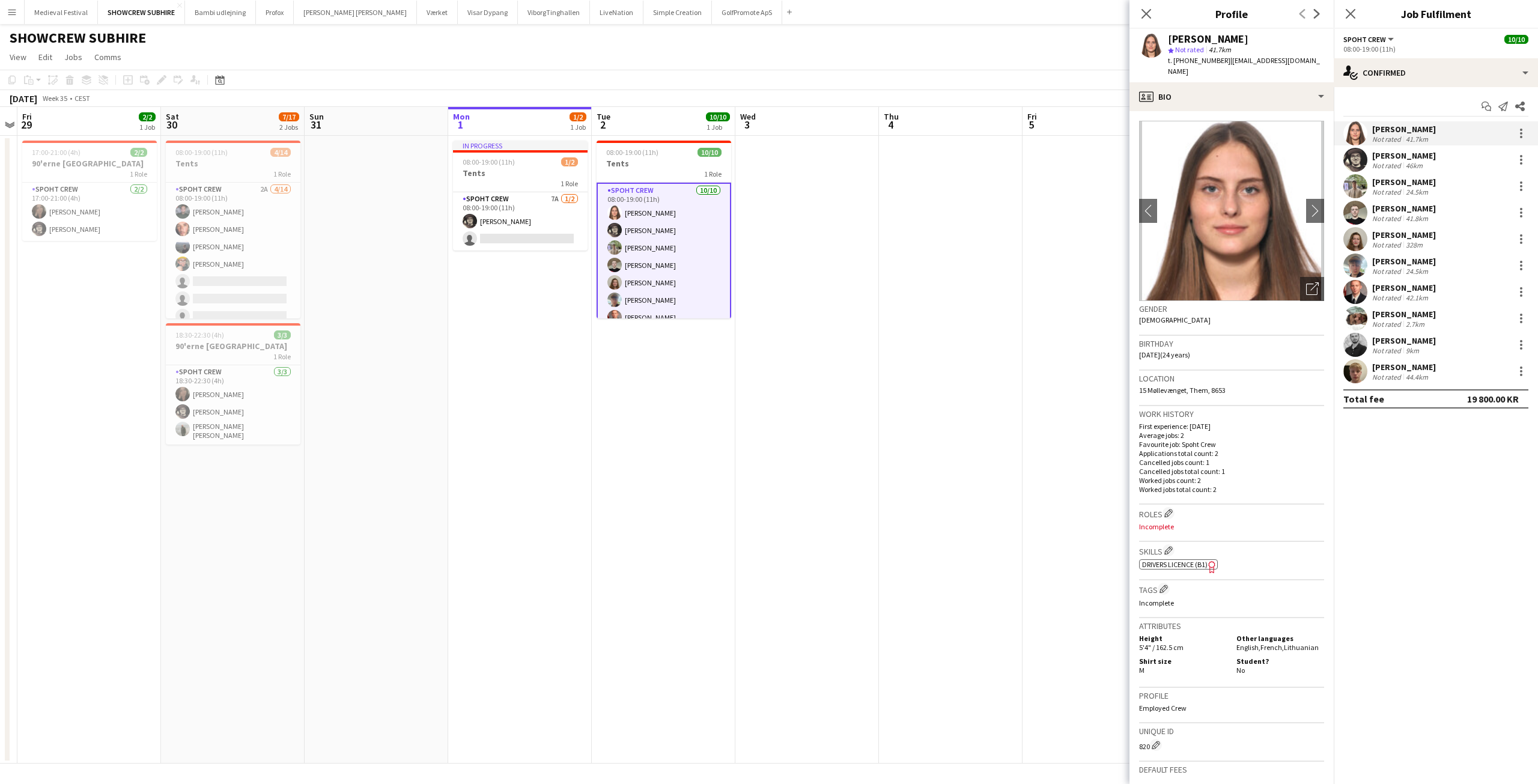
scroll to position [65, 0]
click at [1379, 372] on div "Not rated" at bounding box center [1388, 377] width 31 height 9
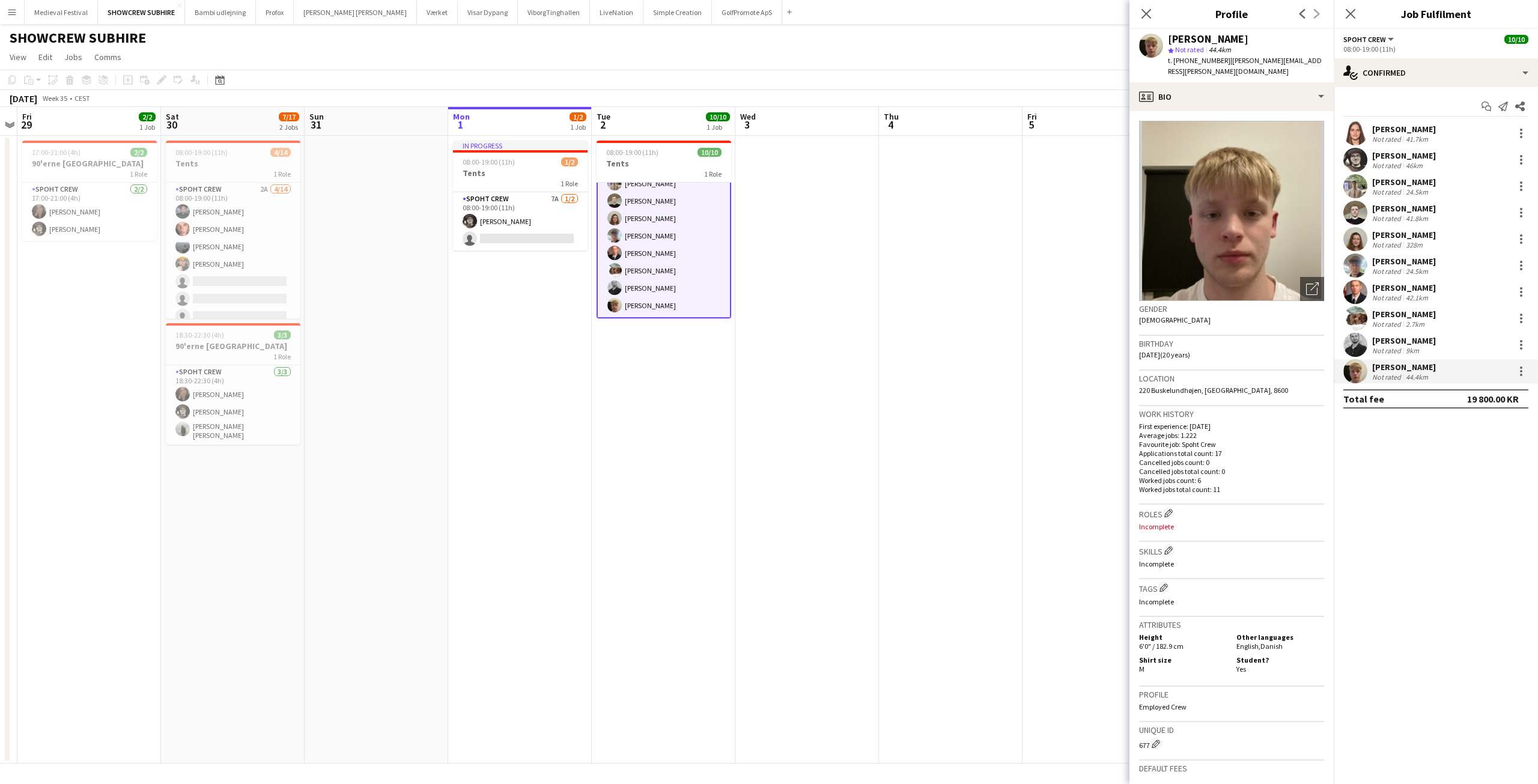
click at [1393, 341] on div "mihai obreja" at bounding box center [1404, 340] width 64 height 11
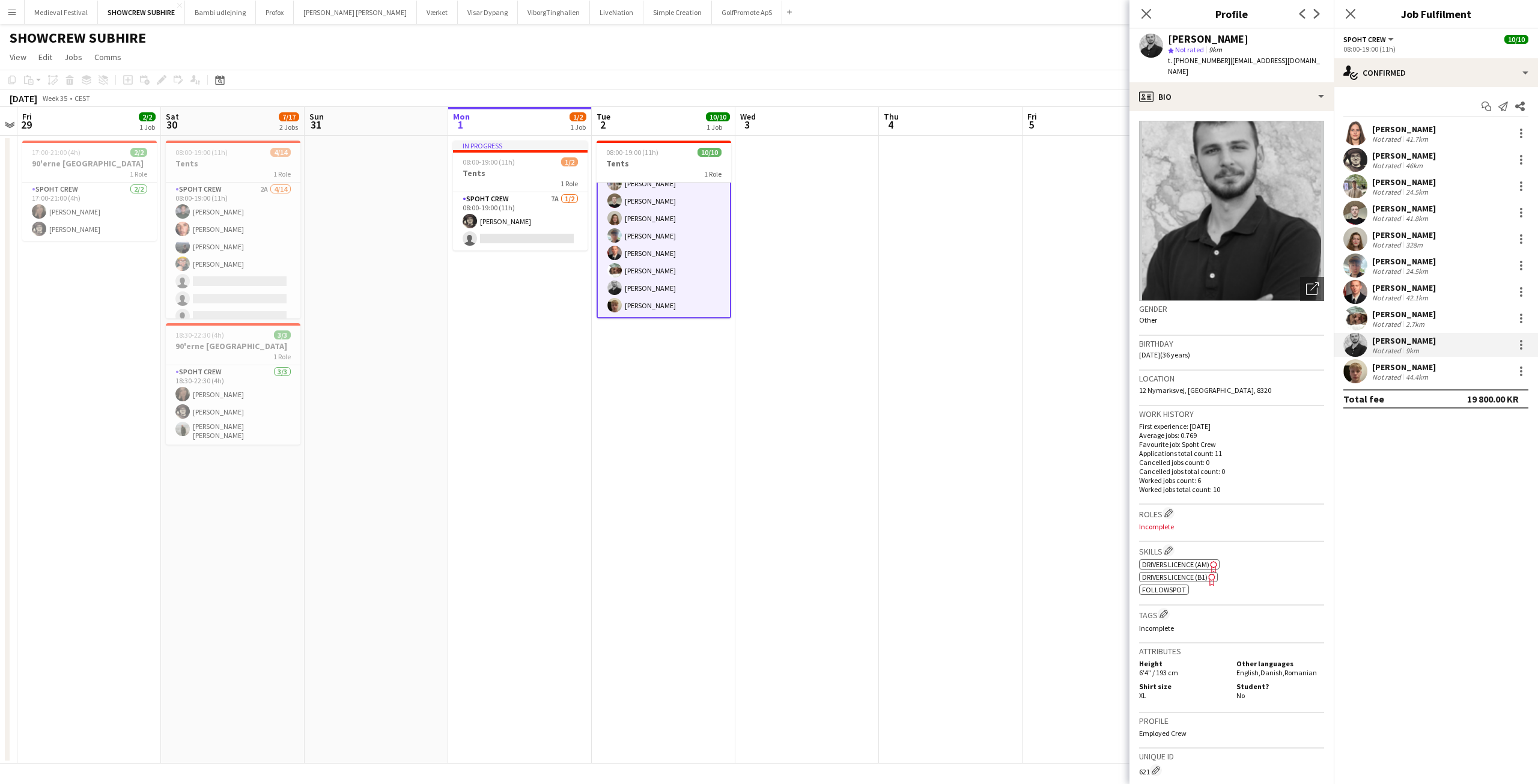
click at [684, 284] on app-card-role "Spoht Crew 10/10 08:00-19:00 (11h) Kristina Plochichyte Mike Kasper Williamson …" at bounding box center [663, 218] width 135 height 200
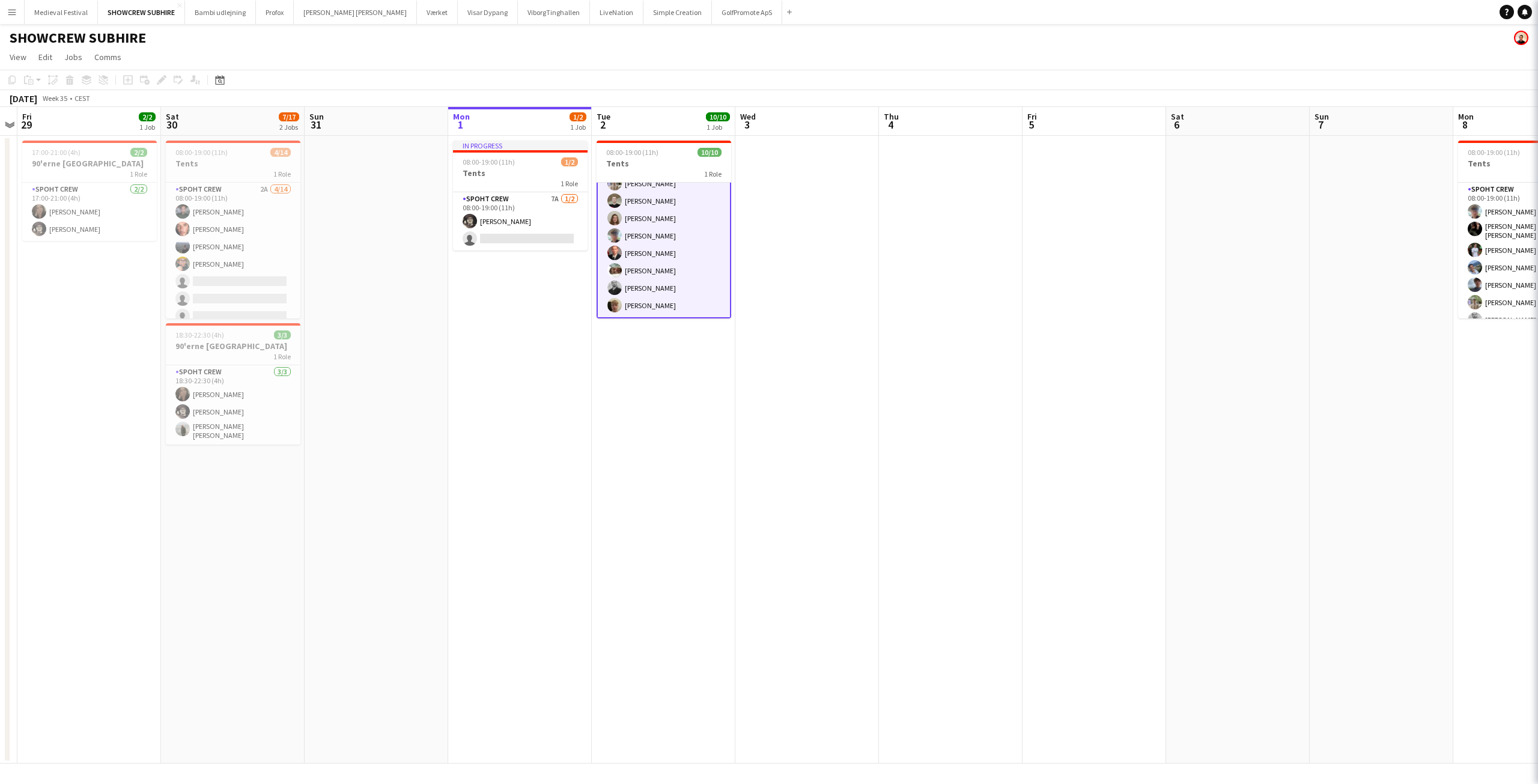
scroll to position [62, 0]
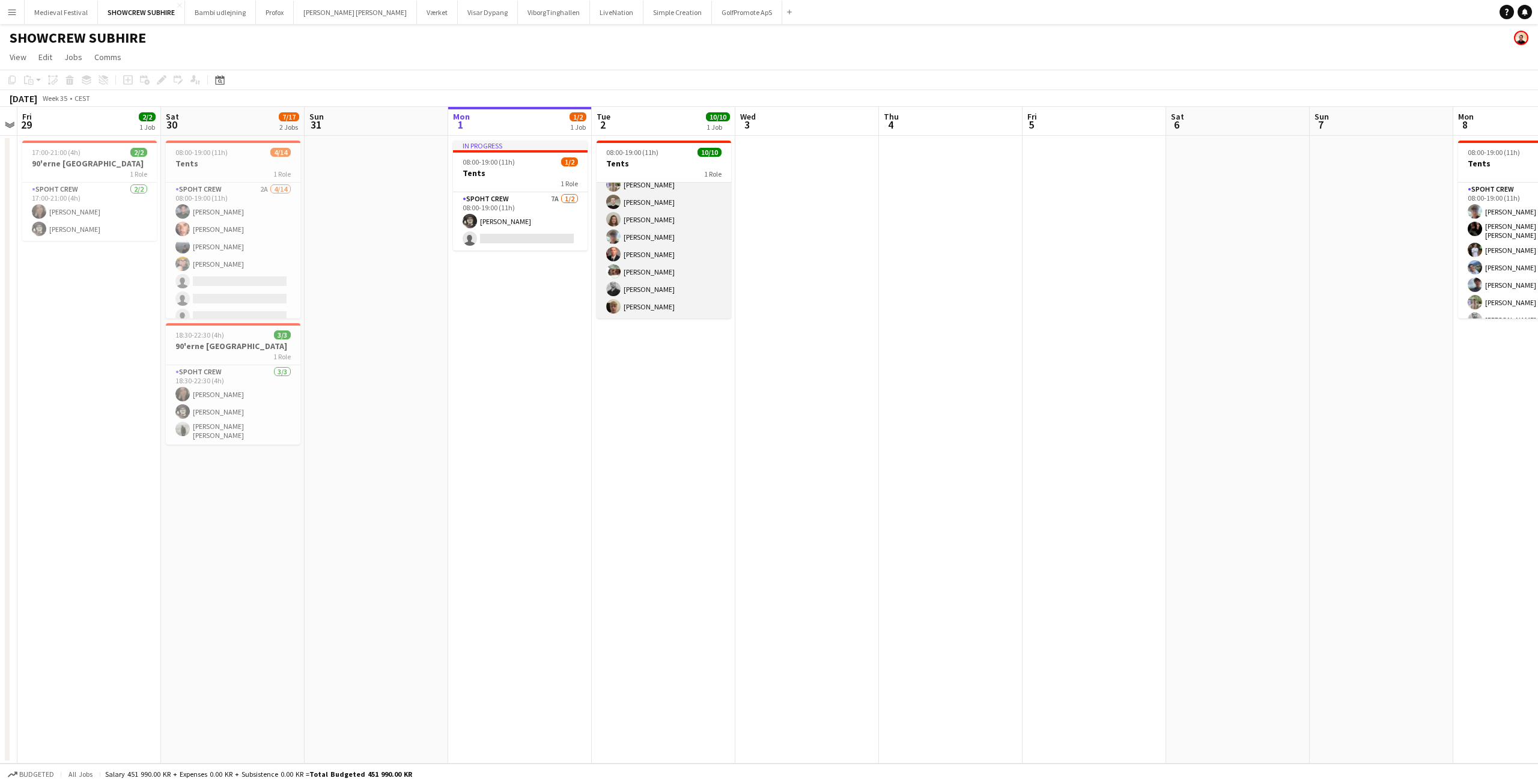
click at [684, 284] on app-card-role "Spoht Crew 10/10 08:00-19:00 (11h) Kristina Plochichyte Mike Kasper Williamson …" at bounding box center [663, 219] width 135 height 197
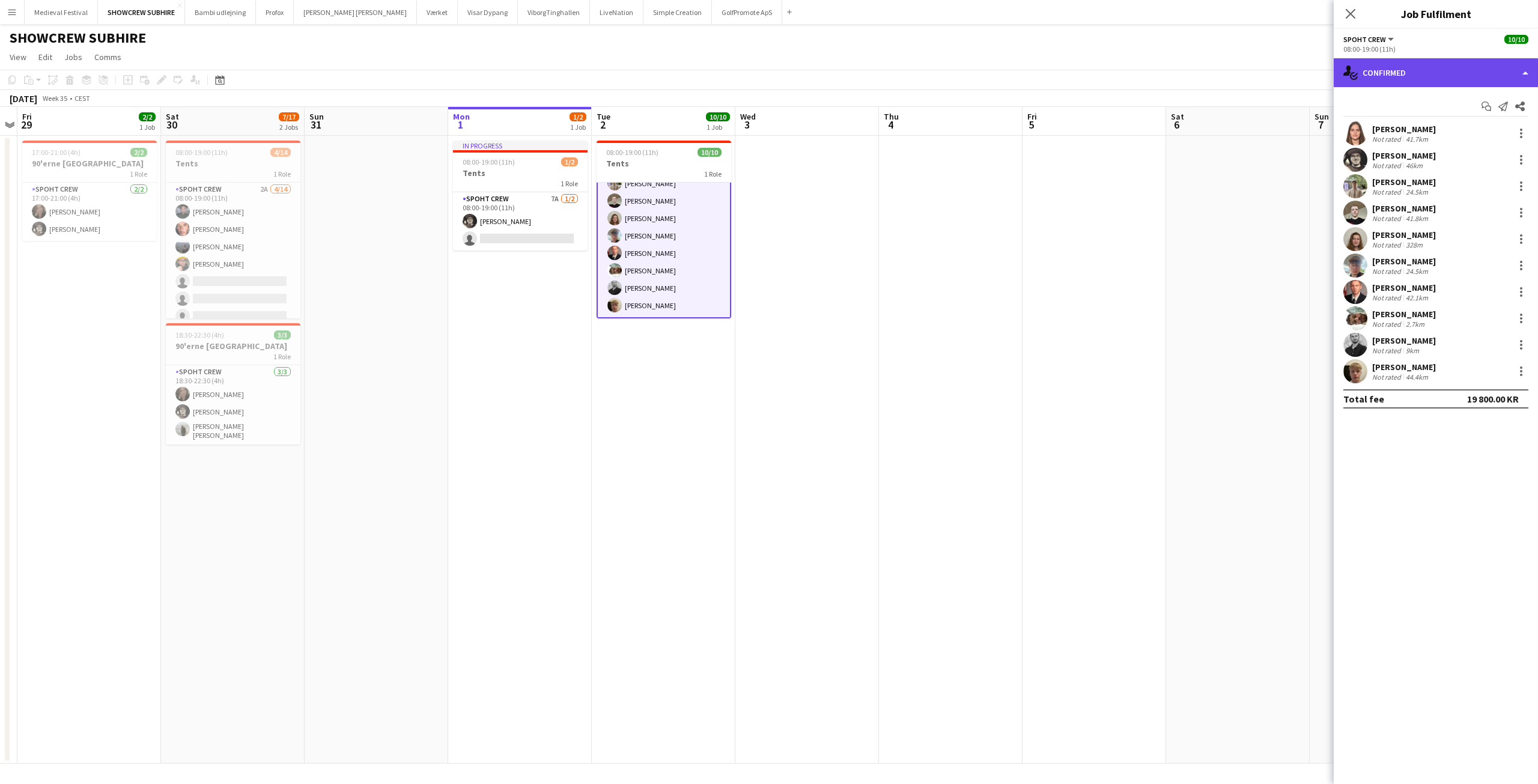
click at [1484, 72] on div "single-neutral-actions-check-2 Confirmed" at bounding box center [1436, 73] width 204 height 29
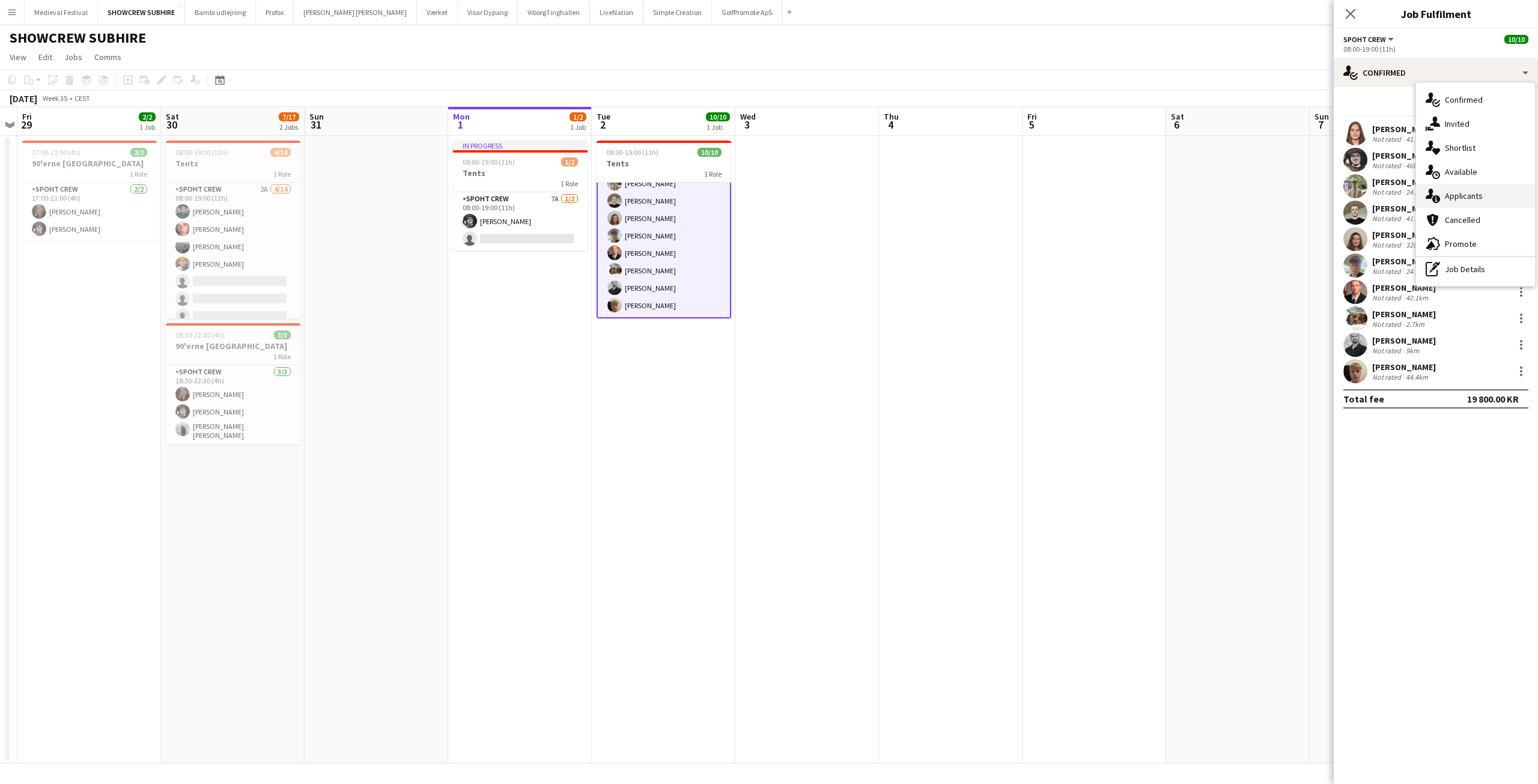
click at [1475, 197] on div "single-neutral-actions-information Applicants" at bounding box center [1475, 196] width 119 height 24
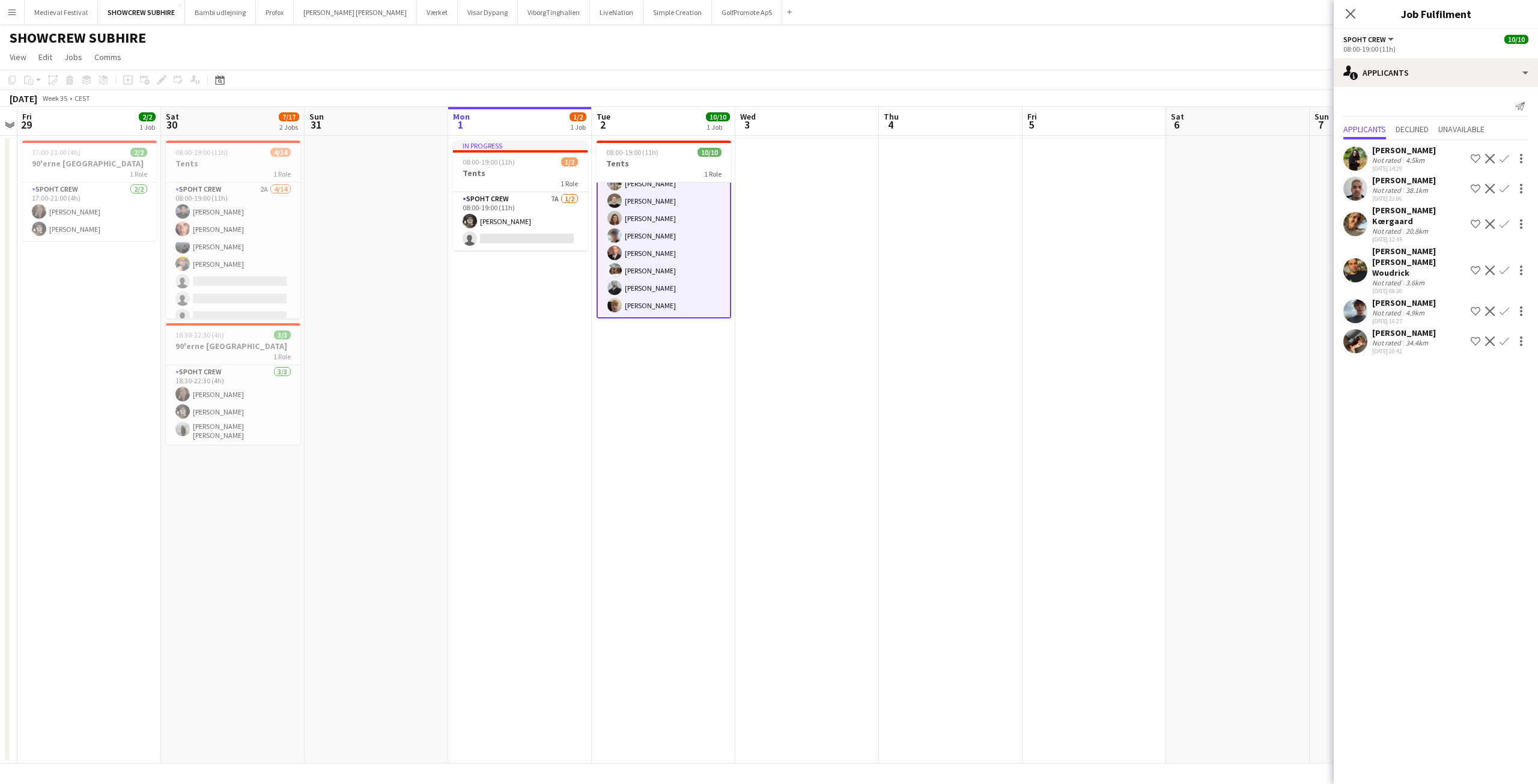
click at [640, 288] on app-card-role "Spoht Crew 10/10 08:00-19:00 (11h) Kristina Plochichyte Mike Kasper Williamson …" at bounding box center [663, 218] width 135 height 200
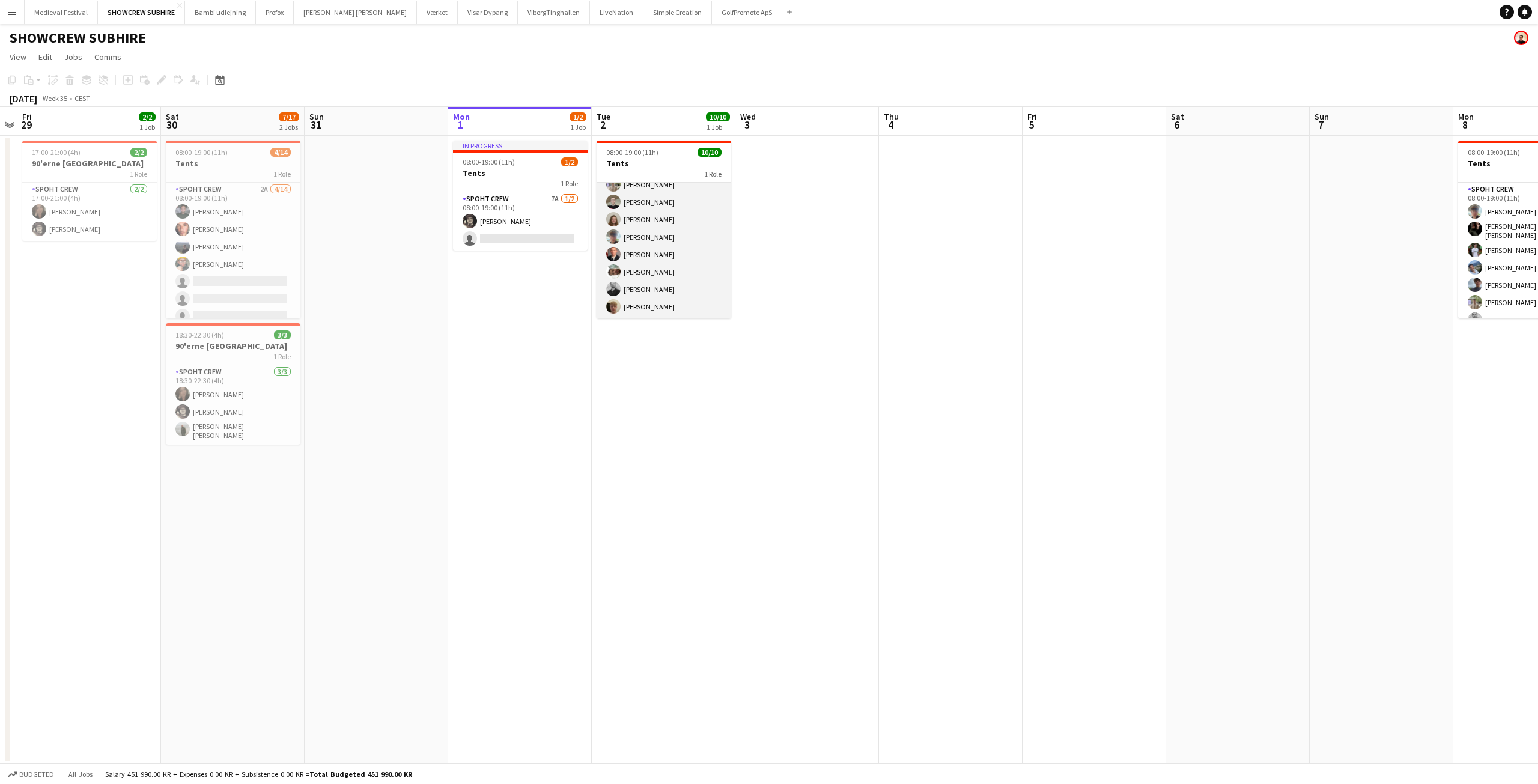
click at [640, 288] on app-card-role "Spoht Crew 10/10 08:00-19:00 (11h) Kristina Plochichyte Mike Kasper Williamson …" at bounding box center [663, 219] width 135 height 197
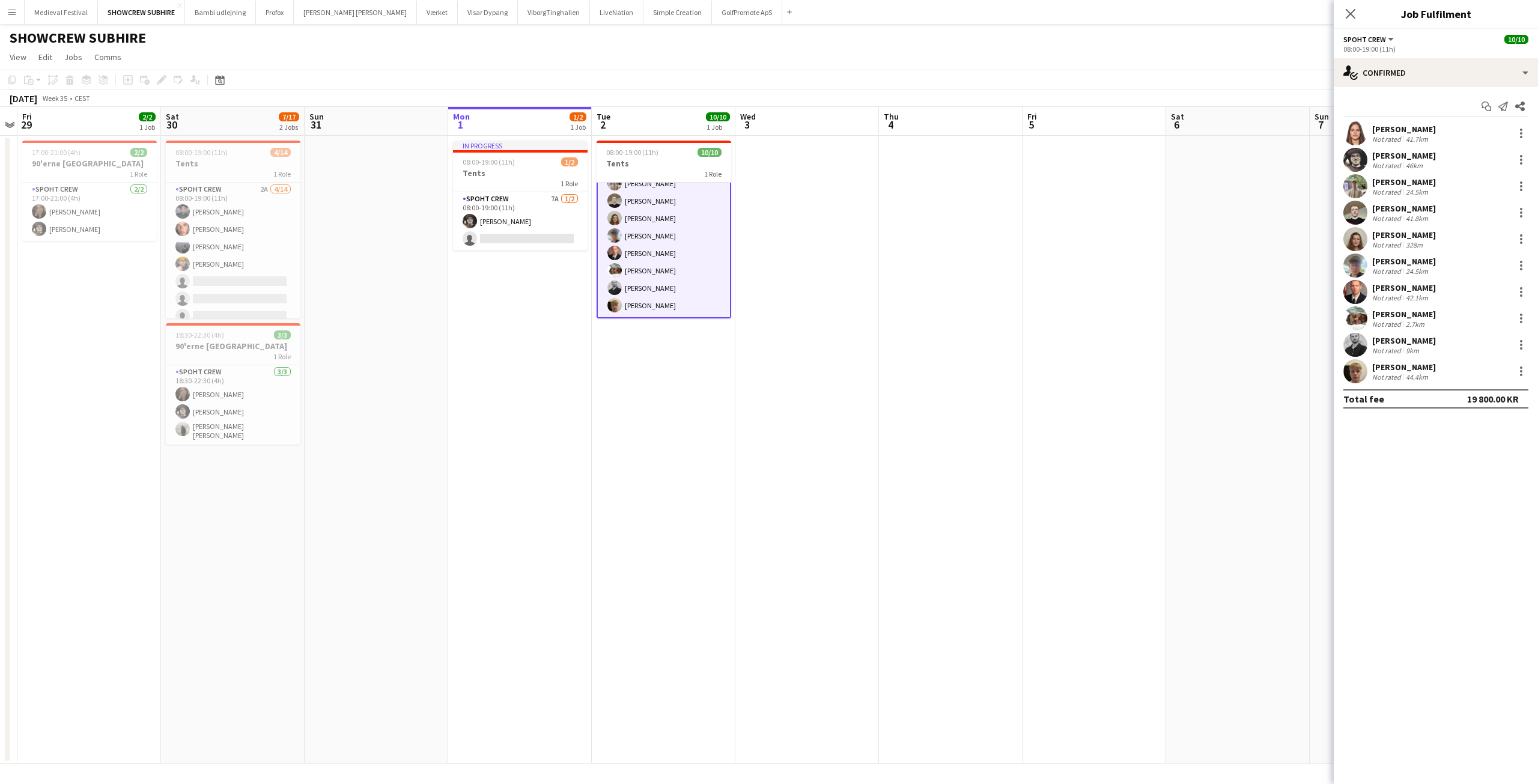
click at [1370, 341] on div "mihai obreja Not rated 9km" at bounding box center [1436, 345] width 204 height 24
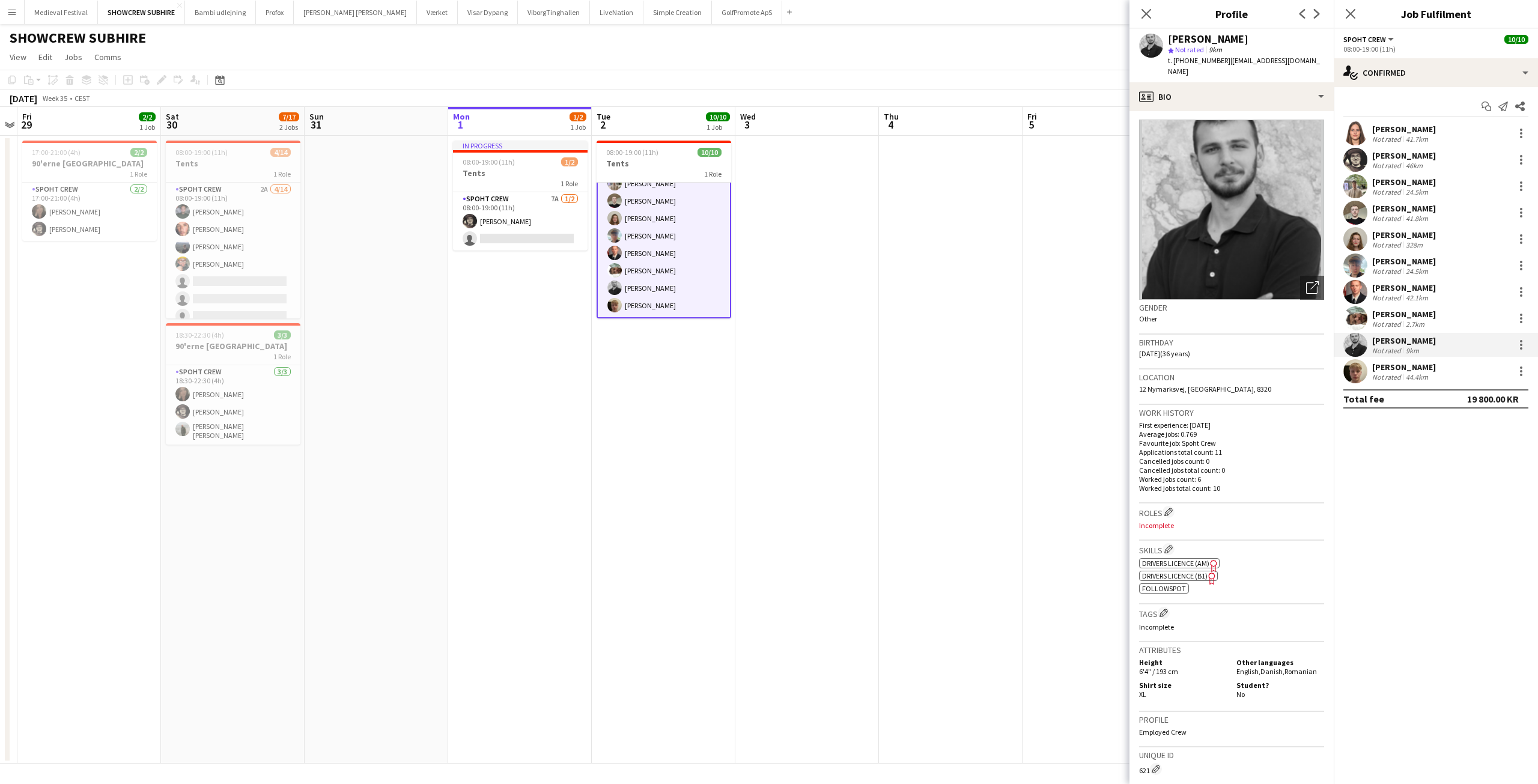
scroll to position [0, 0]
click at [545, 220] on app-card-role "Spoht Crew 7A 1/2 08:00-19:00 (11h) Mike Kasper Williamson single-neutral-actio…" at bounding box center [520, 212] width 135 height 59
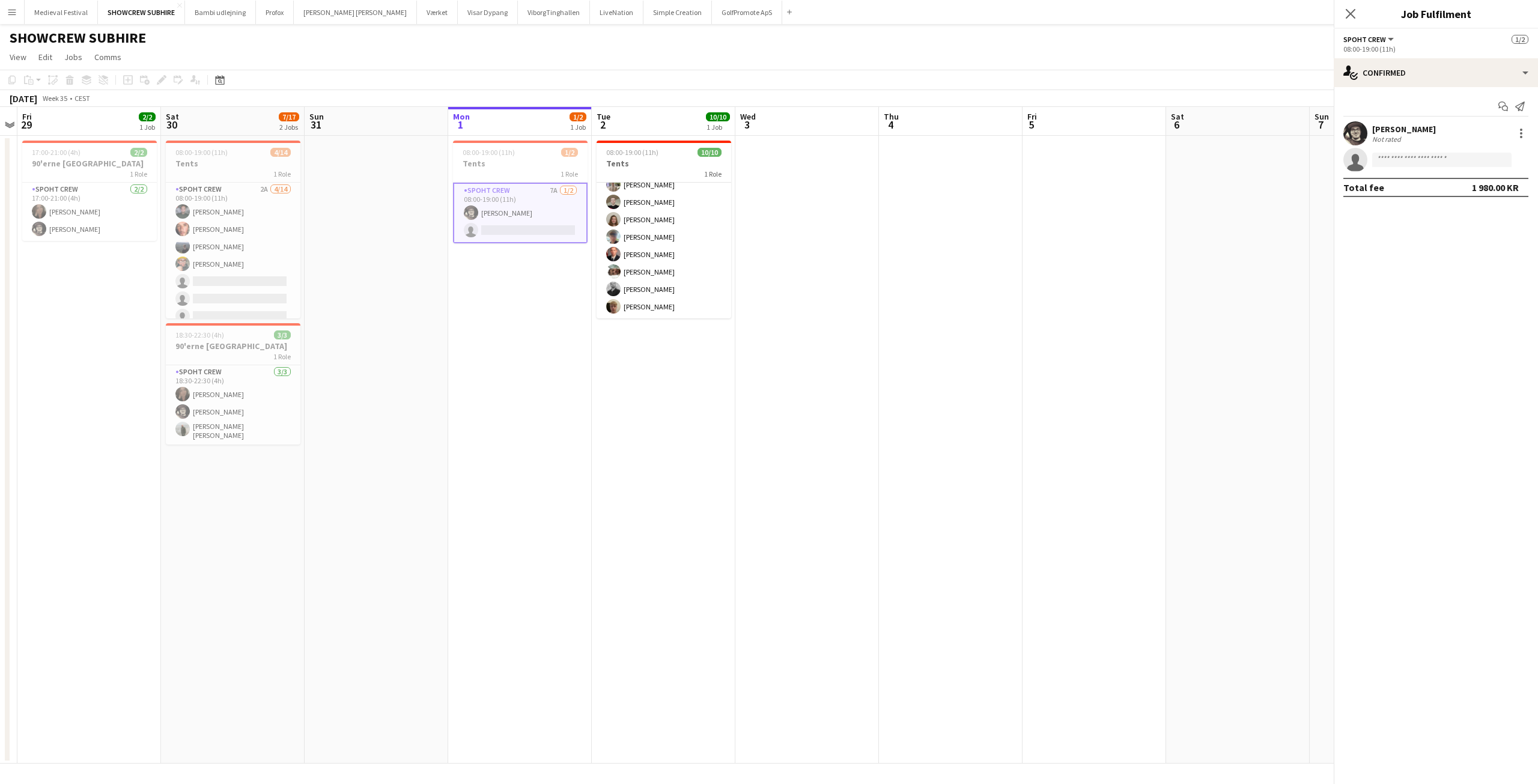
scroll to position [62, 0]
click at [470, 381] on app-date-cell "08:00-19:00 (11h) 1/2 Tents 1 Role Spoht Crew 7A 1/2 08:00-19:00 (11h) Mike Kas…" at bounding box center [520, 450] width 144 height 628
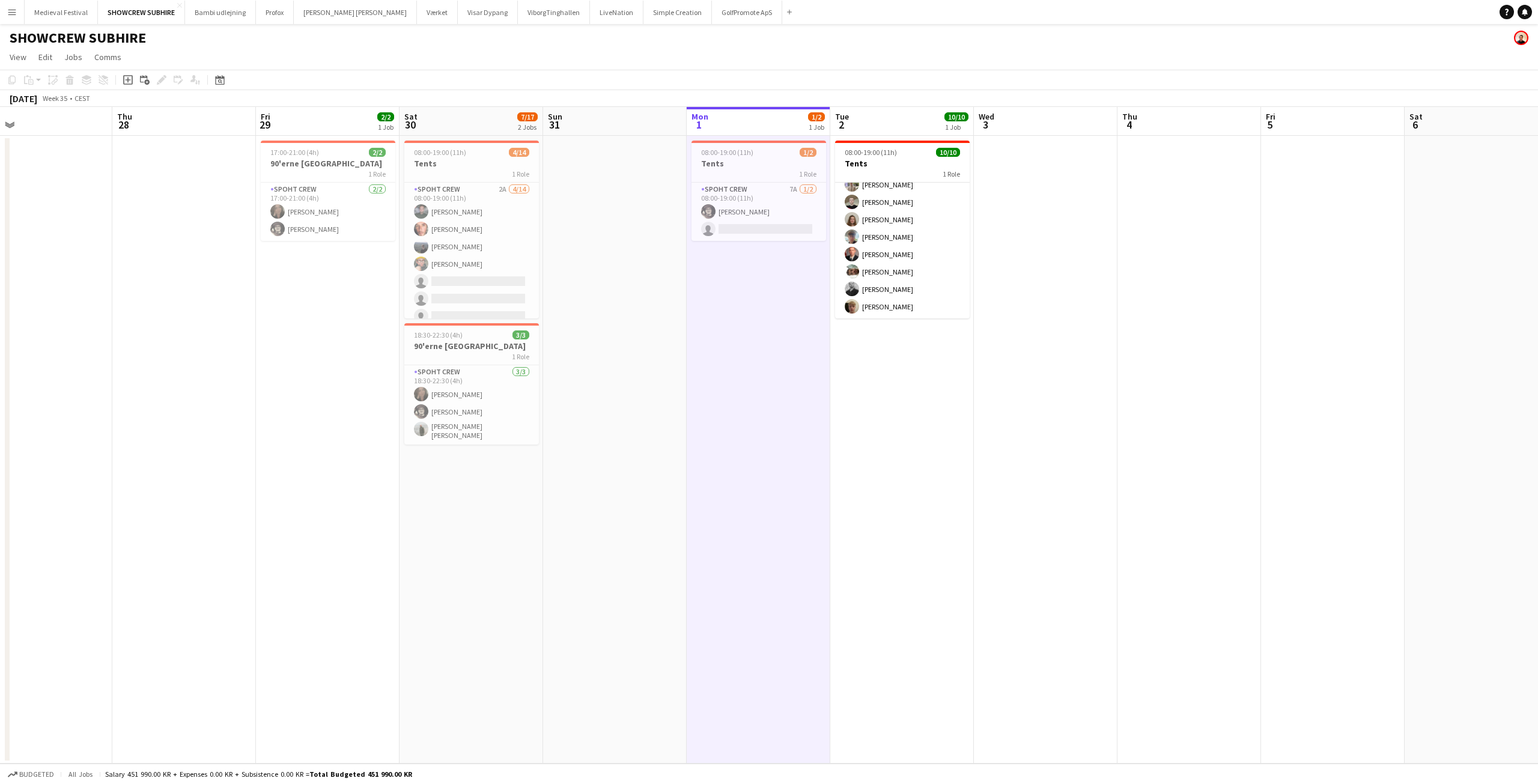
scroll to position [0, 314]
drag, startPoint x: 513, startPoint y: 378, endPoint x: 1035, endPoint y: 507, distance: 537.7
click at [1035, 513] on app-calendar-viewport "Mon 25 Tue 26 Wed 27 Thu 28 Fri 29 2/2 1 Job Sat 30 7/17 2 Jobs Sun 31 Mon 1 1/…" at bounding box center [769, 435] width 1538 height 657
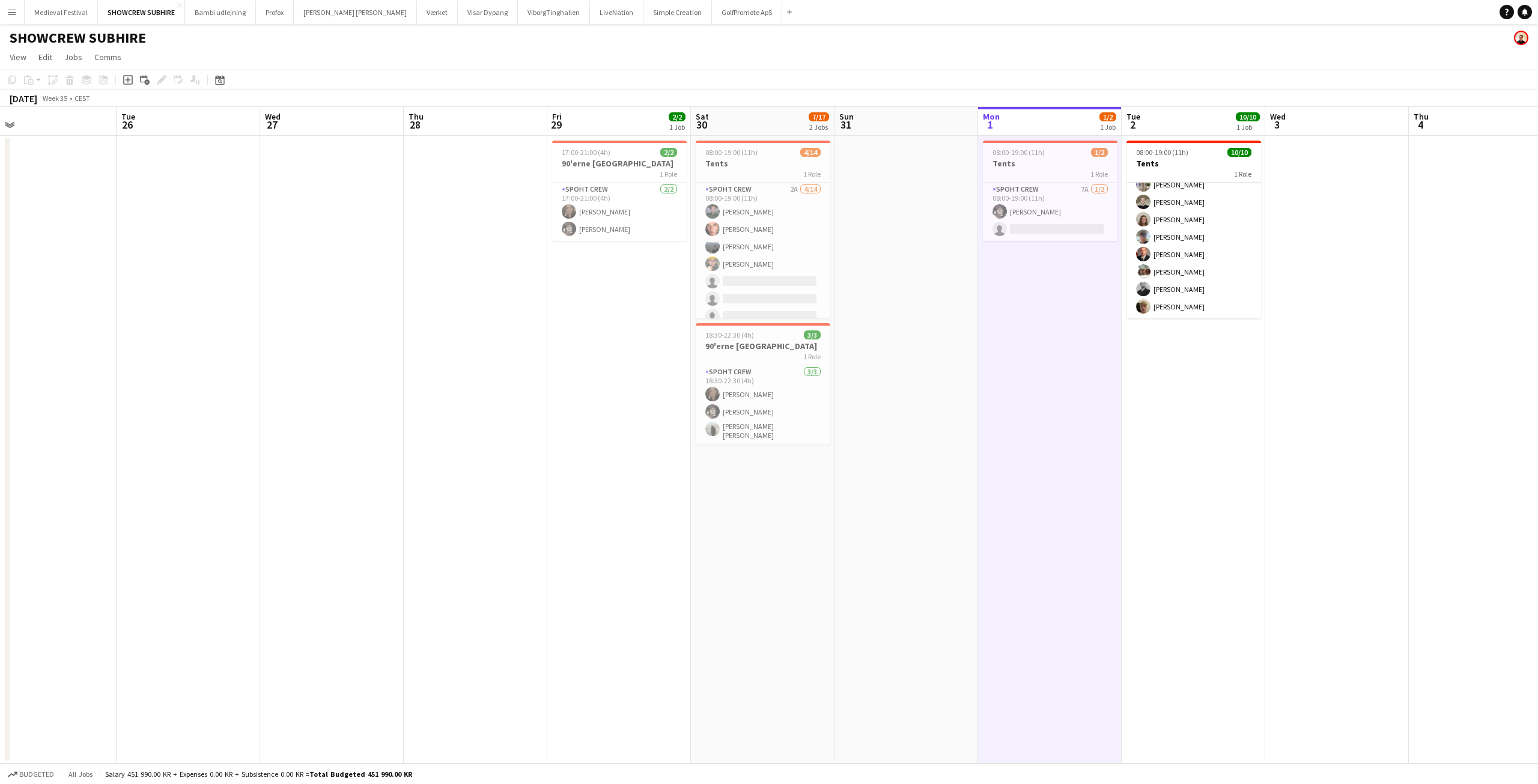
click at [16, 13] on app-icon "Menu" at bounding box center [12, 12] width 10 height 10
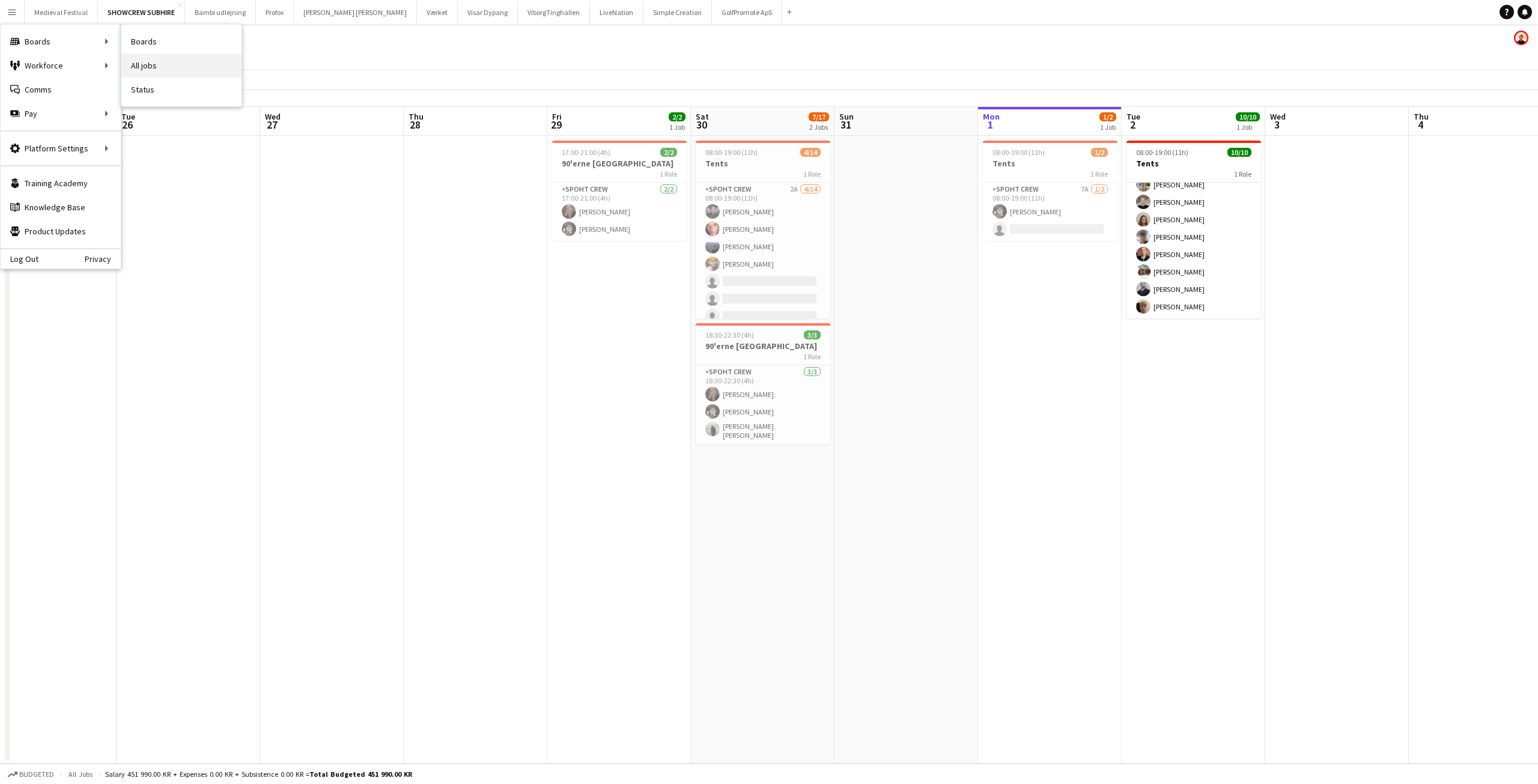
click at [163, 64] on link "All jobs" at bounding box center [181, 66] width 120 height 24
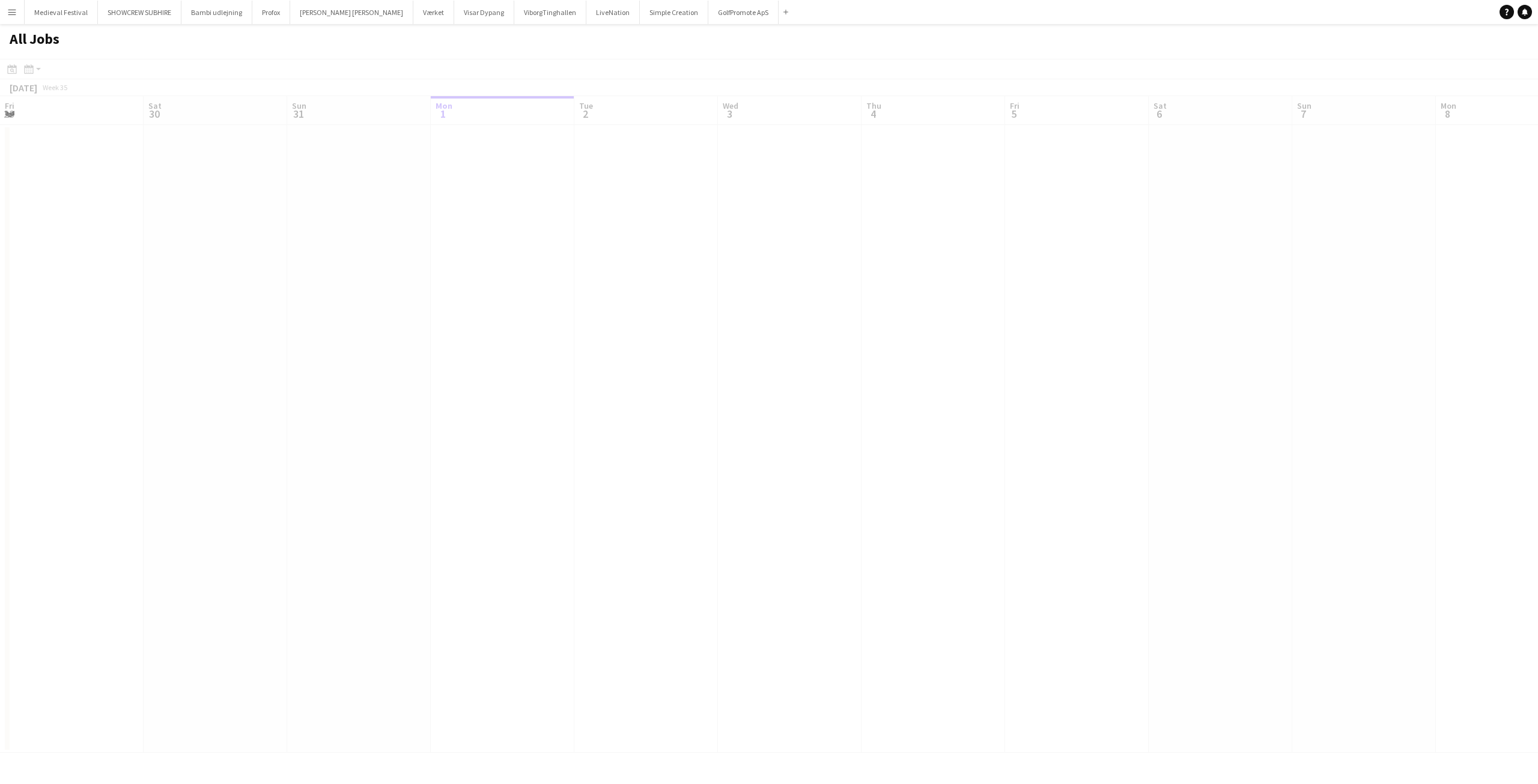
scroll to position [0, 287]
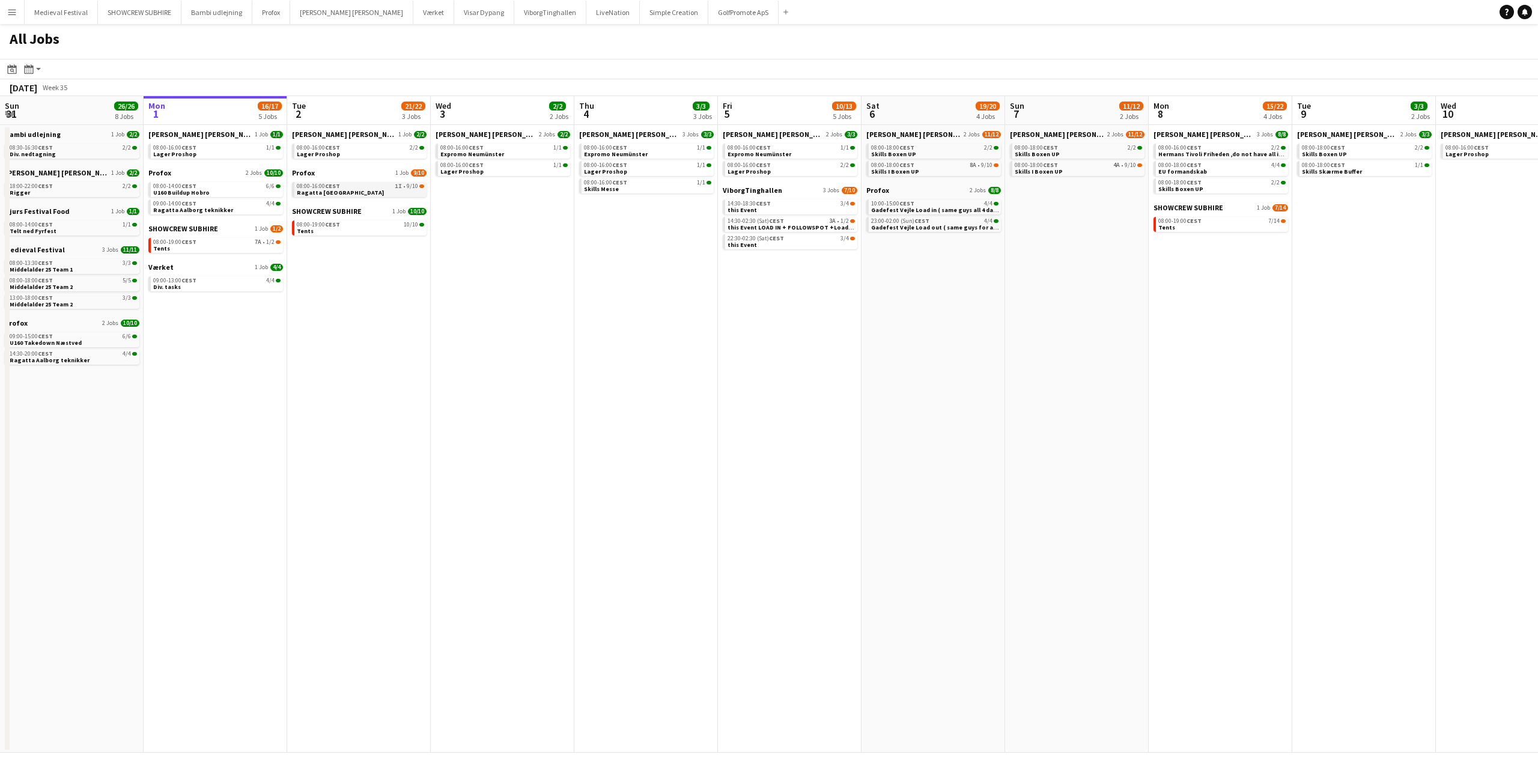
click at [397, 185] on span "1I" at bounding box center [398, 186] width 7 height 6
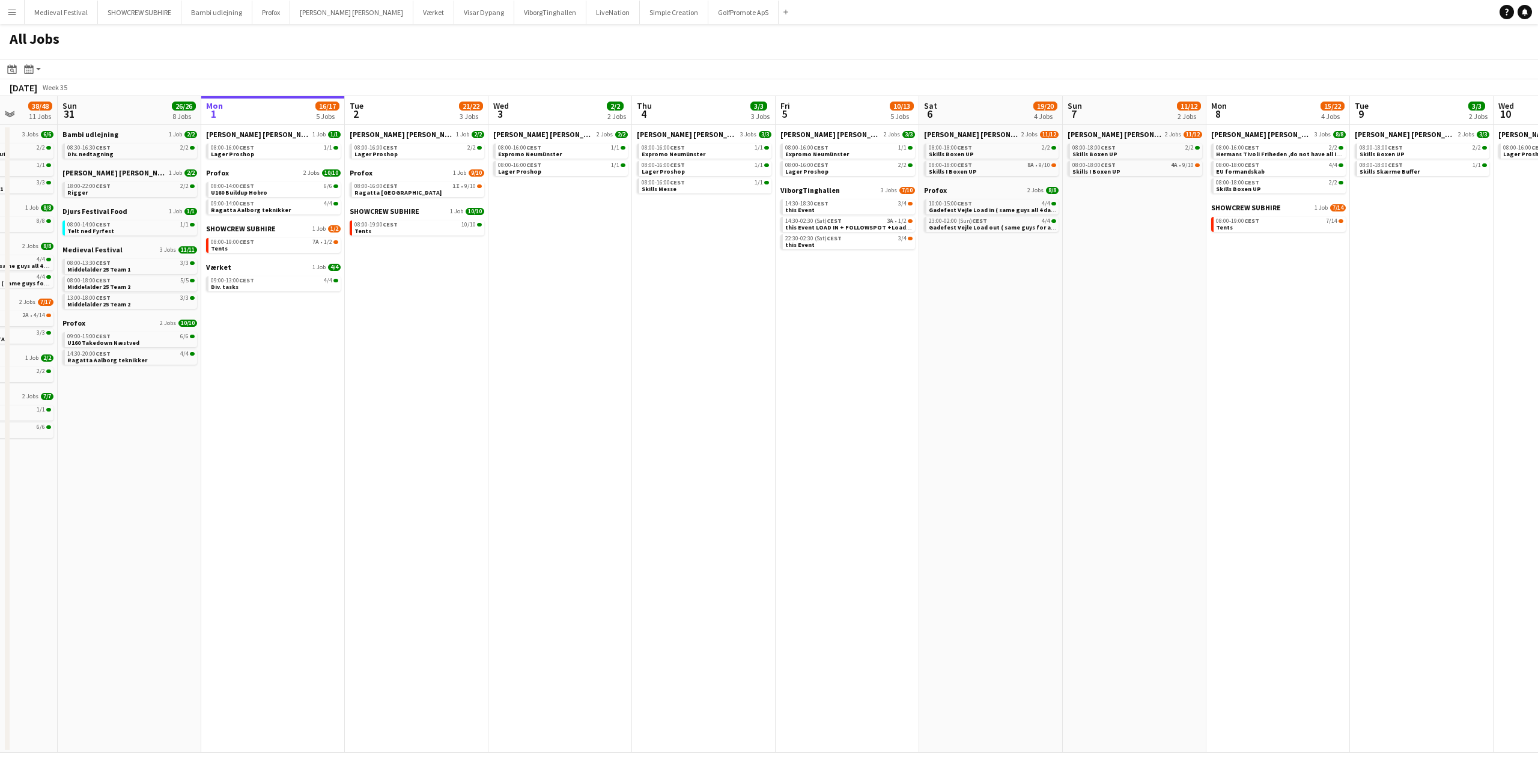
drag, startPoint x: 564, startPoint y: 230, endPoint x: 633, endPoint y: 229, distance: 69.0
click at [633, 229] on app-calendar-viewport "Thu 28 17/18 5 Jobs Fri 29 10/10 3 Jobs Sat 30 38/48 11 Jobs Sun 31 26/26 8 Job…" at bounding box center [769, 424] width 1538 height 657
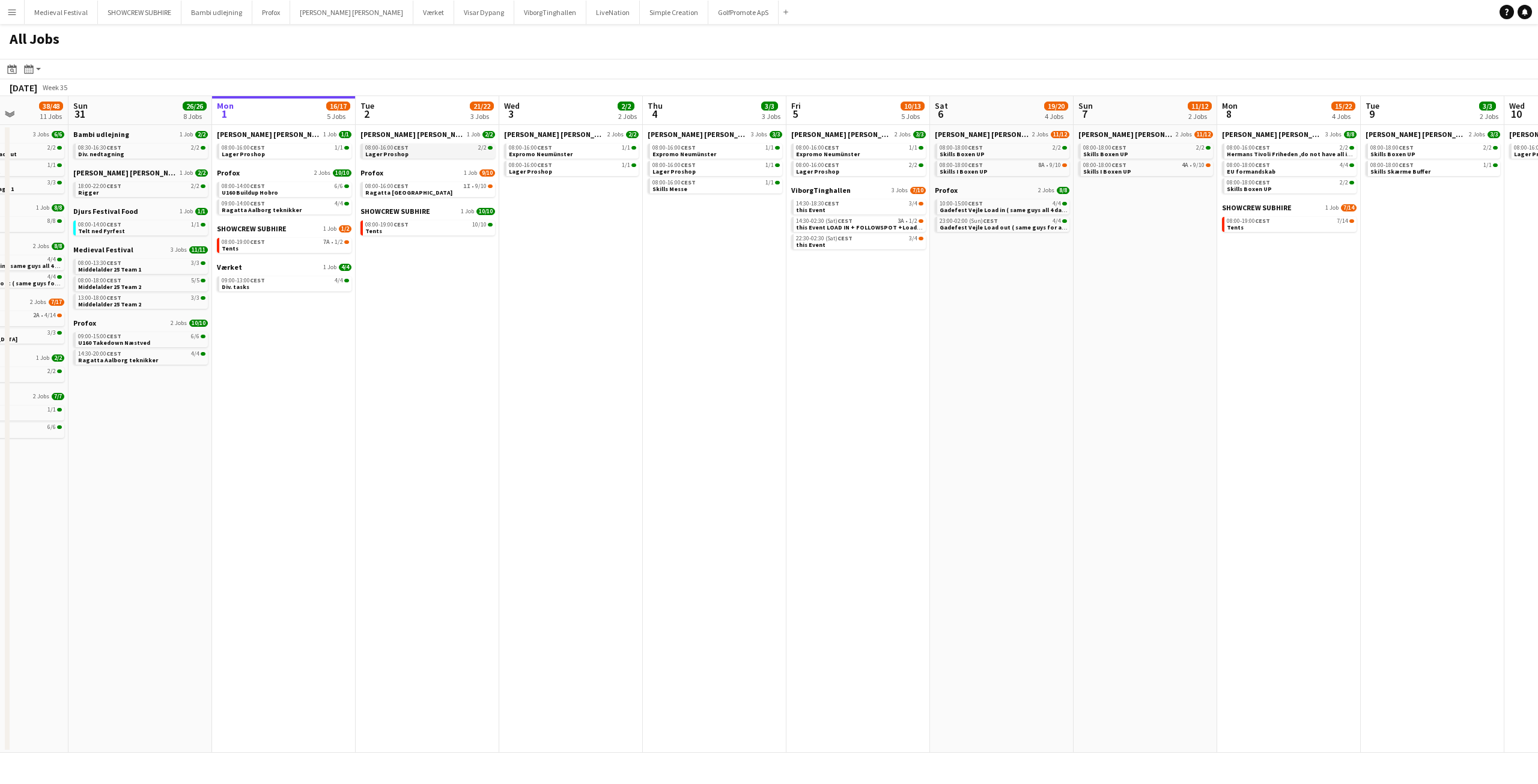
click at [452, 154] on link "08:00-16:00 CEST 2/2 Lager Proshop" at bounding box center [429, 150] width 127 height 14
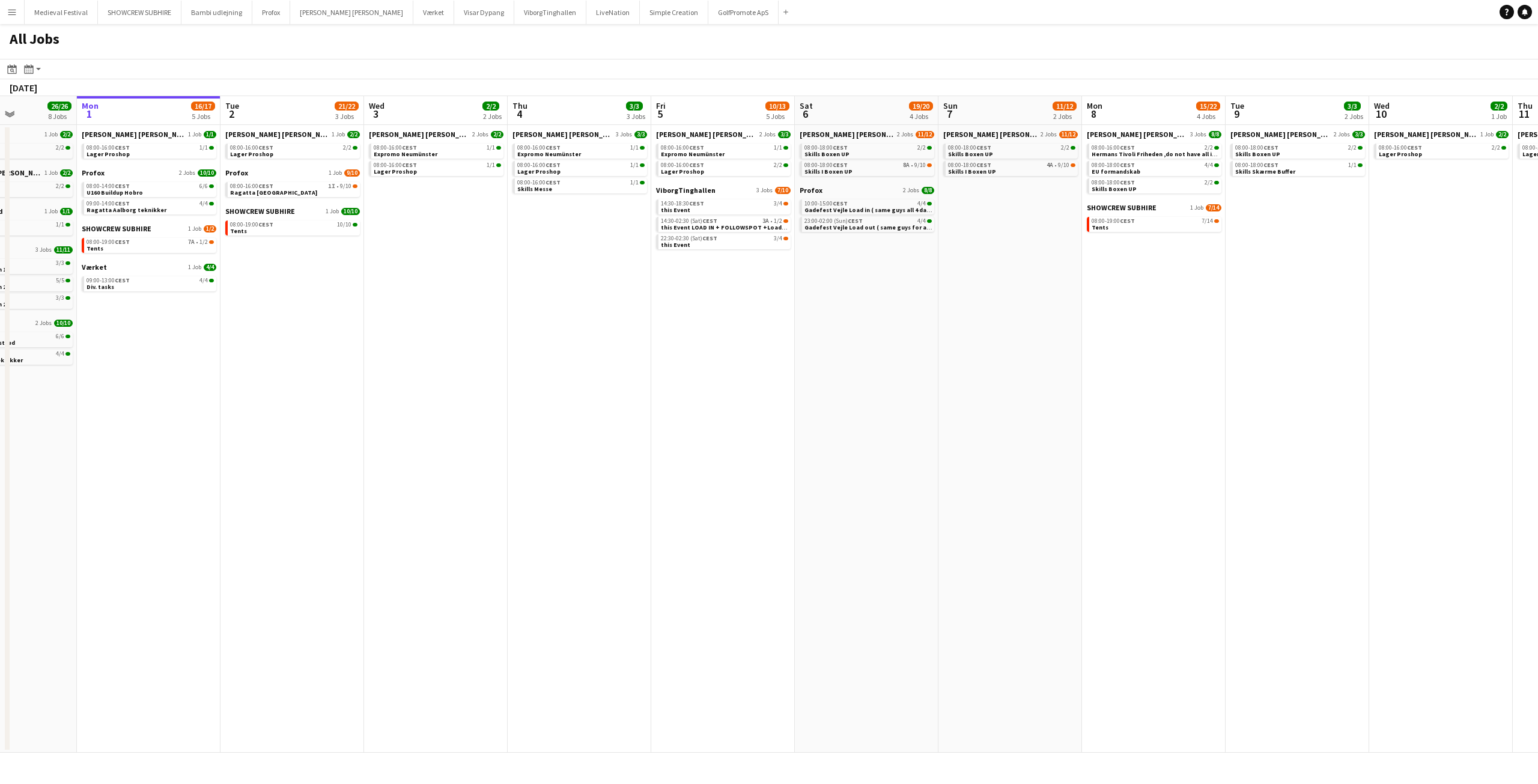
drag, startPoint x: 1030, startPoint y: 313, endPoint x: 784, endPoint y: 320, distance: 246.1
click at [784, 320] on app-calendar-viewport "Thu 28 17/18 5 Jobs Fri 29 10/10 3 Jobs Sat 30 38/48 11 Jobs Sun 31 26/26 8 Job…" at bounding box center [769, 424] width 1538 height 657
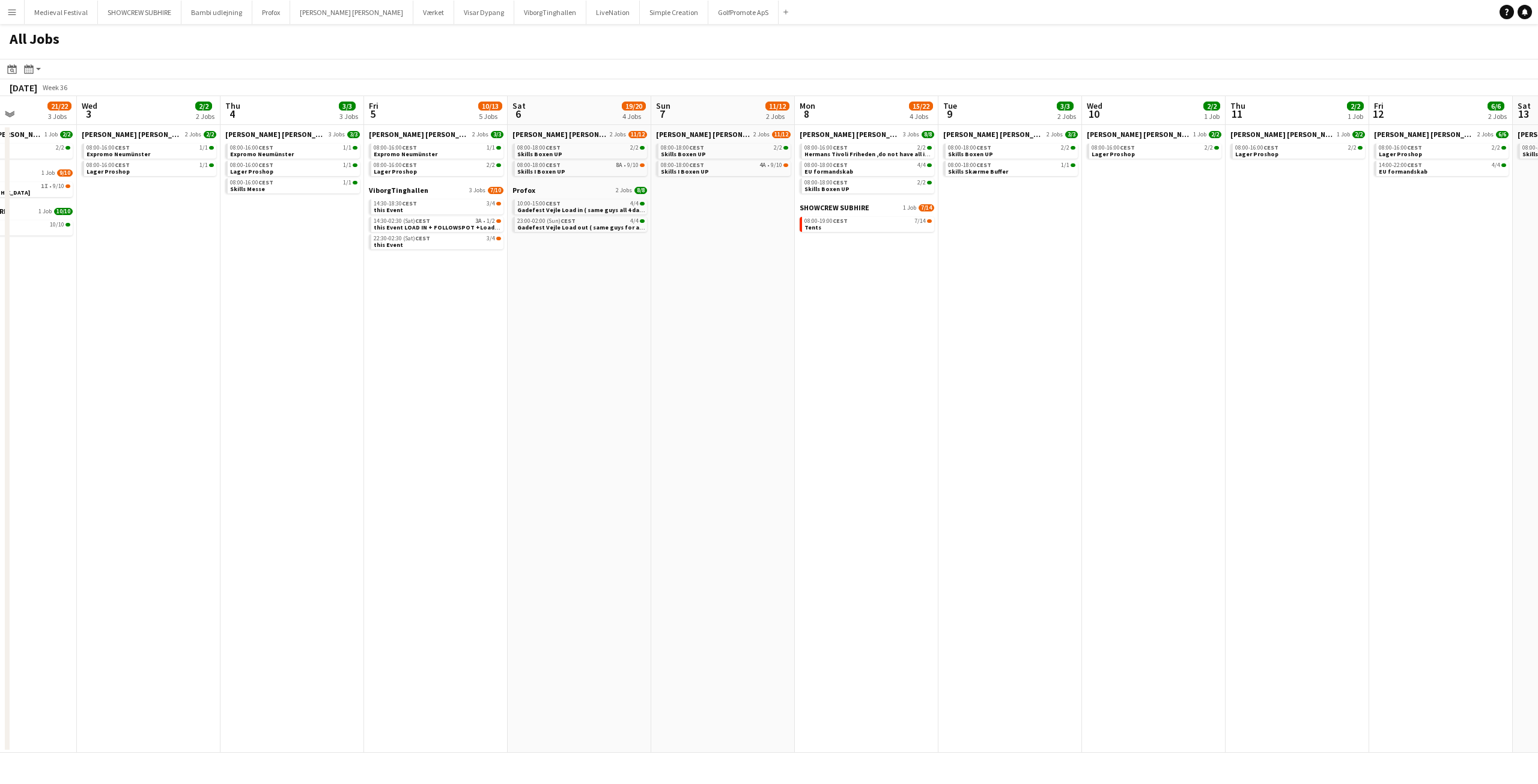
scroll to position [0, 321]
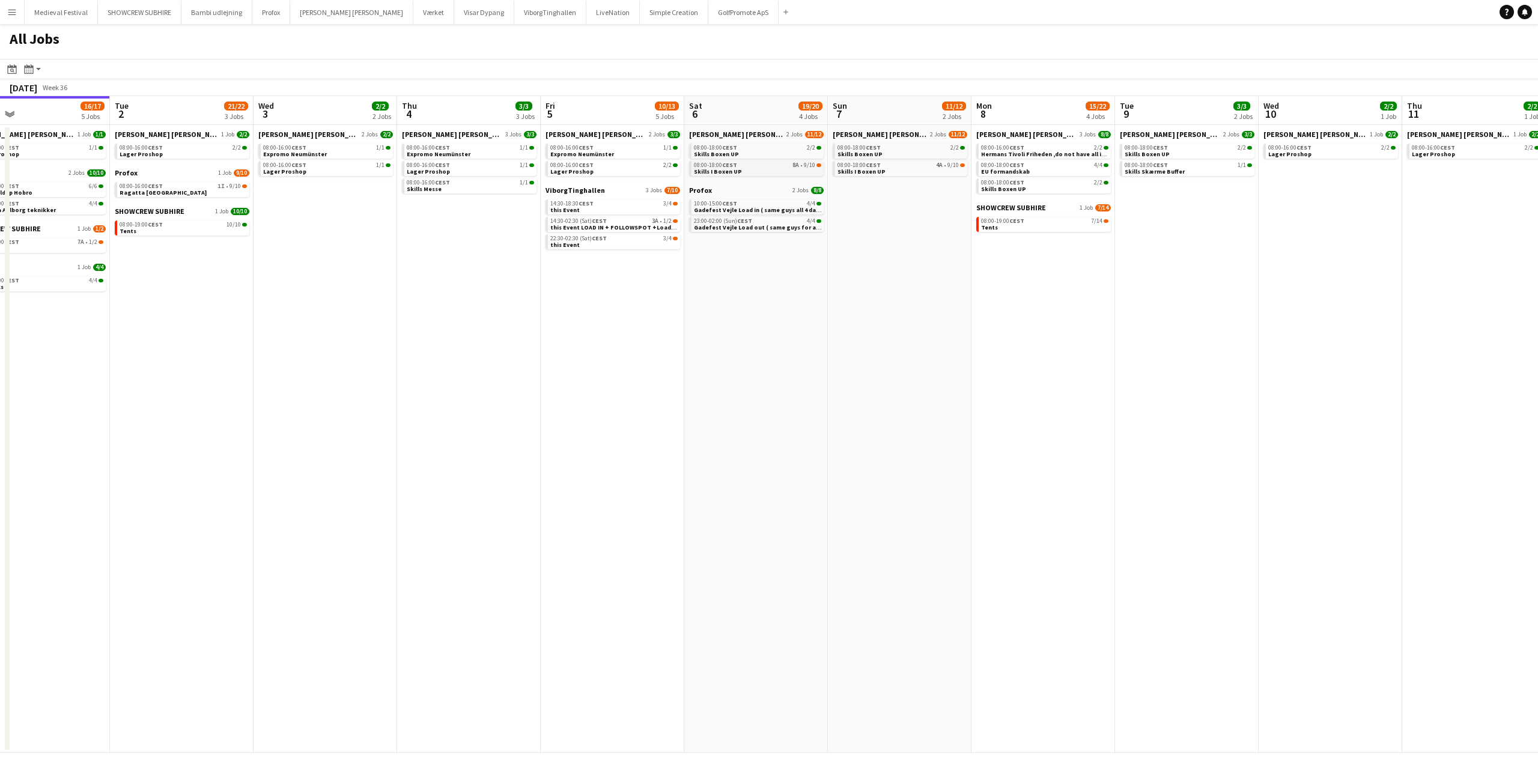
click at [779, 167] on div "08:00-18:00 CEST 8A • 9/10" at bounding box center [758, 165] width 127 height 6
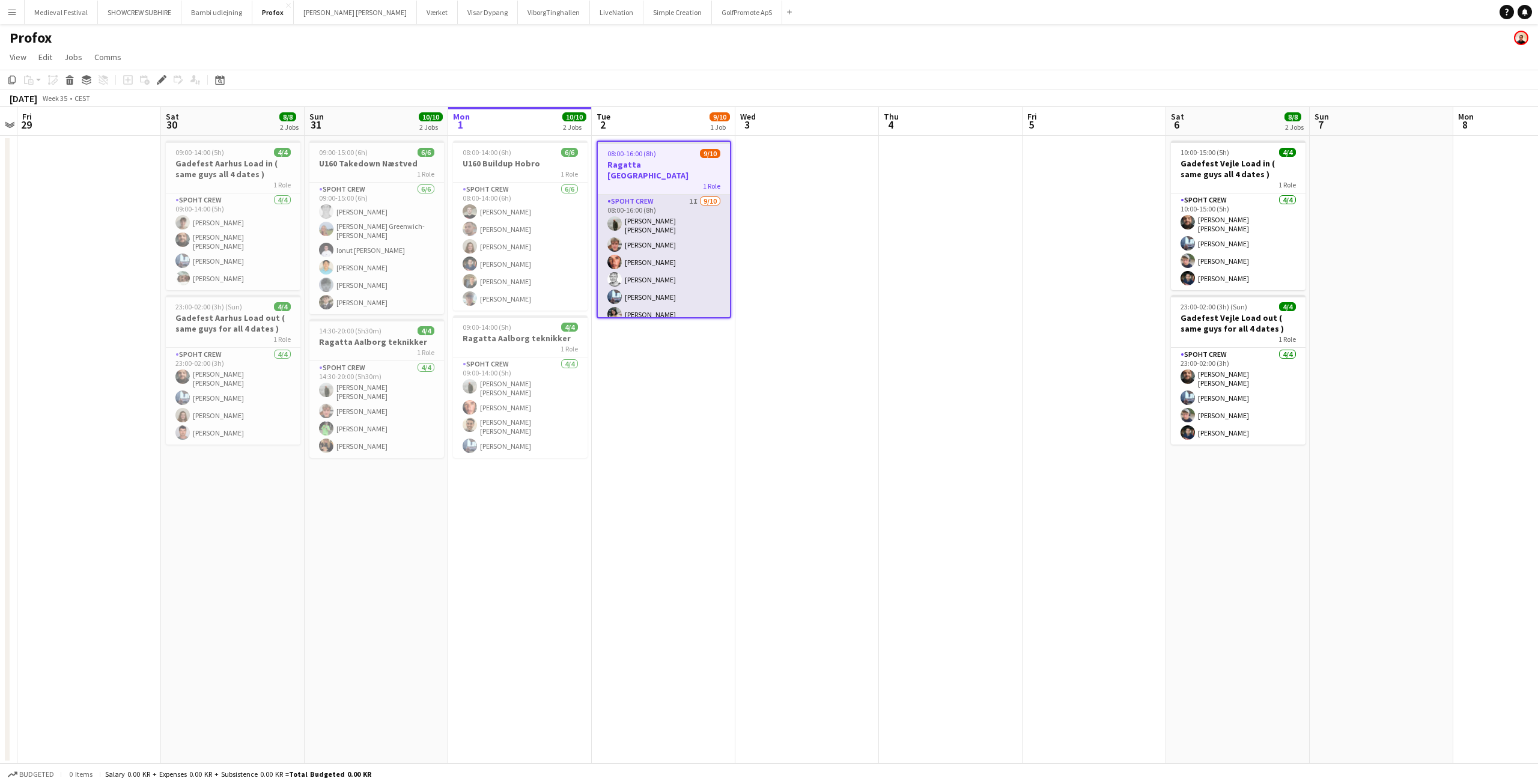
click at [657, 252] on app-card-role "Spoht Crew 1I [DATE] 08:00-16:00 (8h) [PERSON_NAME] [PERSON_NAME] [PERSON_NAME]…" at bounding box center [663, 298] width 132 height 208
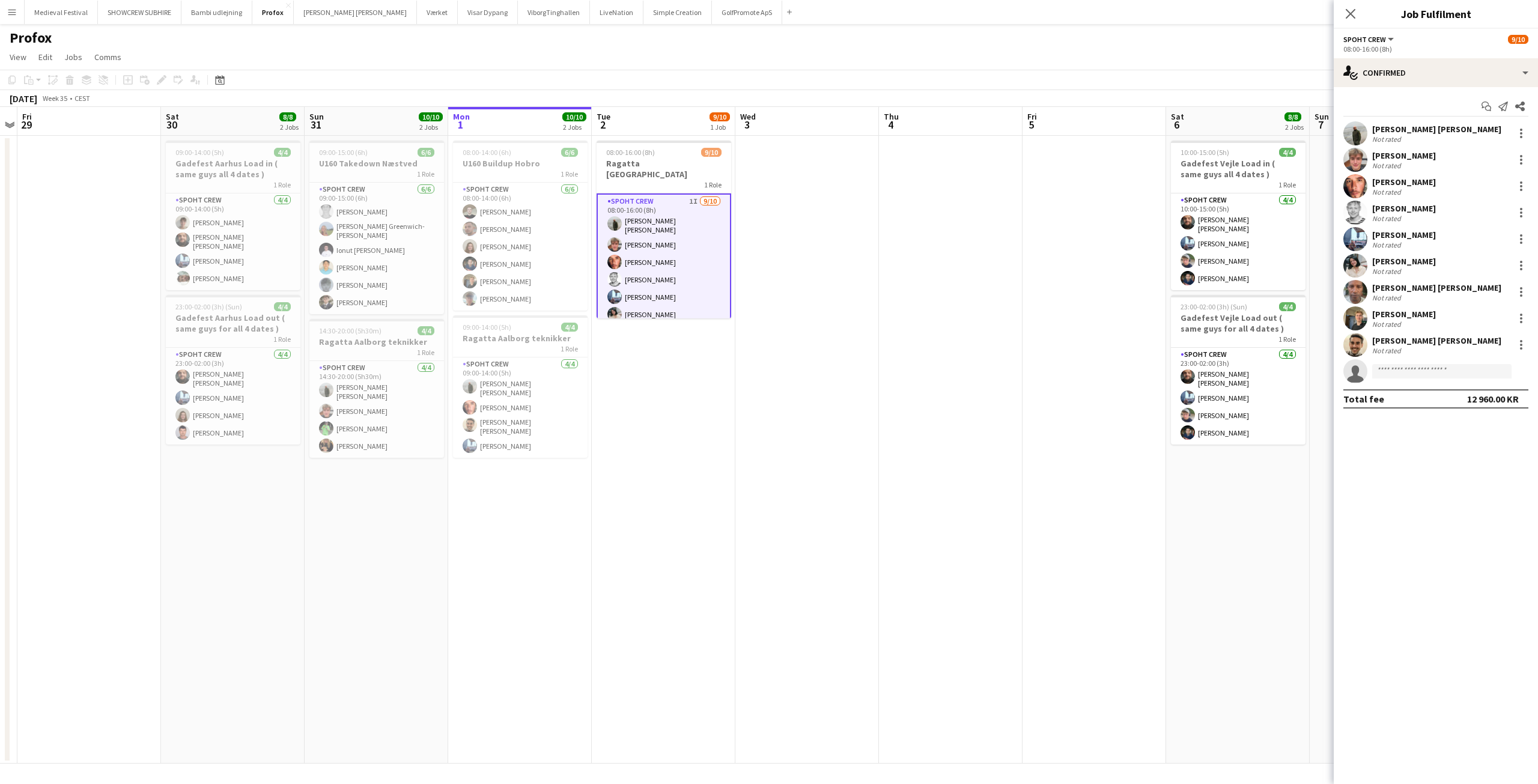
click at [1395, 346] on div "[PERSON_NAME] [PERSON_NAME]" at bounding box center [1437, 340] width 129 height 11
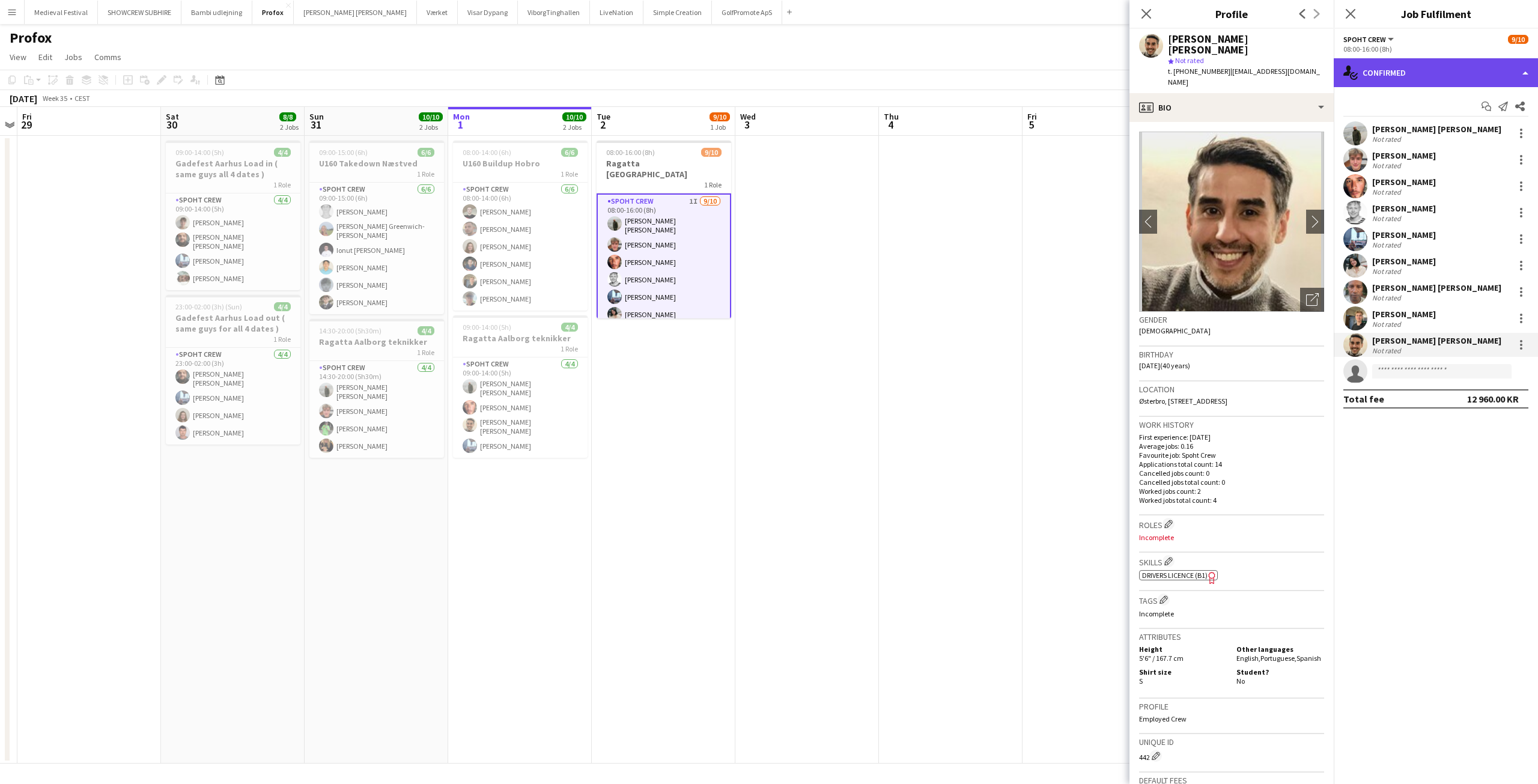
click at [1426, 71] on div "single-neutral-actions-check-2 Confirmed" at bounding box center [1436, 73] width 204 height 29
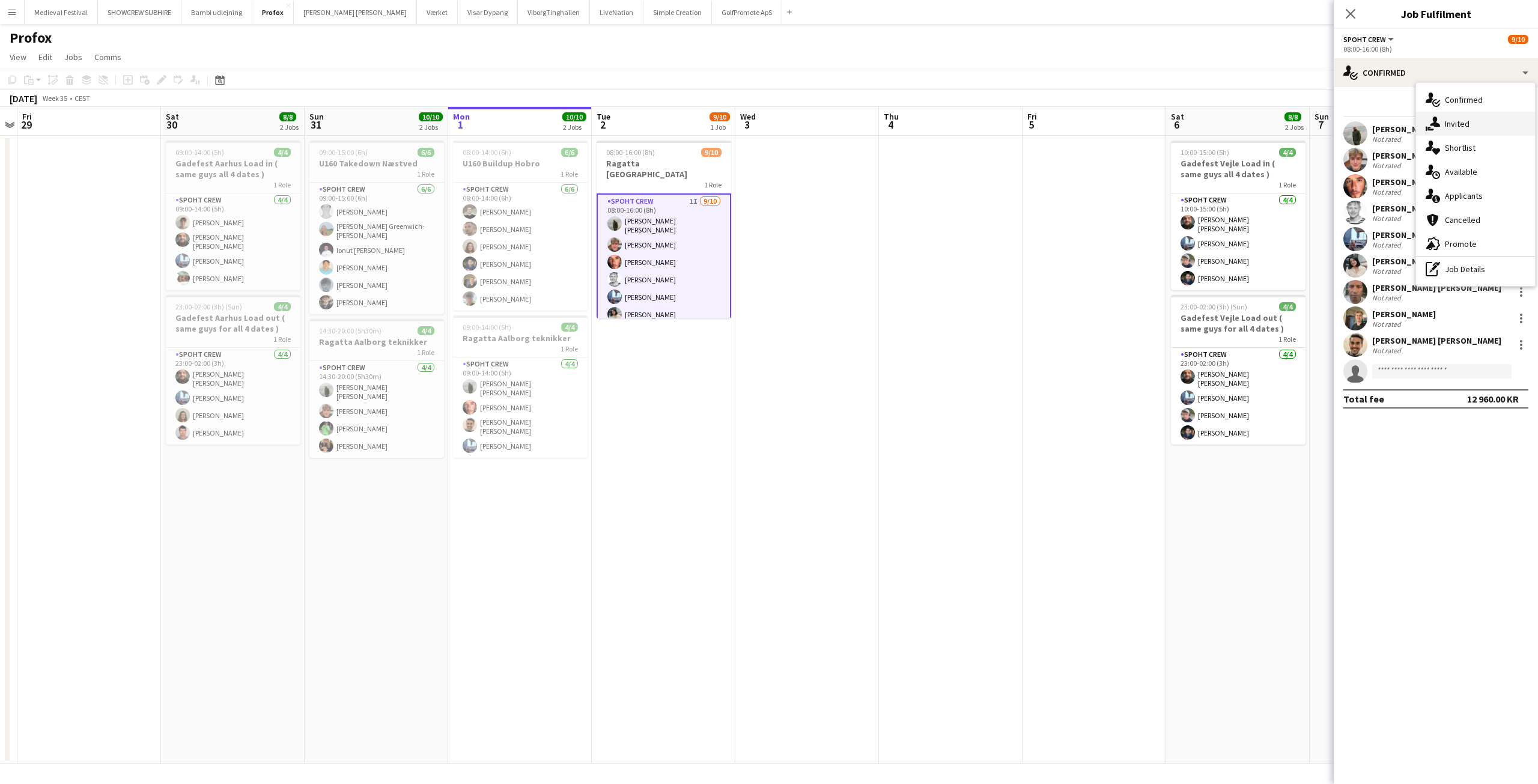
click at [1450, 126] on div "single-neutral-actions-share-1 Invited" at bounding box center [1475, 124] width 119 height 24
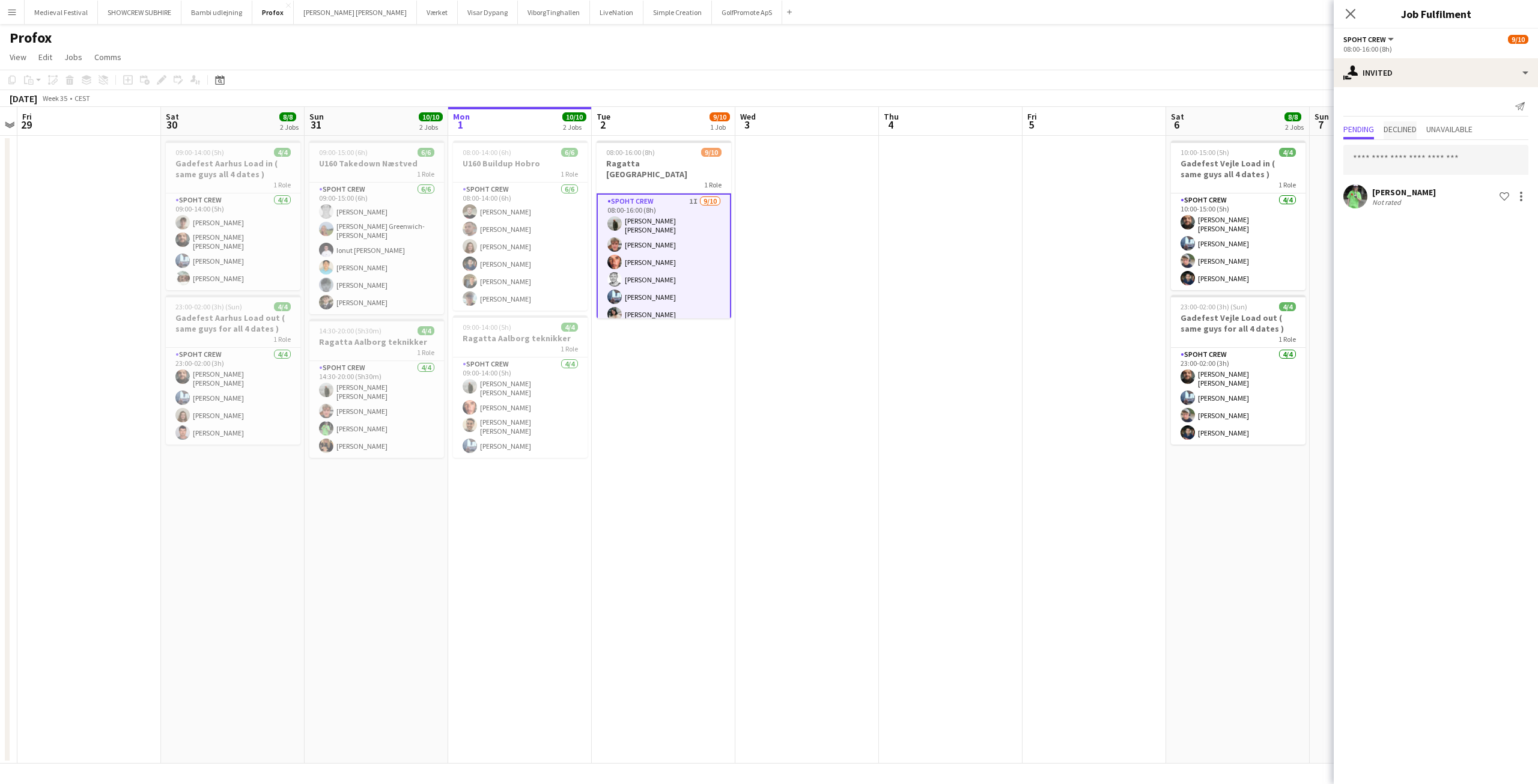
click at [1399, 127] on span "Declined" at bounding box center [1400, 129] width 33 height 8
click at [1451, 129] on span "Unavailable" at bounding box center [1449, 129] width 46 height 8
click at [1360, 125] on span "Pending" at bounding box center [1359, 129] width 31 height 8
click at [1360, 191] on app-user-avatar at bounding box center [1356, 197] width 24 height 24
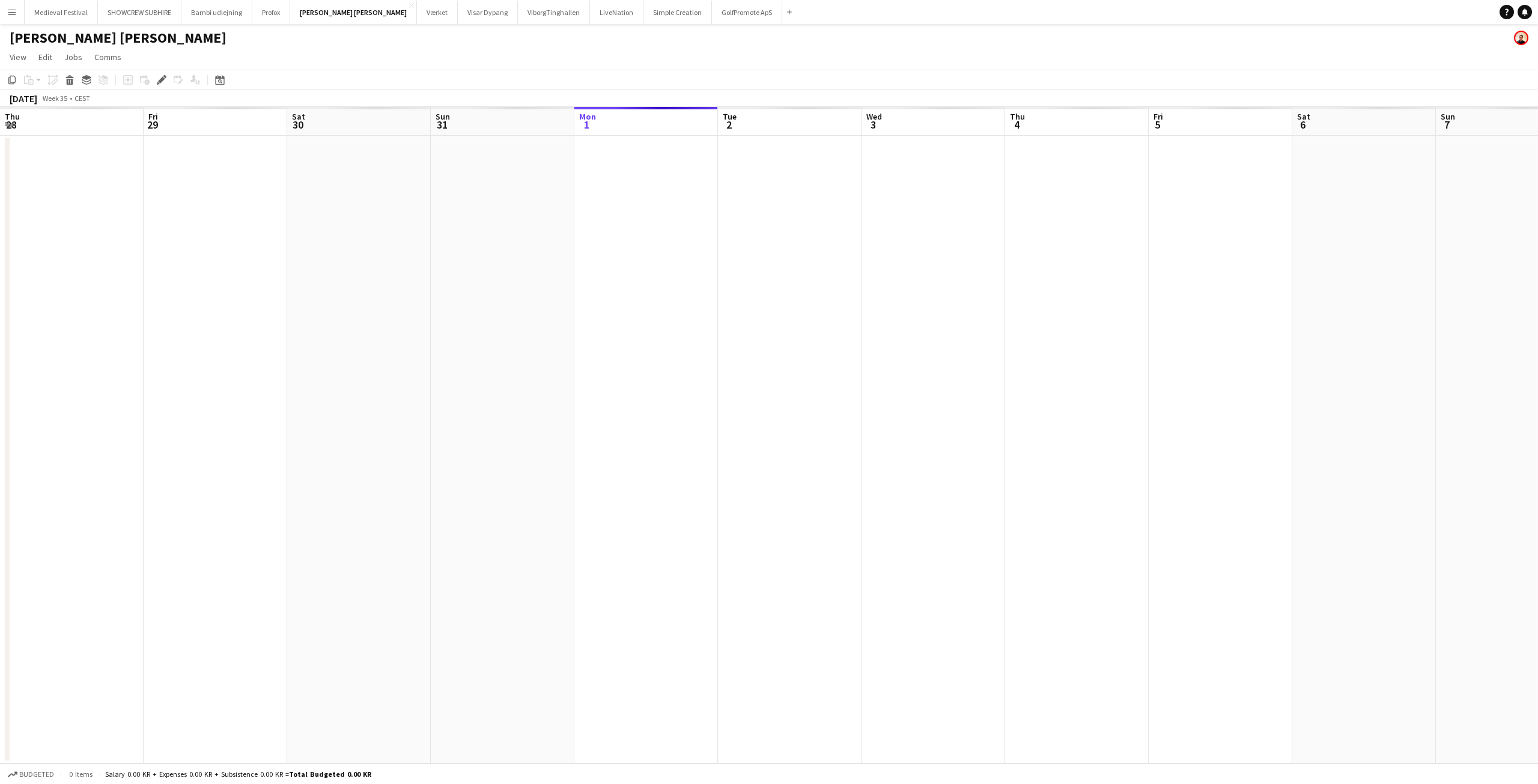
scroll to position [0, 413]
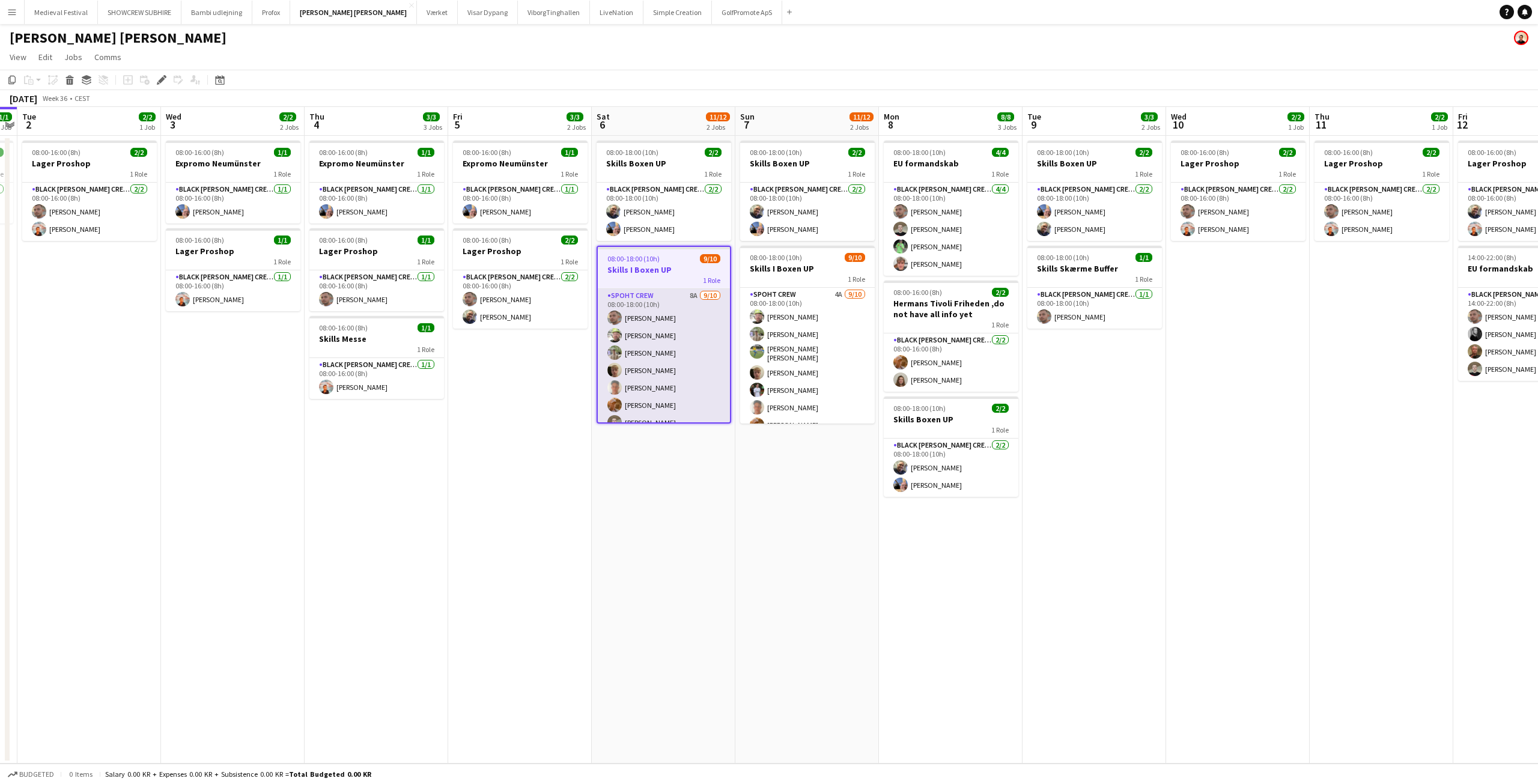
click at [678, 346] on app-card-role "Spoht Crew 8A 9/10 08:00-18:00 (10h) Tomas Ambarcumianas Emanuel Petronel Stroi…" at bounding box center [663, 387] width 132 height 197
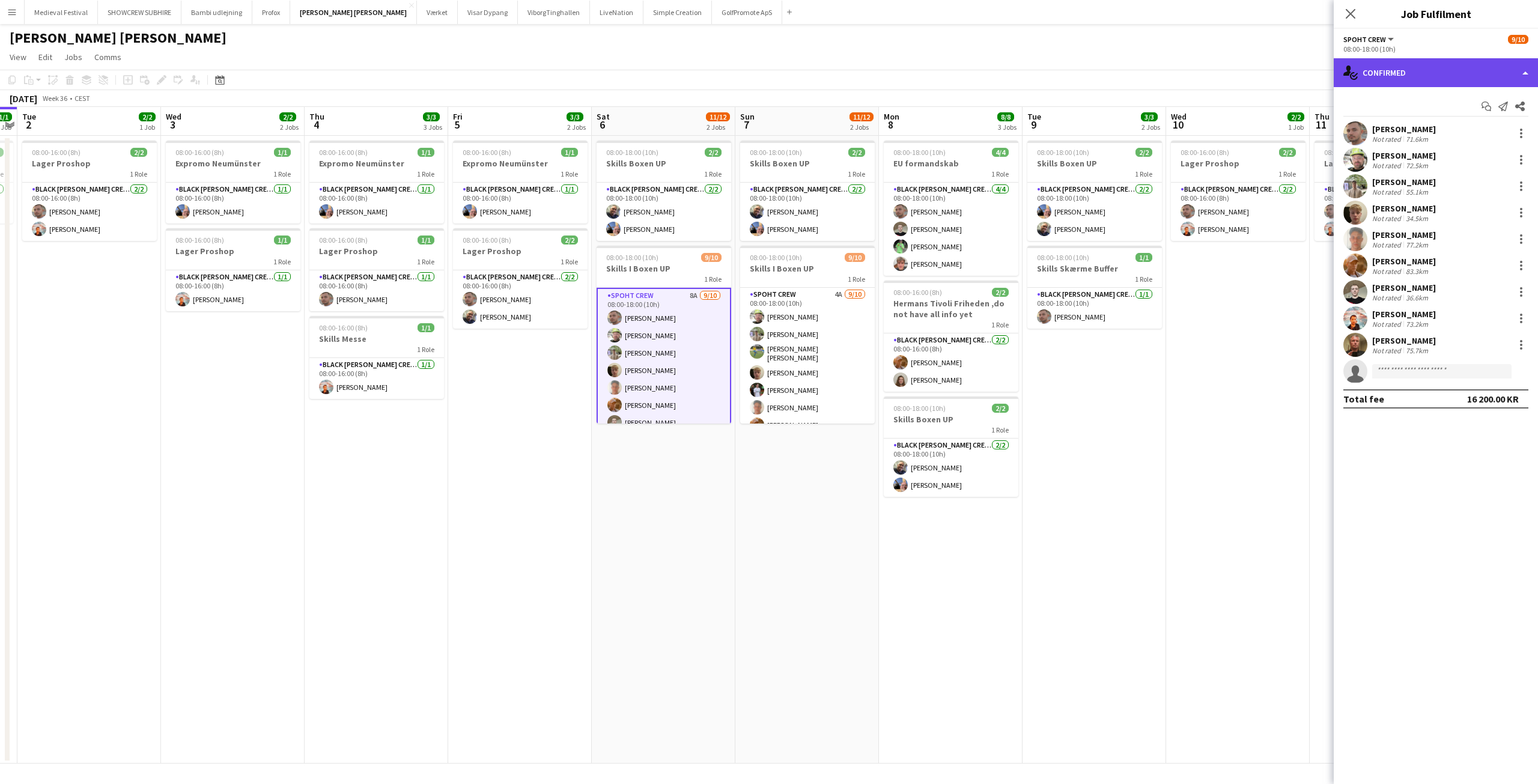
click at [1435, 65] on div "single-neutral-actions-check-2 Confirmed" at bounding box center [1436, 73] width 204 height 29
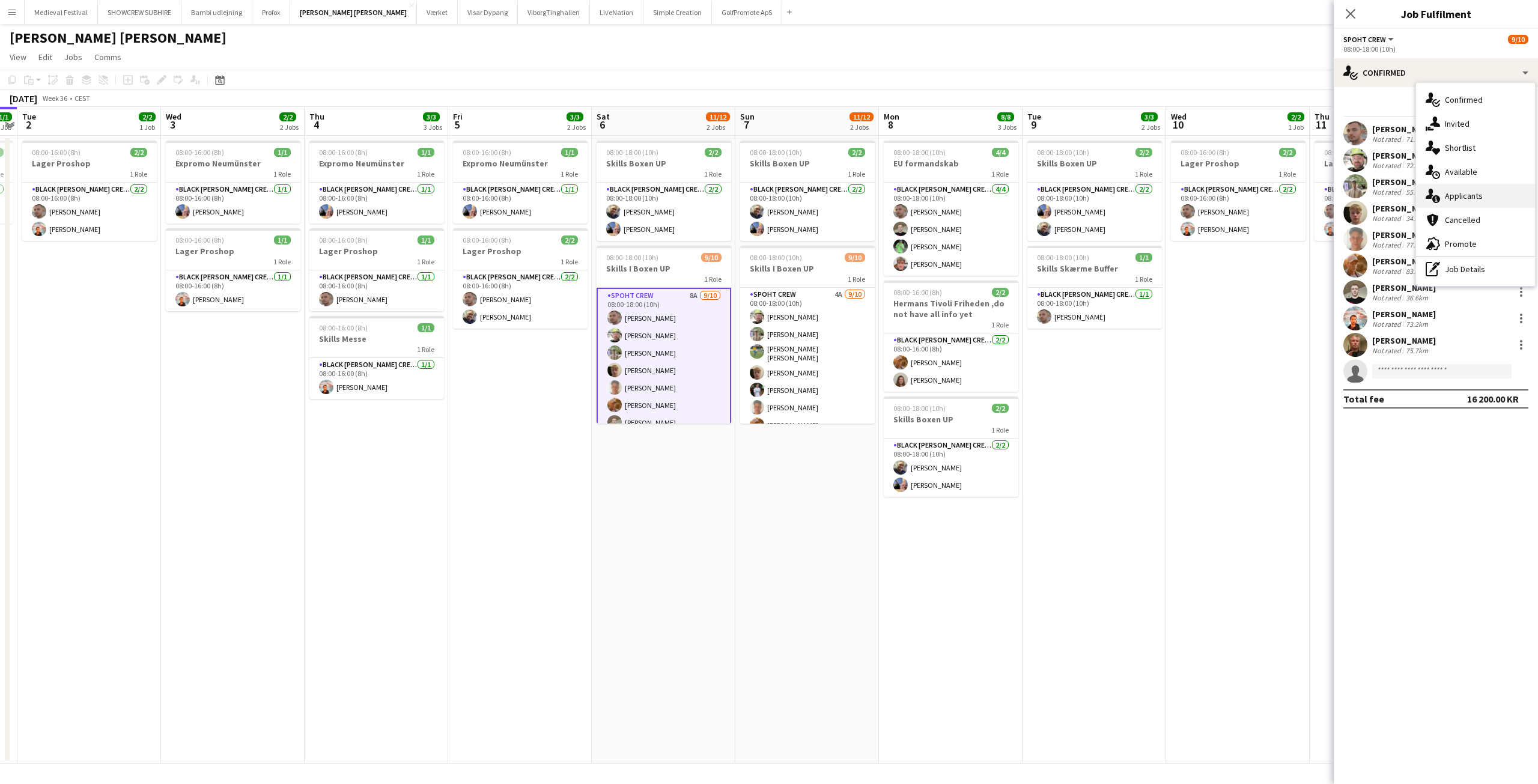
click at [1457, 190] on div "single-neutral-actions-information Applicants" at bounding box center [1475, 196] width 119 height 24
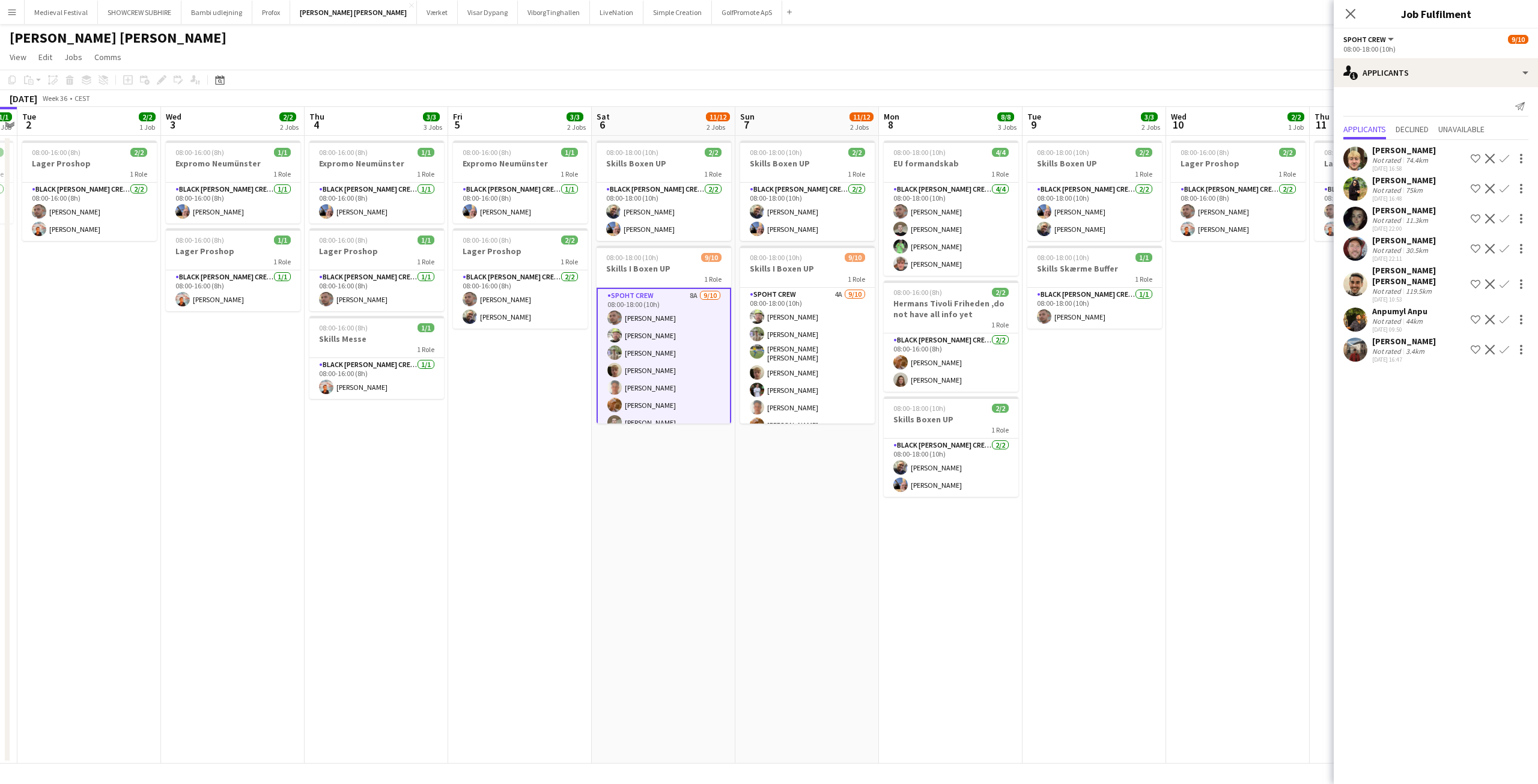
click at [1355, 349] on app-user-avatar at bounding box center [1356, 349] width 24 height 24
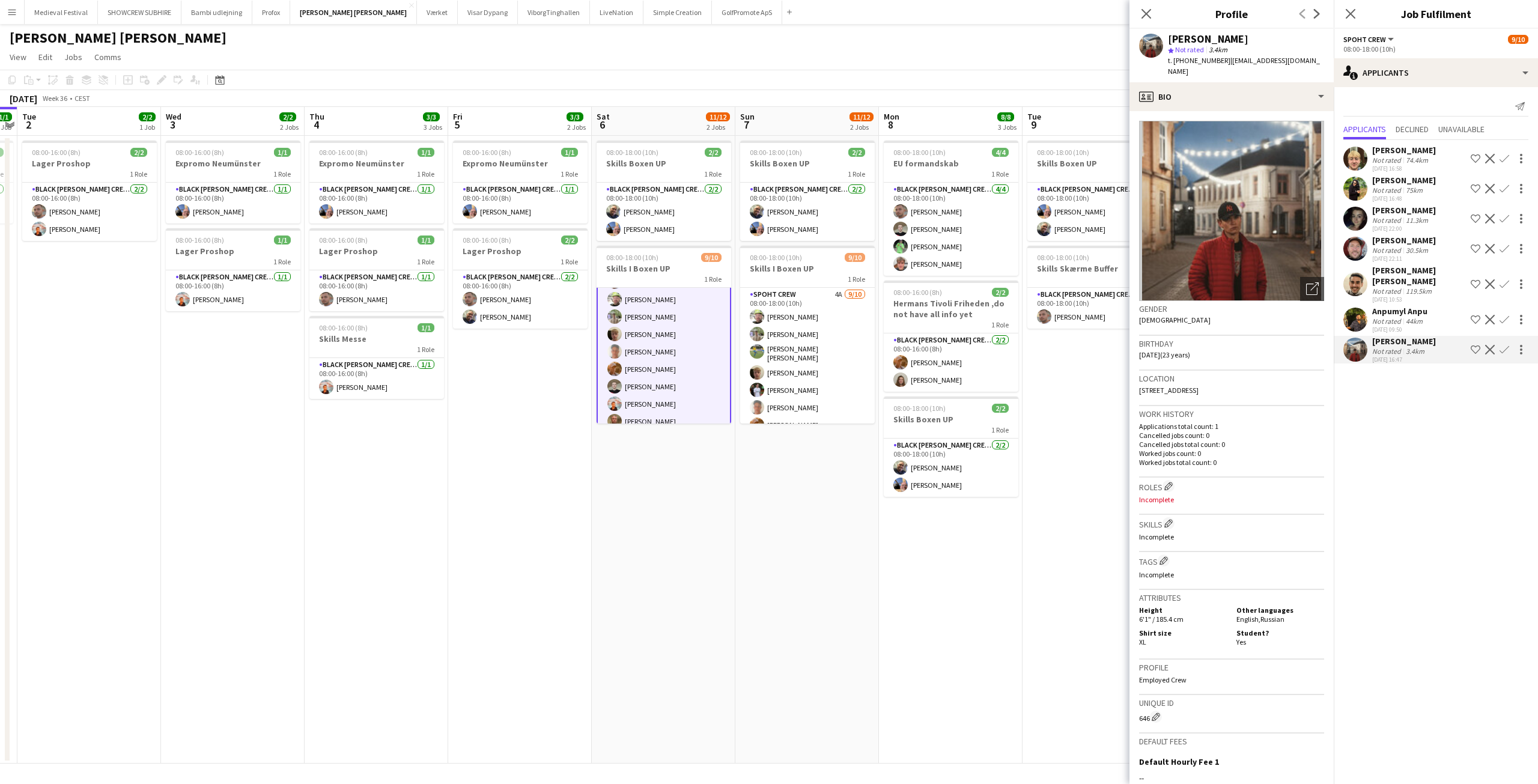
scroll to position [65, 0]
click at [799, 345] on app-card-role "Spoht Crew 4A 9/10 08:00-18:00 (10h) Emanuel Petronel Stroie Arthur Daval-Marku…" at bounding box center [807, 388] width 135 height 201
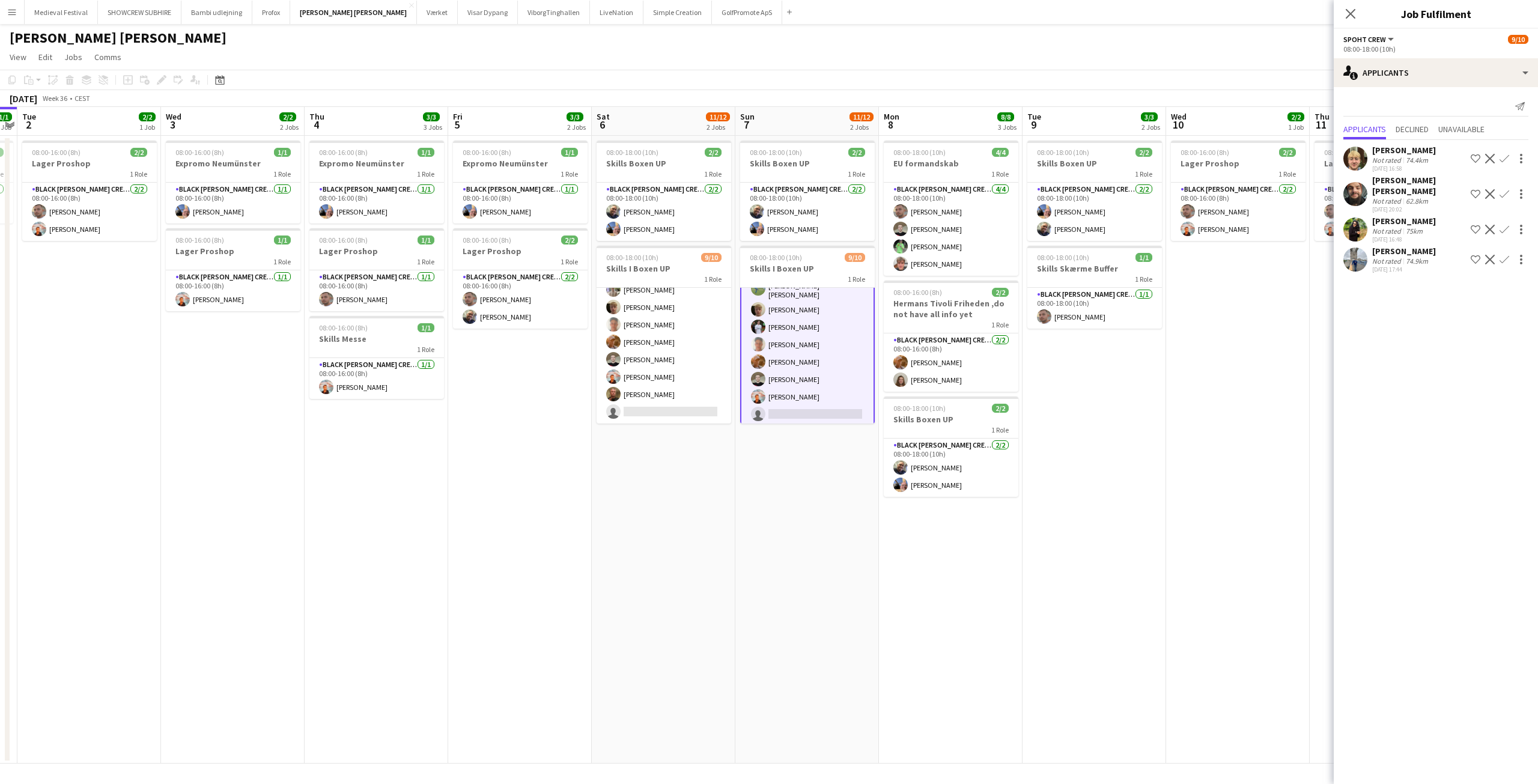
click at [1358, 252] on app-user-avatar at bounding box center [1356, 260] width 24 height 24
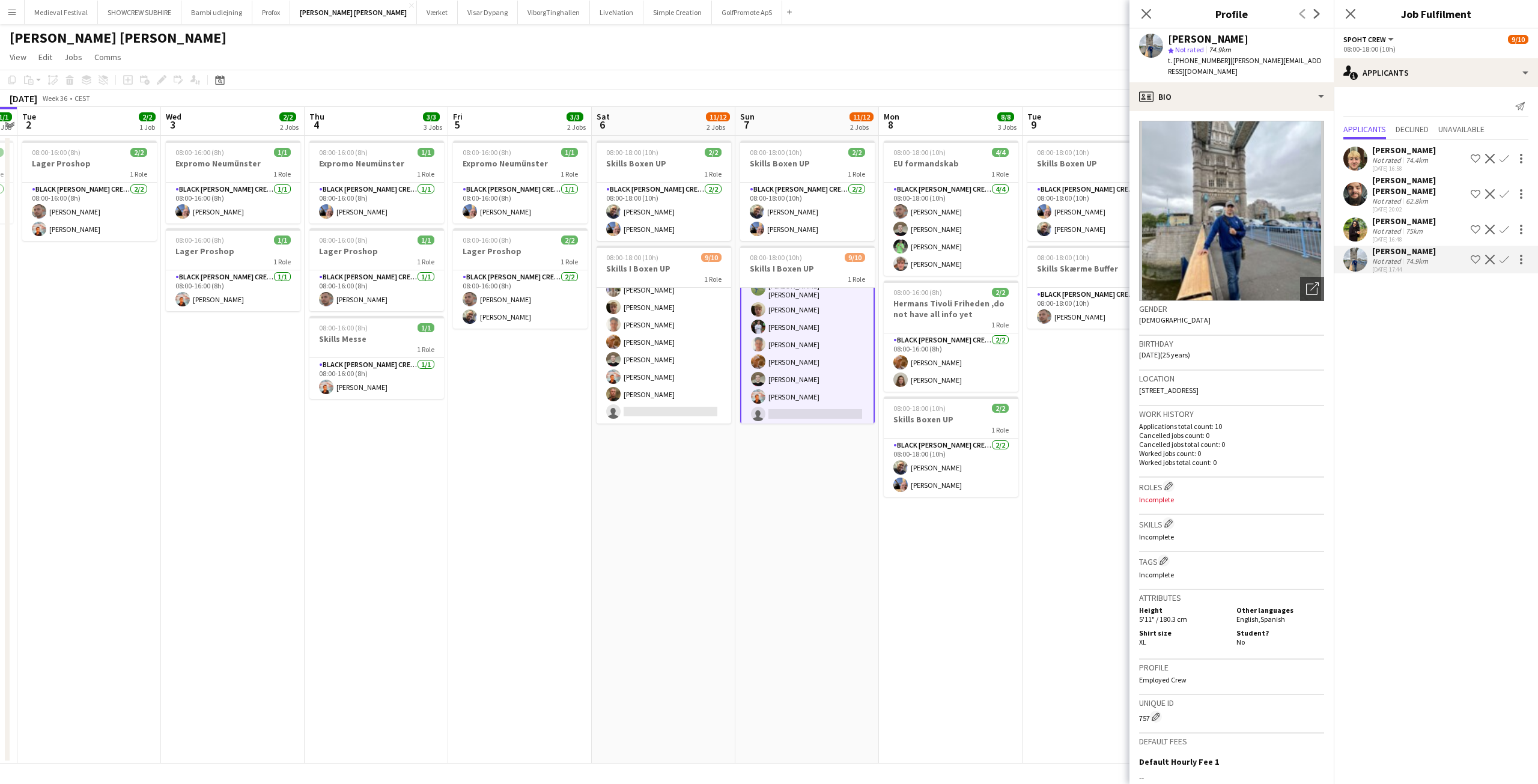
scroll to position [150, 0]
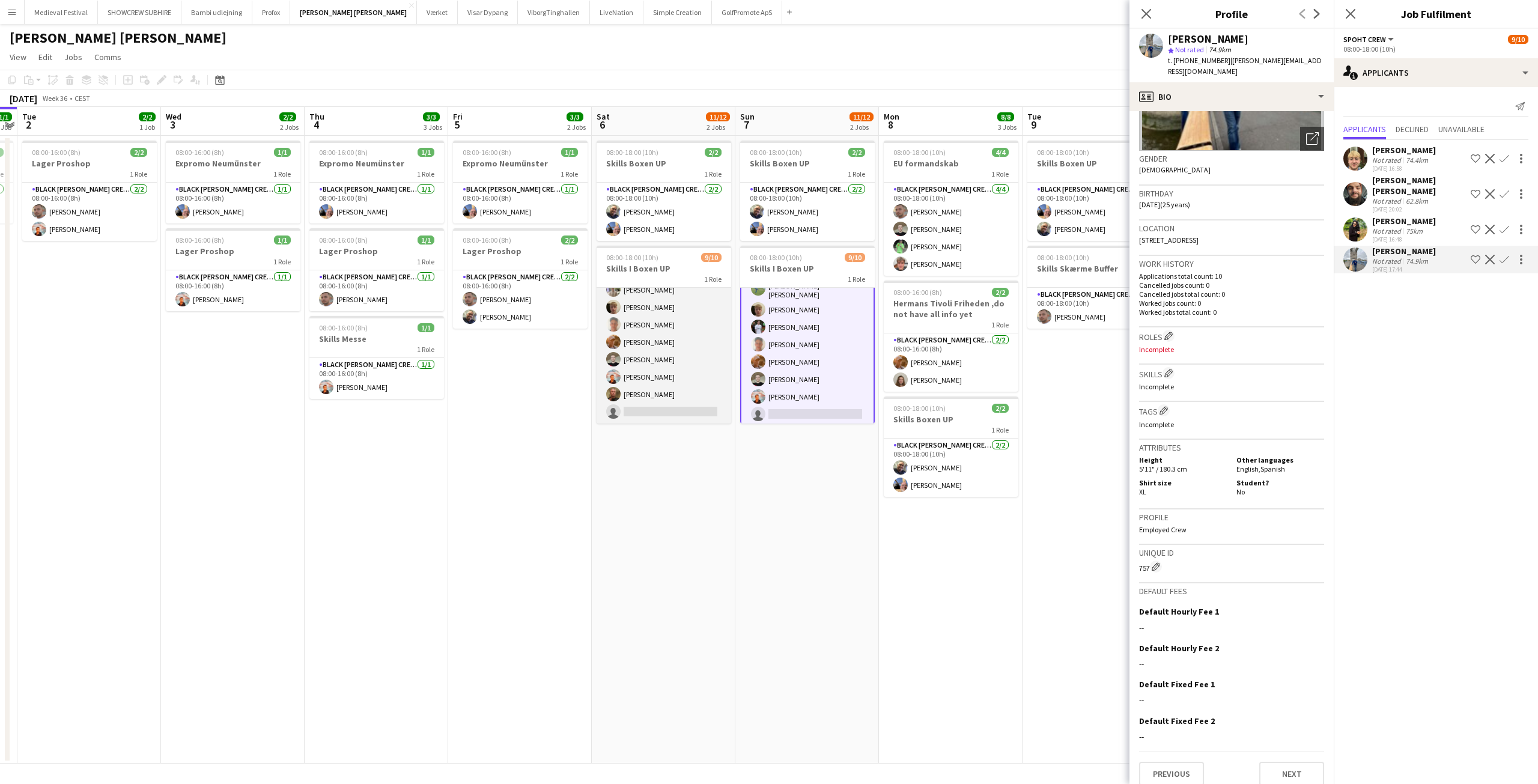
click at [615, 354] on app-user-avatar at bounding box center [613, 359] width 14 height 14
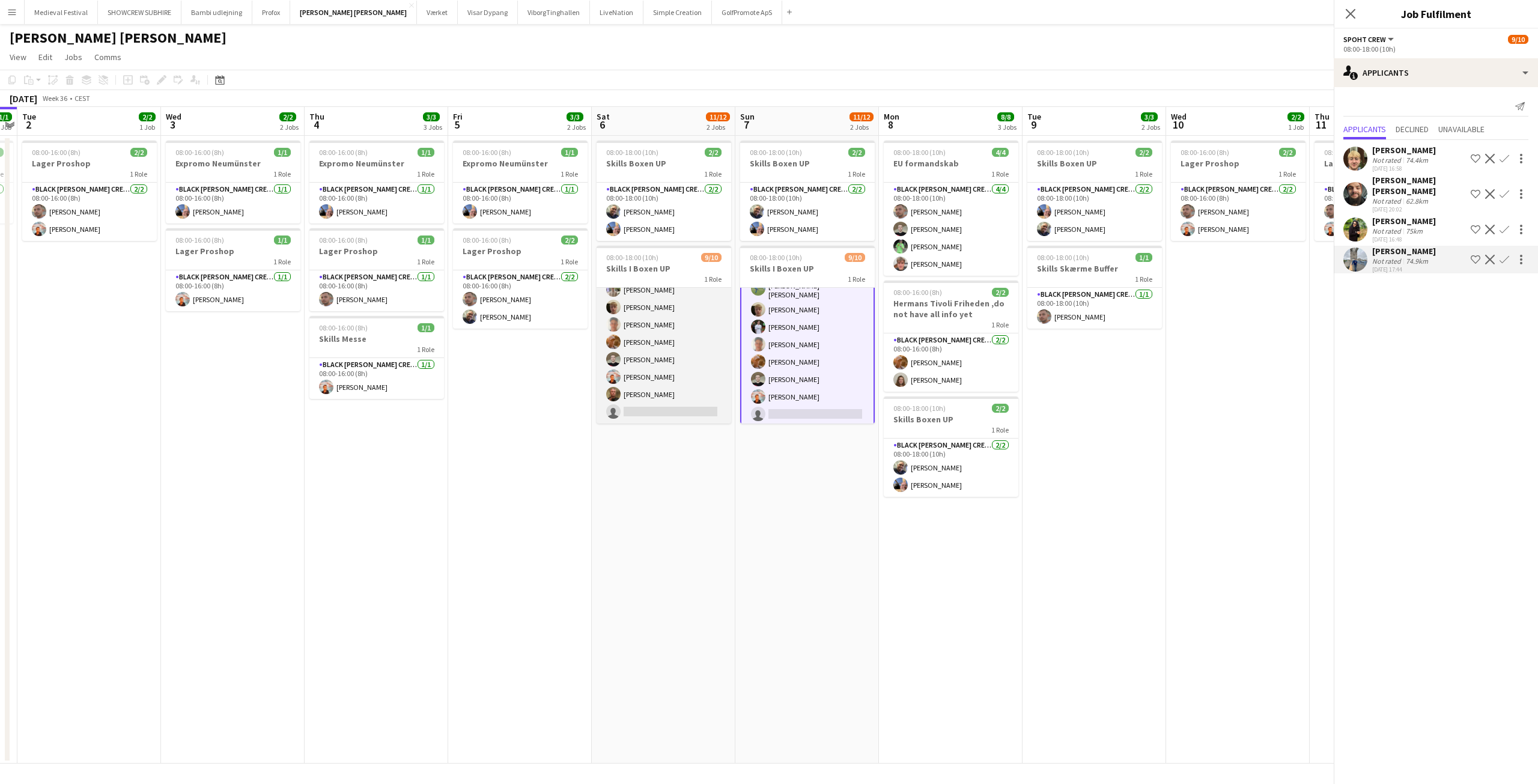
scroll to position [63, 0]
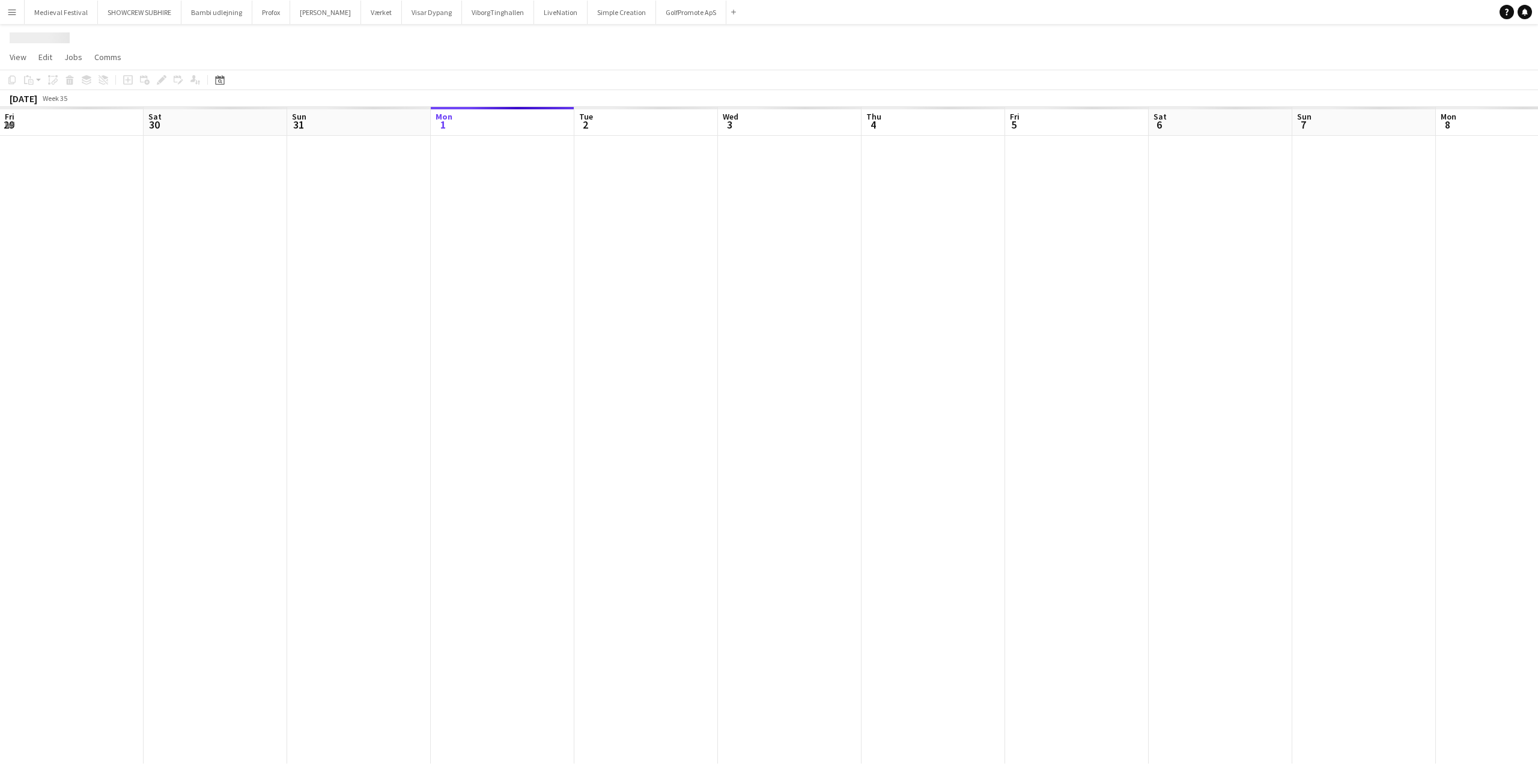
scroll to position [0, 287]
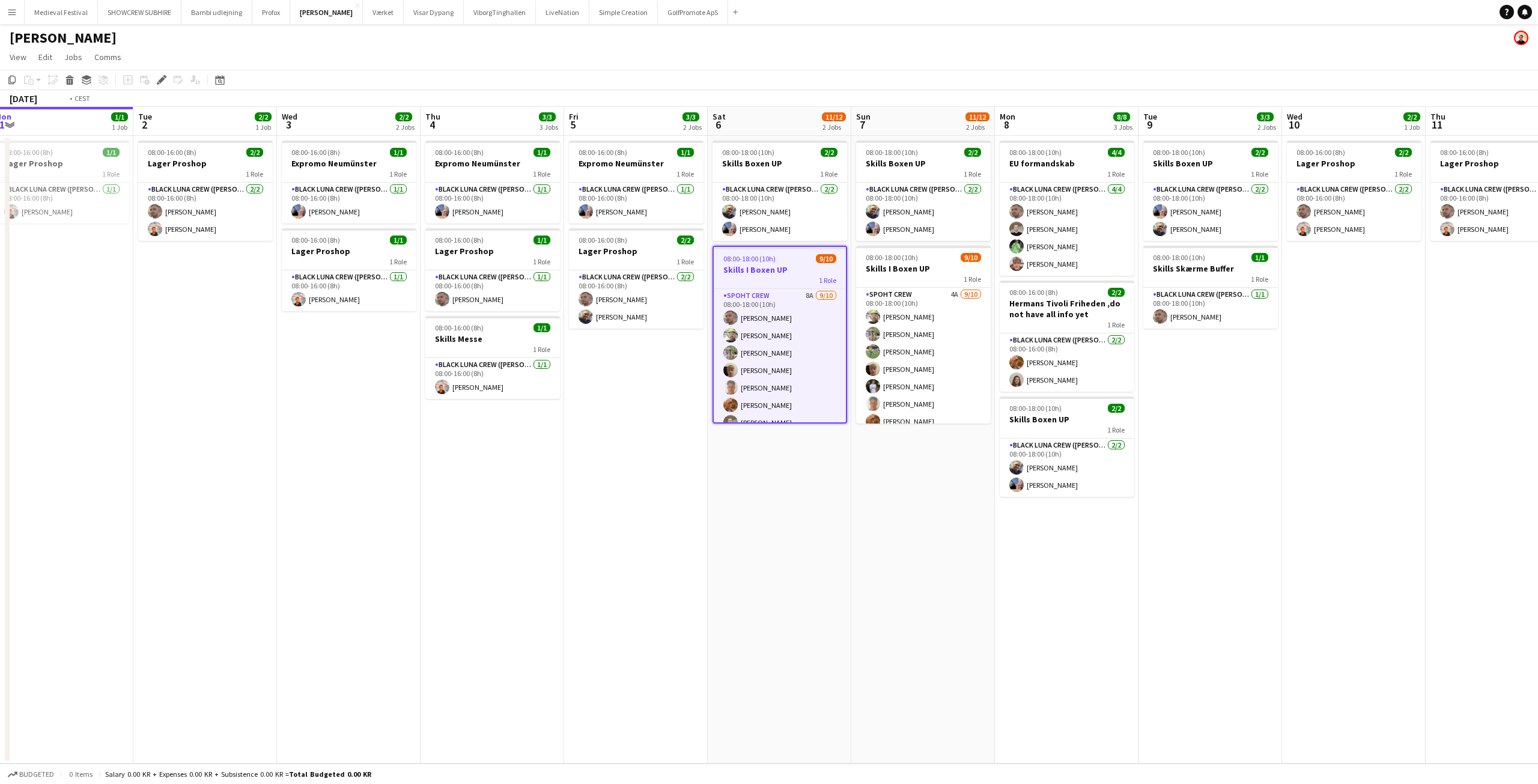
drag, startPoint x: 267, startPoint y: 473, endPoint x: 1072, endPoint y: 489, distance: 805.2
click at [1099, 487] on app-calendar-viewport "Sat 30 Sun 31 2/2 1 Job Mon 1 1/1 1 Job Tue 2 2/2 1 Job Wed 3 2/2 2 Jobs Thu 4 …" at bounding box center [769, 435] width 1538 height 657
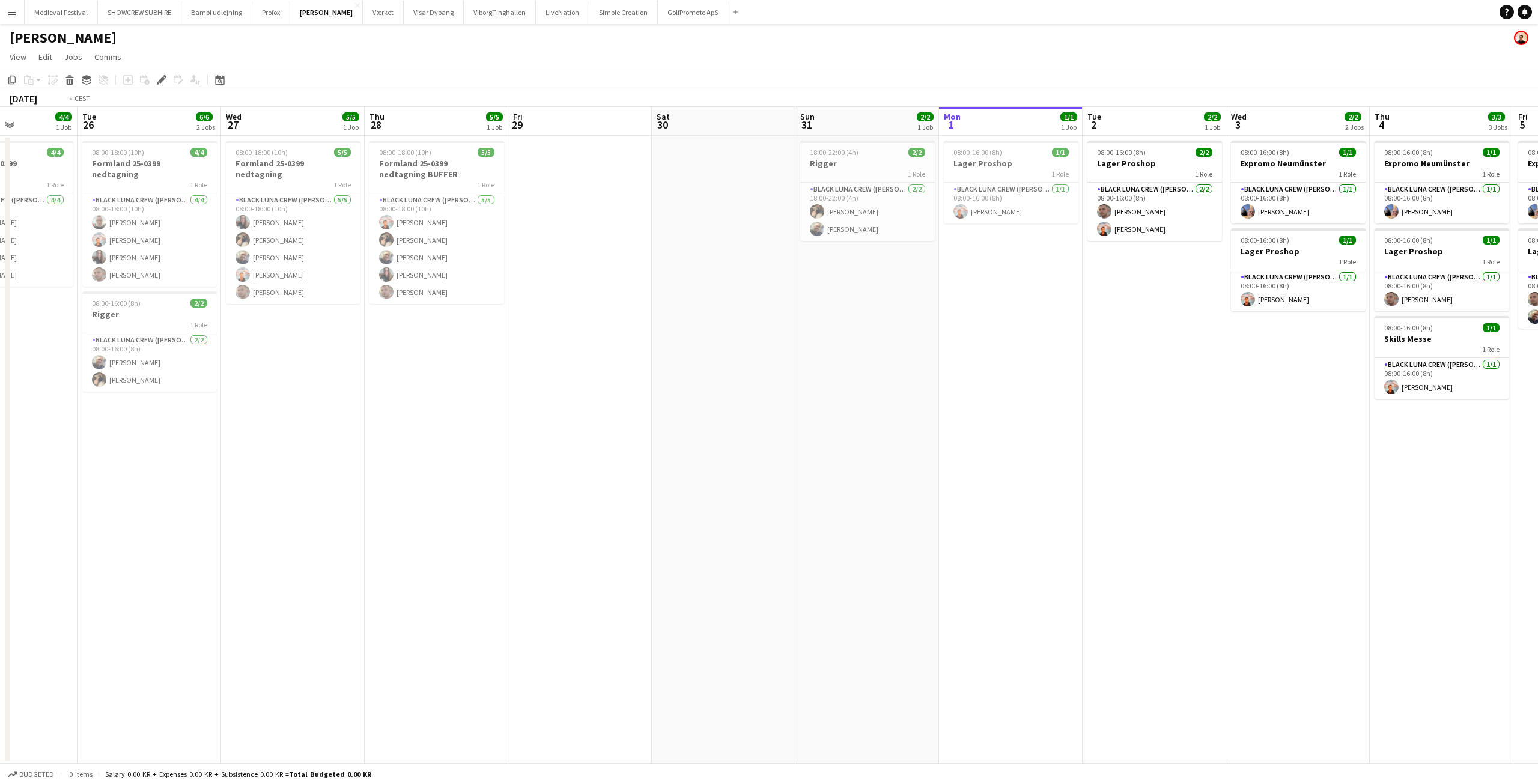
drag, startPoint x: 684, startPoint y: 440, endPoint x: 854, endPoint y: 439, distance: 170.0
click at [852, 446] on app-calendar-viewport "Sat 23 Sun 24 1/1 1 Job Mon 25 4/4 1 Job Tue 26 6/6 2 Jobs Wed 27 5/5 1 Job Thu…" at bounding box center [769, 435] width 1538 height 657
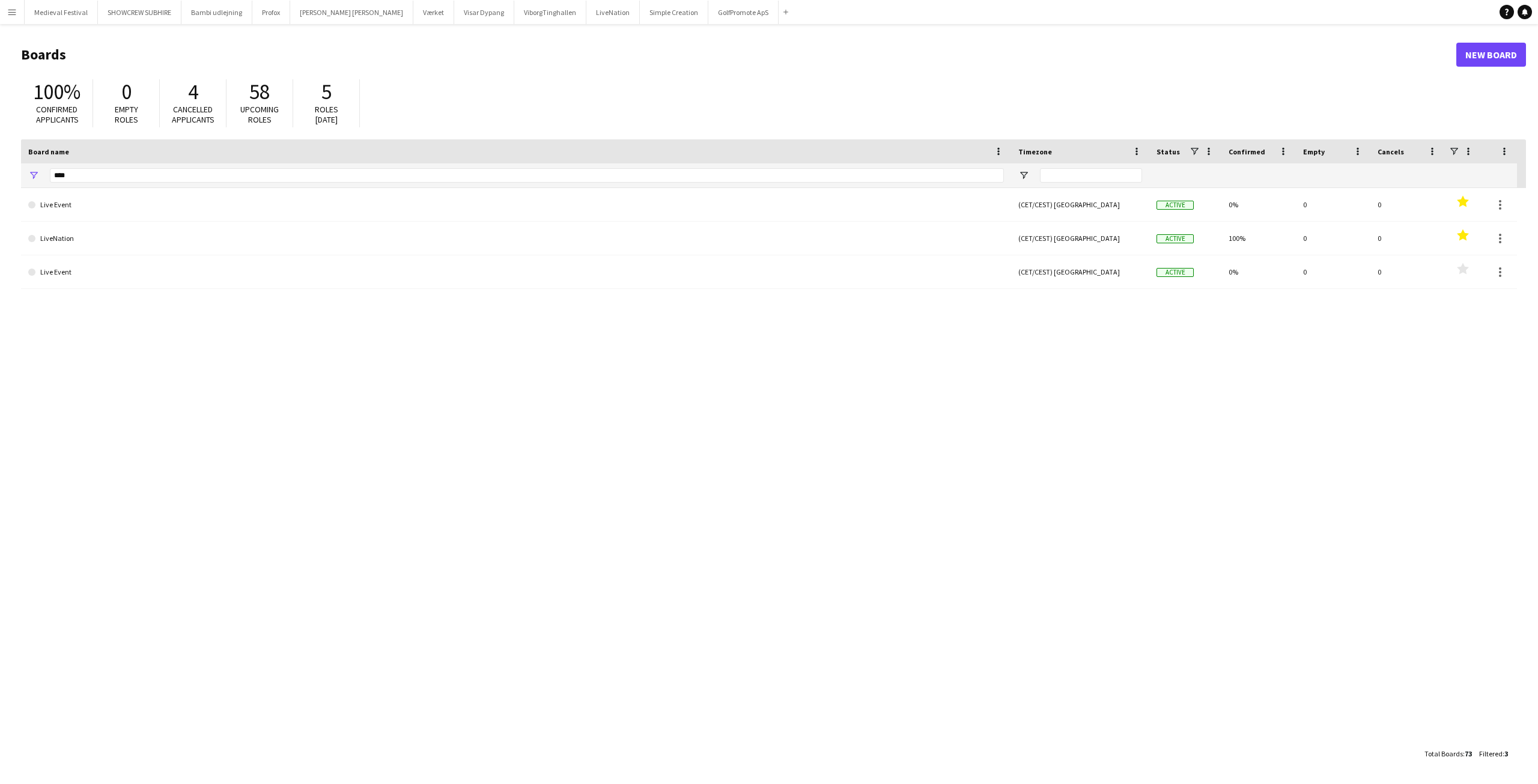
drag, startPoint x: 17, startPoint y: 15, endPoint x: 18, endPoint y: 23, distance: 8.1
click at [17, 15] on button "Menu" at bounding box center [12, 12] width 24 height 24
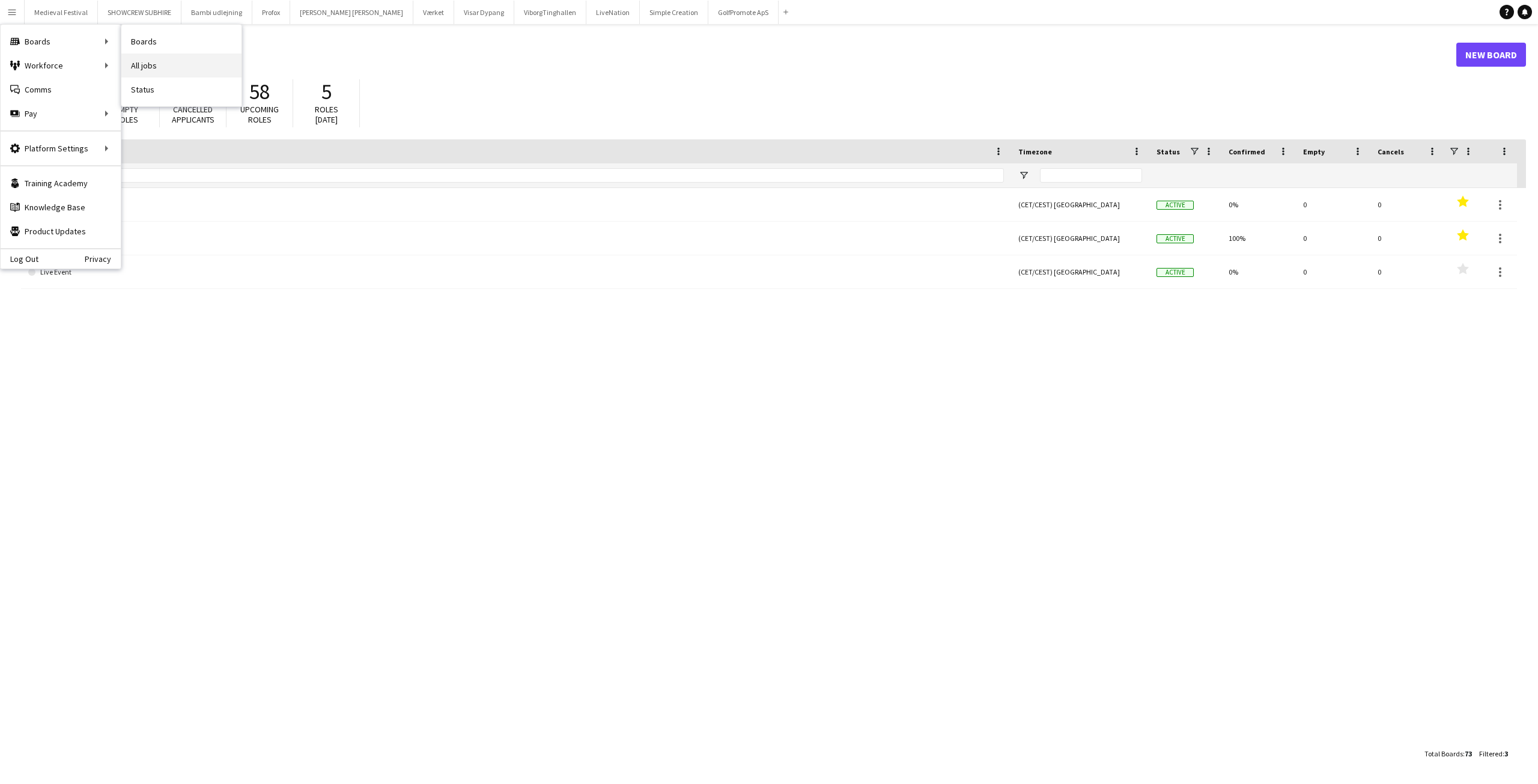
click at [171, 62] on link "All jobs" at bounding box center [181, 66] width 120 height 24
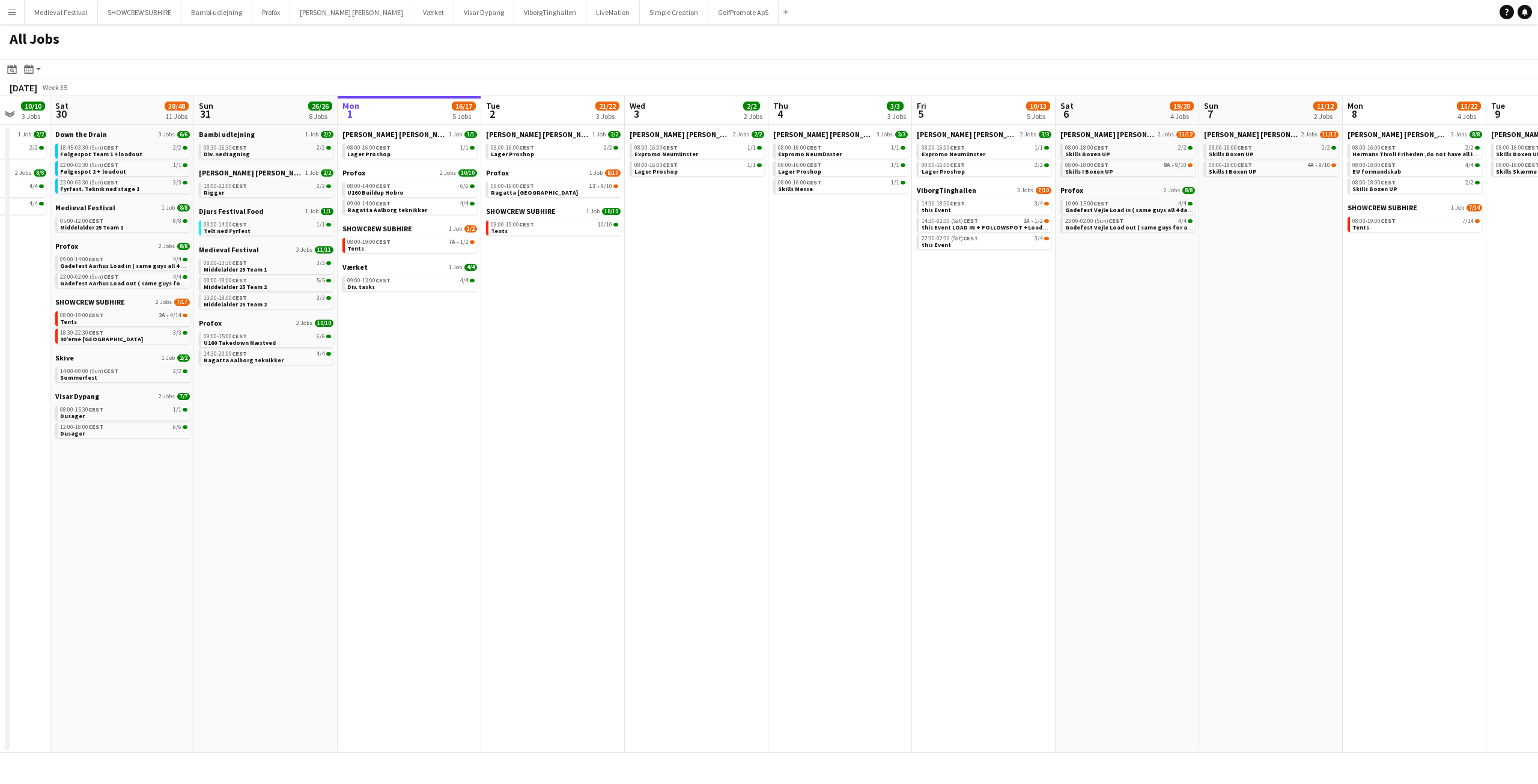
drag, startPoint x: 645, startPoint y: 237, endPoint x: 654, endPoint y: 237, distance: 9.0
click at [654, 237] on app-calendar-viewport "Wed 27 17/19 4 Jobs Thu 28 17/18 5 Jobs Fri 29 10/10 3 Jobs Sat 30 38/48 11 Job…" at bounding box center [769, 424] width 1538 height 657
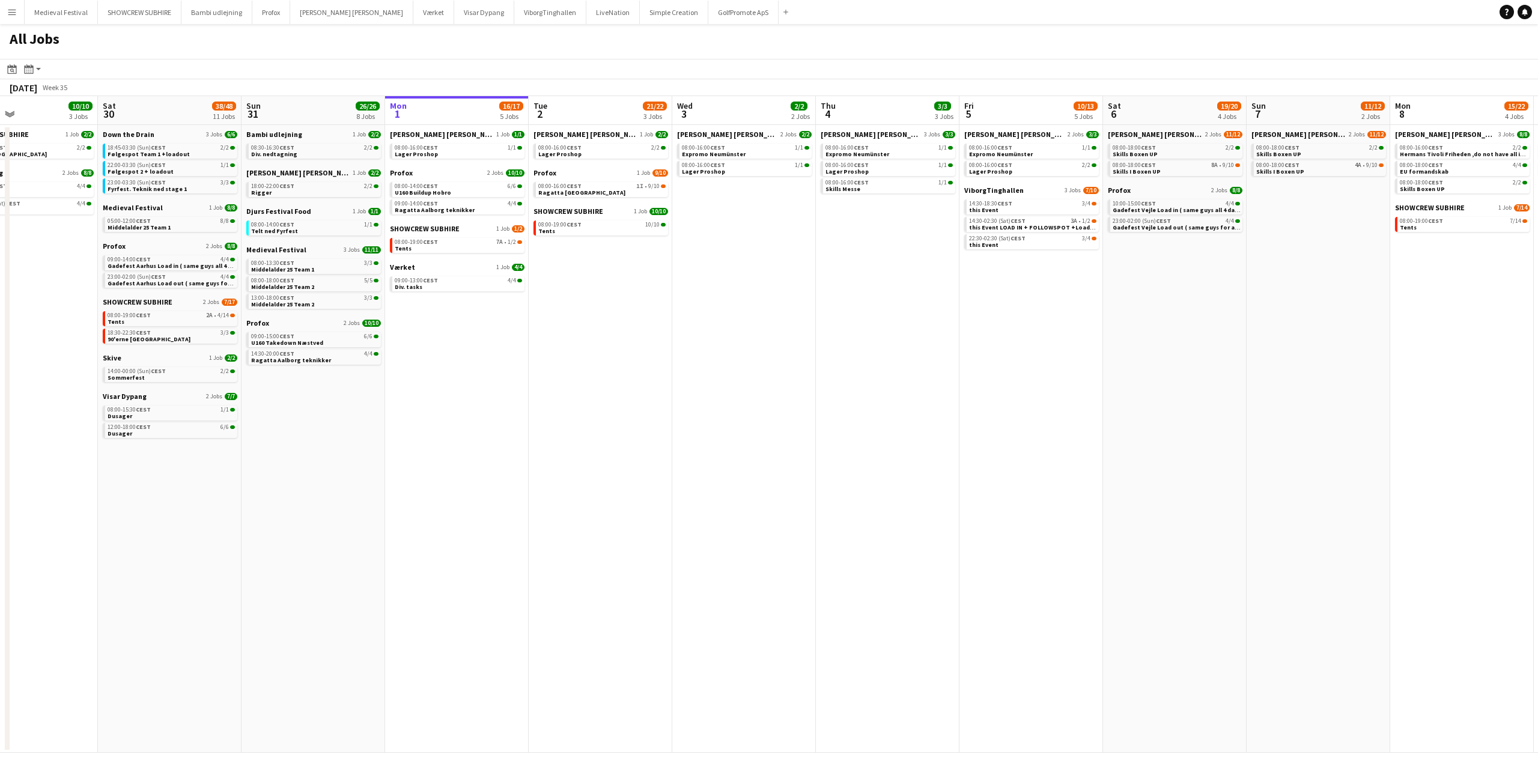
click at [621, 290] on app-calendar-viewport "Wed 27 17/19 4 Jobs Thu 28 17/18 5 Jobs Fri 29 10/10 3 Jobs Sat 30 38/48 11 Job…" at bounding box center [769, 424] width 1538 height 657
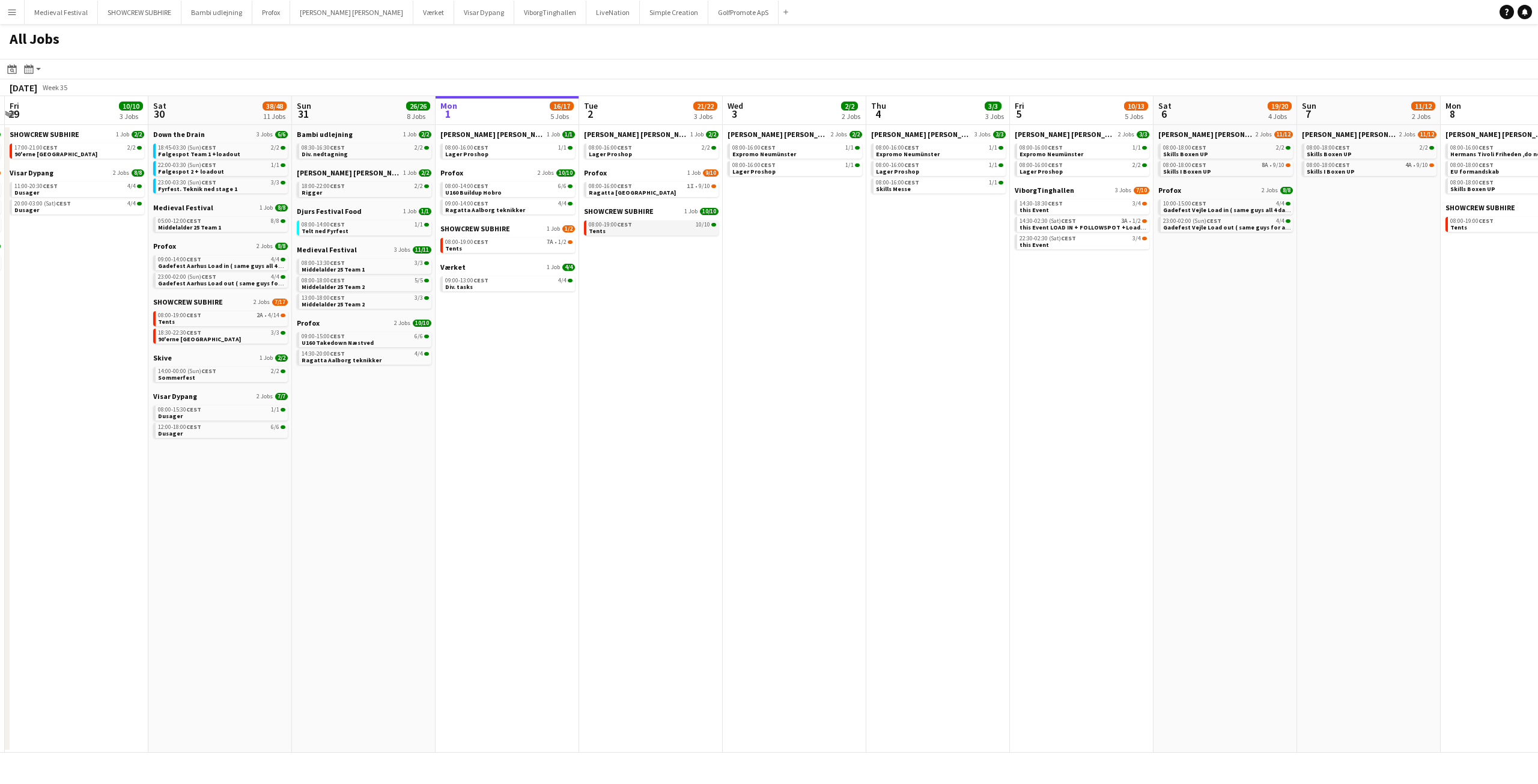
click at [673, 223] on div "08:00-19:00 CEST 10/10" at bounding box center [652, 225] width 127 height 6
click at [678, 191] on link "08:00-16:00 CEST 1I • 9/10 Ragatta [GEOGRAPHIC_DATA]" at bounding box center [652, 189] width 127 height 14
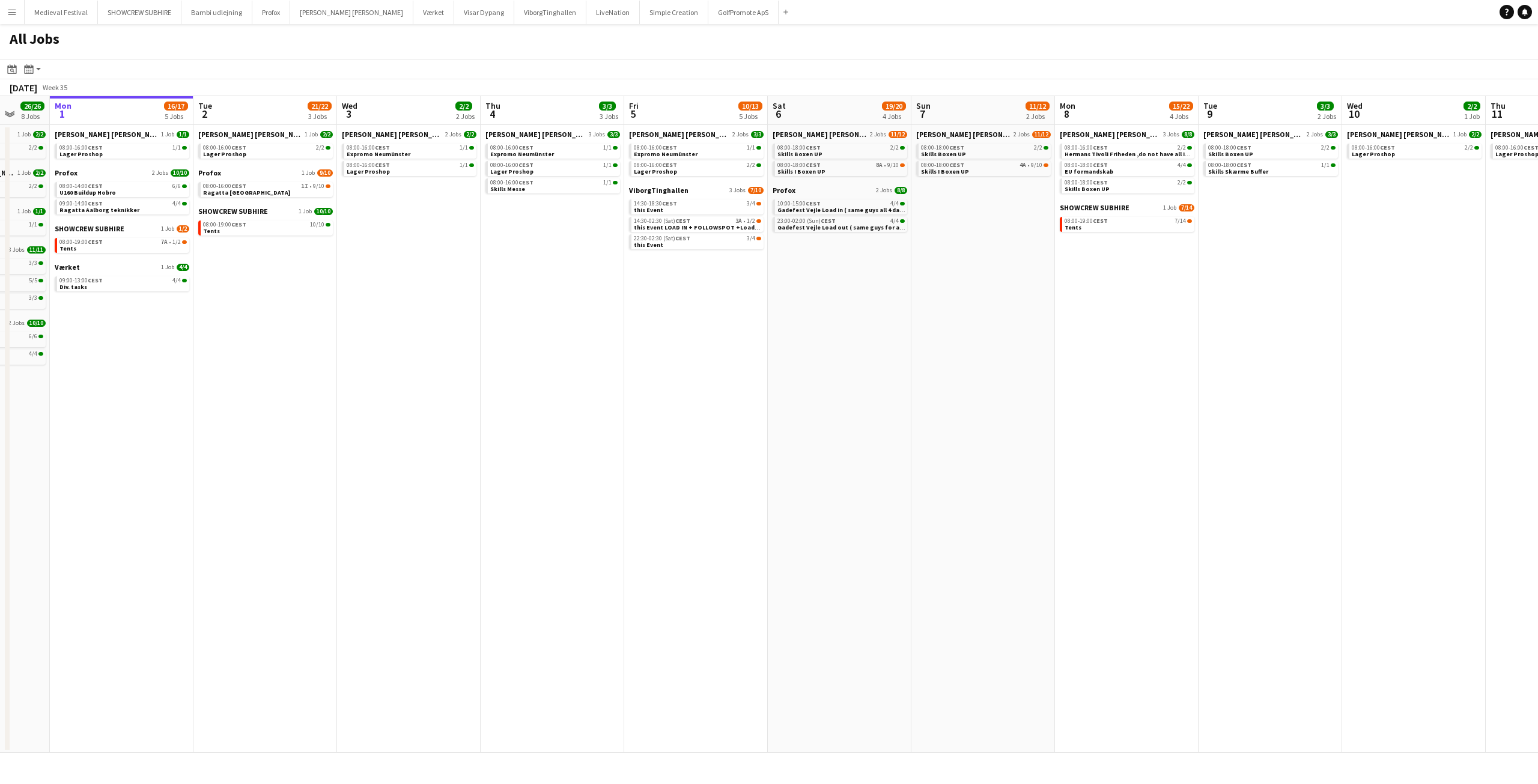
drag, startPoint x: 1196, startPoint y: 366, endPoint x: 838, endPoint y: 368, distance: 358.0
click at [838, 368] on app-calendar-viewport "Fri 29 10/10 3 Jobs Sat 30 38/48 11 Jobs Sun 31 26/26 8 Jobs Mon 1 16/17 5 Jobs…" at bounding box center [769, 424] width 1538 height 657
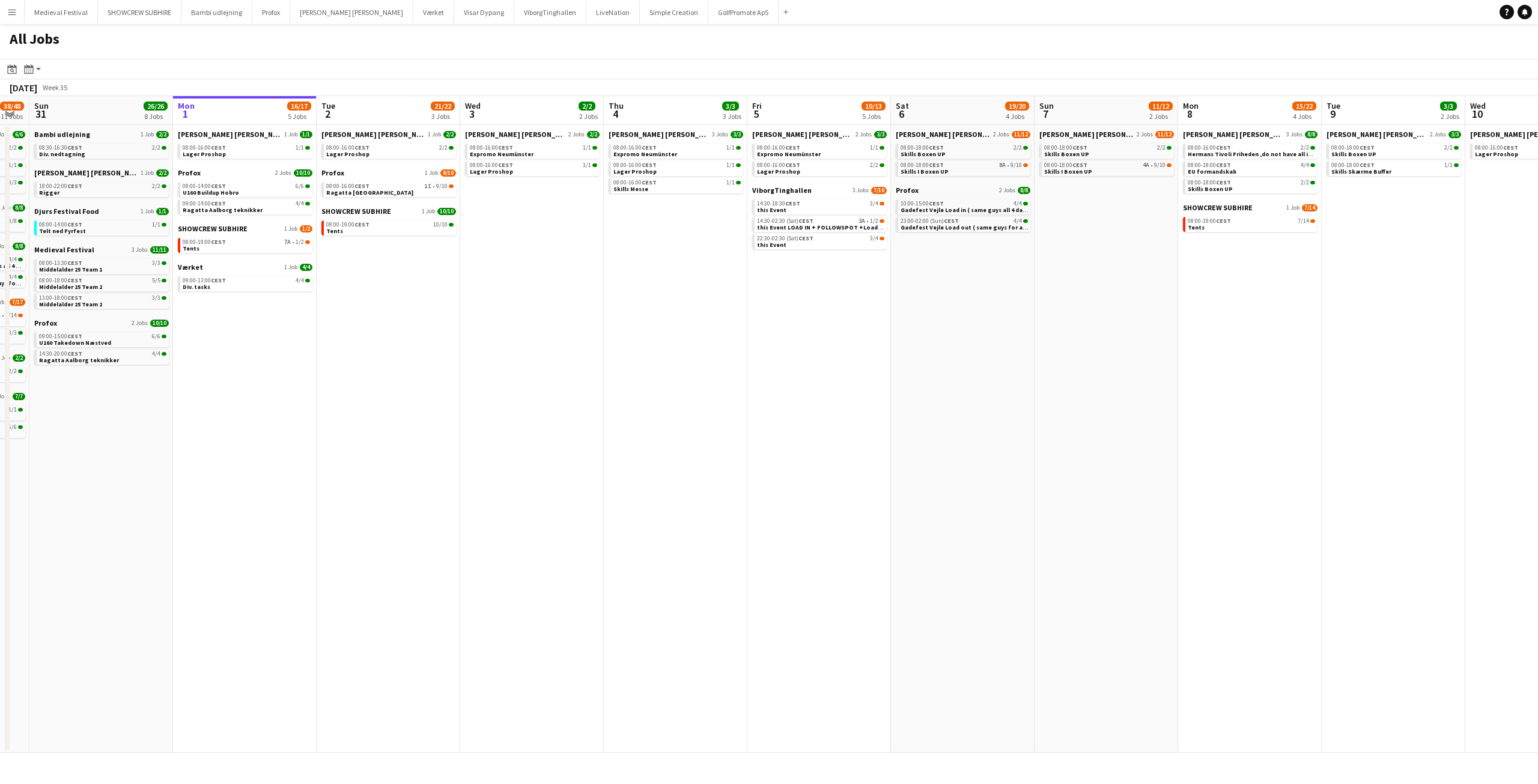
drag, startPoint x: 596, startPoint y: 247, endPoint x: 747, endPoint y: 275, distance: 153.6
click at [747, 275] on app-calendar-viewport "Fri 29 10/10 3 Jobs Sat 30 38/48 11 Jobs Sun 31 26/26 8 Jobs Mon 1 16/17 5 Jobs…" at bounding box center [769, 424] width 1538 height 657
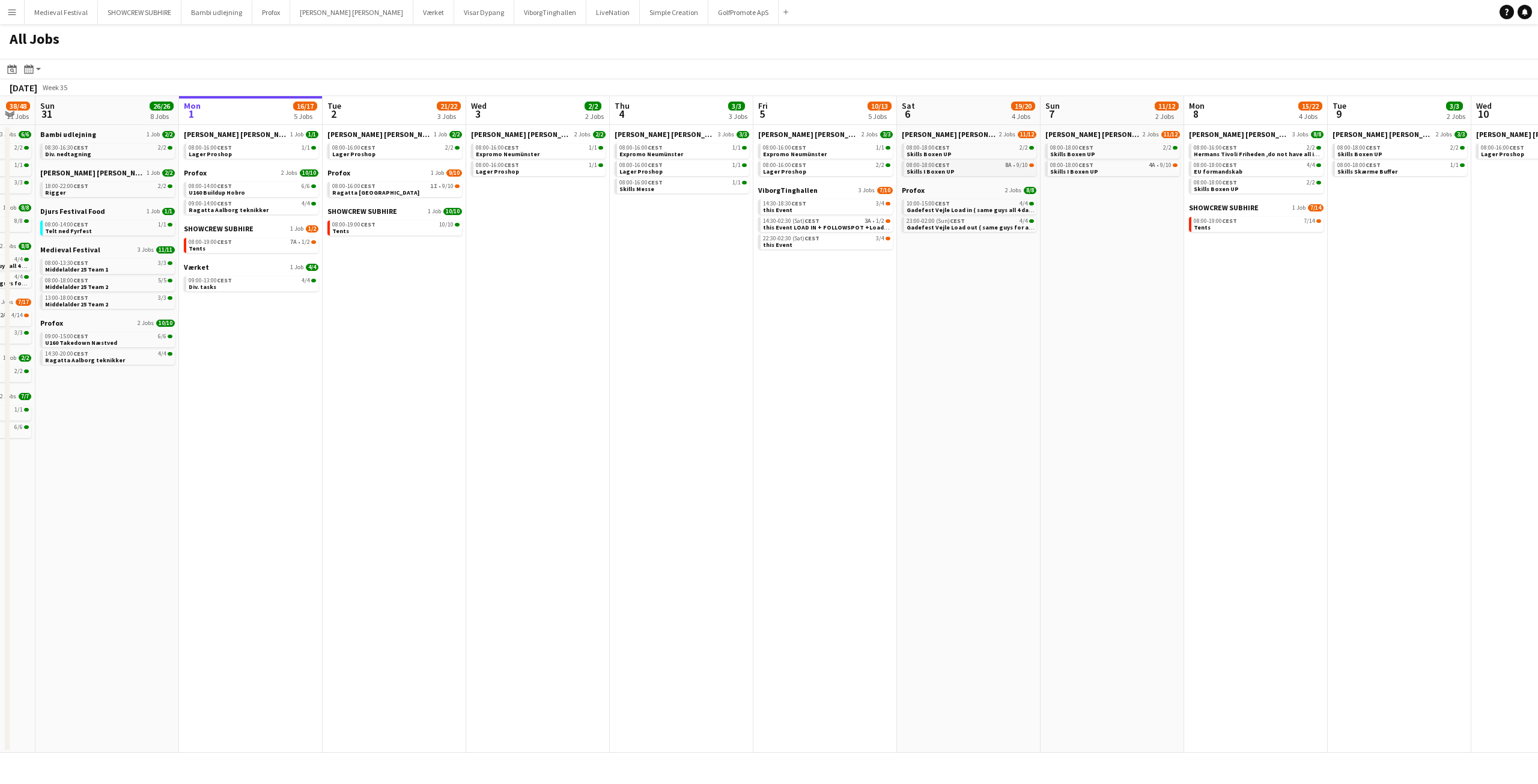
click at [980, 166] on div "08:00-18:00 CEST 8A • 9/10" at bounding box center [970, 165] width 127 height 6
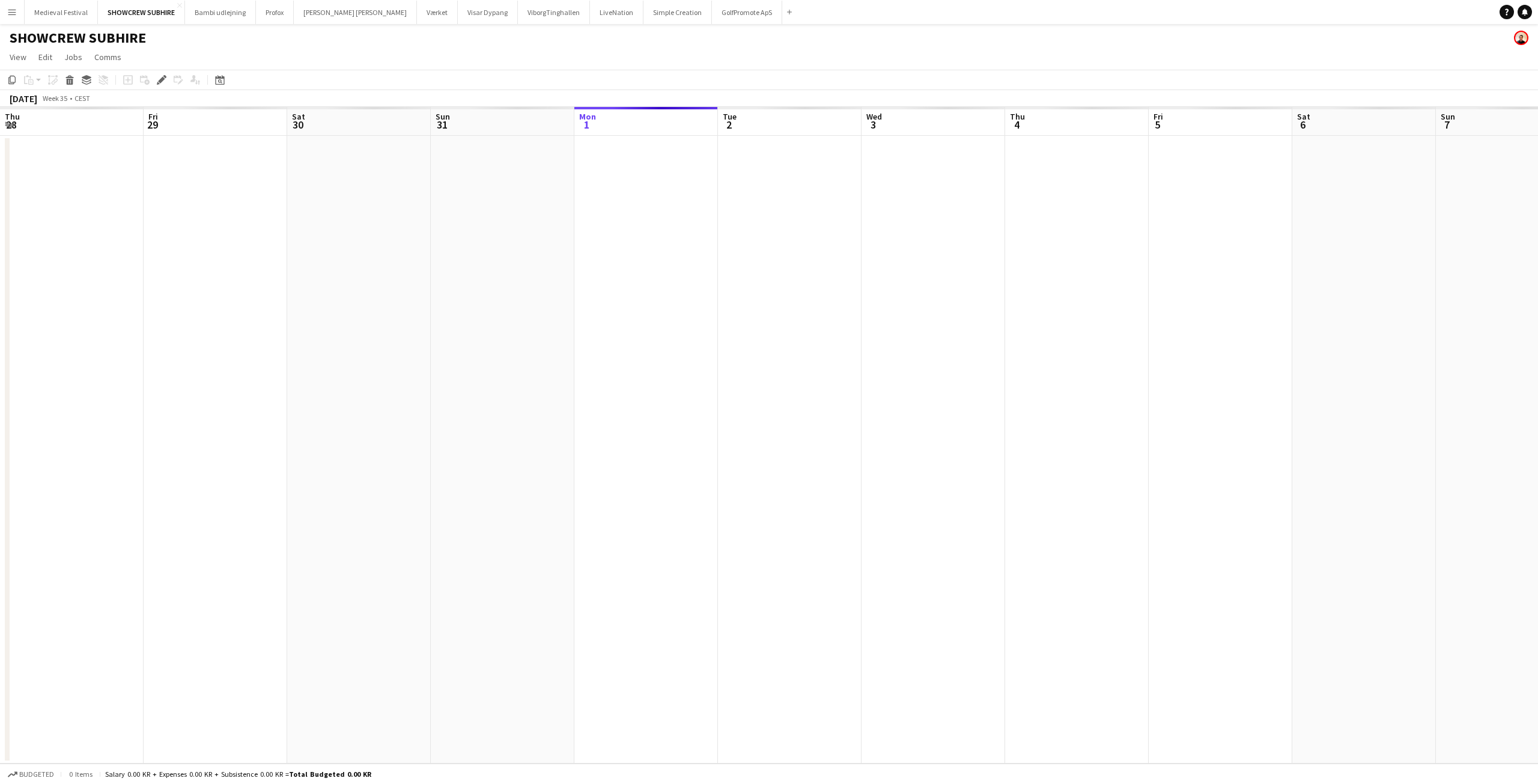
scroll to position [0, 413]
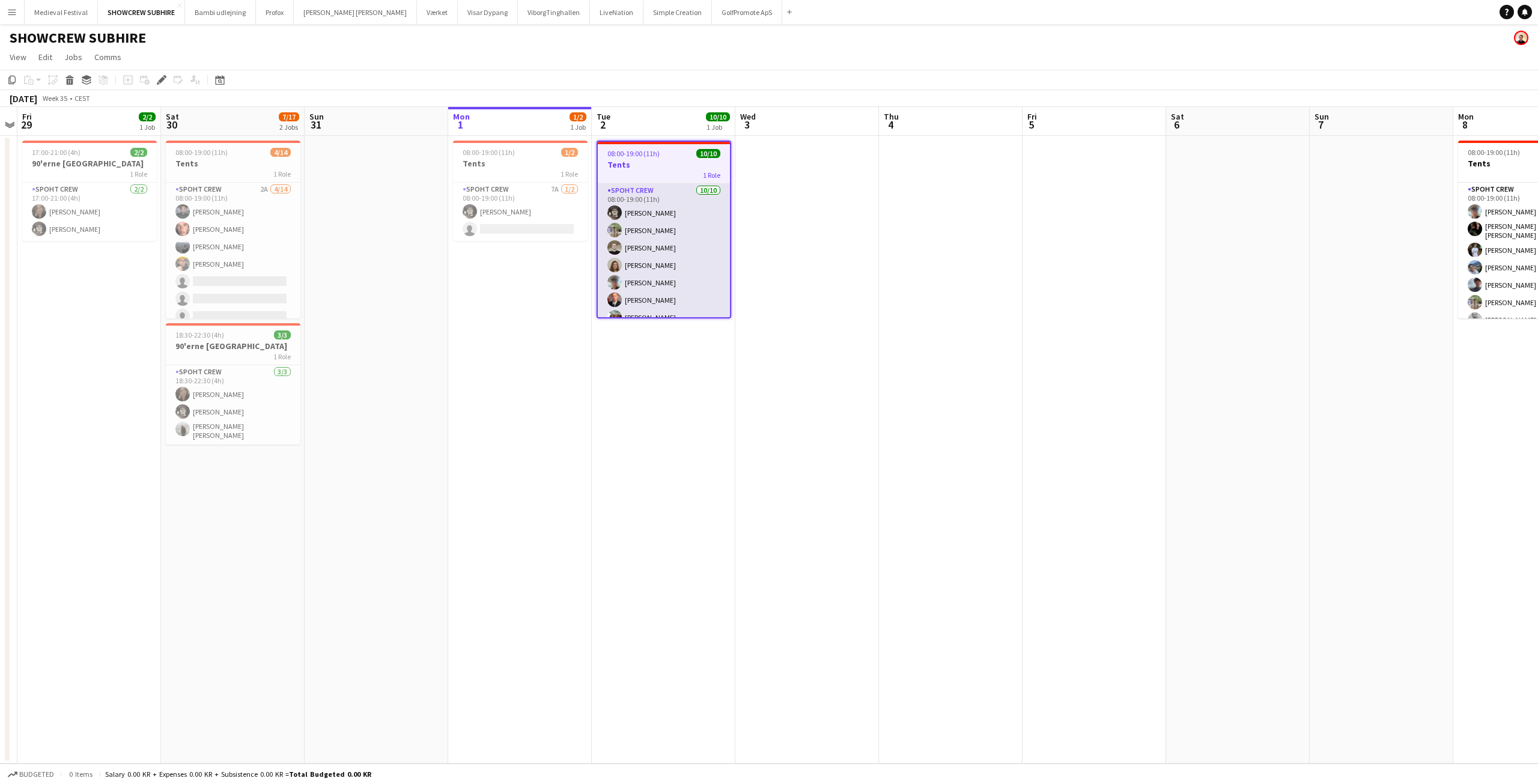
click at [675, 276] on app-card-role "Spoht Crew 10/10 08:00-19:00 (11h) Mike Kasper Williamson Arthur Daval-Markusse…" at bounding box center [663, 282] width 132 height 197
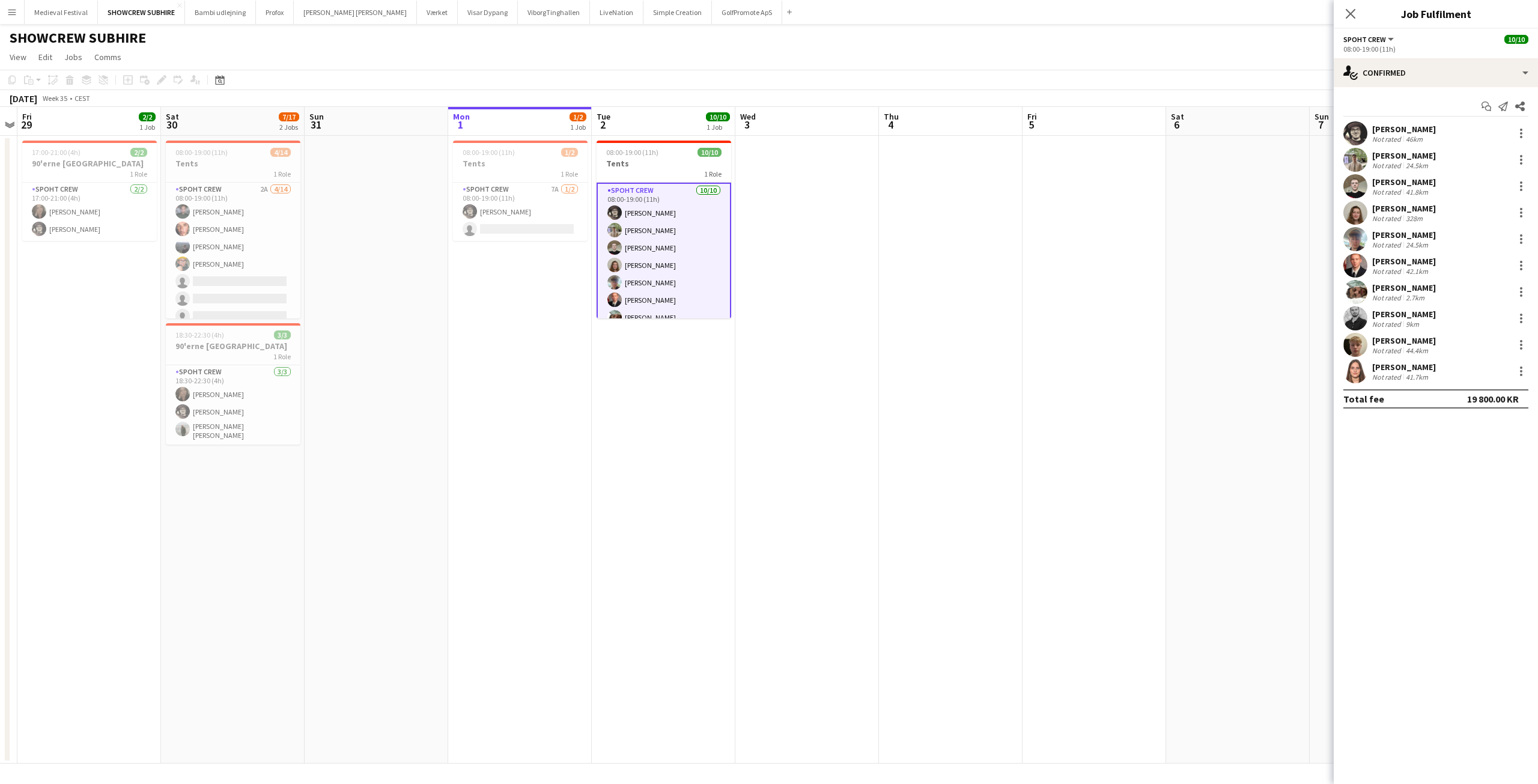
click at [1370, 343] on div "Jakob Buhl Not rated 44.4km" at bounding box center [1436, 345] width 204 height 24
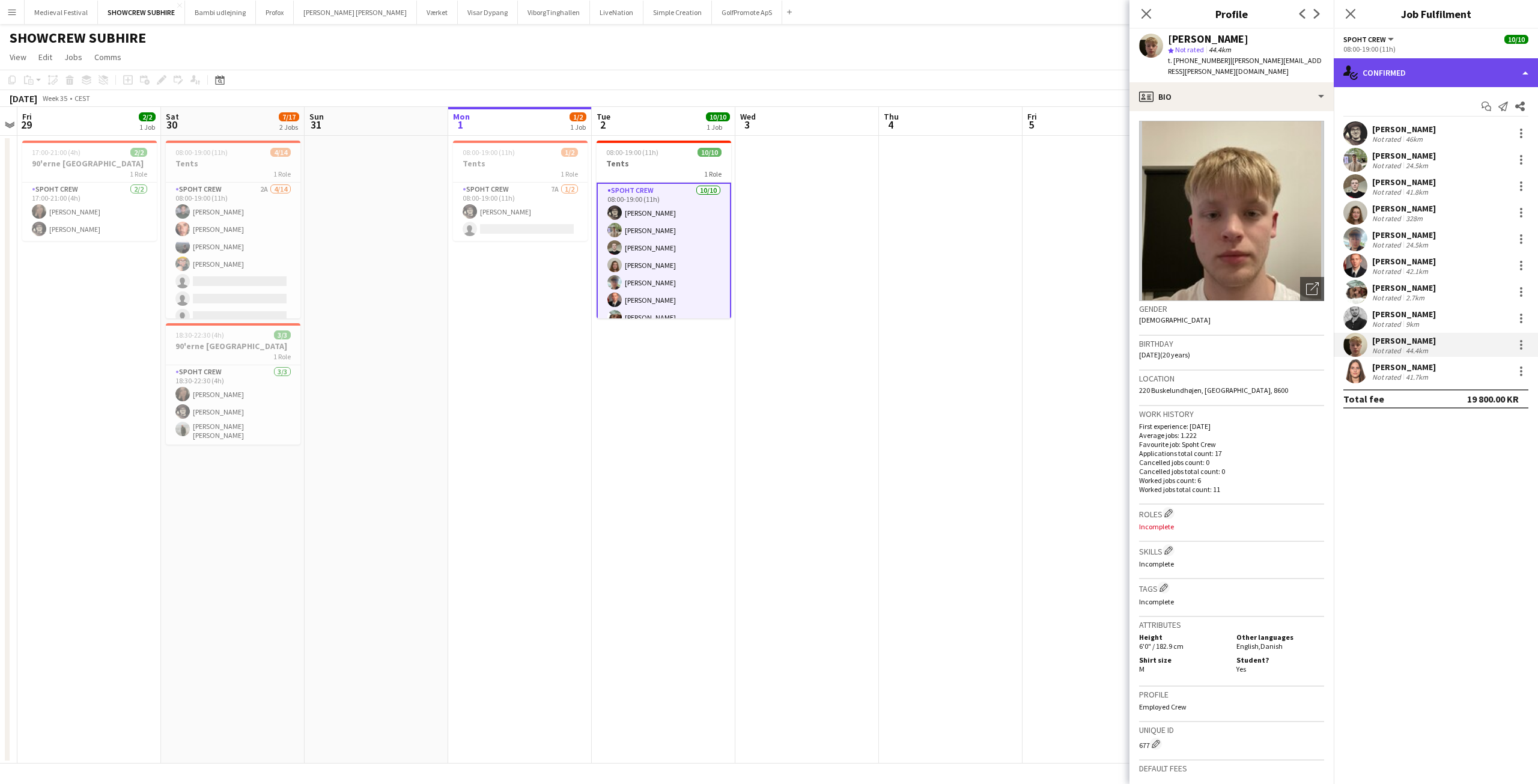
click at [1372, 78] on div "single-neutral-actions-check-2 Confirmed" at bounding box center [1436, 73] width 204 height 29
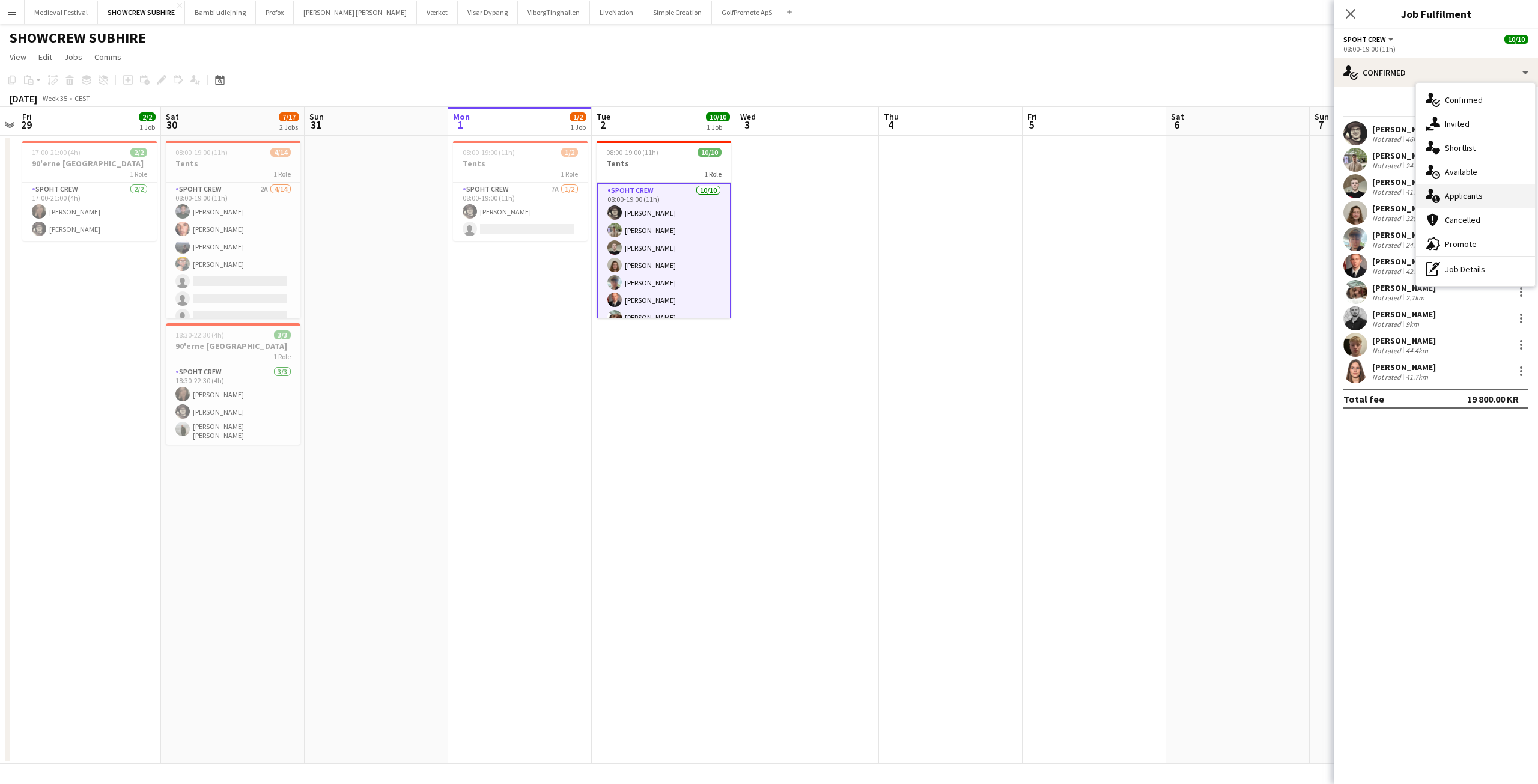
click at [1461, 195] on div "single-neutral-actions-information Applicants" at bounding box center [1475, 196] width 119 height 24
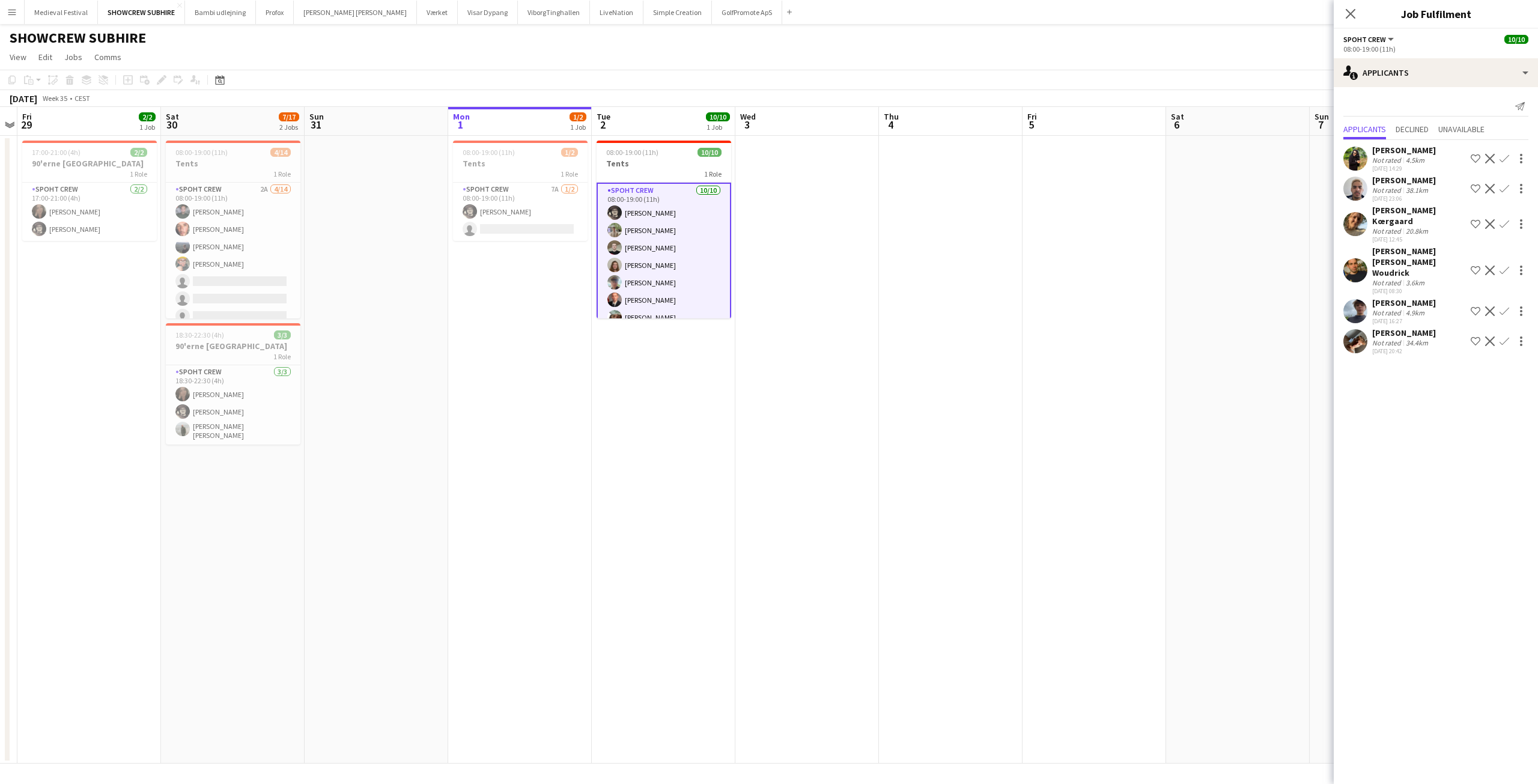
click at [664, 260] on app-card-role "Spoht Crew 10/10 08:00-19:00 (11h) Mike Kasper Williamson Arthur Daval-Markusse…" at bounding box center [663, 282] width 135 height 200
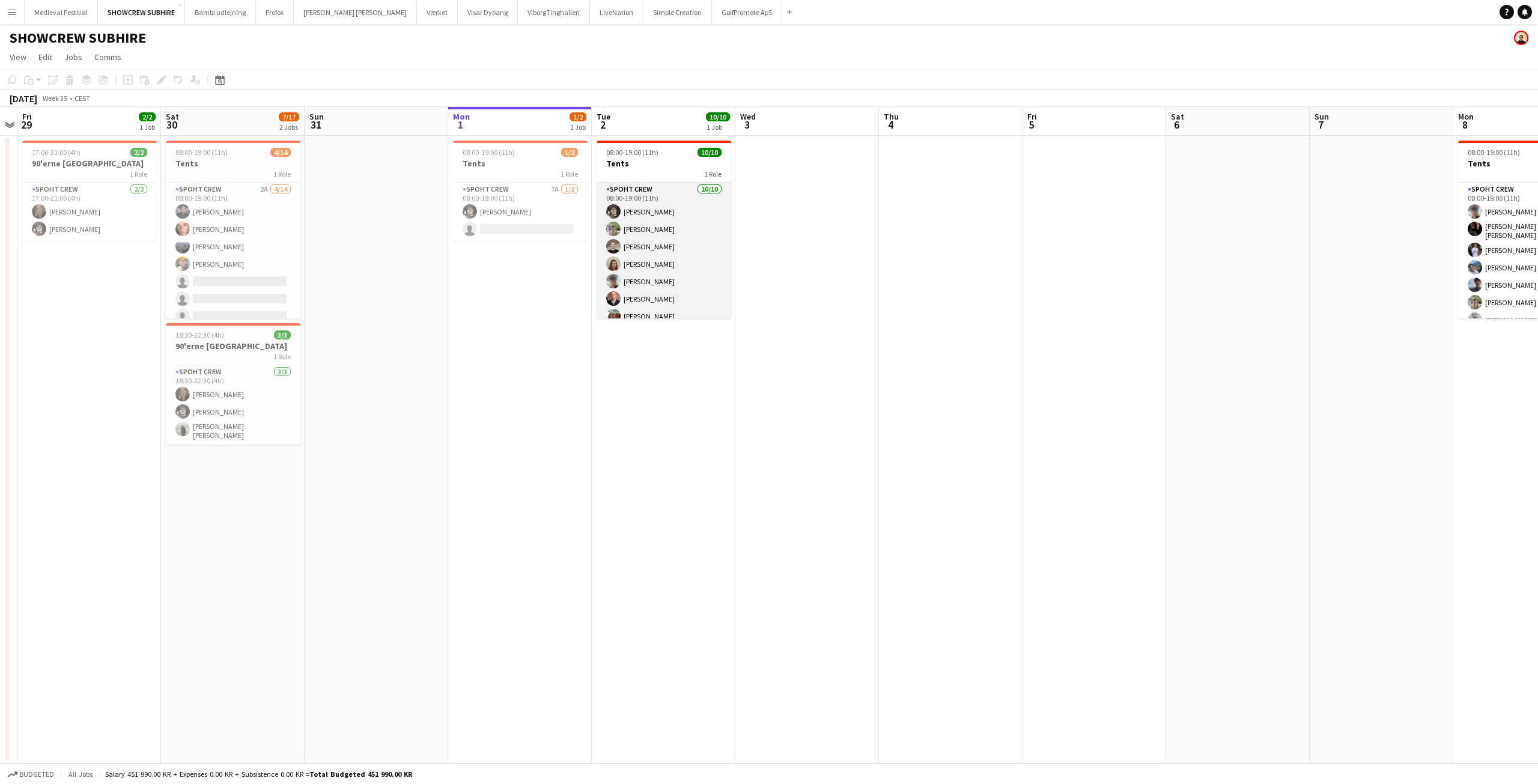
click at [664, 260] on app-card-role "Spoht Crew 10/10 08:00-19:00 (11h) Mike Kasper Williamson Arthur Daval-Markusse…" at bounding box center [663, 281] width 135 height 197
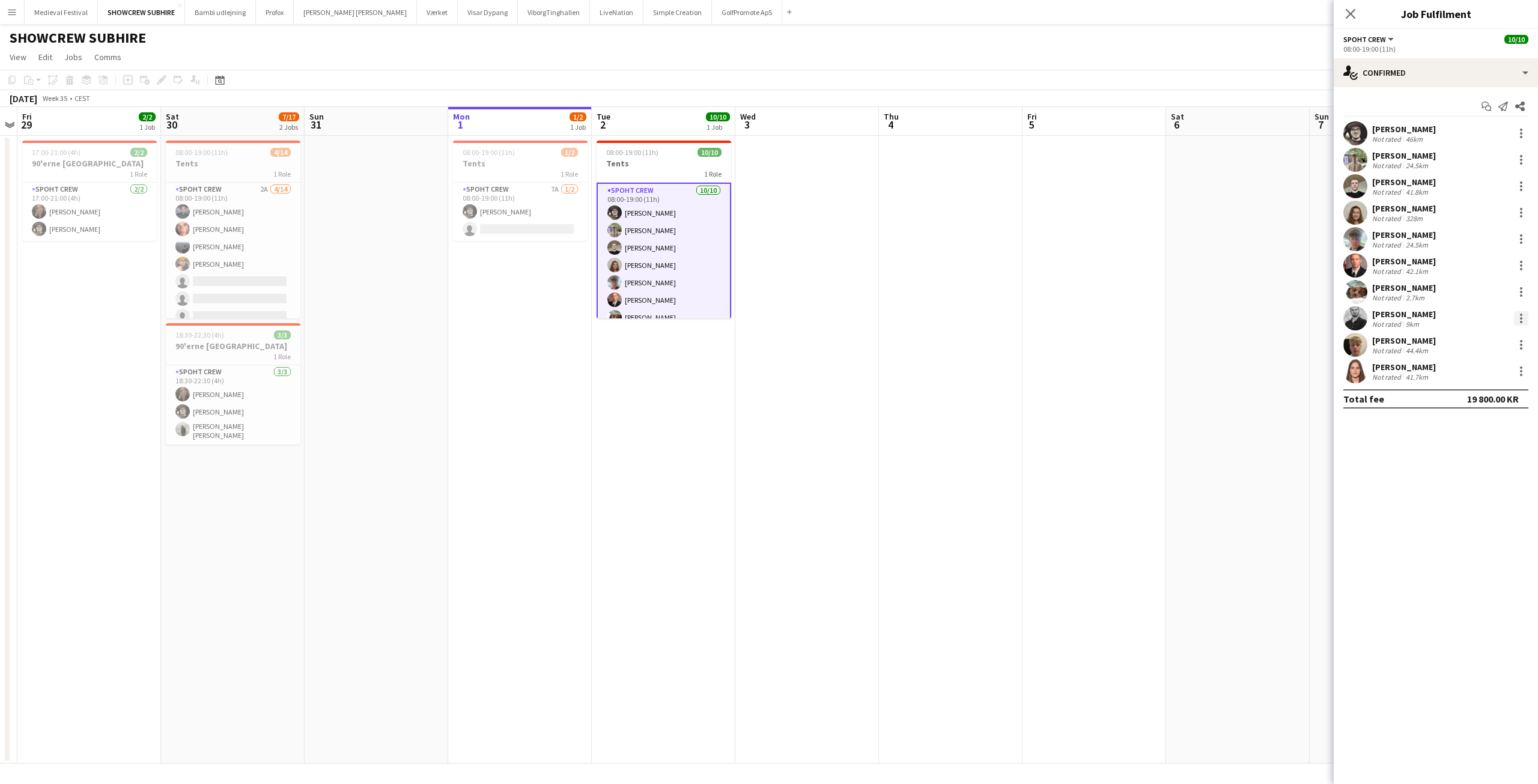
click at [1520, 322] on div at bounding box center [1521, 322] width 2 height 2
click at [1461, 453] on span "Remove" at bounding box center [1463, 456] width 36 height 10
click at [1406, 370] on input at bounding box center [1441, 371] width 139 height 14
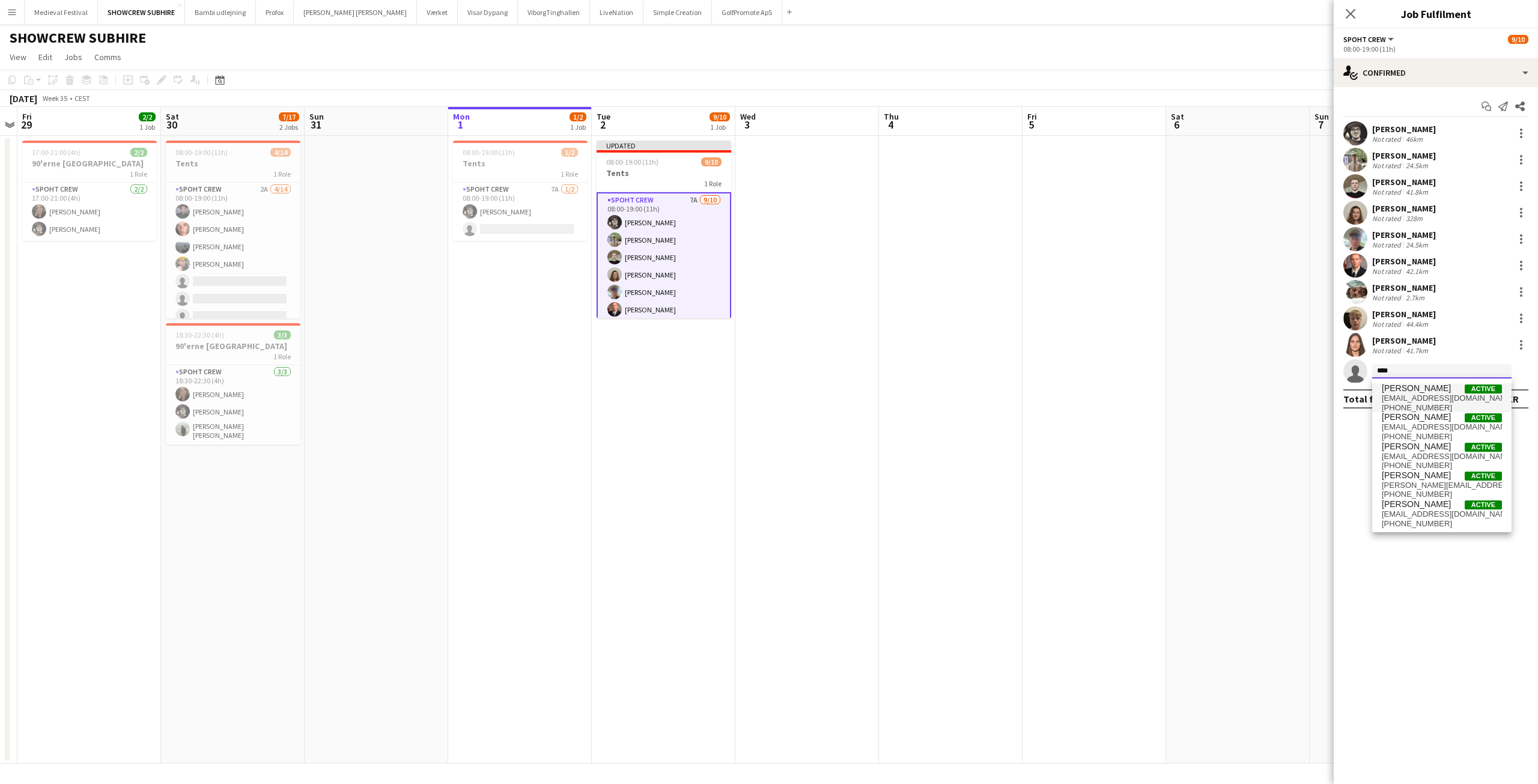
type input "****"
click at [1429, 394] on span "alexander.anker.chr@gmail.com" at bounding box center [1441, 398] width 120 height 10
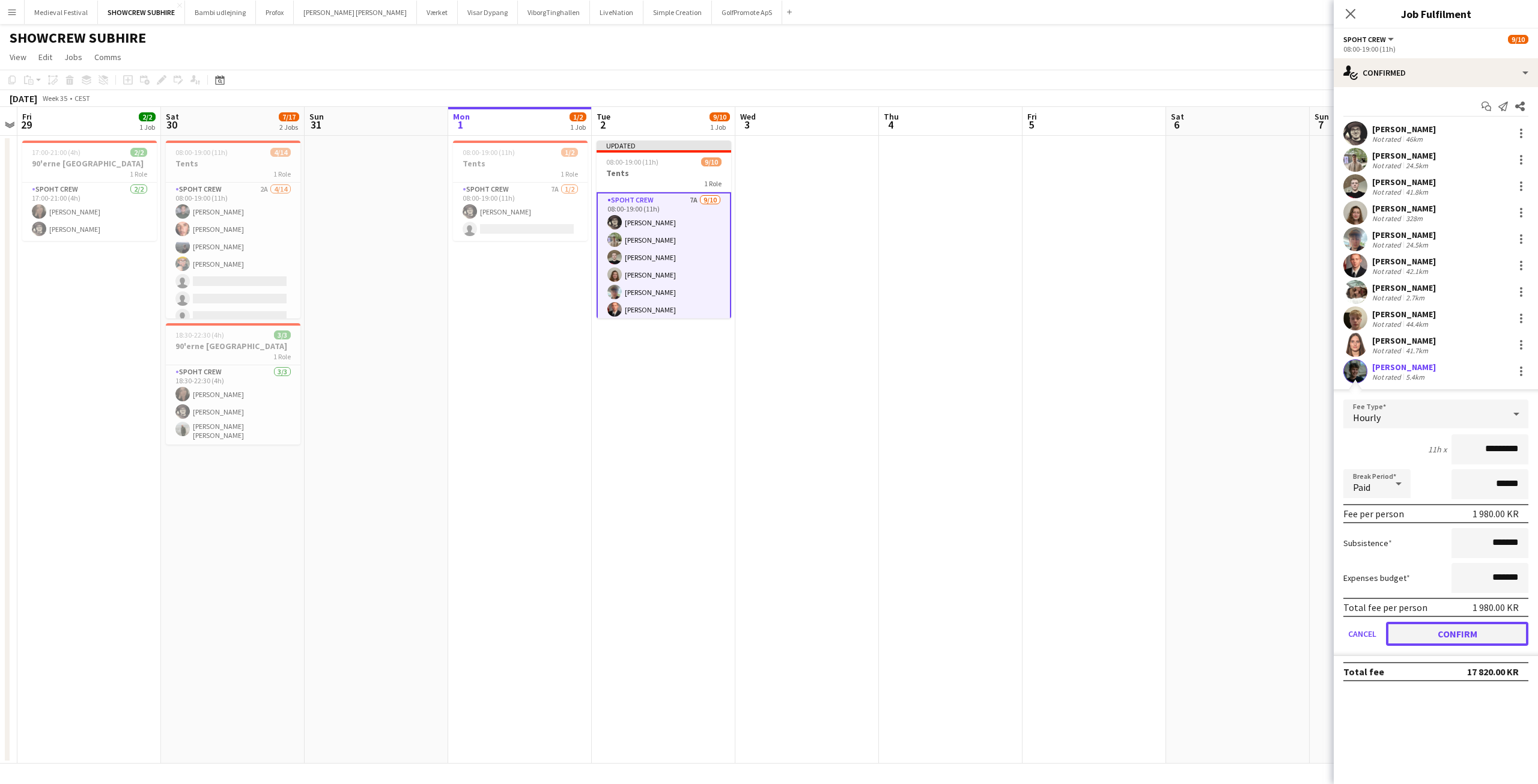
click at [1456, 629] on button "Confirm" at bounding box center [1457, 634] width 142 height 24
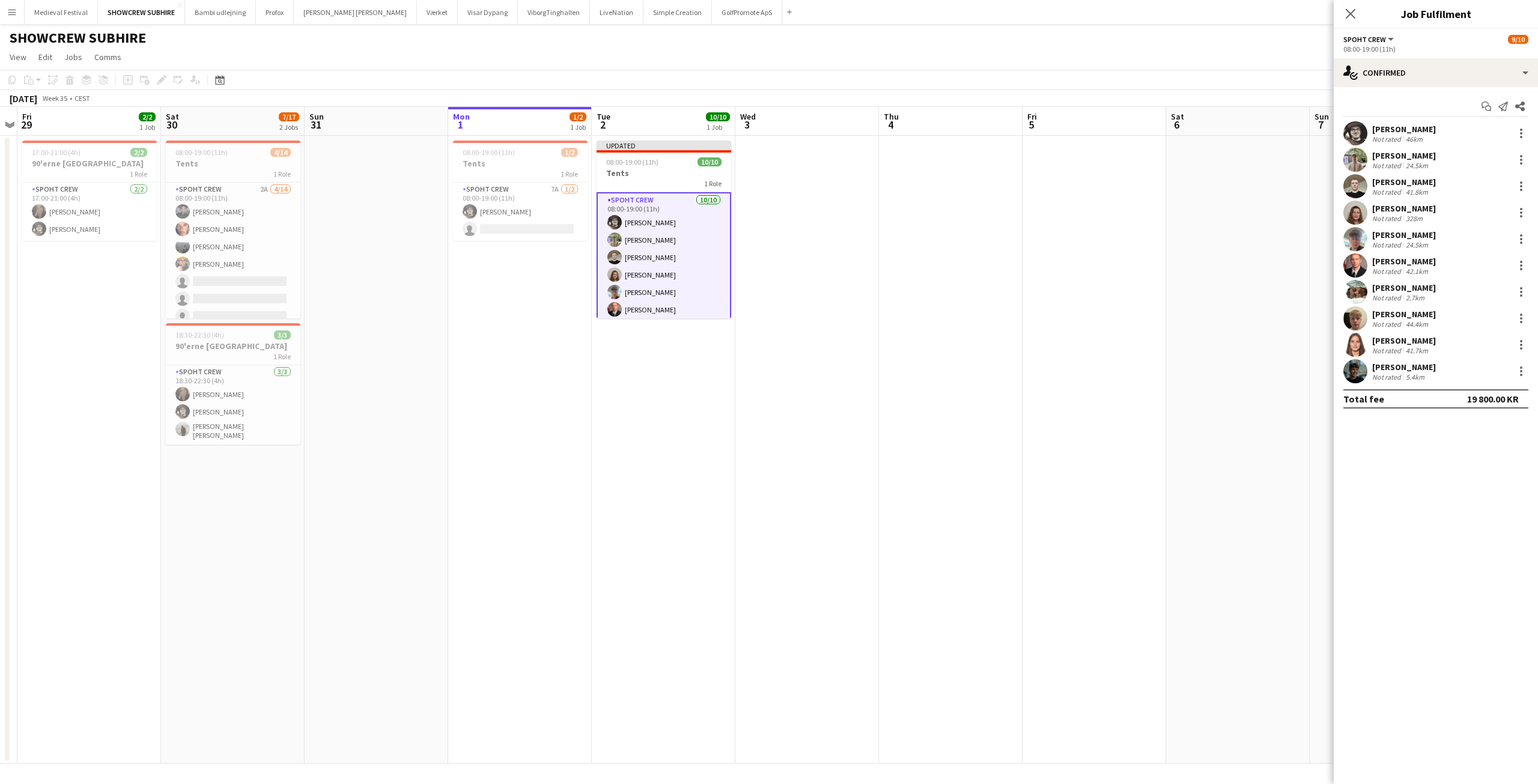
click at [1121, 410] on app-date-cell at bounding box center [1094, 450] width 144 height 628
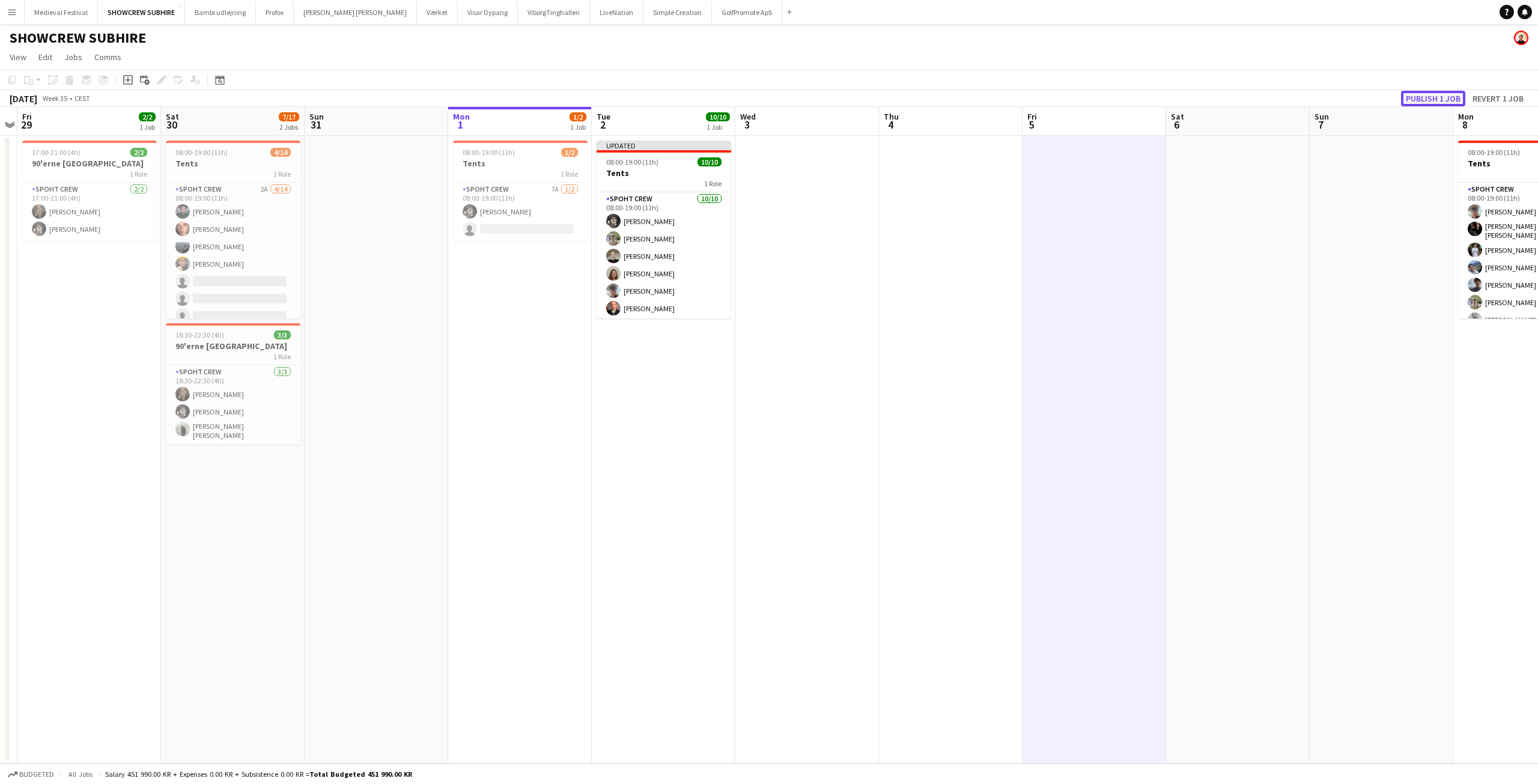
click at [1431, 92] on button "Publish 1 job" at bounding box center [1433, 98] width 65 height 16
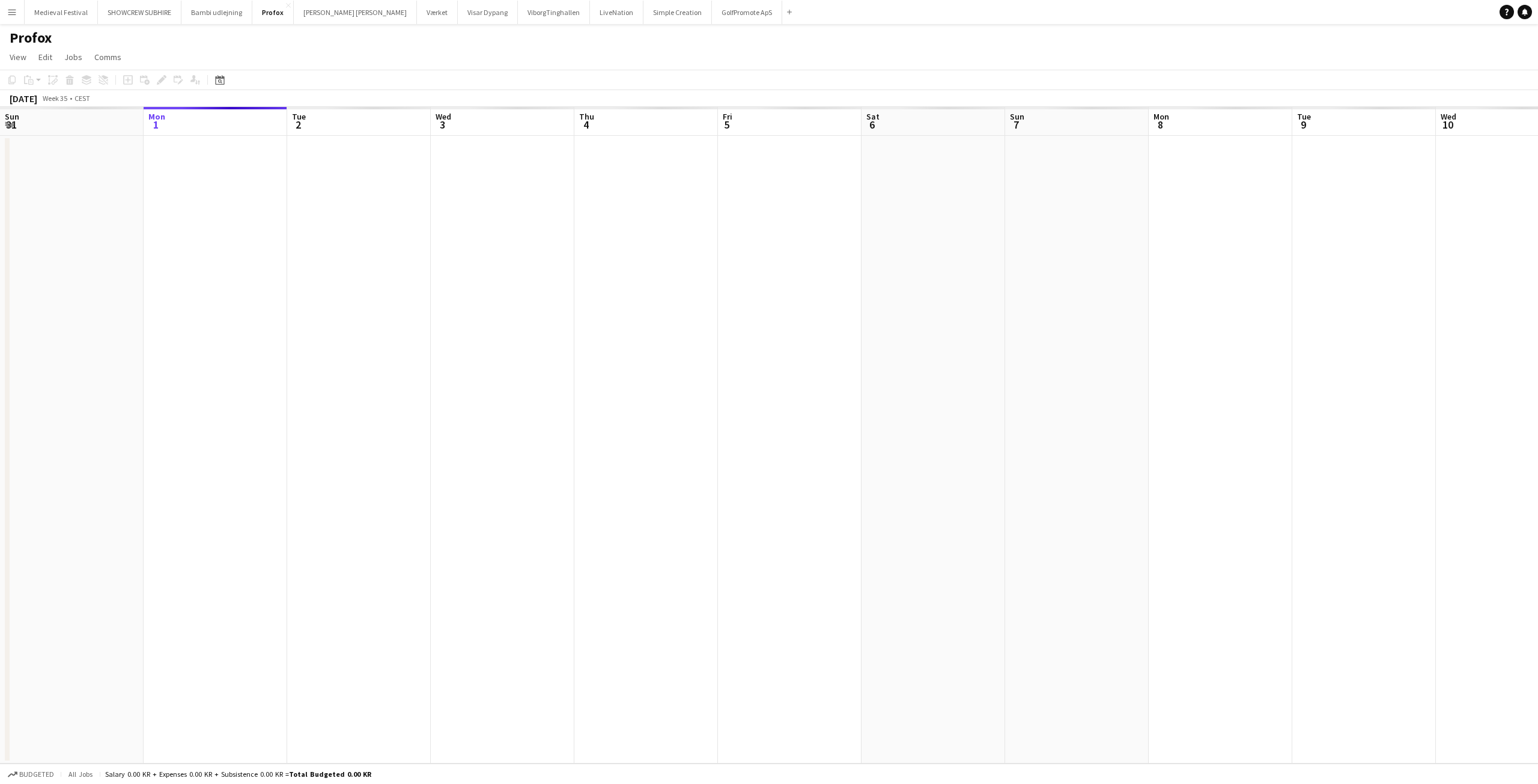
scroll to position [0, 413]
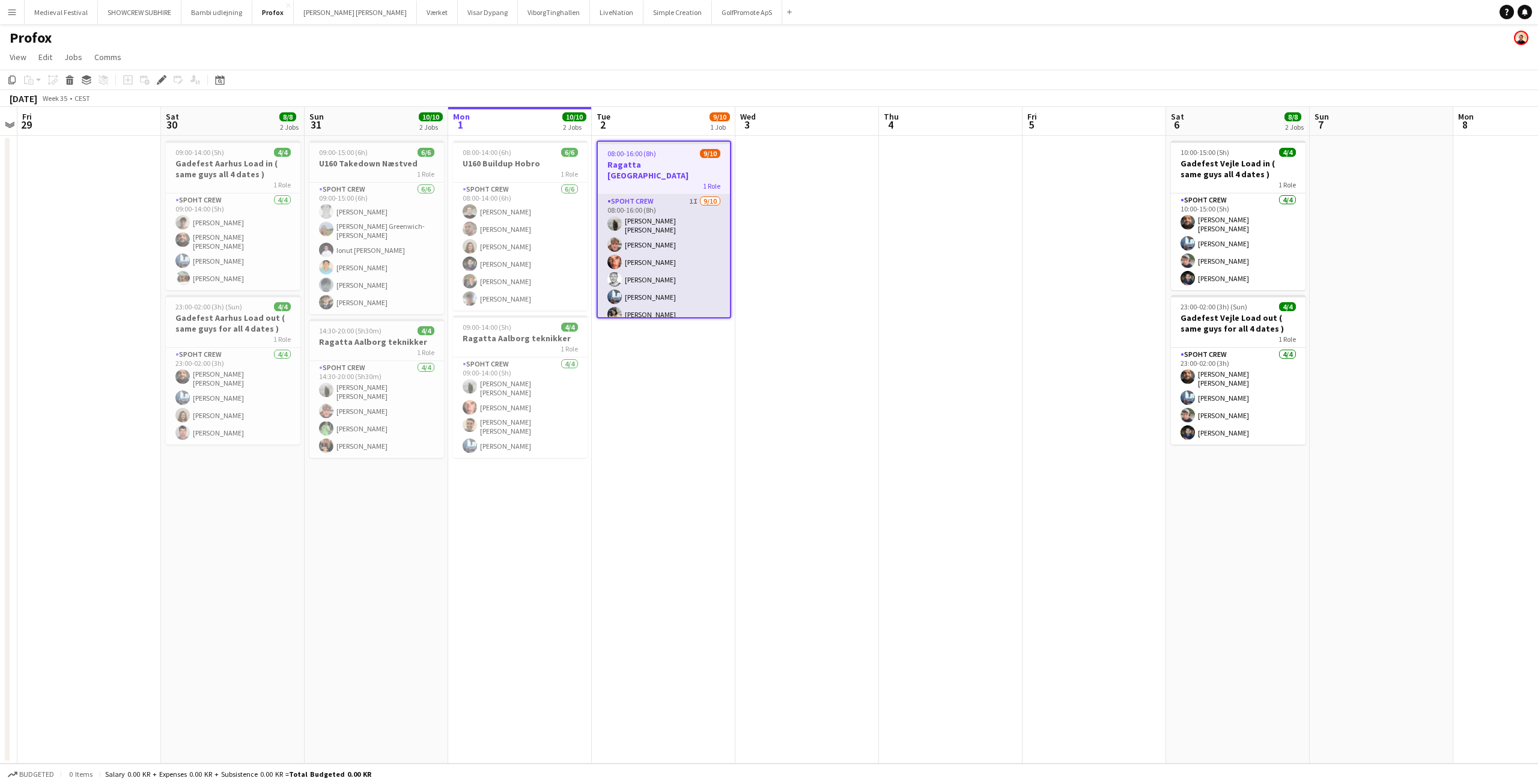
click at [684, 304] on app-card-role "Spoht Crew 1I [DATE] 08:00-16:00 (8h) [PERSON_NAME] [PERSON_NAME] [PERSON_NAME]…" at bounding box center [663, 298] width 132 height 208
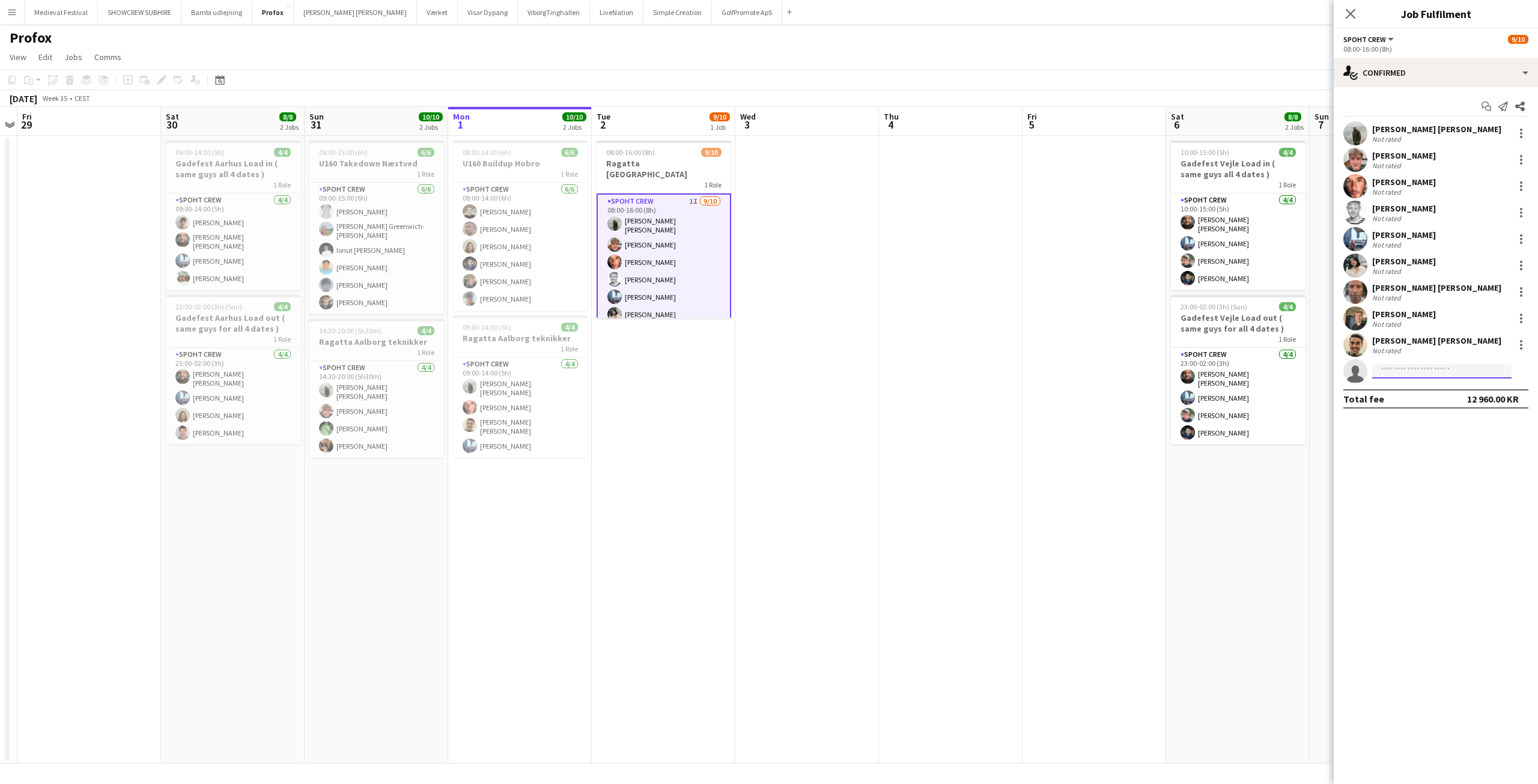
click at [1409, 374] on input at bounding box center [1441, 371] width 139 height 14
type input "****"
click at [1406, 403] on span "[EMAIL_ADDRESS][DOMAIN_NAME]" at bounding box center [1441, 405] width 120 height 10
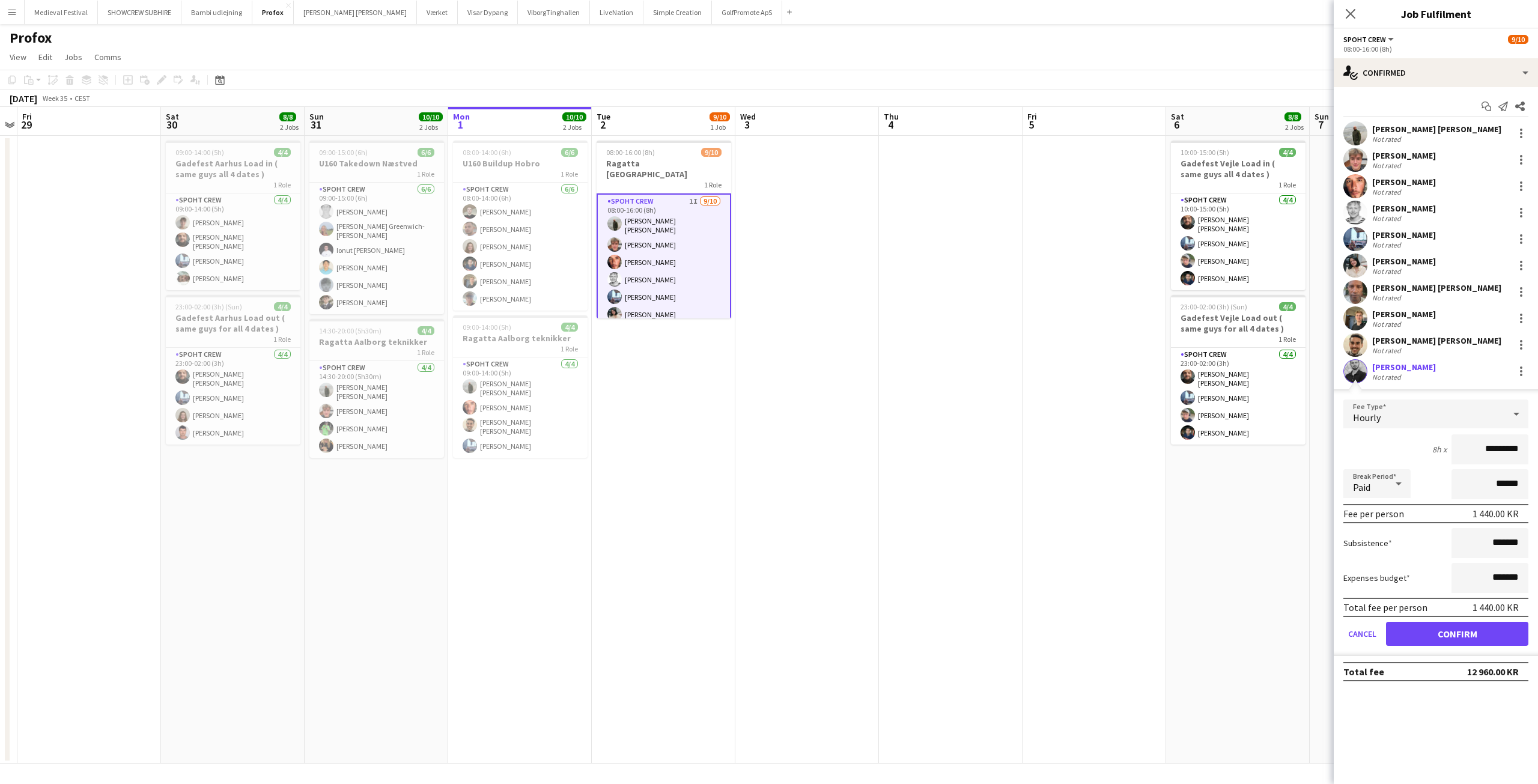
drag, startPoint x: 1492, startPoint y: 451, endPoint x: 1461, endPoint y: 451, distance: 31.0
click at [1462, 451] on input "*********" at bounding box center [1490, 450] width 77 height 30
type input "*********"
click at [1463, 634] on button "Confirm" at bounding box center [1457, 634] width 142 height 24
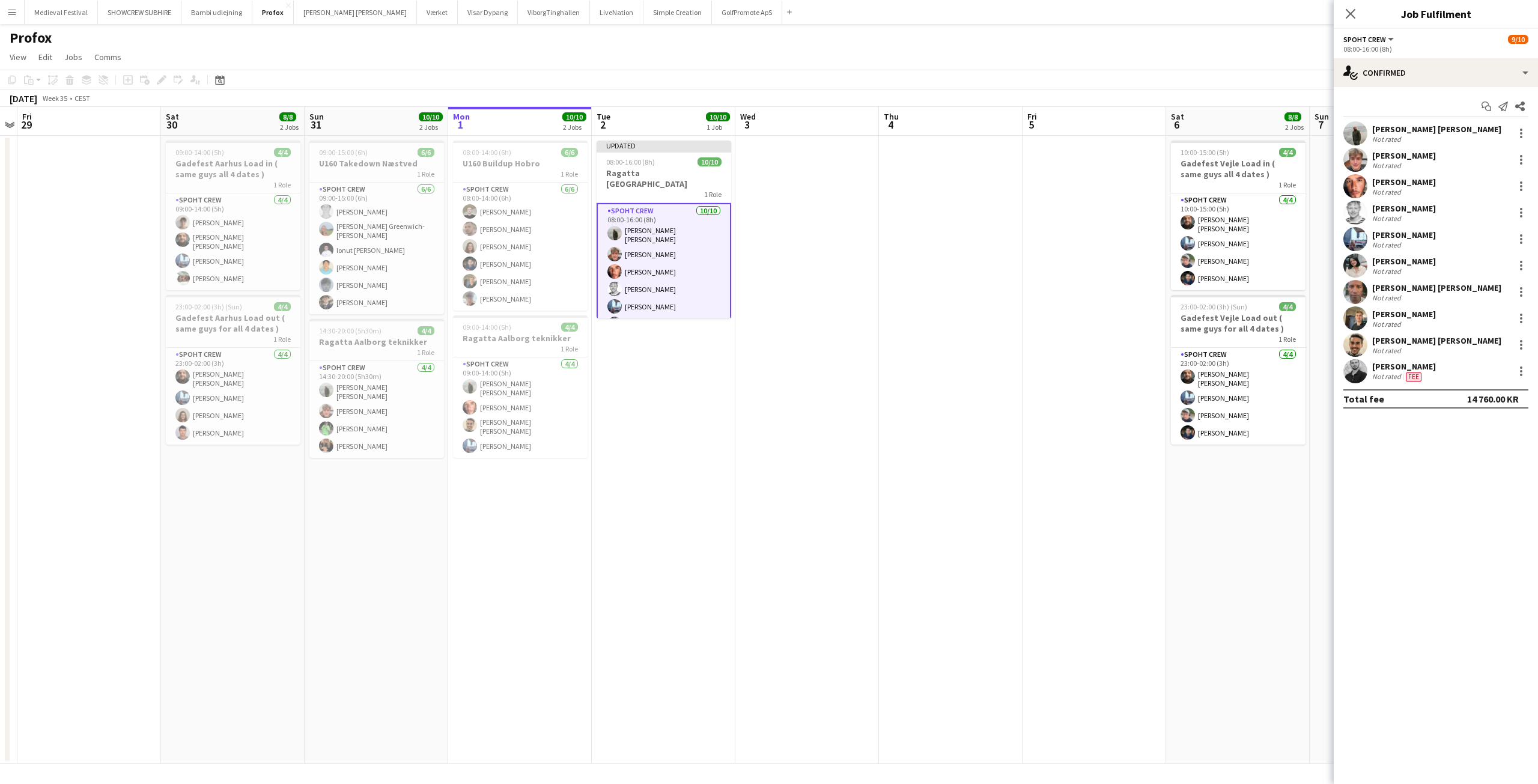
click at [1047, 311] on app-date-cell at bounding box center [1094, 450] width 144 height 628
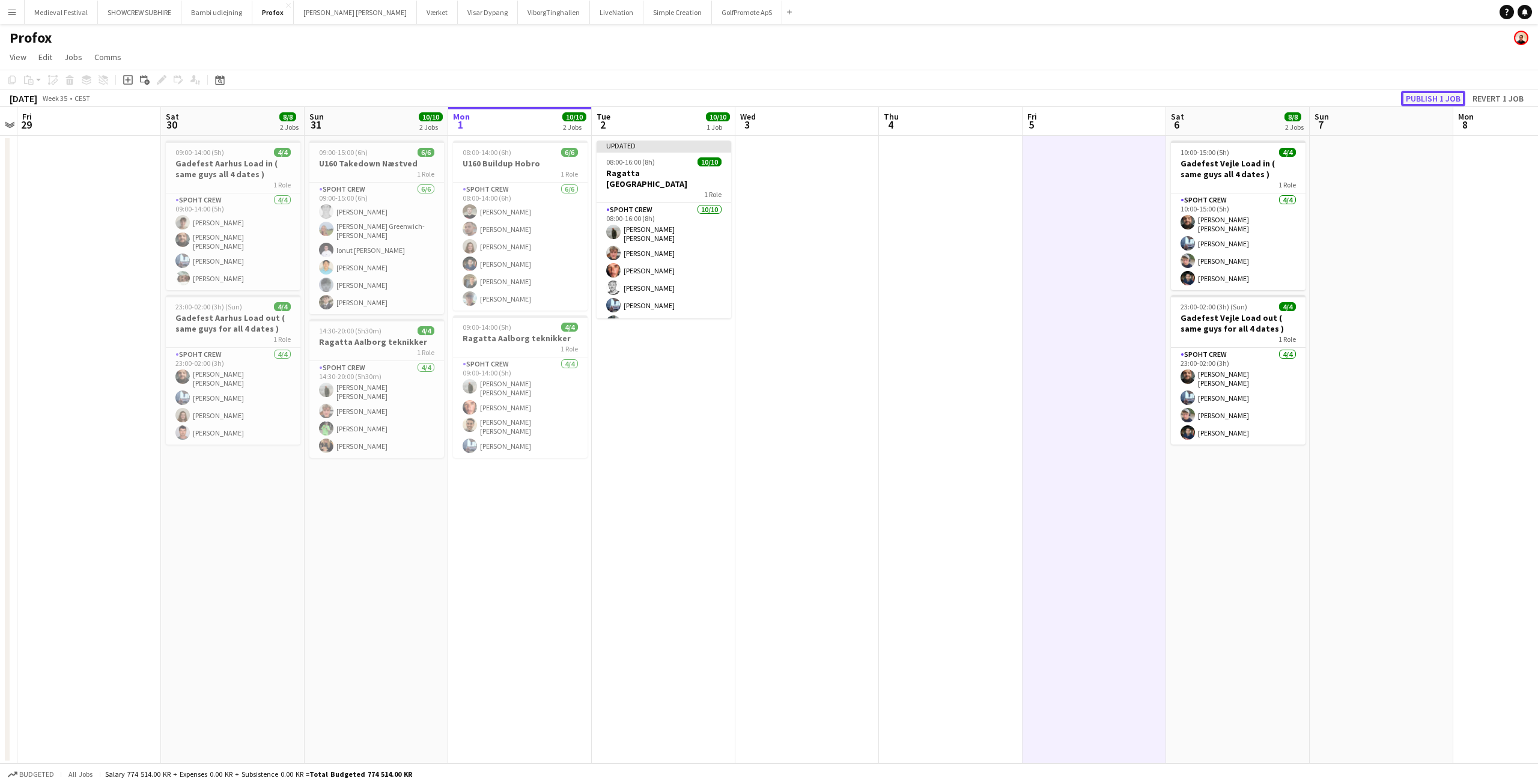
click at [1417, 100] on button "Publish 1 job" at bounding box center [1433, 98] width 65 height 16
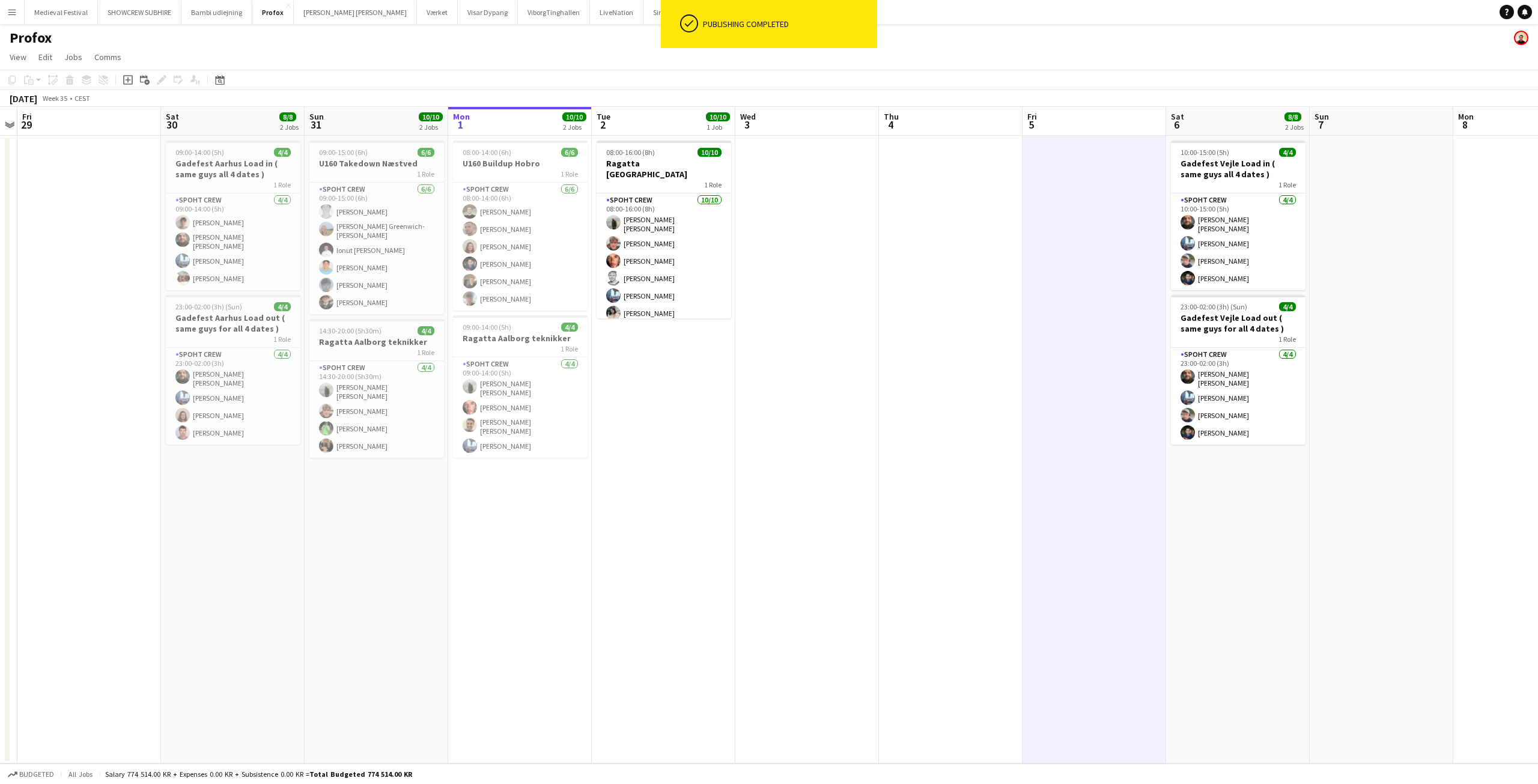
click at [667, 270] on app-card-role "Spoht Crew 10/10 08:00-16:00 (8h) Negru Liviu Mihai Lukas Wiemert Amador Bohorq…" at bounding box center [663, 297] width 135 height 208
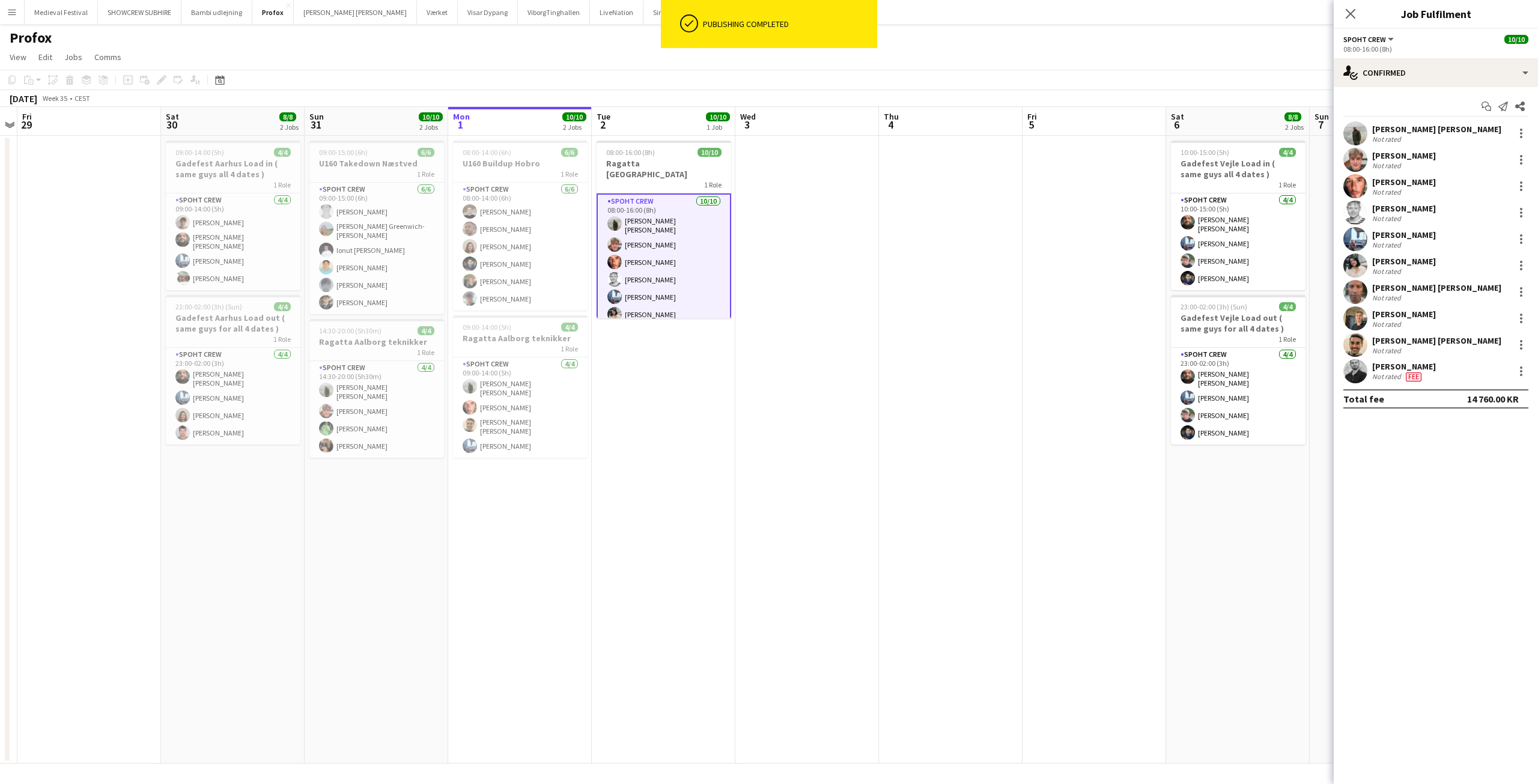
click at [1446, 344] on div "Luis alberto Sanchez newman" at bounding box center [1437, 340] width 129 height 11
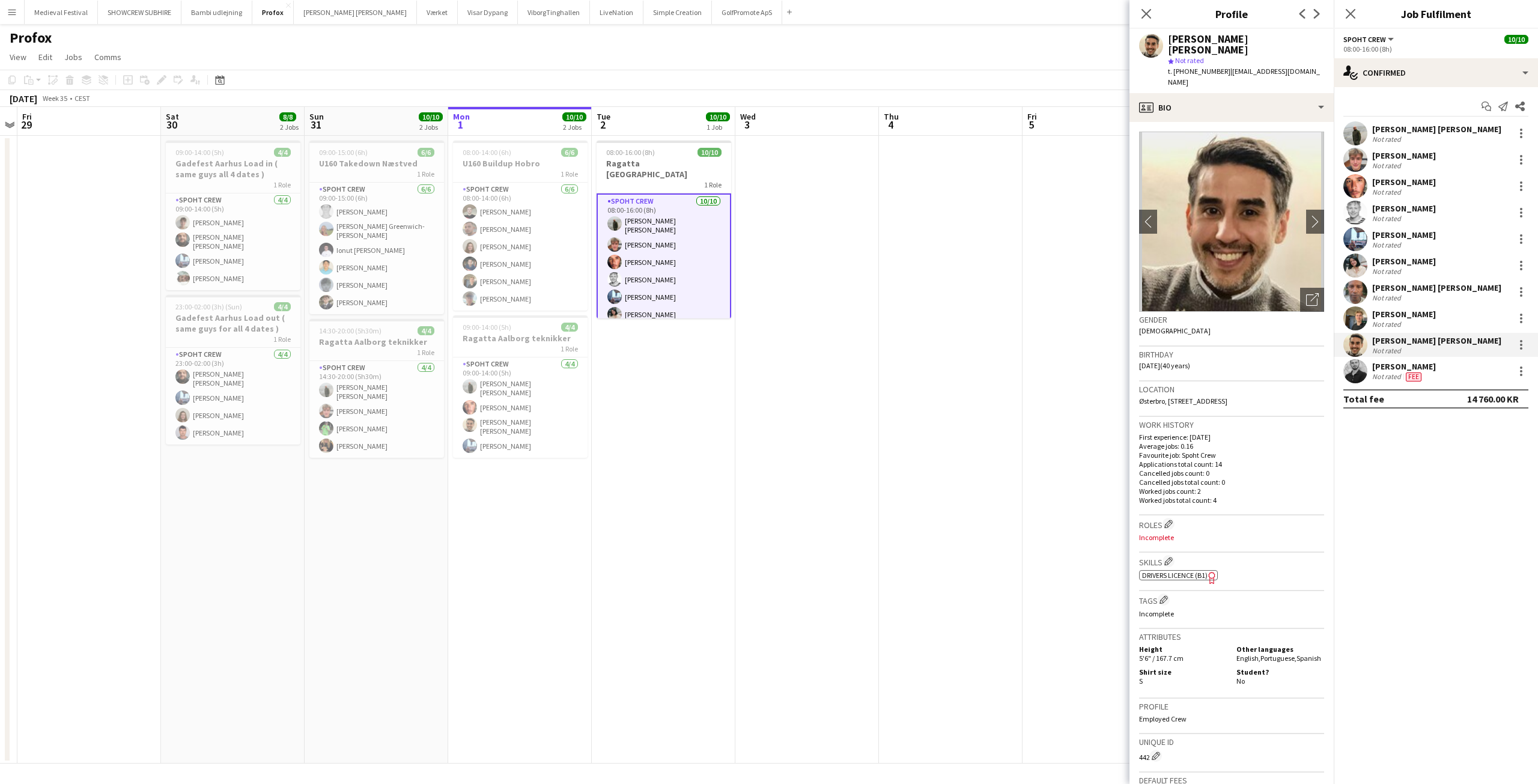
click at [881, 348] on app-date-cell at bounding box center [951, 450] width 144 height 628
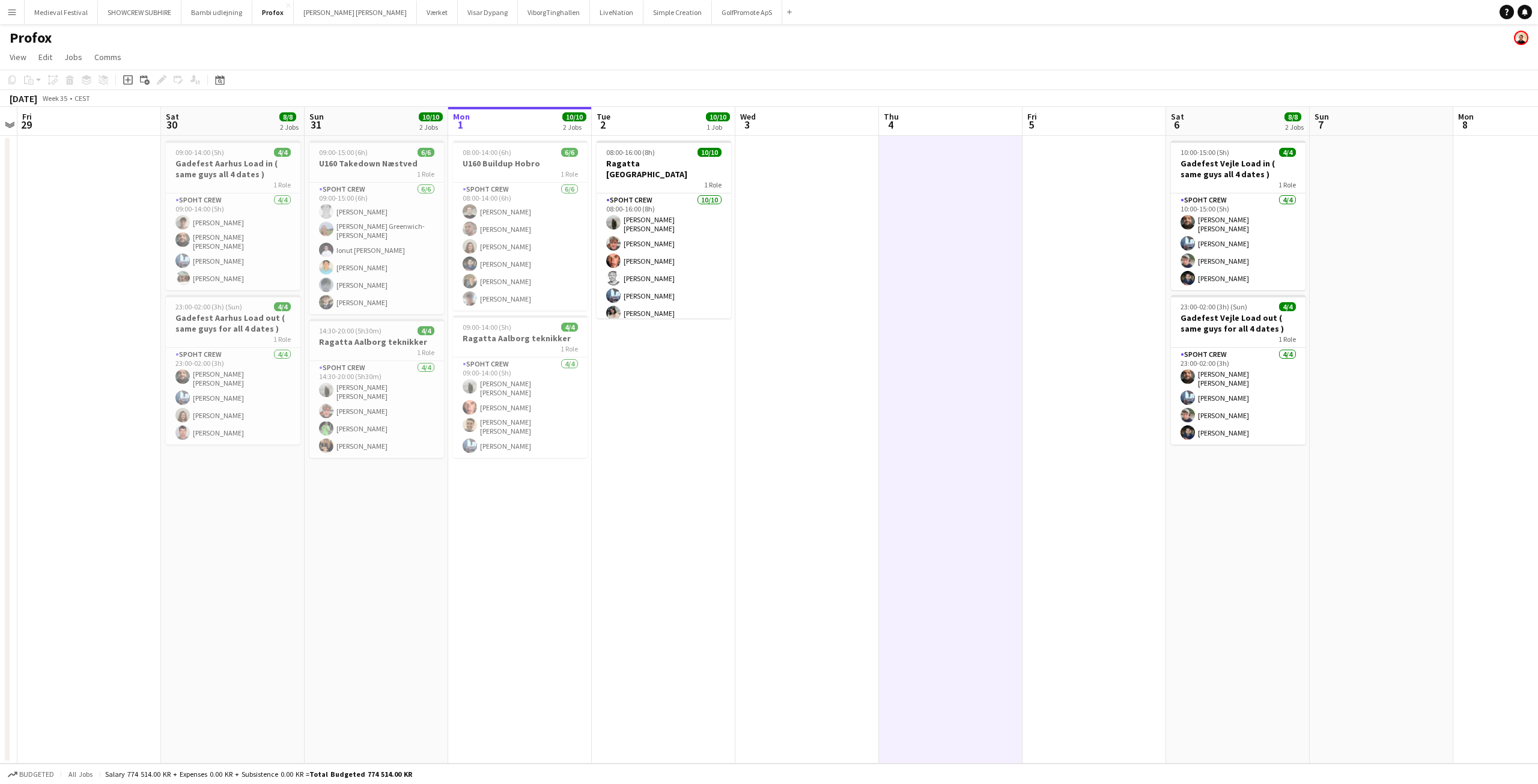
scroll to position [0, 417]
click at [1390, 339] on app-calendar-viewport "Tue 26 4/8 3 Jobs Wed 27 7/8 2 Jobs Thu 28 Fri 29 Sat 30 8/8 2 Jobs Sun 31 10/1…" at bounding box center [769, 435] width 1538 height 657
